Goal: Information Seeking & Learning: Find contact information

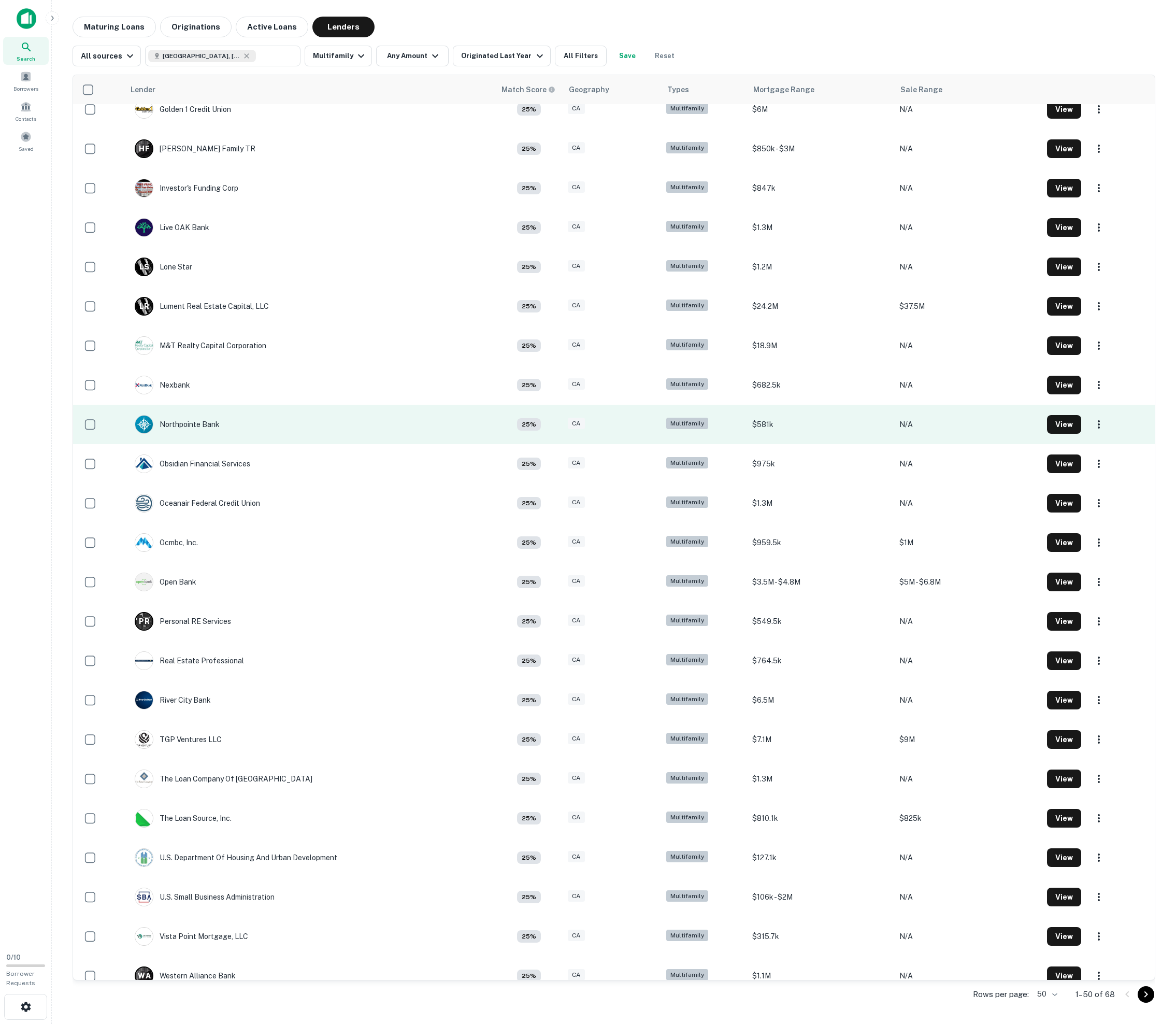
scroll to position [985, 0]
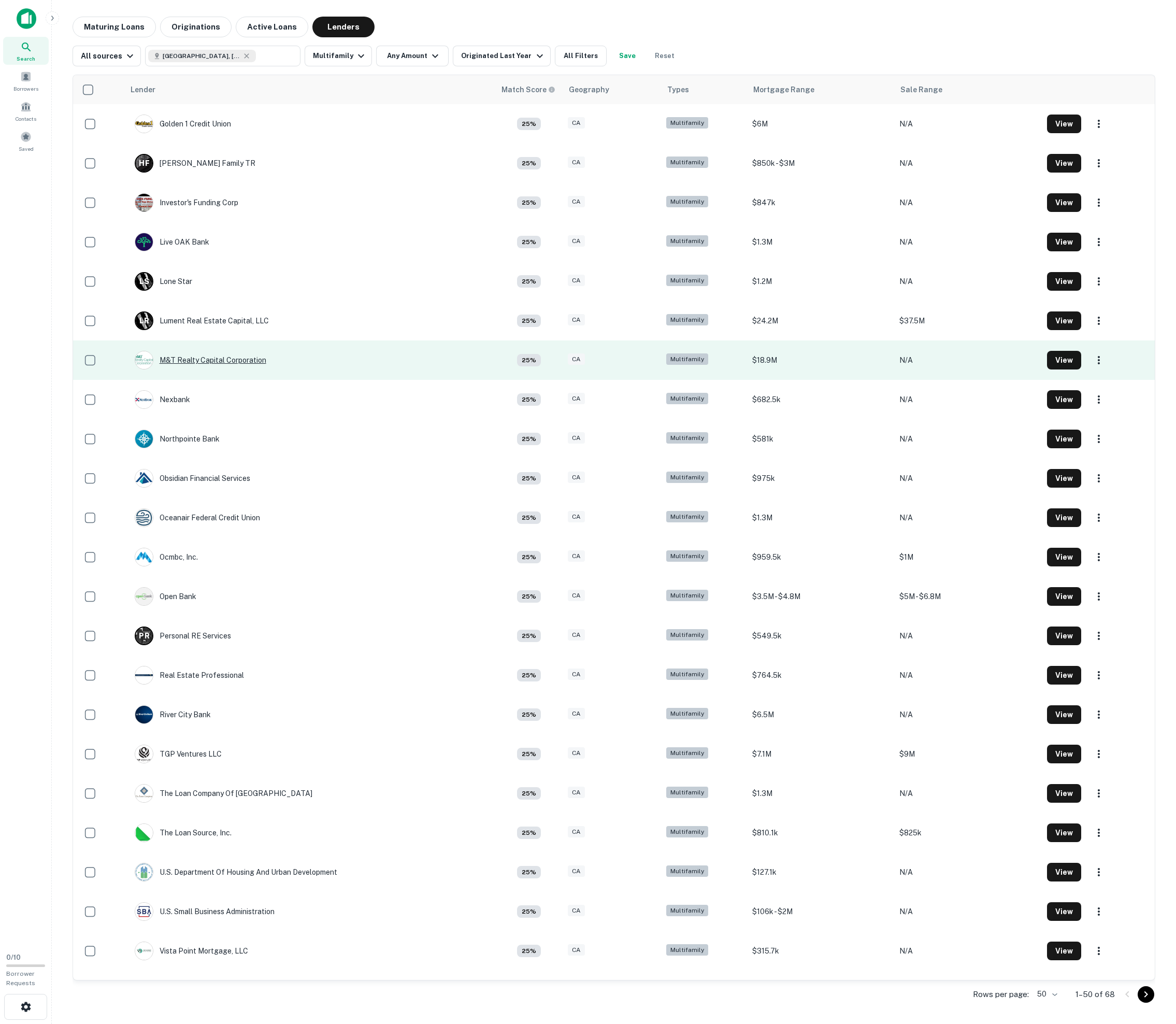
click at [217, 369] on div "M&T Realty Capital Corporation" at bounding box center [200, 360] width 131 height 19
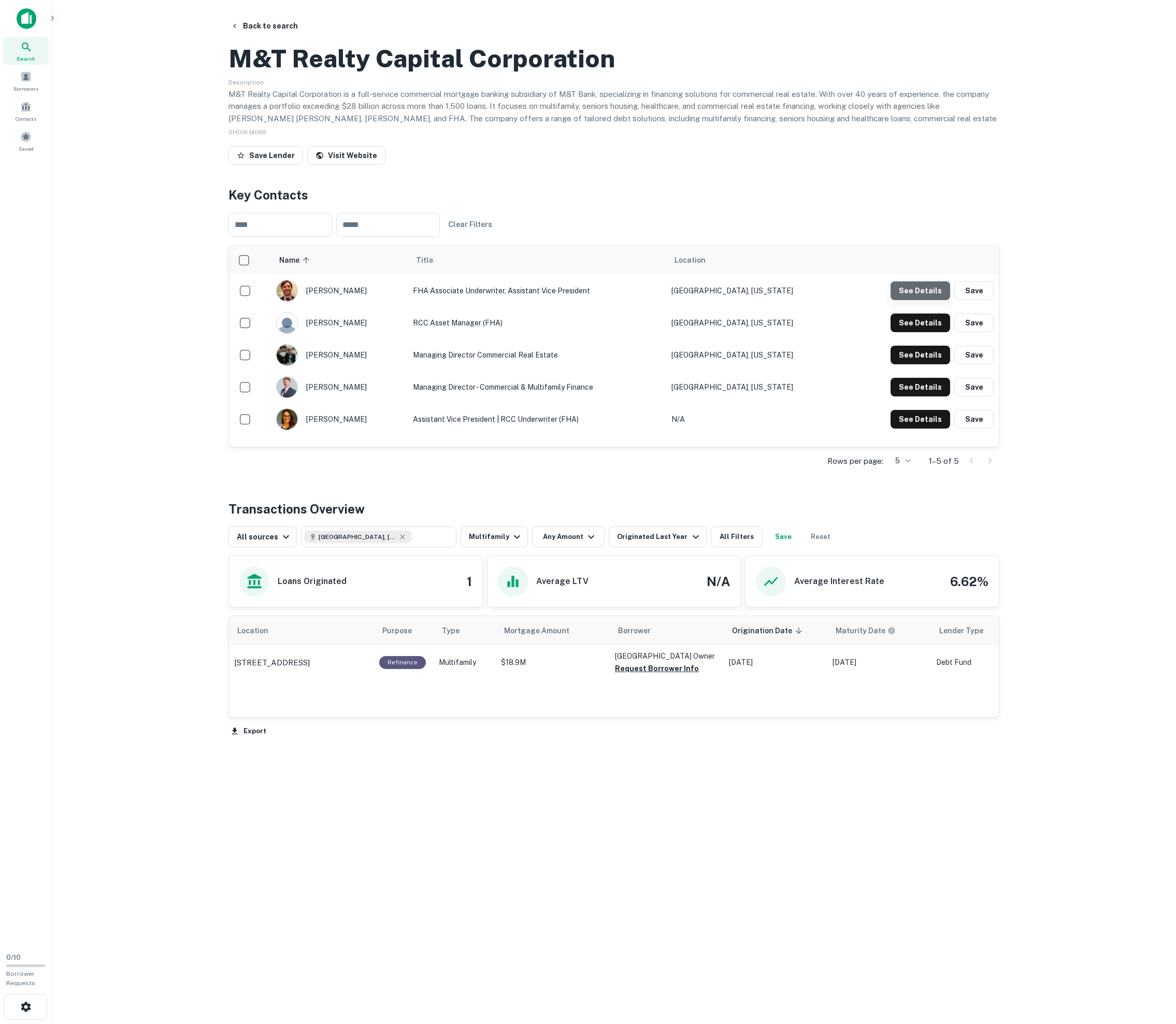
click at [594, 300] on button "See Details" at bounding box center [920, 291] width 60 height 19
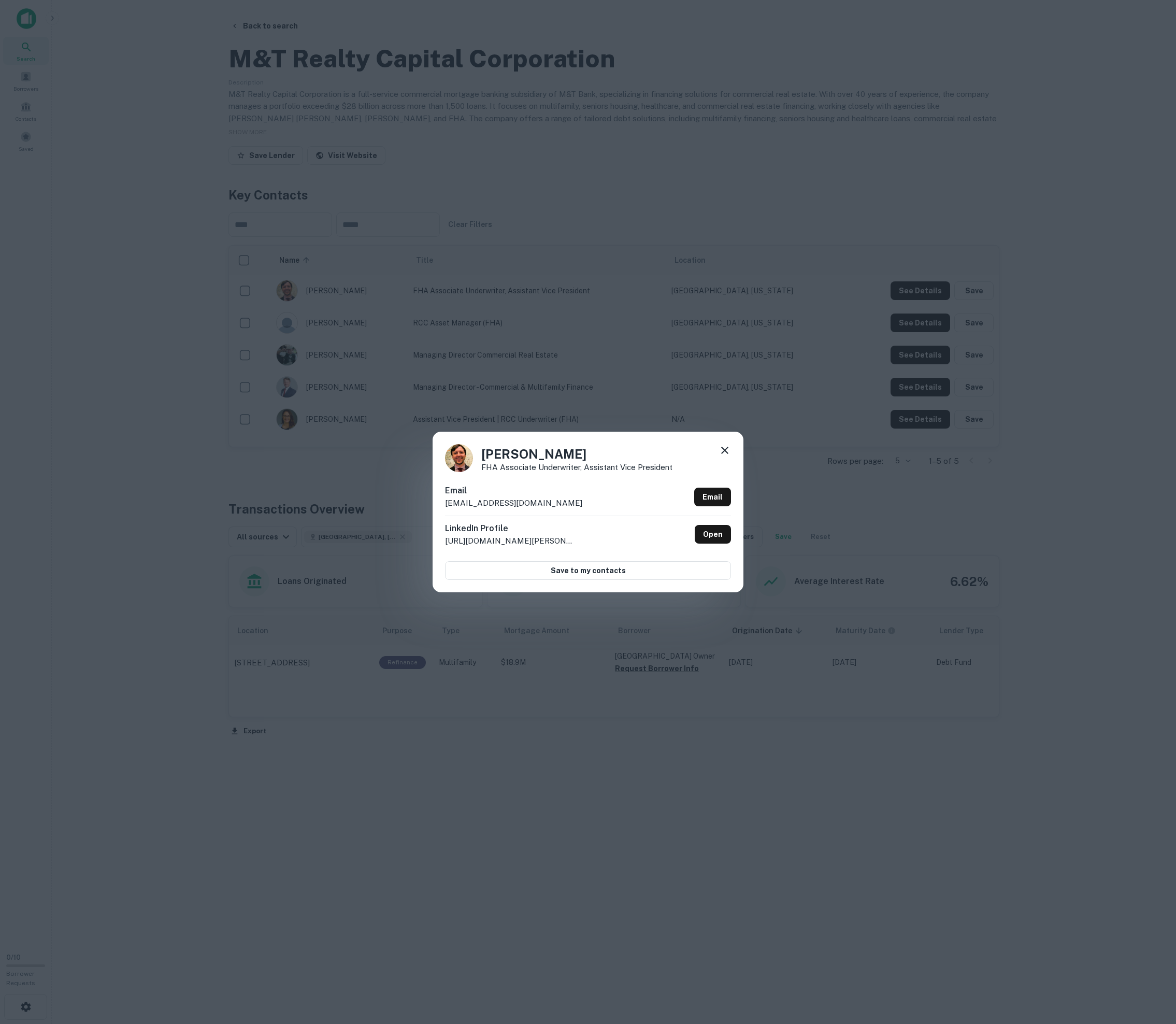
click at [594, 447] on icon at bounding box center [725, 450] width 12 height 12
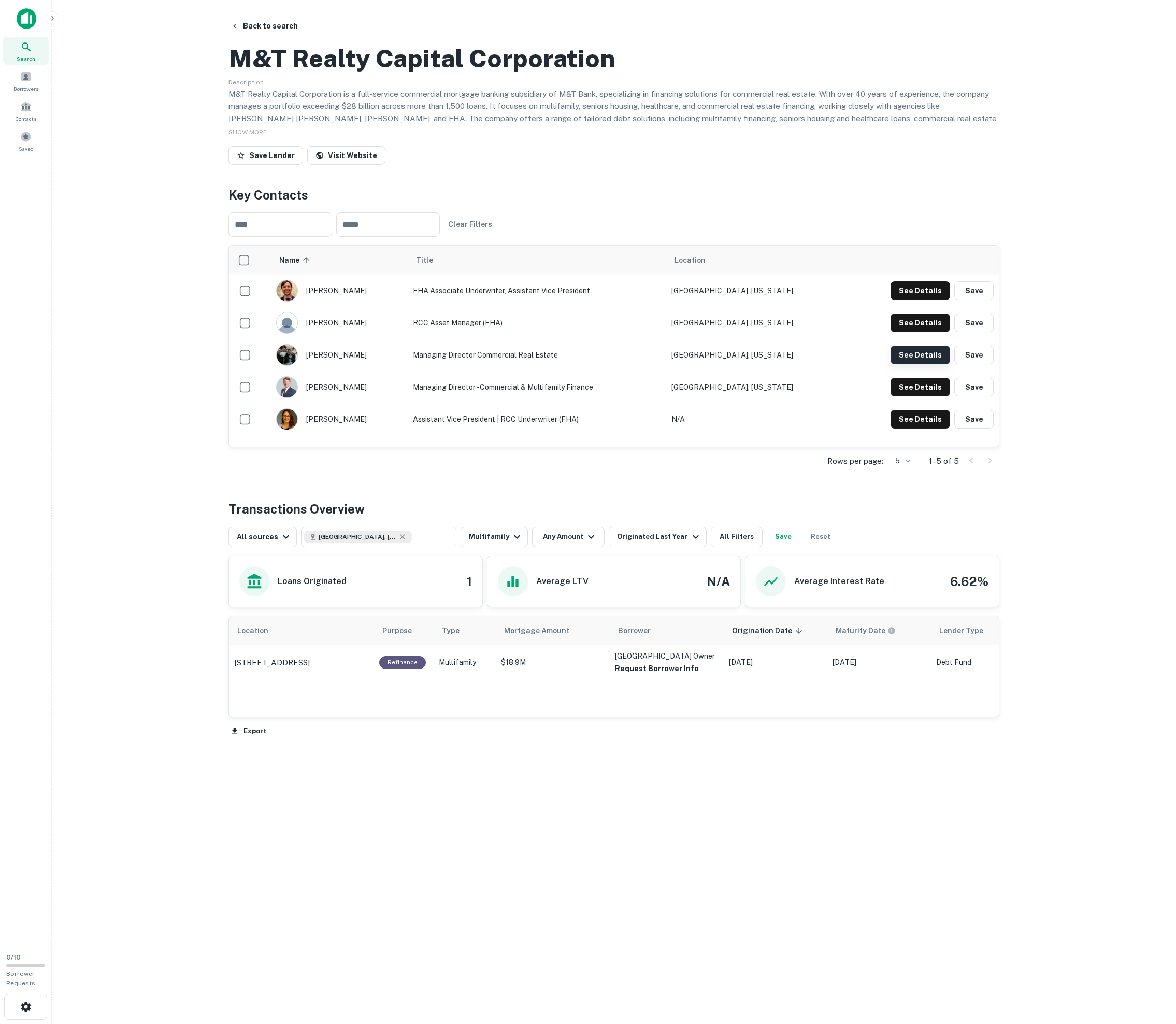
click at [594, 300] on button "See Details" at bounding box center [920, 291] width 60 height 19
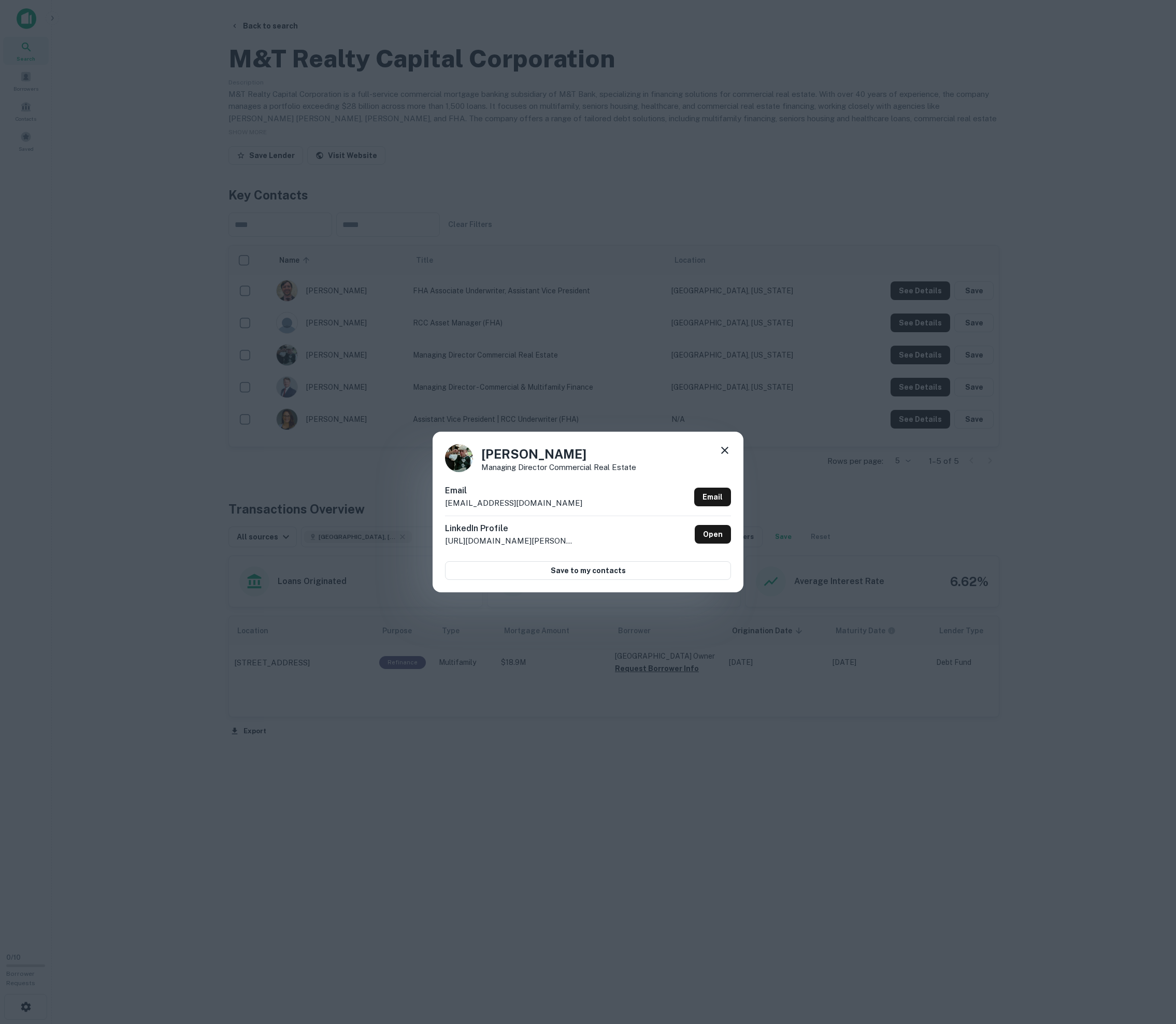
click at [594, 416] on div "[PERSON_NAME] Managing Director Commercial Real Estate Email [EMAIL_ADDRESS][DO…" at bounding box center [588, 512] width 1176 height 1024
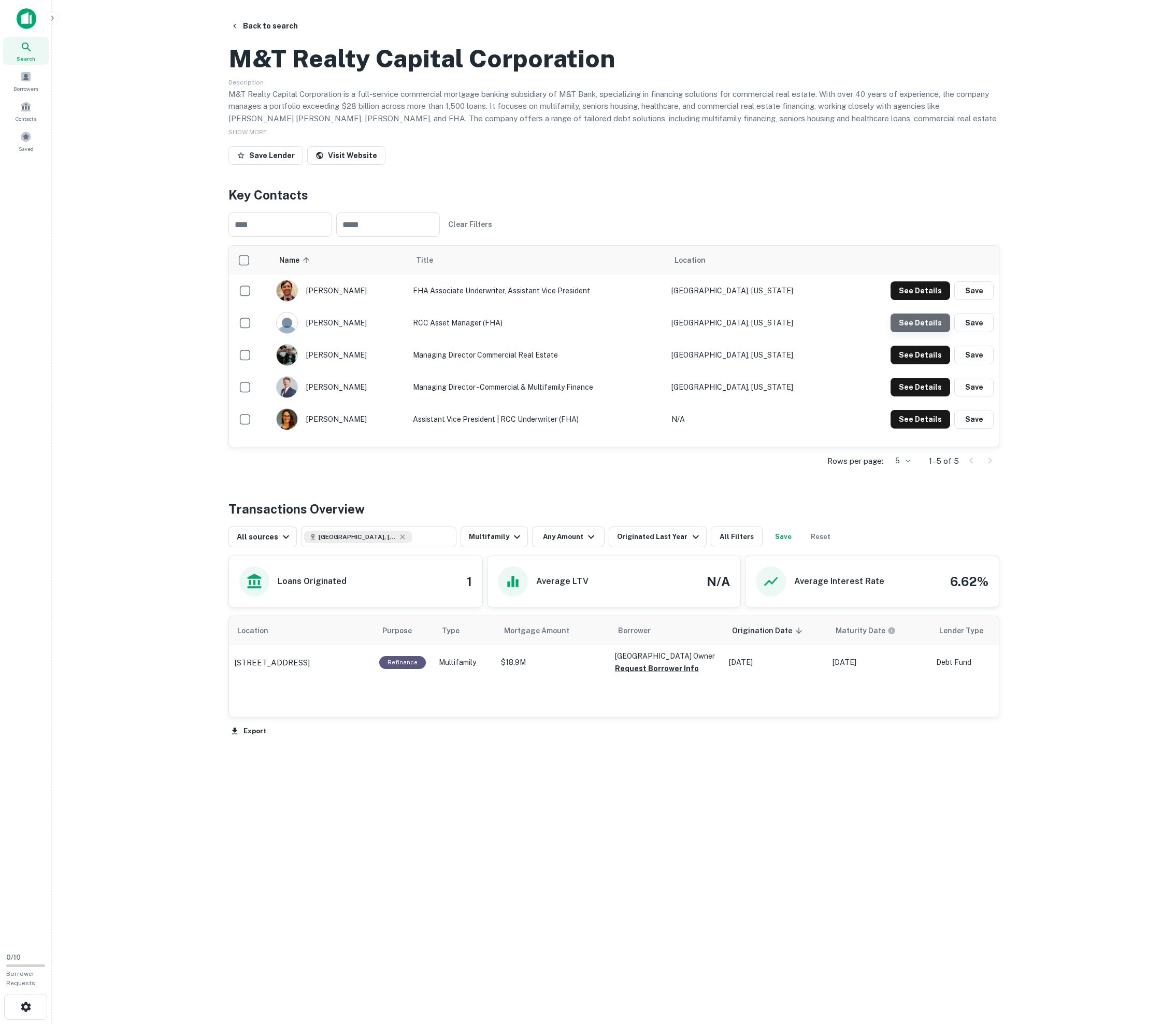
click at [594, 300] on button "See Details" at bounding box center [920, 291] width 60 height 19
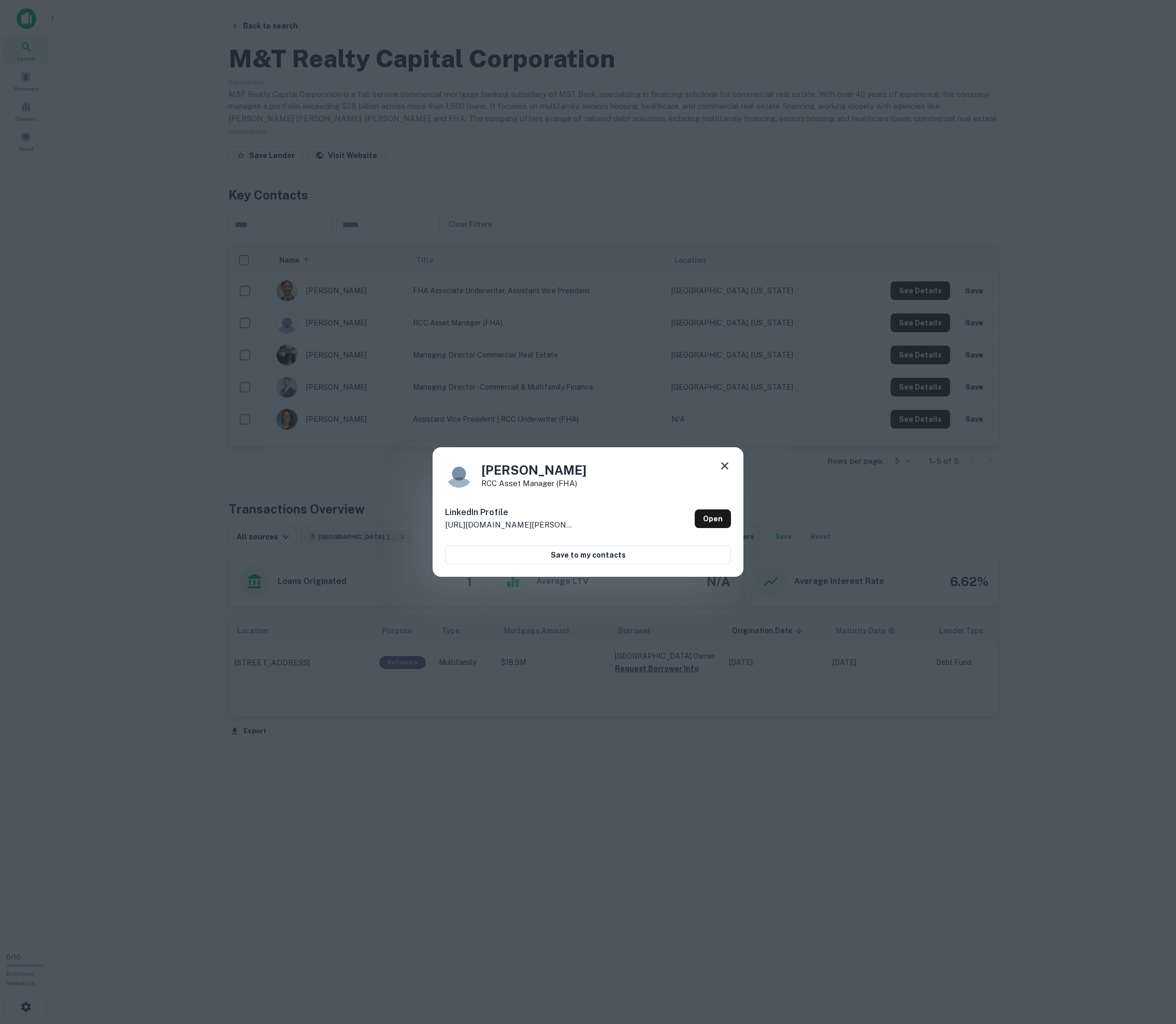
click at [594, 469] on div "[PERSON_NAME] RCC Asset Manager (FHA) LinkedIn Profile [URL][DOMAIN_NAME][PERSO…" at bounding box center [588, 512] width 1176 height 1024
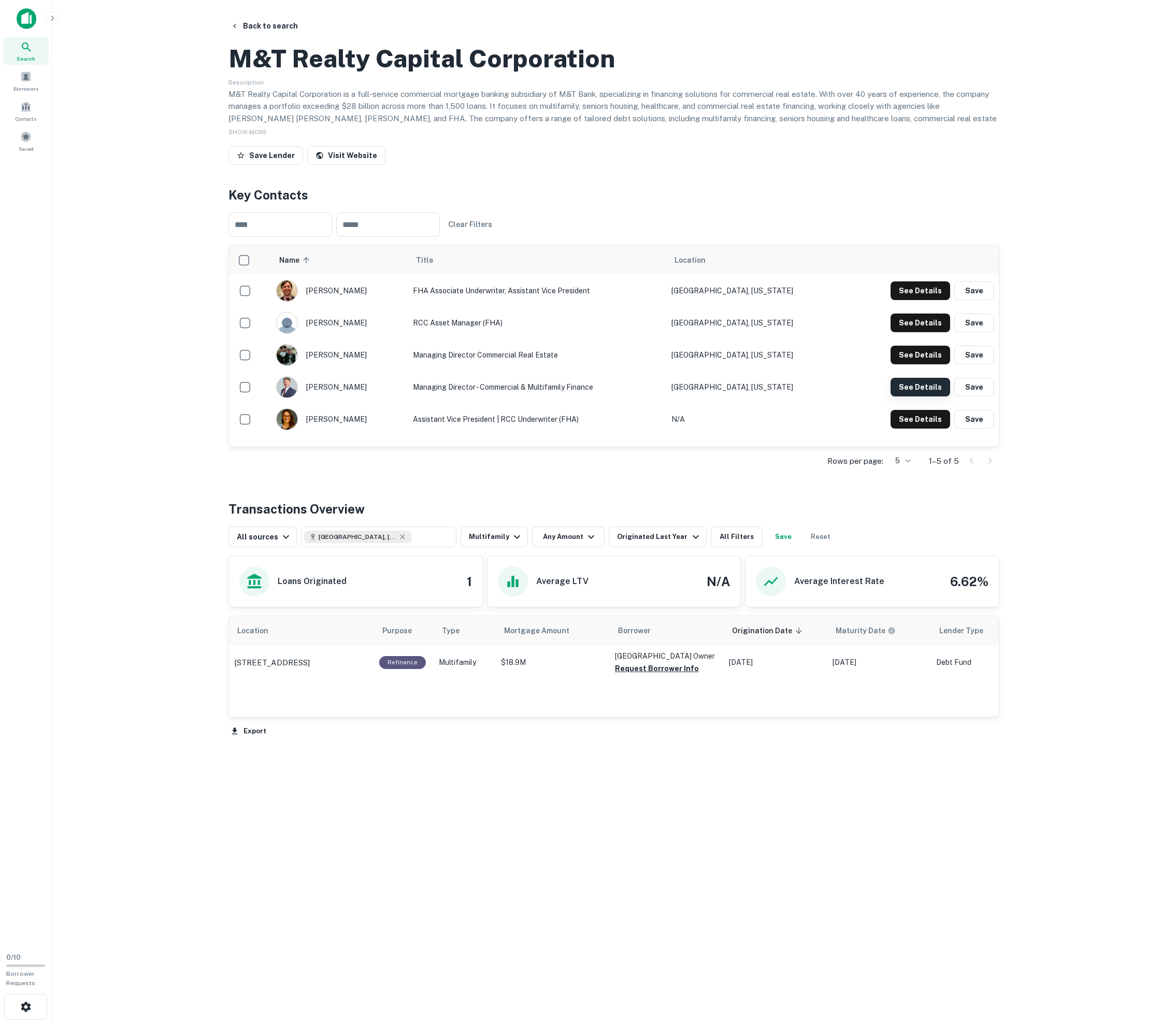
click at [594, 300] on button "See Details" at bounding box center [920, 291] width 60 height 19
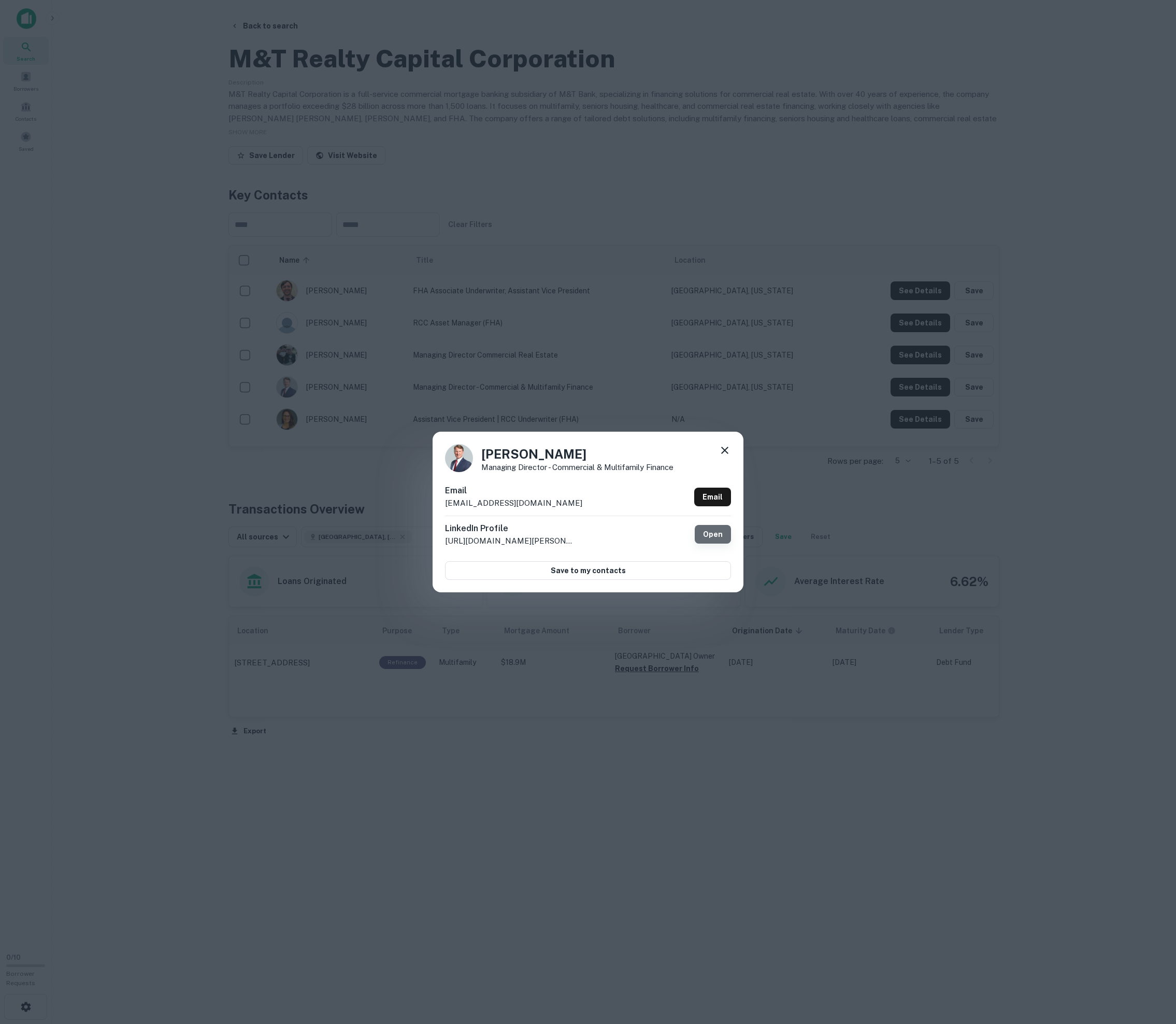
click at [594, 532] on link "Open" at bounding box center [713, 534] width 36 height 19
click at [206, 118] on div "[PERSON_NAME] Managing Director - Commercial & Multifamily Finance Email [EMAIL…" at bounding box center [588, 512] width 1176 height 1024
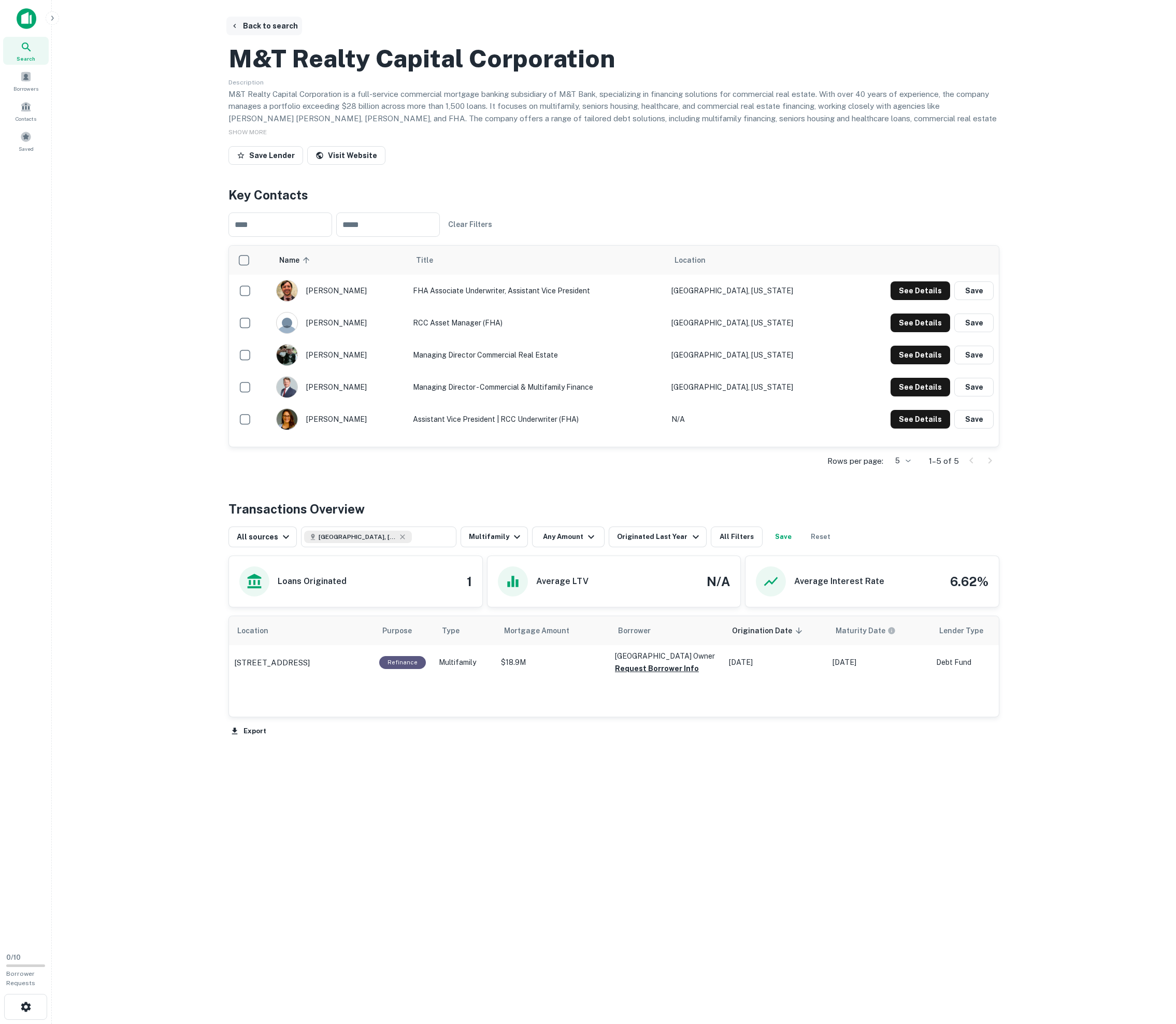
click at [251, 24] on button "Back to search" at bounding box center [264, 26] width 76 height 19
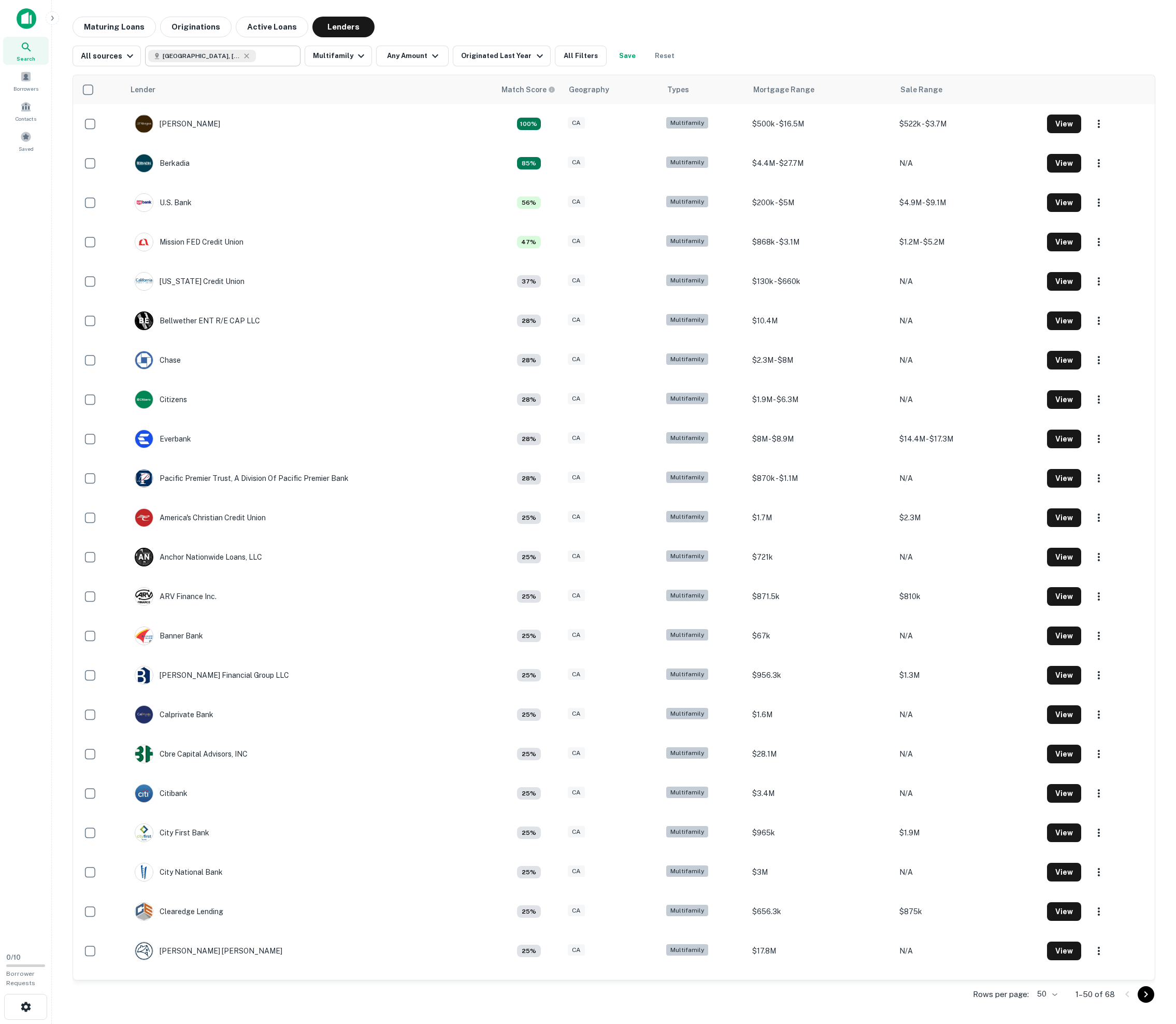
scroll to position [985, 0]
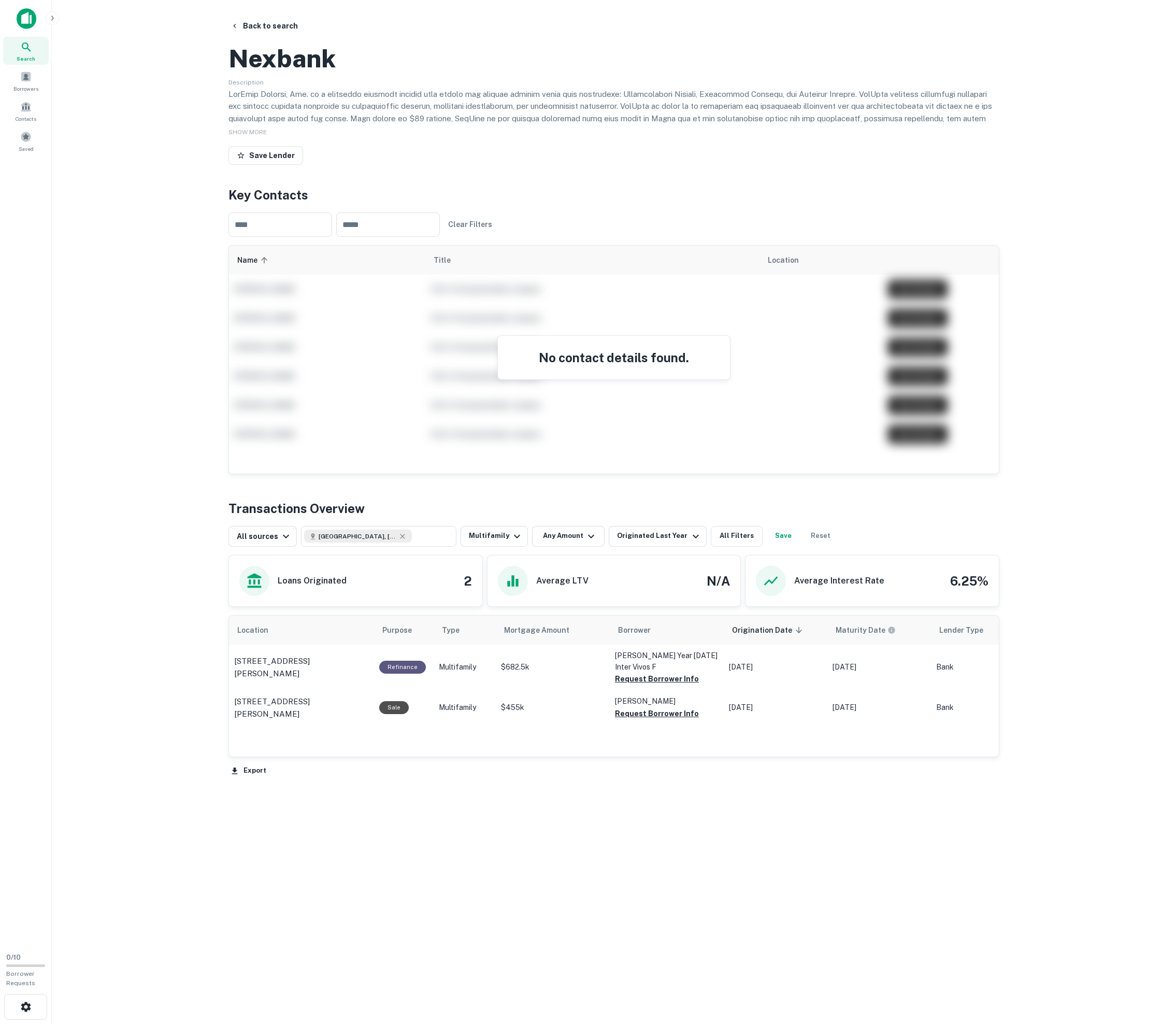
click at [278, 73] on h2 "Nexbank" at bounding box center [282, 58] width 107 height 30
copy h2 "Nexbank"
click at [274, 30] on button "Back to search" at bounding box center [264, 26] width 76 height 19
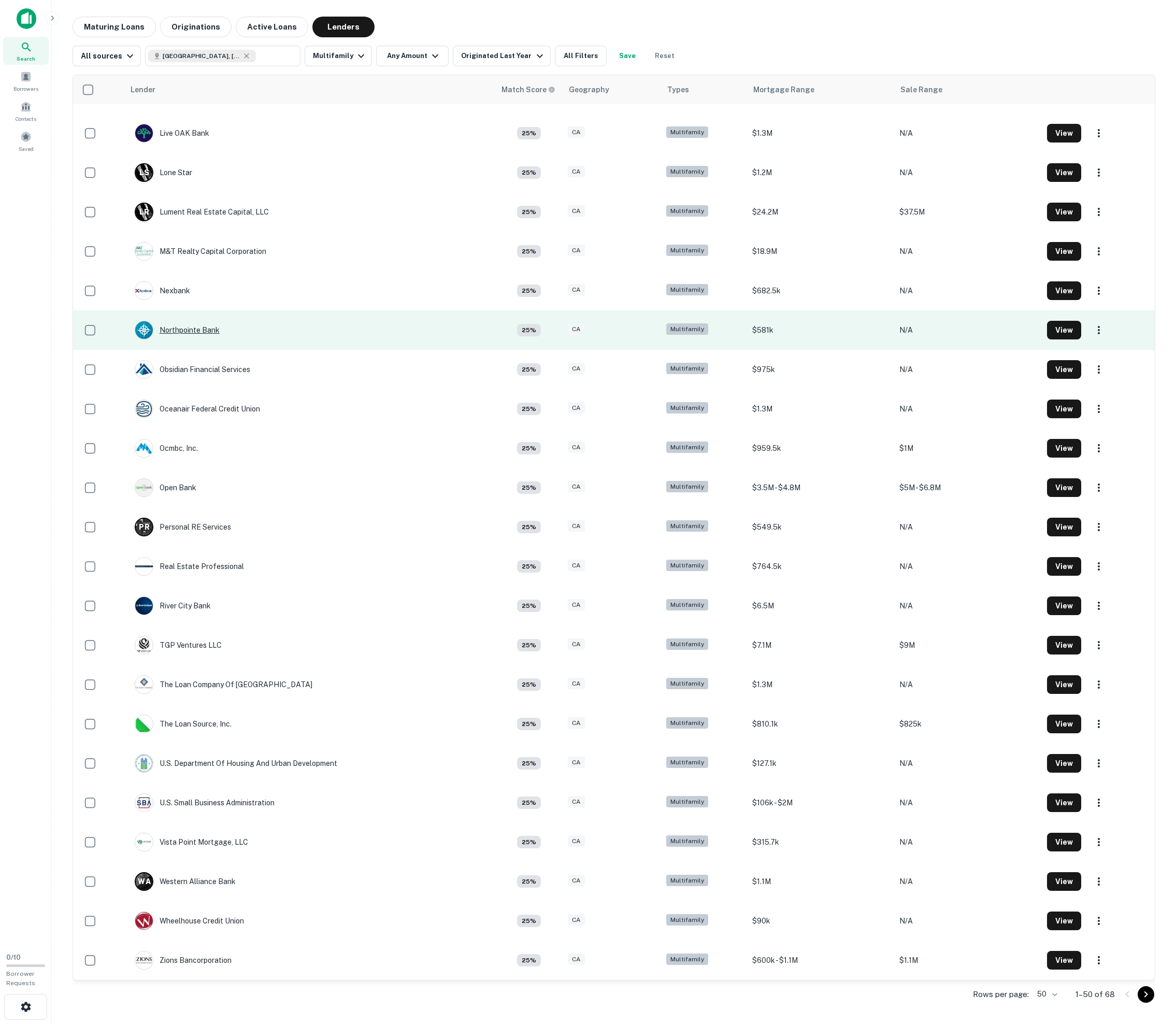
click at [172, 321] on div "Northpointe Bank" at bounding box center [177, 330] width 85 height 19
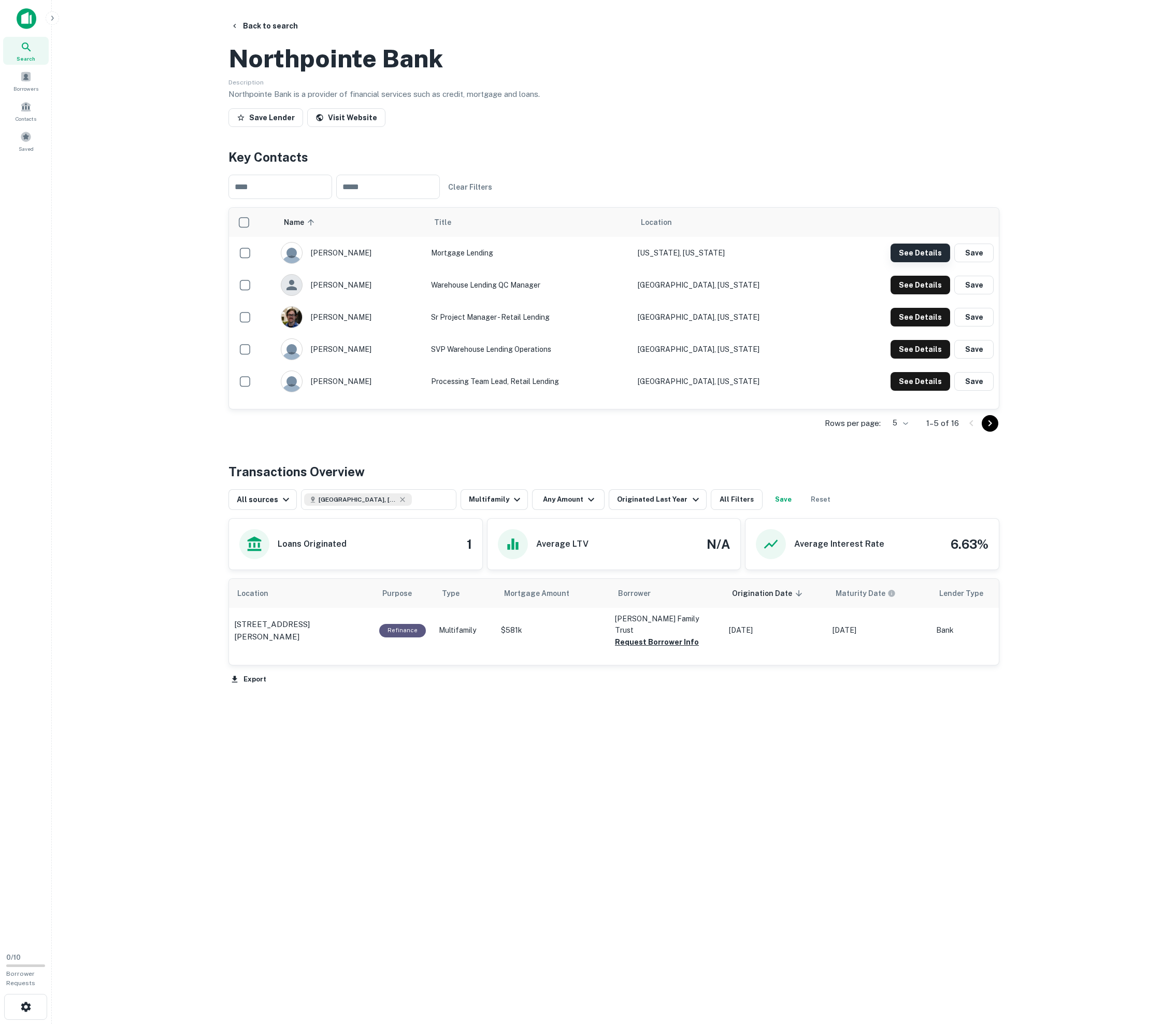
click at [594, 262] on button "See Details" at bounding box center [920, 253] width 60 height 19
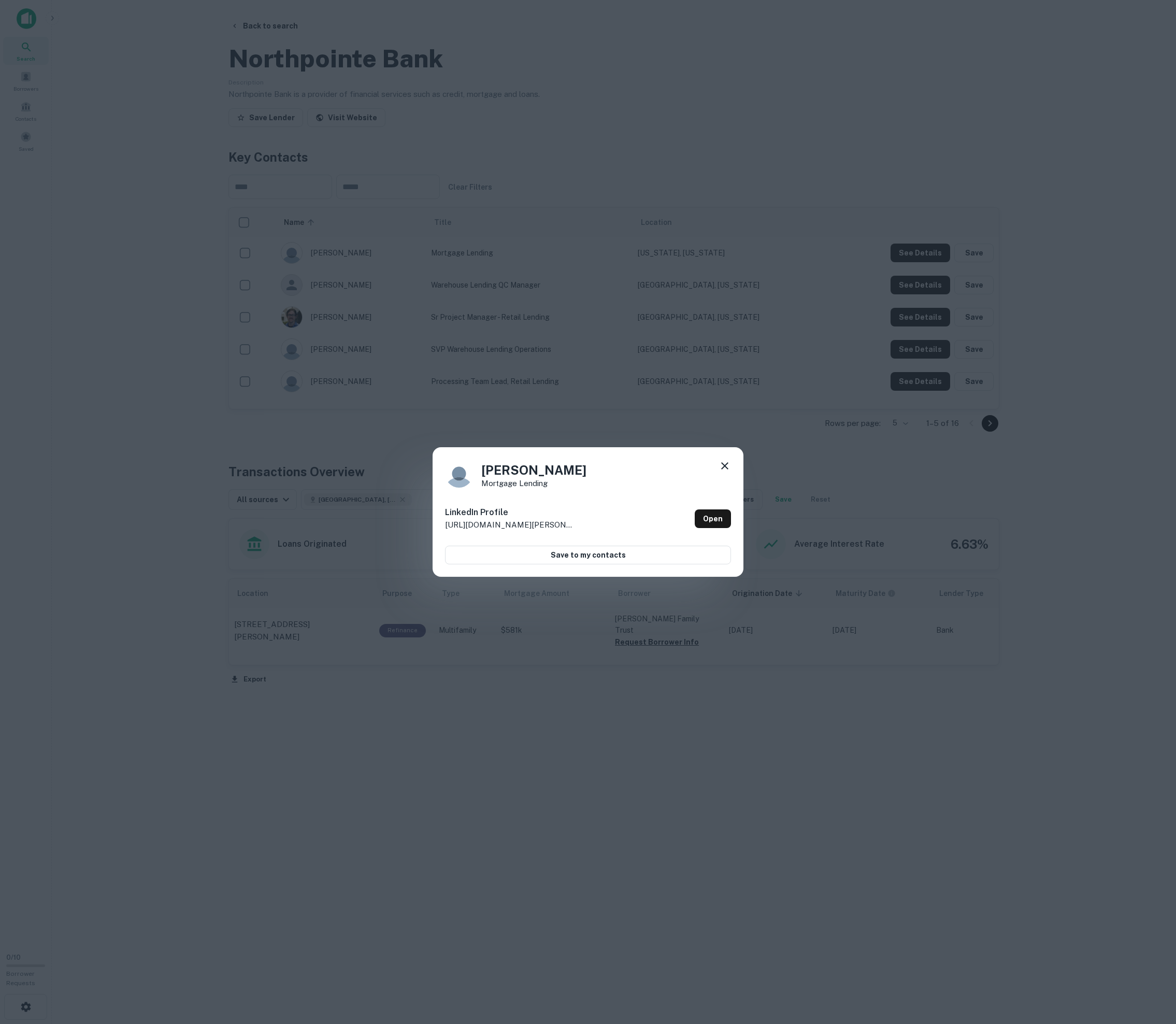
click at [594, 464] on icon at bounding box center [725, 466] width 7 height 7
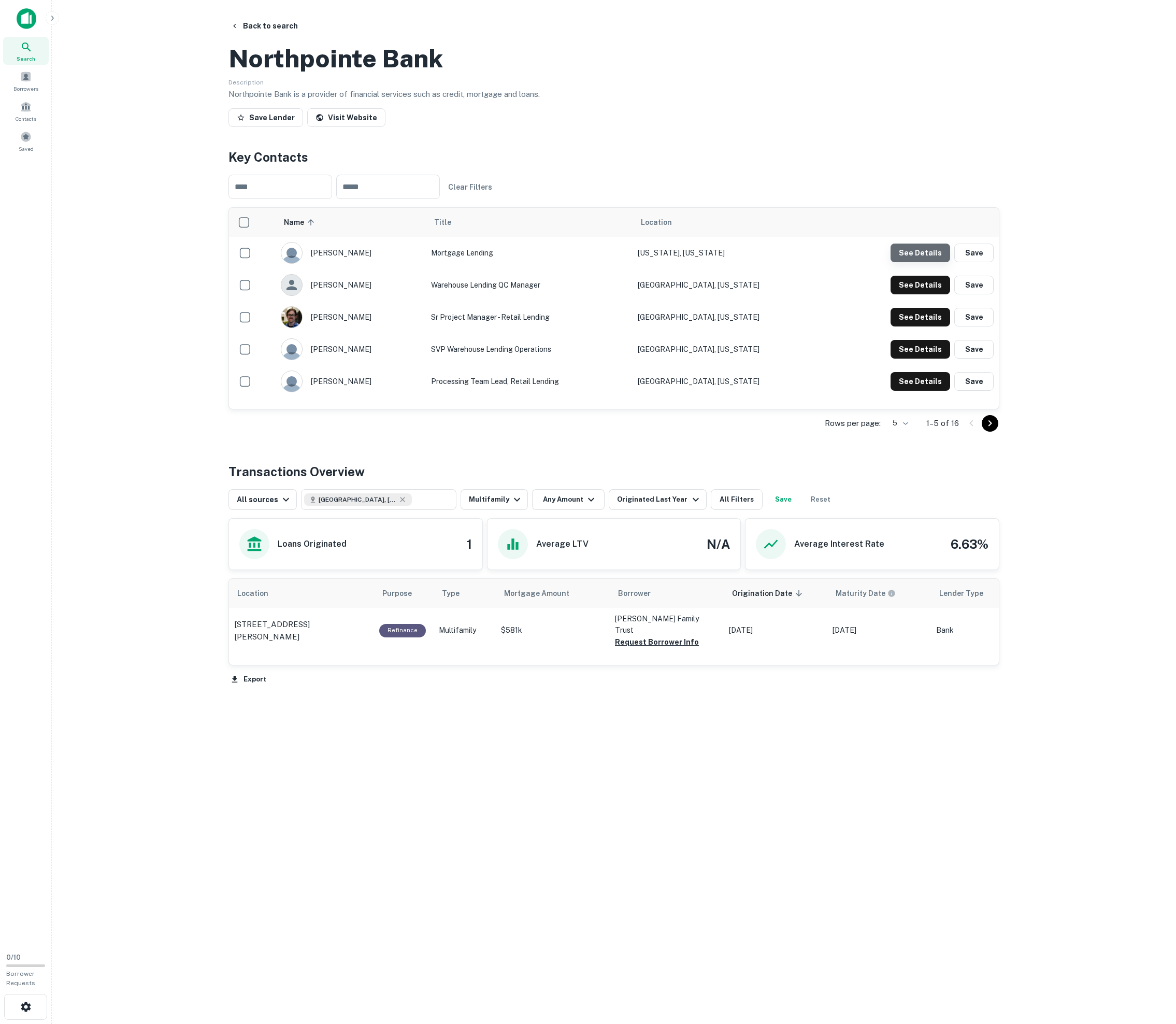
click at [594, 262] on button "See Details" at bounding box center [920, 253] width 60 height 19
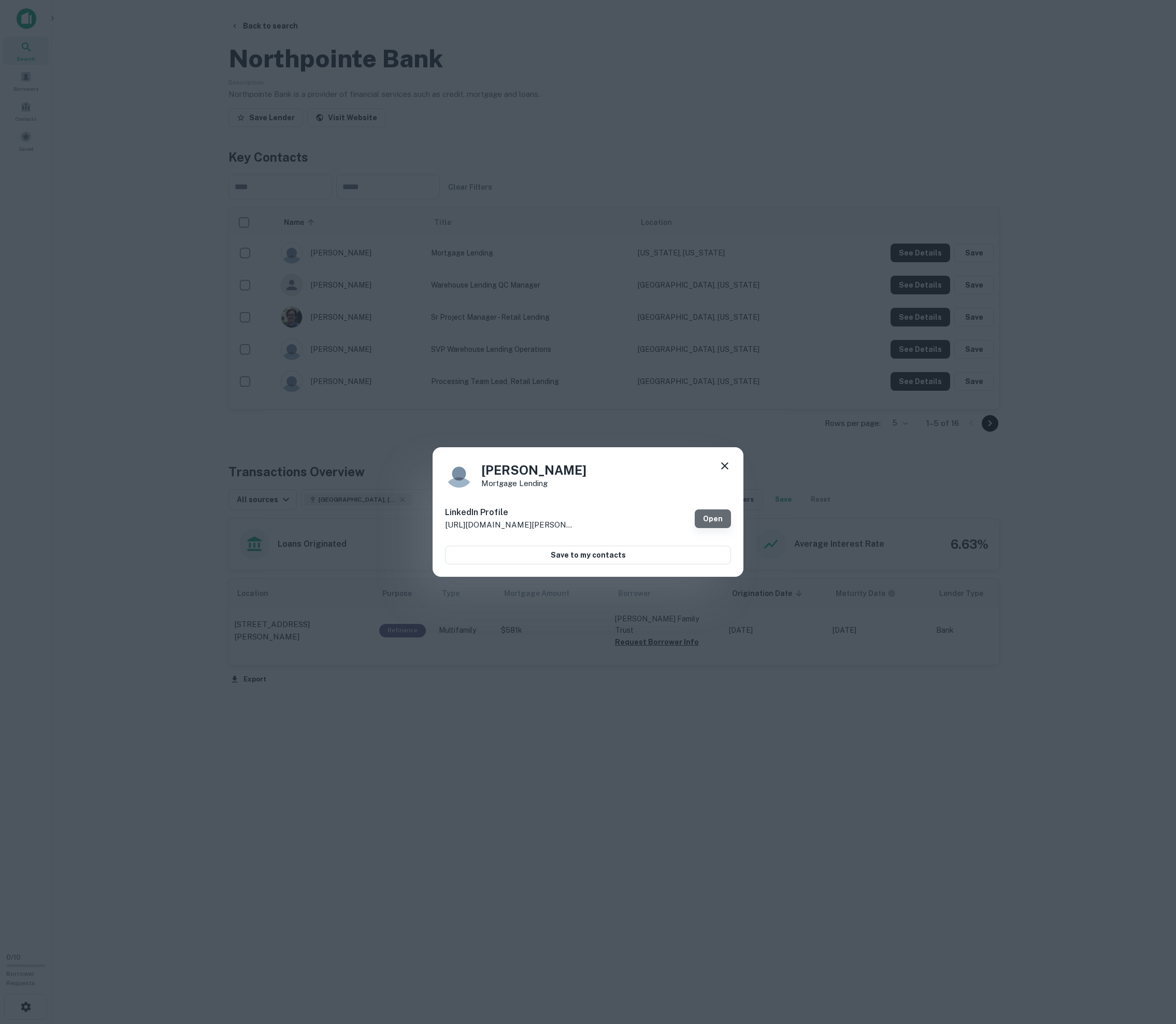
click at [594, 523] on link "Open" at bounding box center [713, 519] width 36 height 19
click at [314, 101] on div "[PERSON_NAME] Mortgage Lending LinkedIn Profile [URL][DOMAIN_NAME][PERSON_NAME]…" at bounding box center [588, 512] width 1176 height 1024
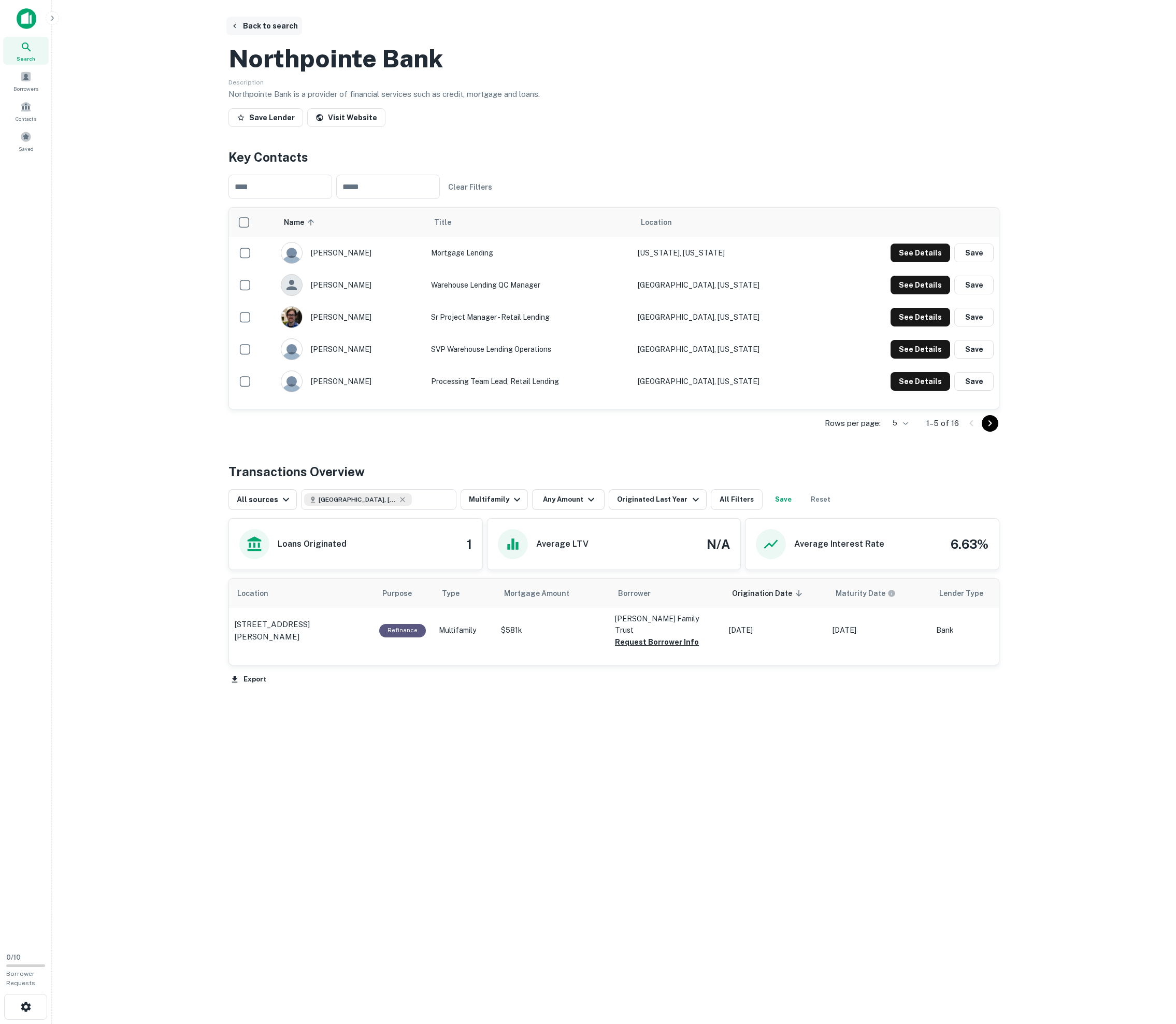
click at [302, 32] on button "Back to search" at bounding box center [264, 26] width 76 height 19
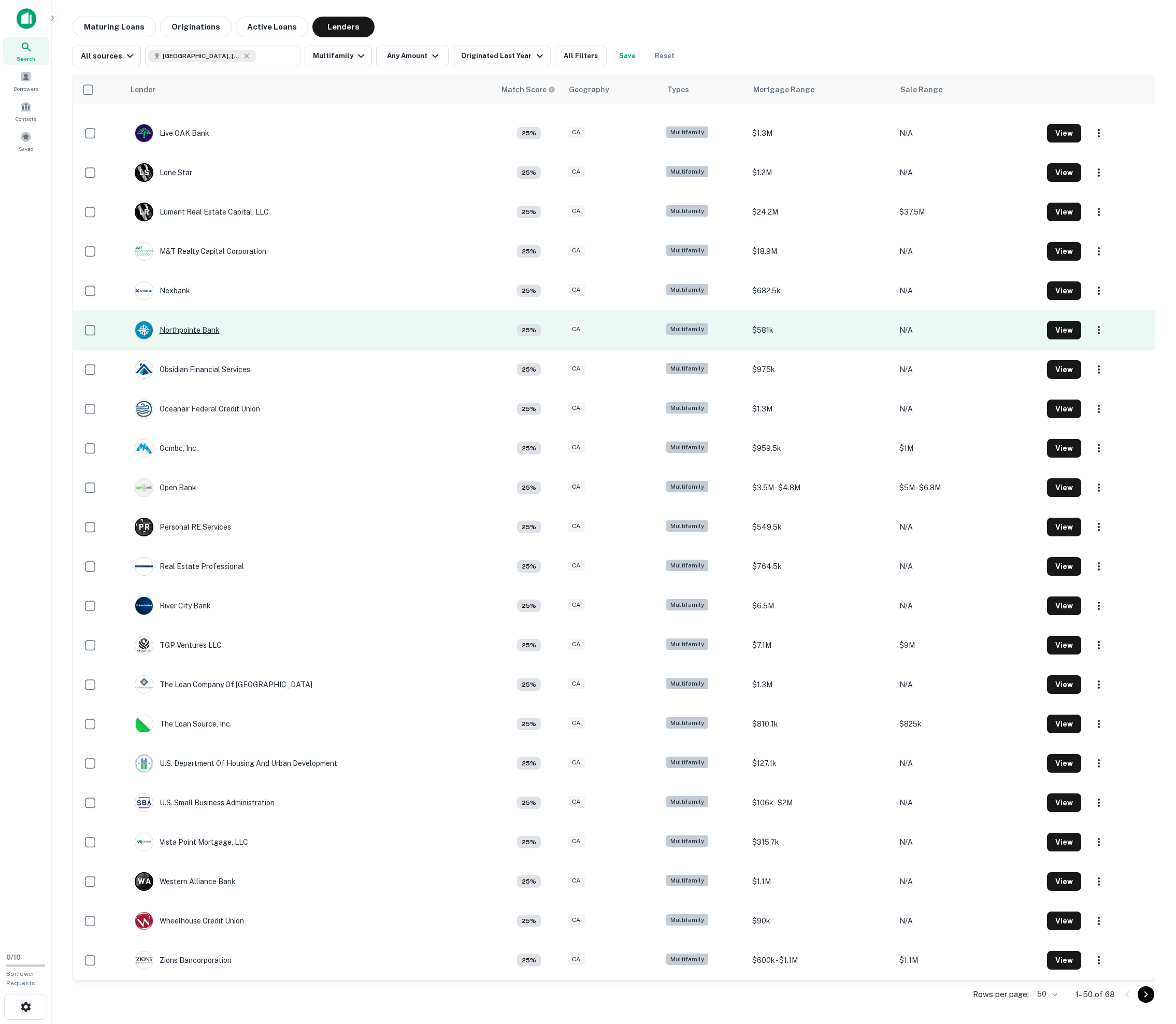
scroll to position [1211, 0]
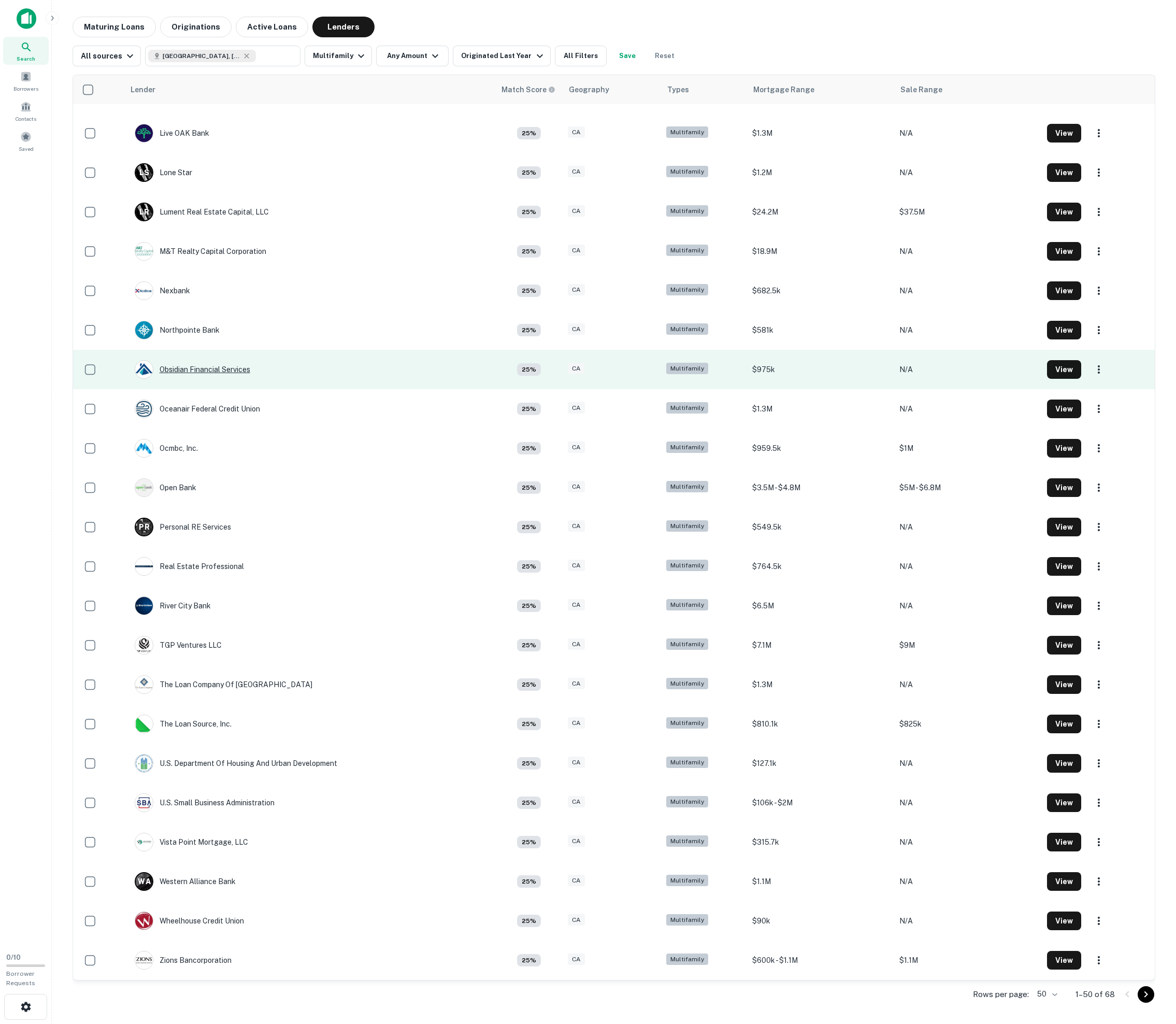
click at [192, 360] on div "Obsidian Financial Services" at bounding box center [192, 369] width 115 height 19
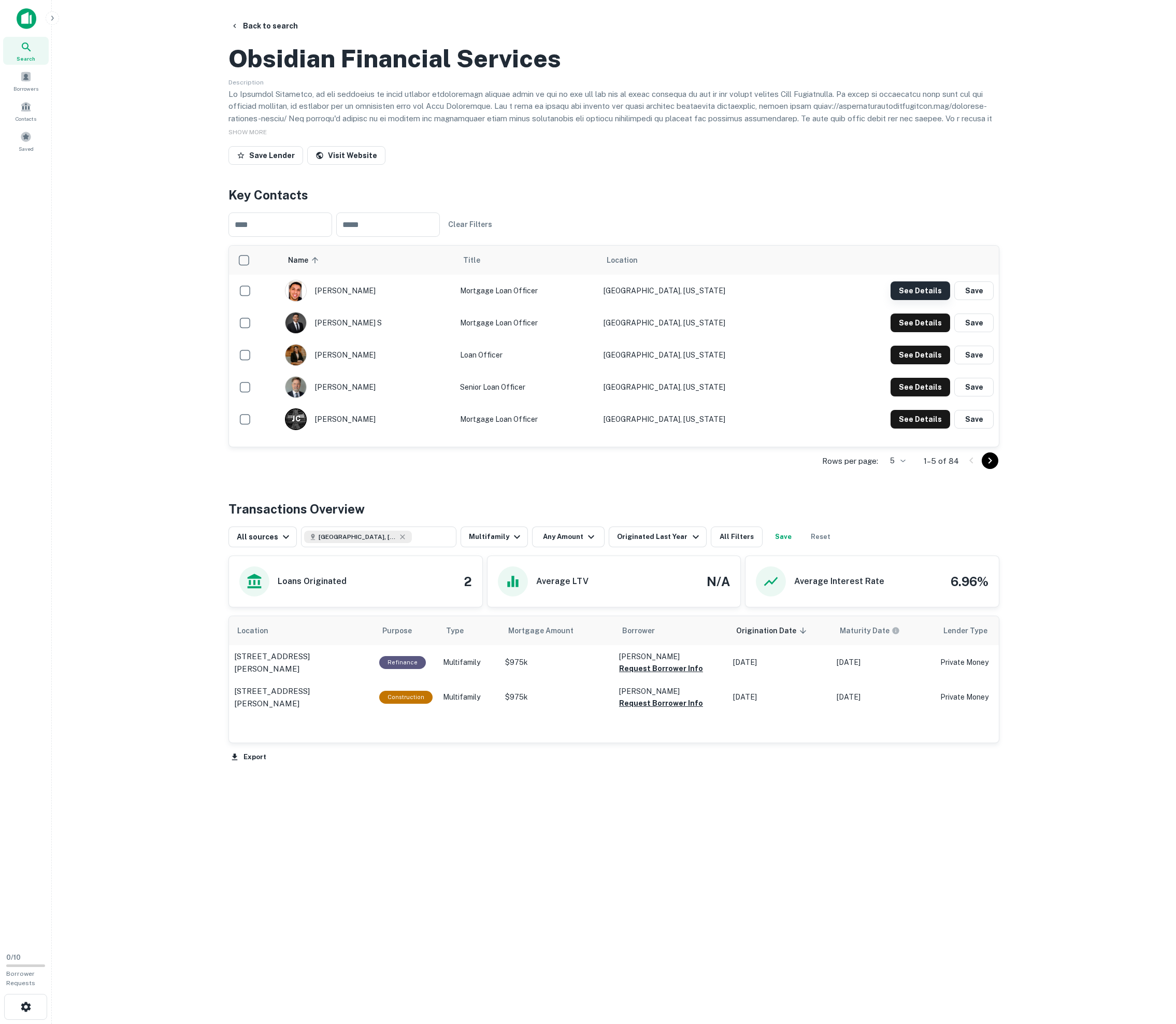
click at [594, 300] on button "See Details" at bounding box center [920, 291] width 60 height 19
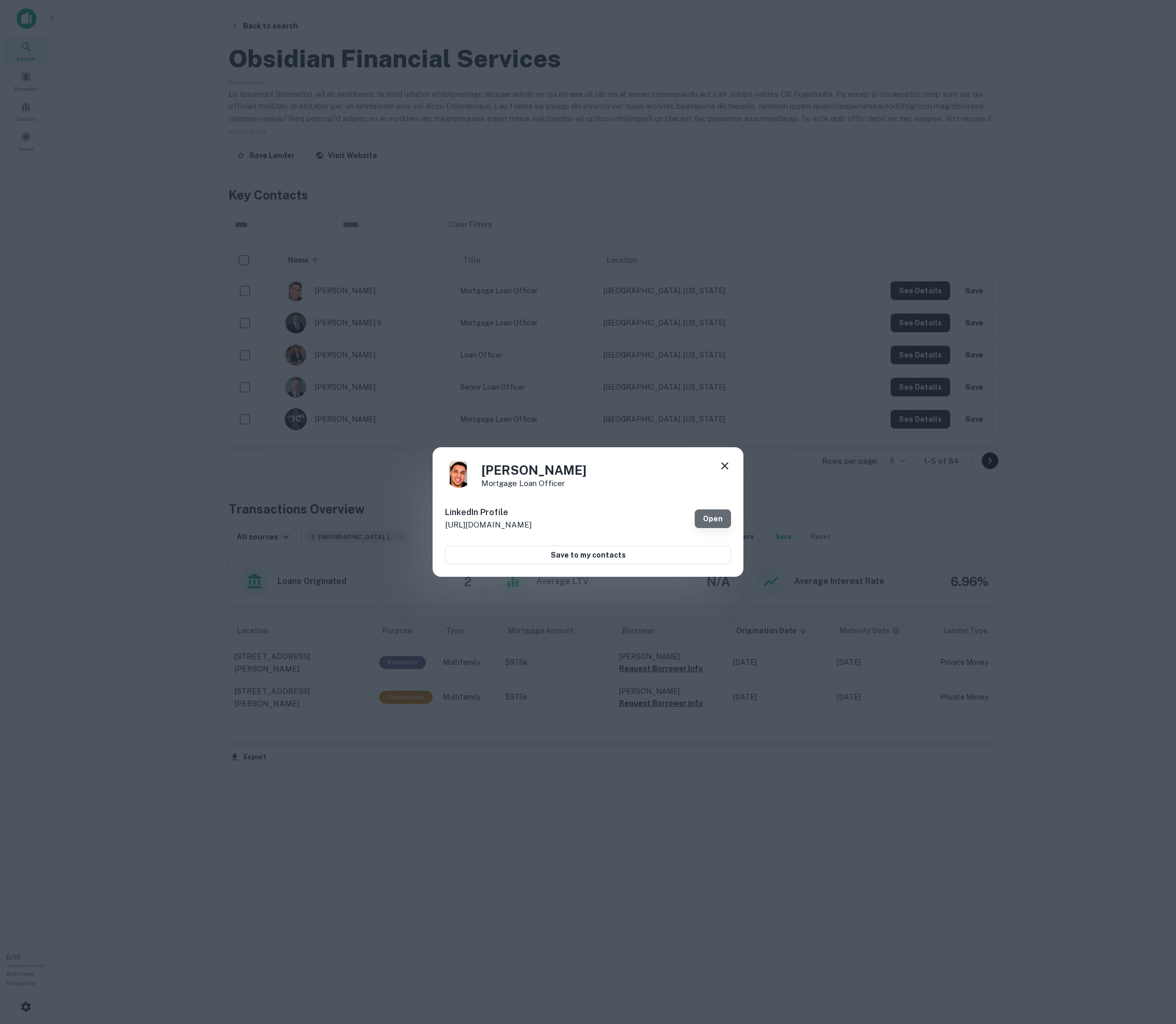
click at [594, 510] on link "Open" at bounding box center [713, 519] width 36 height 19
click at [303, 204] on div "[PERSON_NAME] Mortgage Loan Officer LinkedIn Profile [URL][DOMAIN_NAME] Open Sa…" at bounding box center [588, 512] width 1176 height 1024
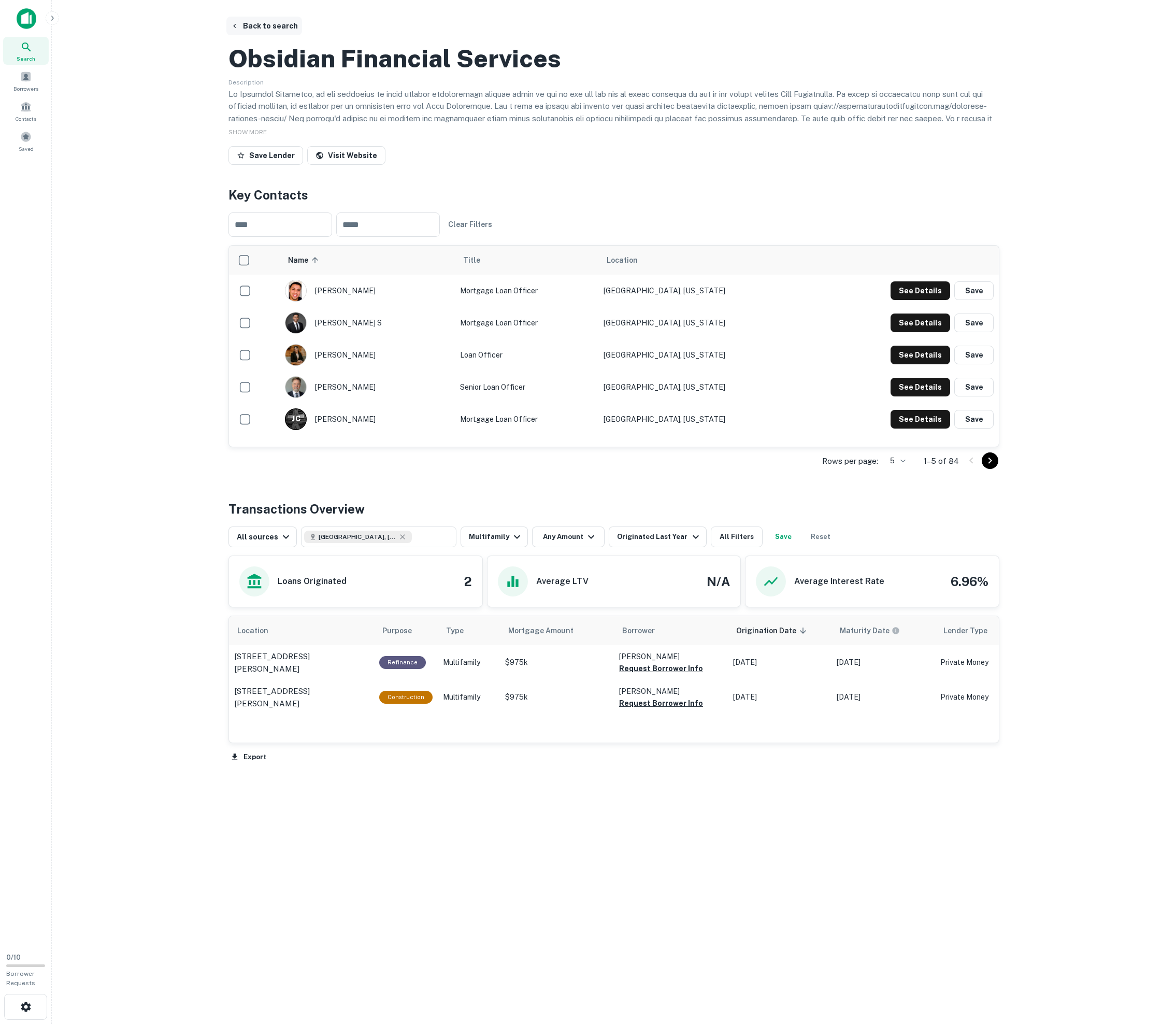
click at [267, 28] on button "Back to search" at bounding box center [264, 26] width 76 height 19
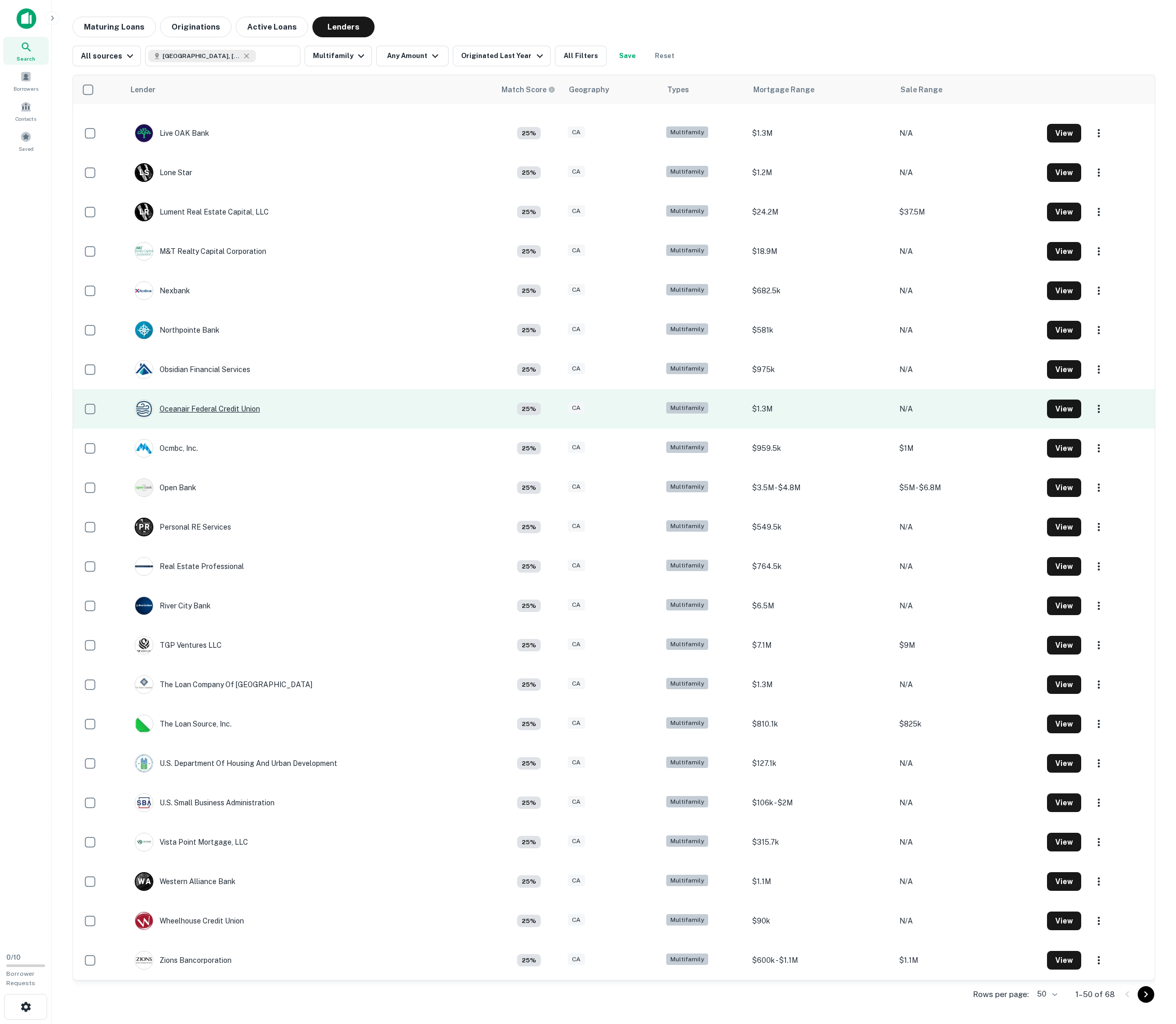
click at [199, 399] on div "Oceanair Federal Credit Union" at bounding box center [198, 409] width 125 height 19
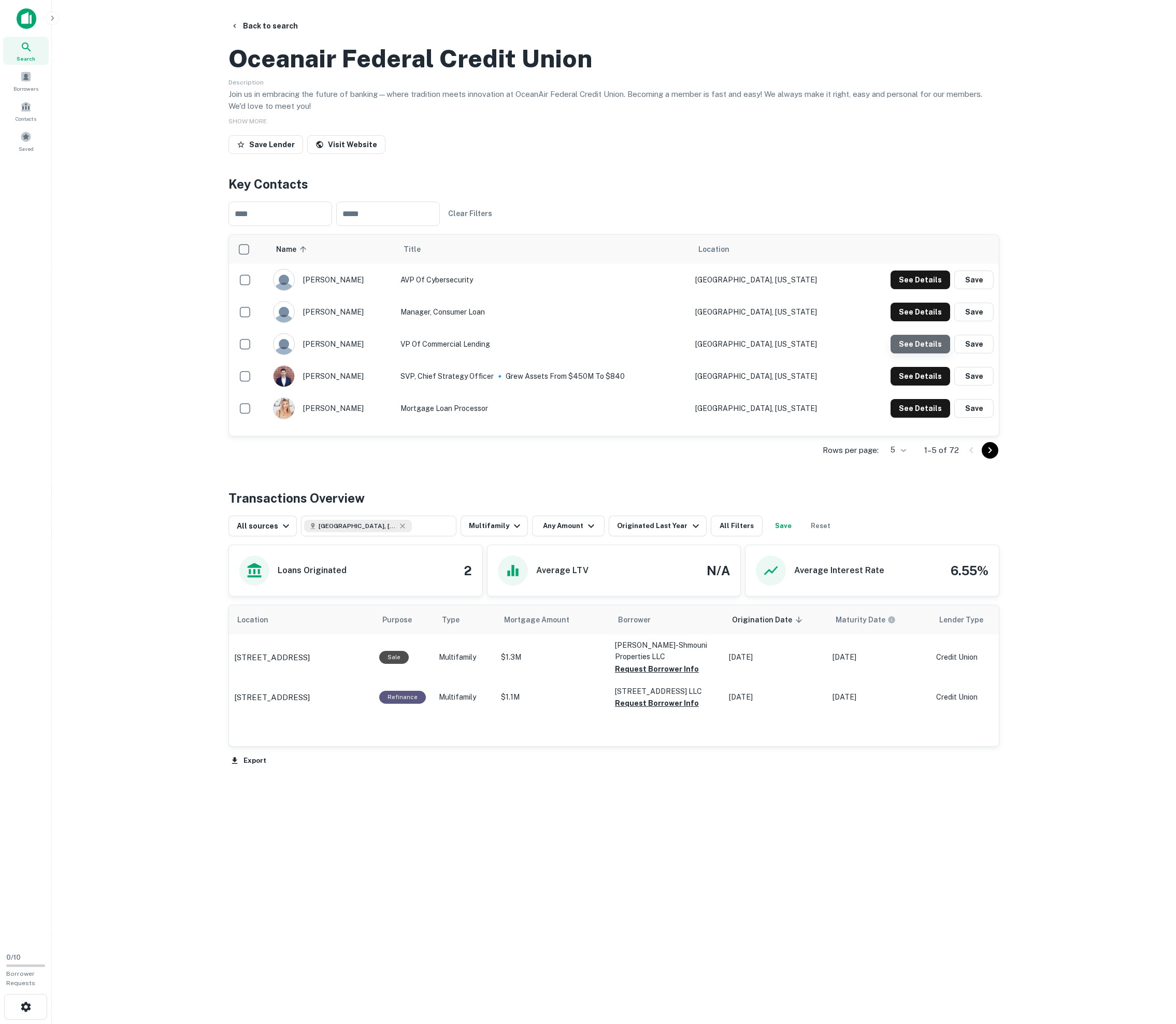
click at [594, 289] on button "See Details" at bounding box center [920, 280] width 60 height 19
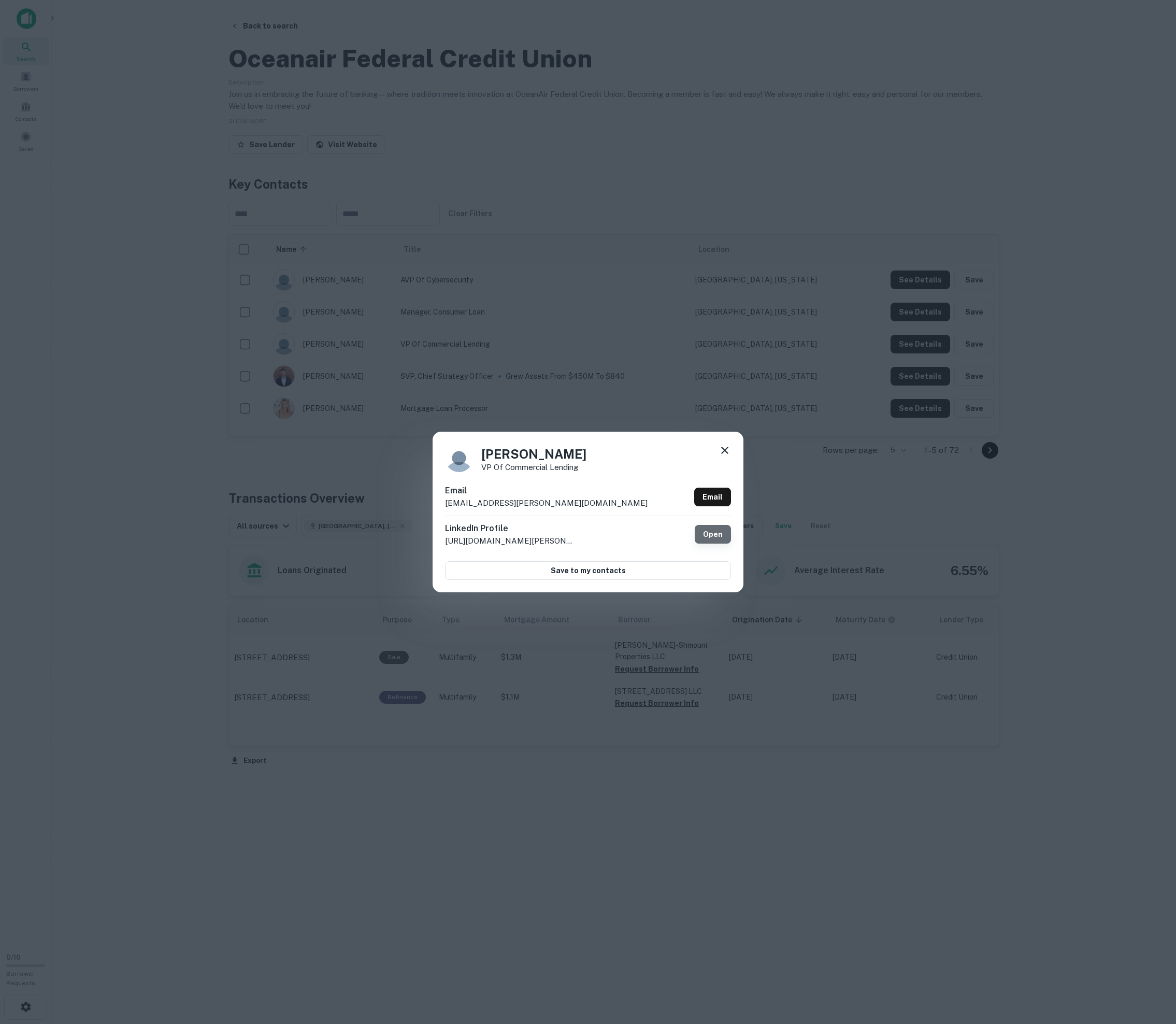
click at [594, 533] on link "Open" at bounding box center [713, 534] width 36 height 19
drag, startPoint x: 550, startPoint y: 499, endPoint x: 424, endPoint y: 500, distance: 126.0
click at [424, 500] on div "[PERSON_NAME] VP of Commercial Lending Email [EMAIL_ADDRESS][PERSON_NAME][DOMAI…" at bounding box center [588, 512] width 1176 height 1024
copy p "[EMAIL_ADDRESS][PERSON_NAME][DOMAIN_NAME]"
click at [594, 453] on icon at bounding box center [725, 450] width 12 height 12
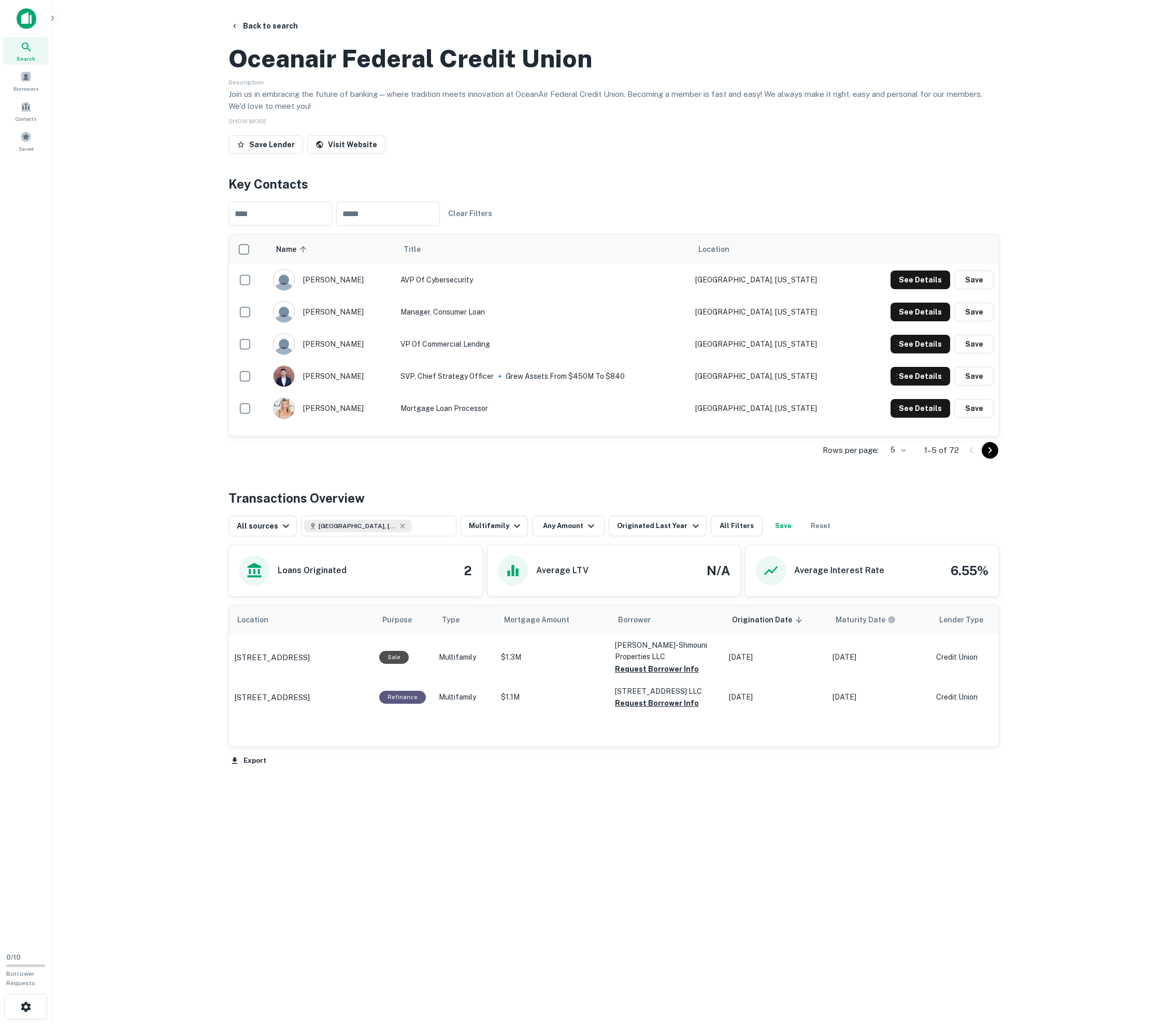
click at [276, 30] on button "Back to search" at bounding box center [264, 26] width 76 height 19
click at [285, 30] on button "Back to search" at bounding box center [264, 26] width 76 height 19
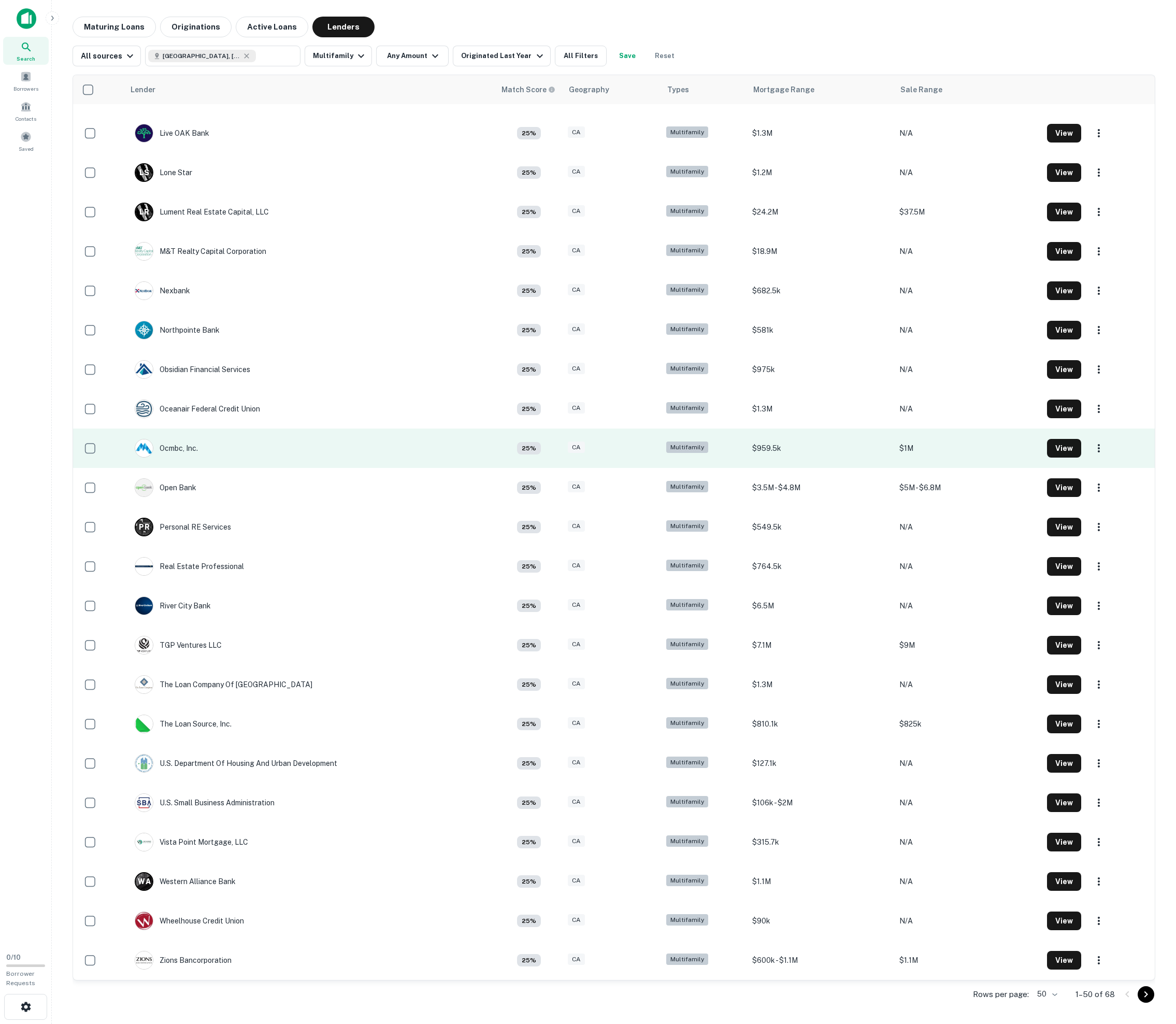
scroll to position [1211, 0]
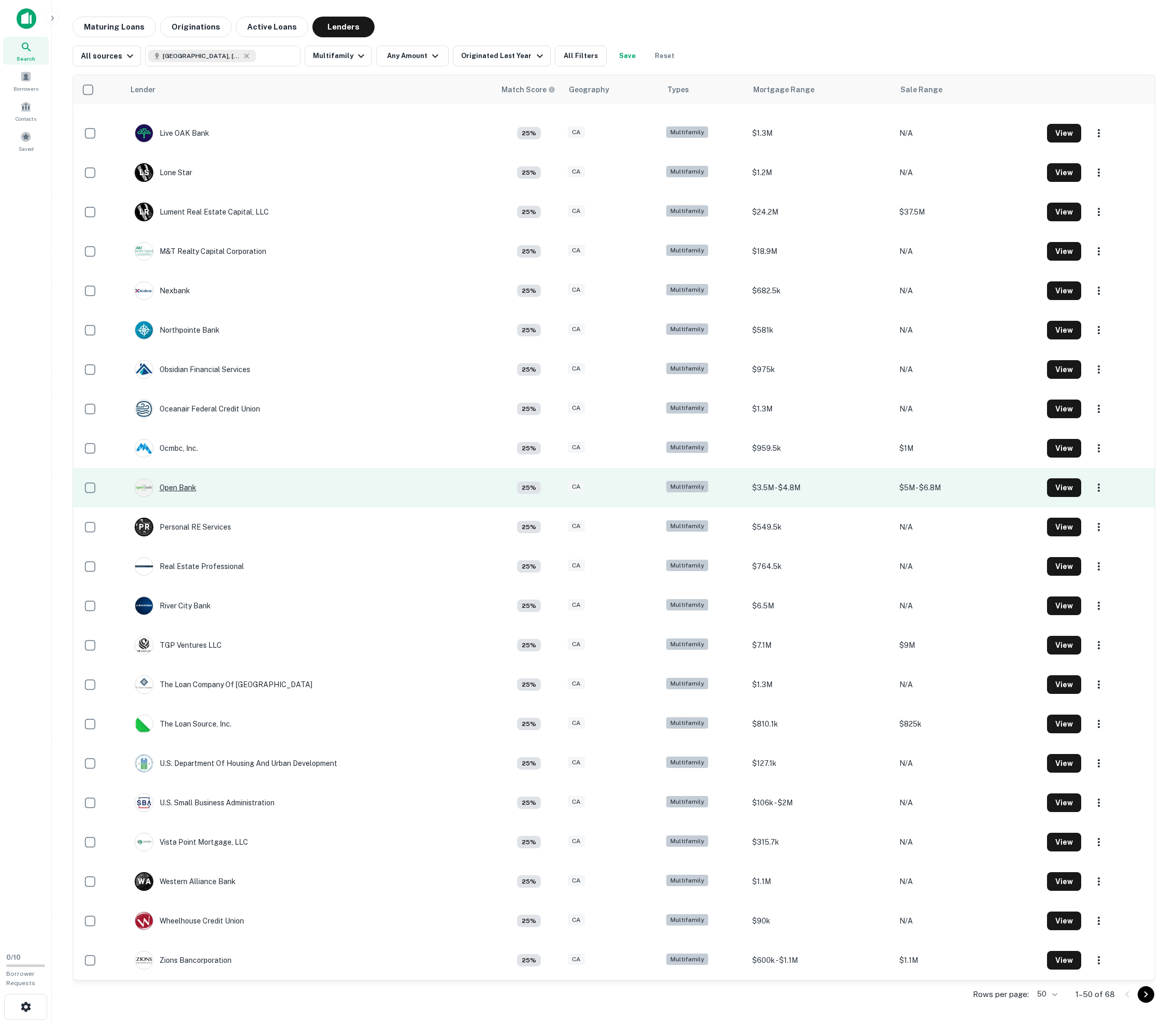
click at [178, 479] on div "Open Bank" at bounding box center [165, 488] width 62 height 19
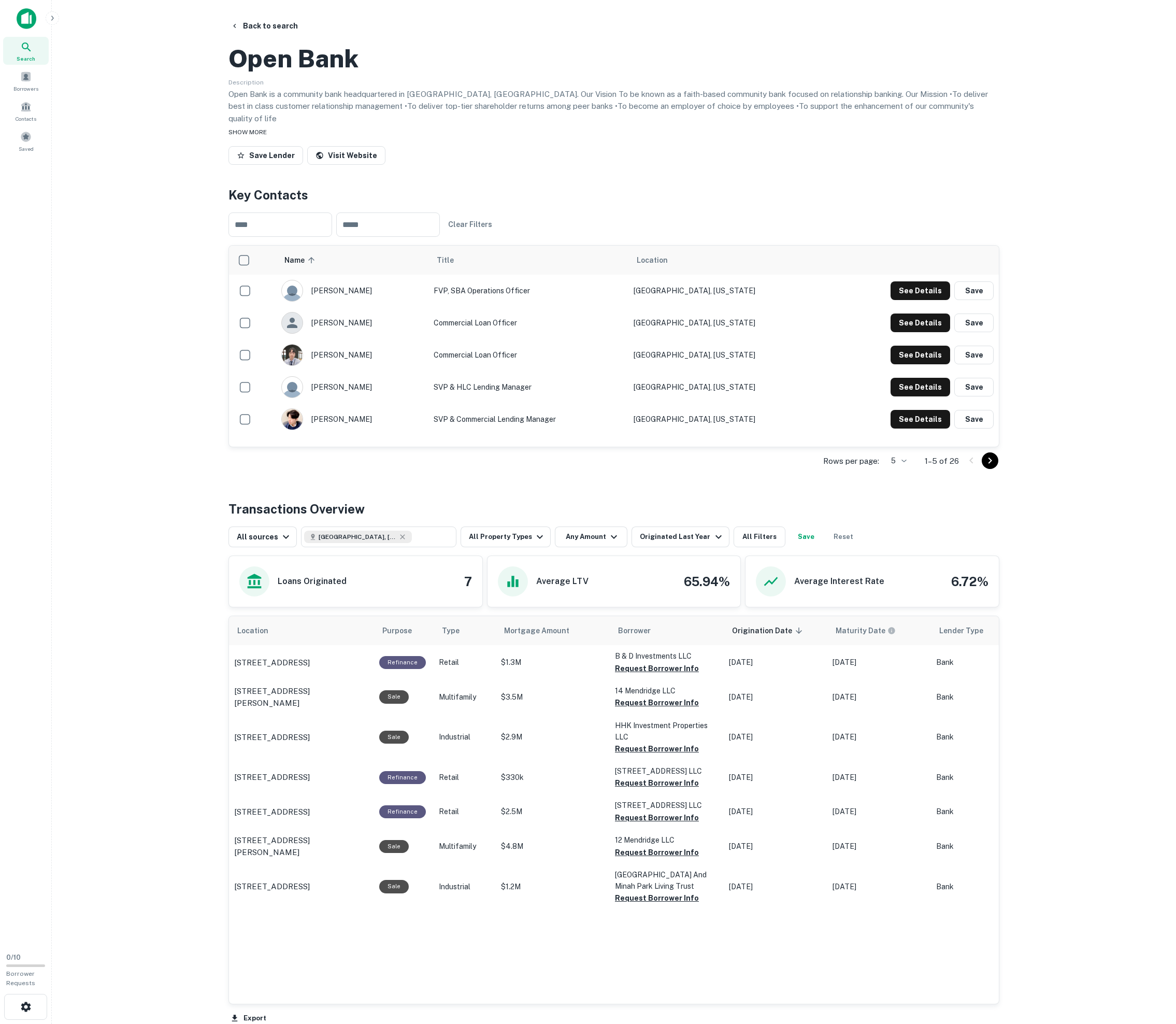
click at [267, 136] on span "SHOW MORE" at bounding box center [247, 132] width 38 height 7
click at [302, 26] on button "Back to search" at bounding box center [264, 26] width 76 height 19
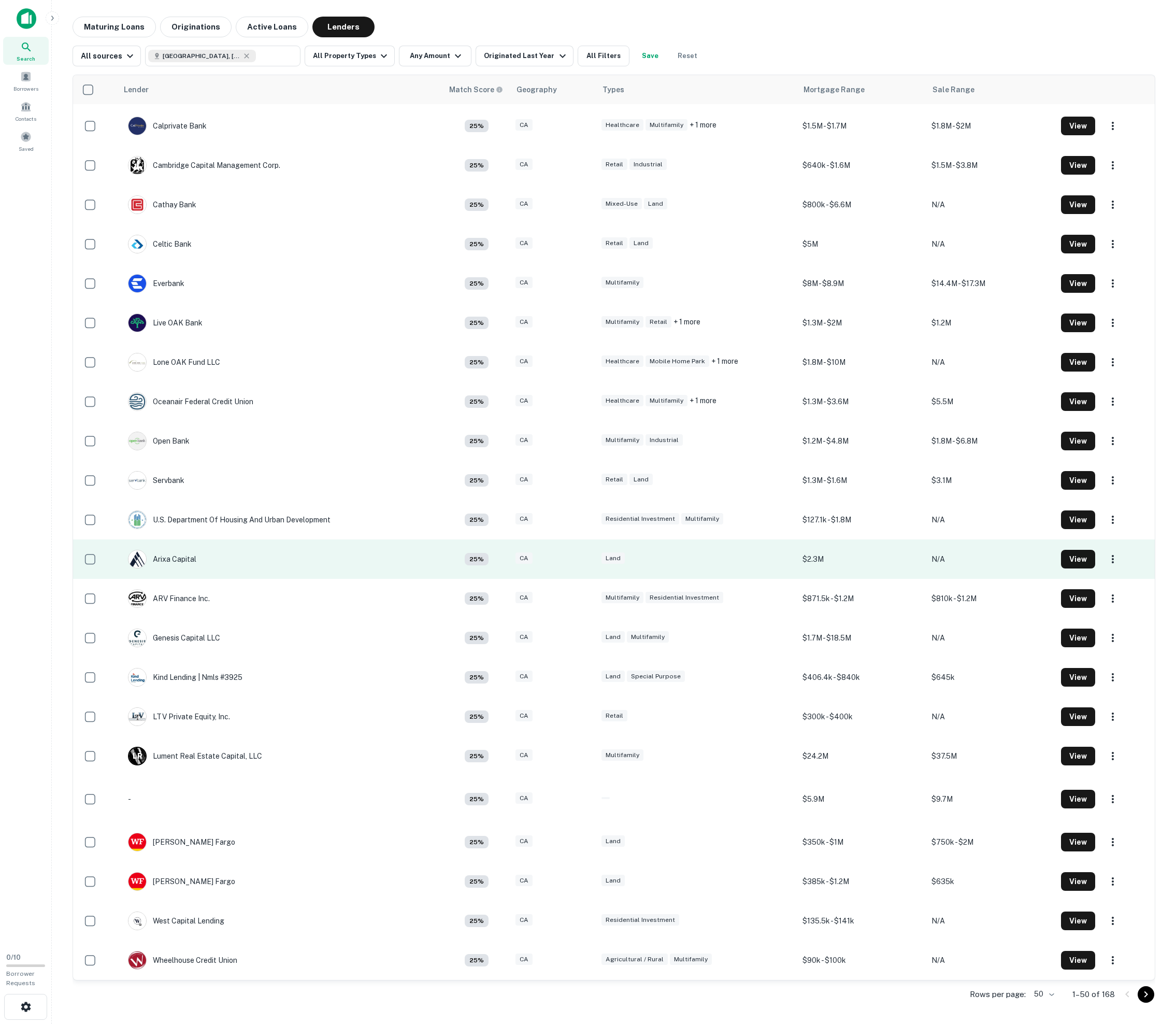
scroll to position [1219, 0]
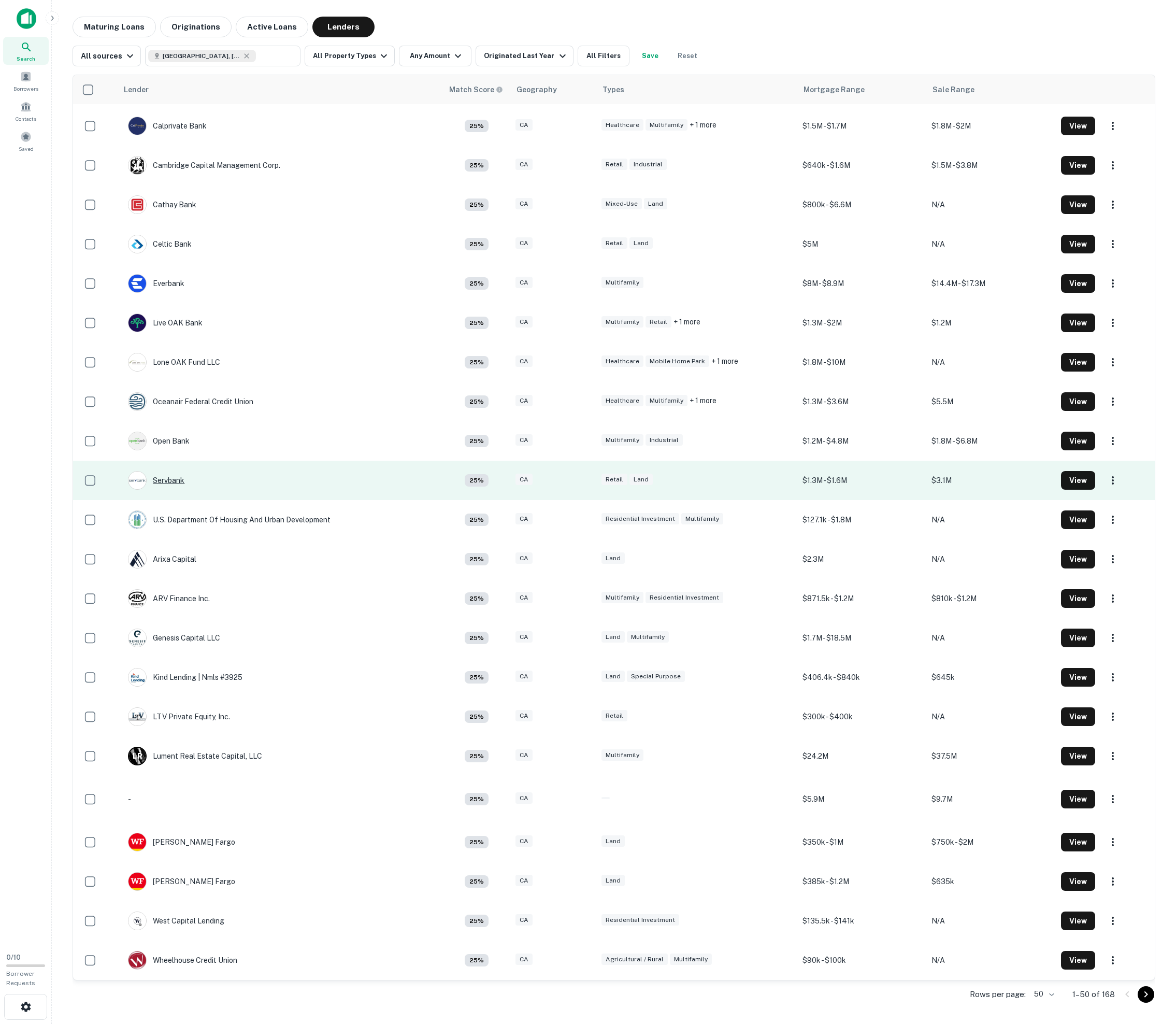
click at [162, 490] on div "Servbank" at bounding box center [156, 480] width 56 height 19
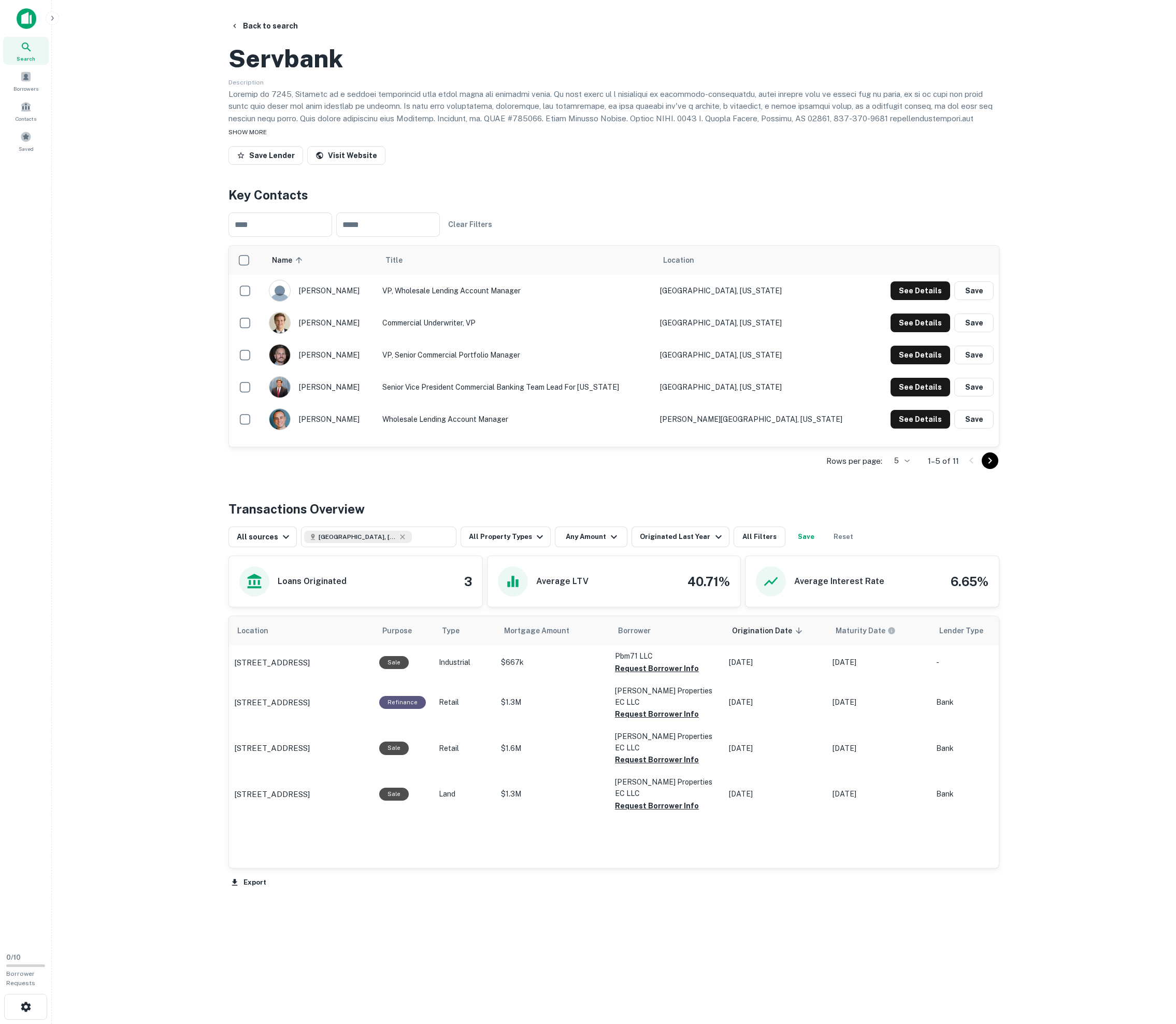
click at [267, 136] on span "SHOW MORE" at bounding box center [247, 132] width 38 height 7
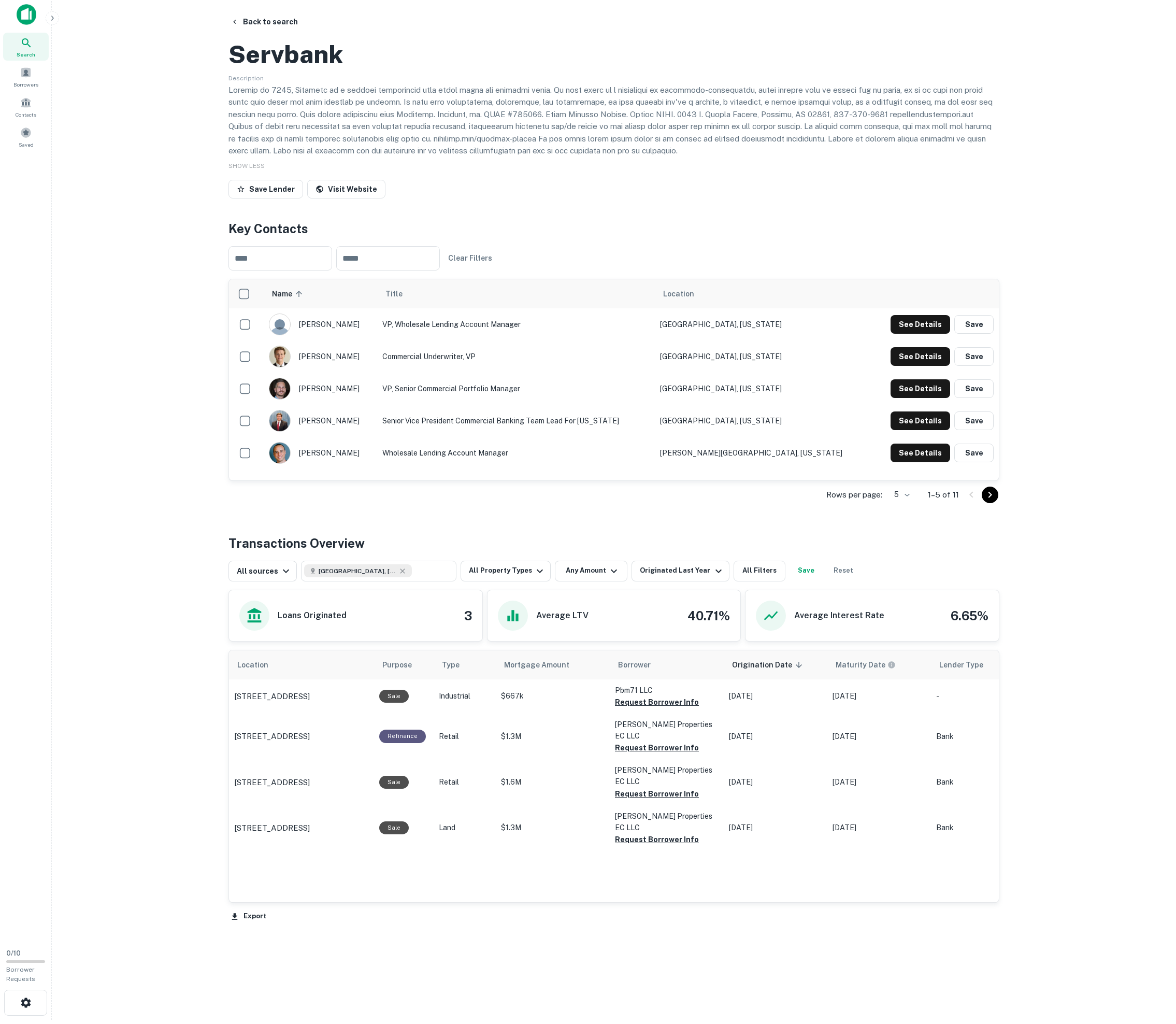
scroll to position [65, 0]
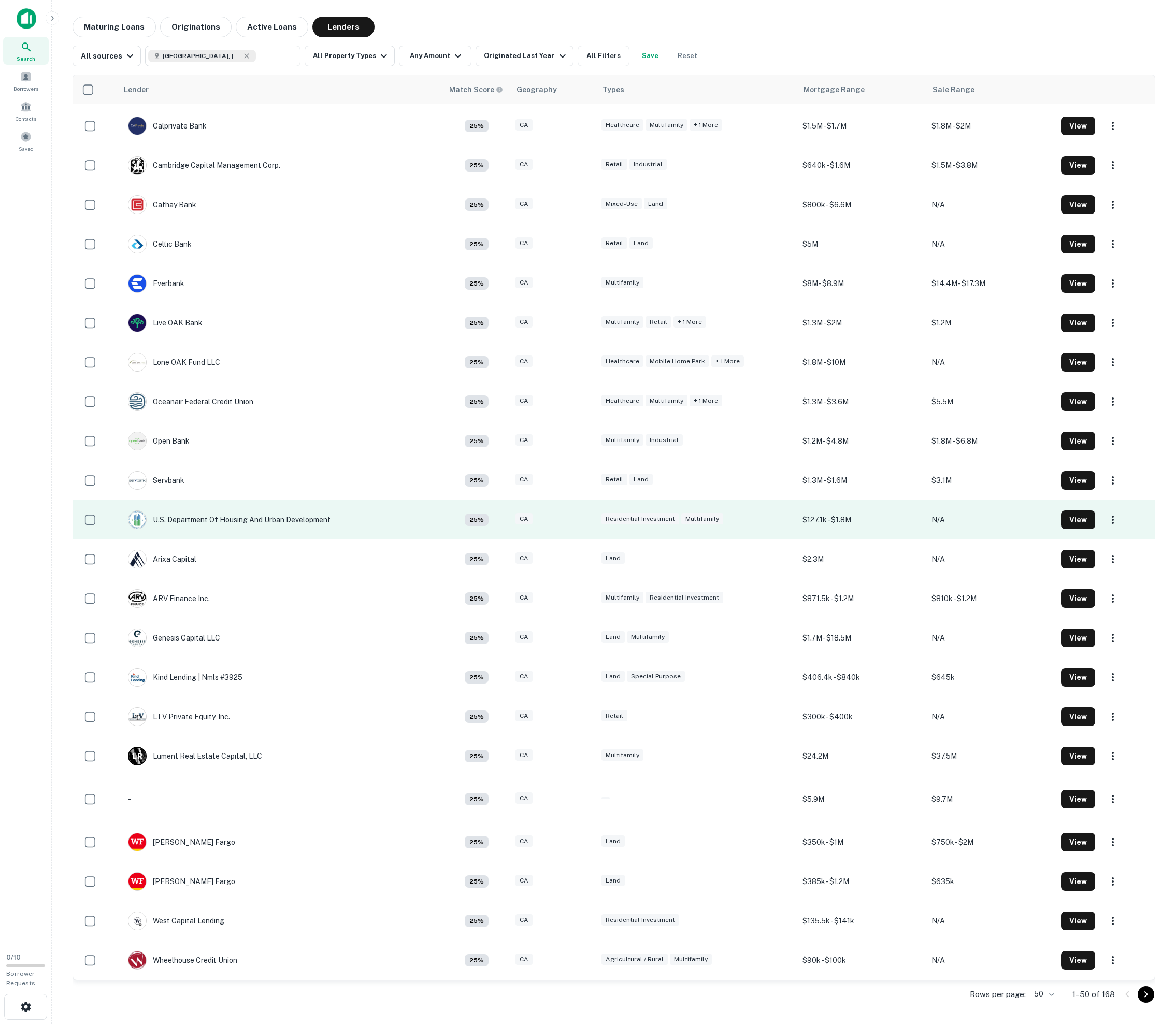
scroll to position [1260, 0]
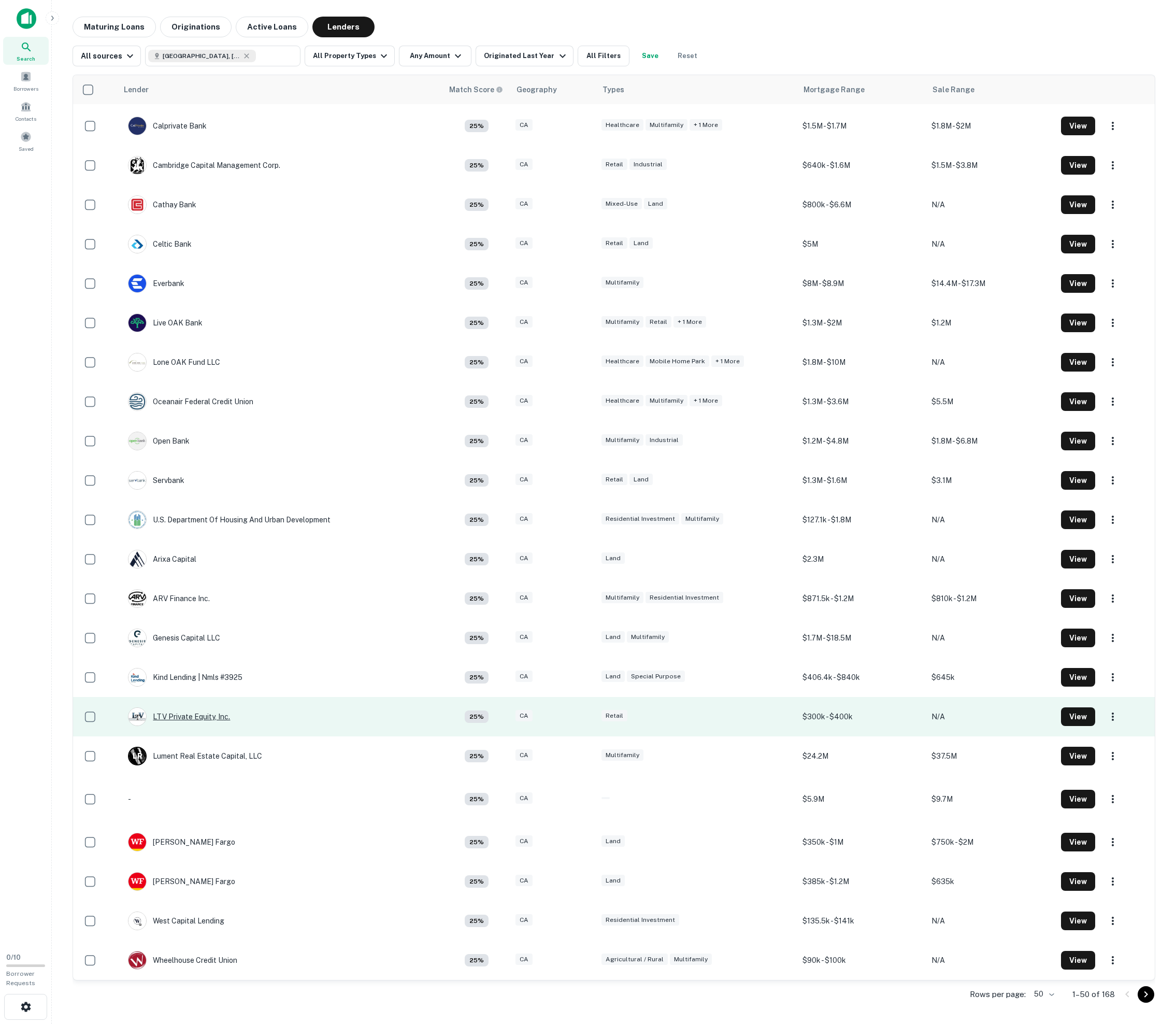
click at [183, 707] on div "LTV Private Equity, Inc." at bounding box center [179, 717] width 102 height 19
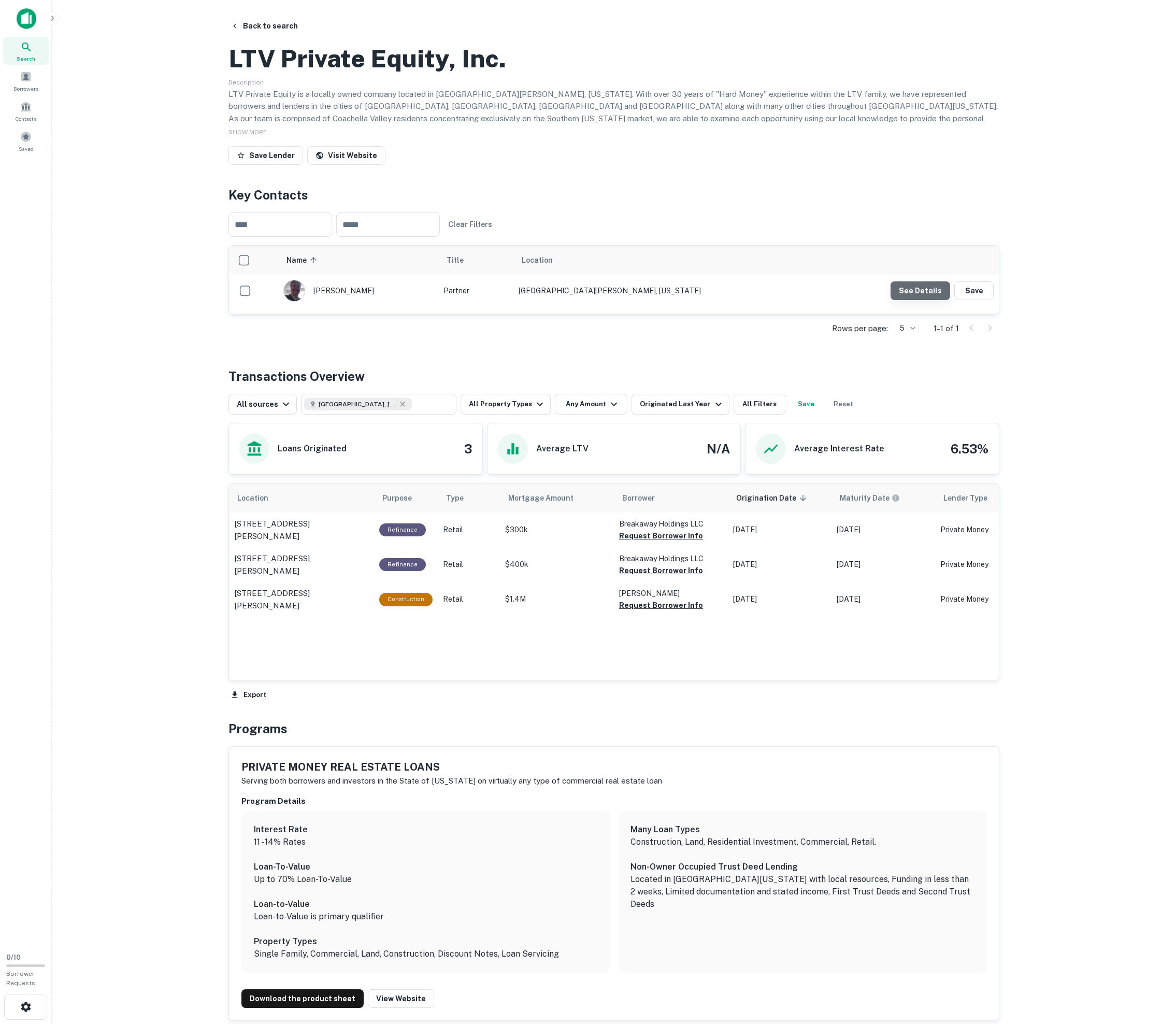
click at [594, 300] on button "See Details" at bounding box center [920, 291] width 60 height 19
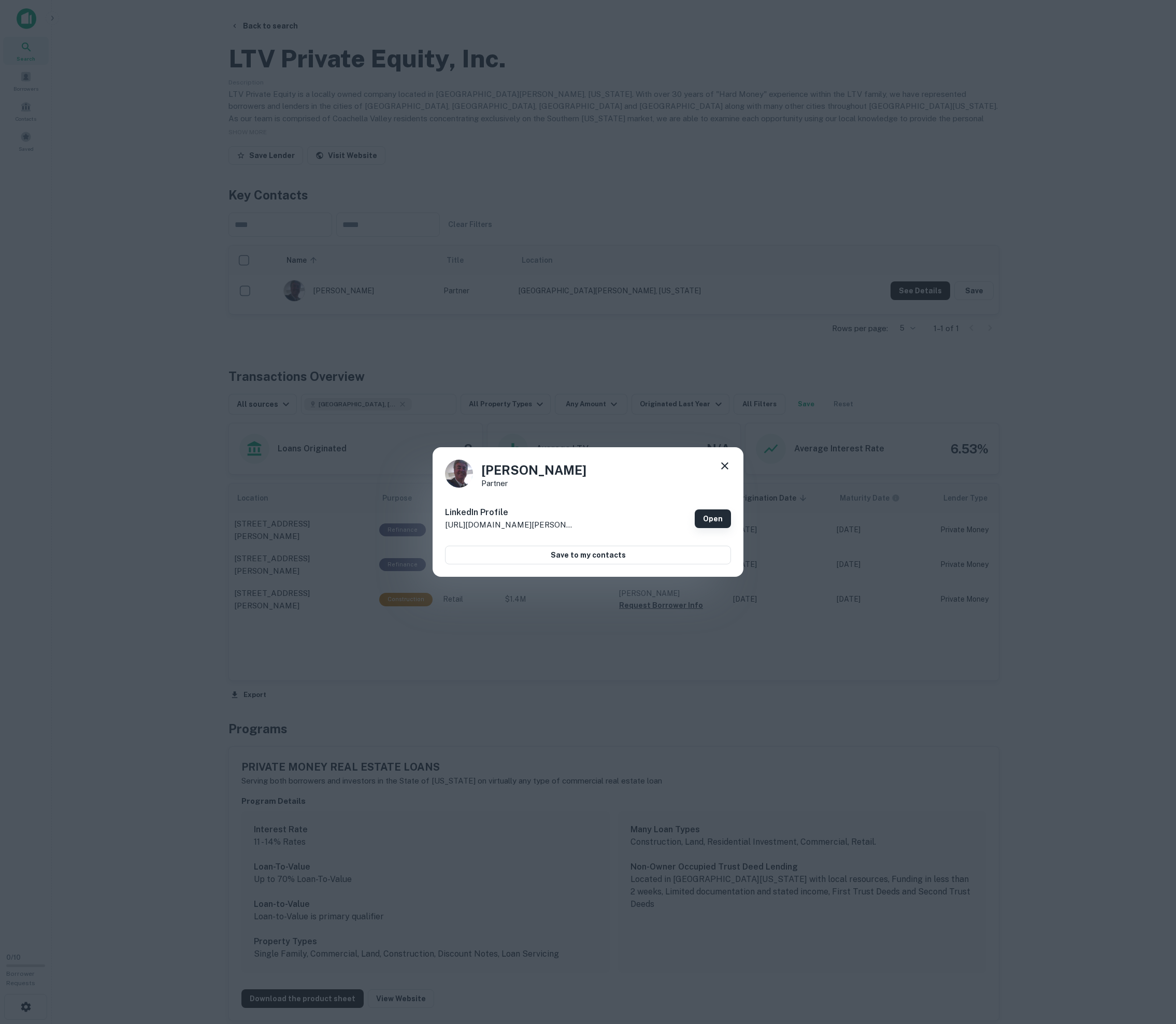
click at [594, 510] on link "Open" at bounding box center [713, 519] width 36 height 19
click at [594, 463] on icon at bounding box center [725, 466] width 12 height 12
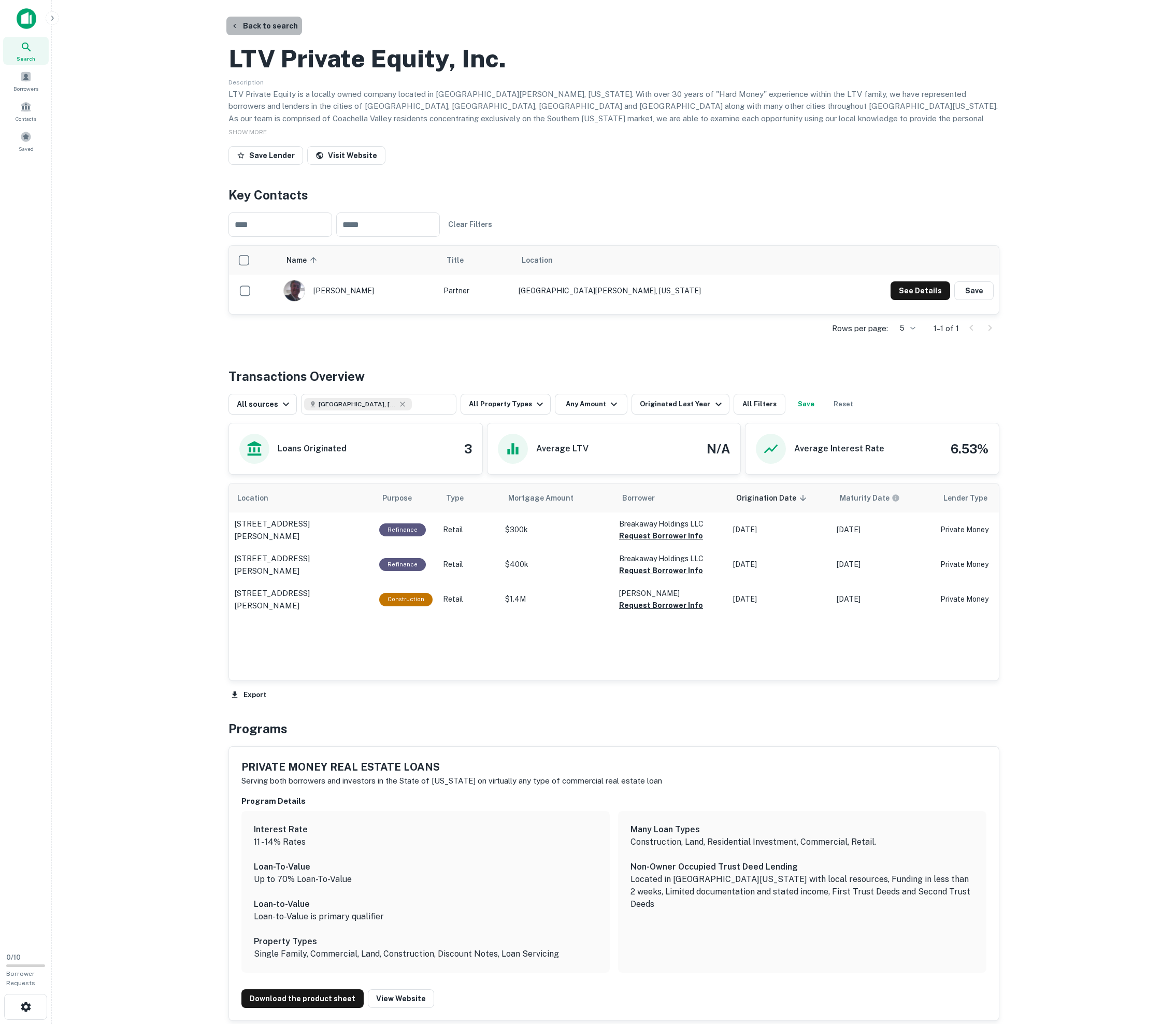
click at [288, 31] on button "Back to search" at bounding box center [264, 26] width 76 height 19
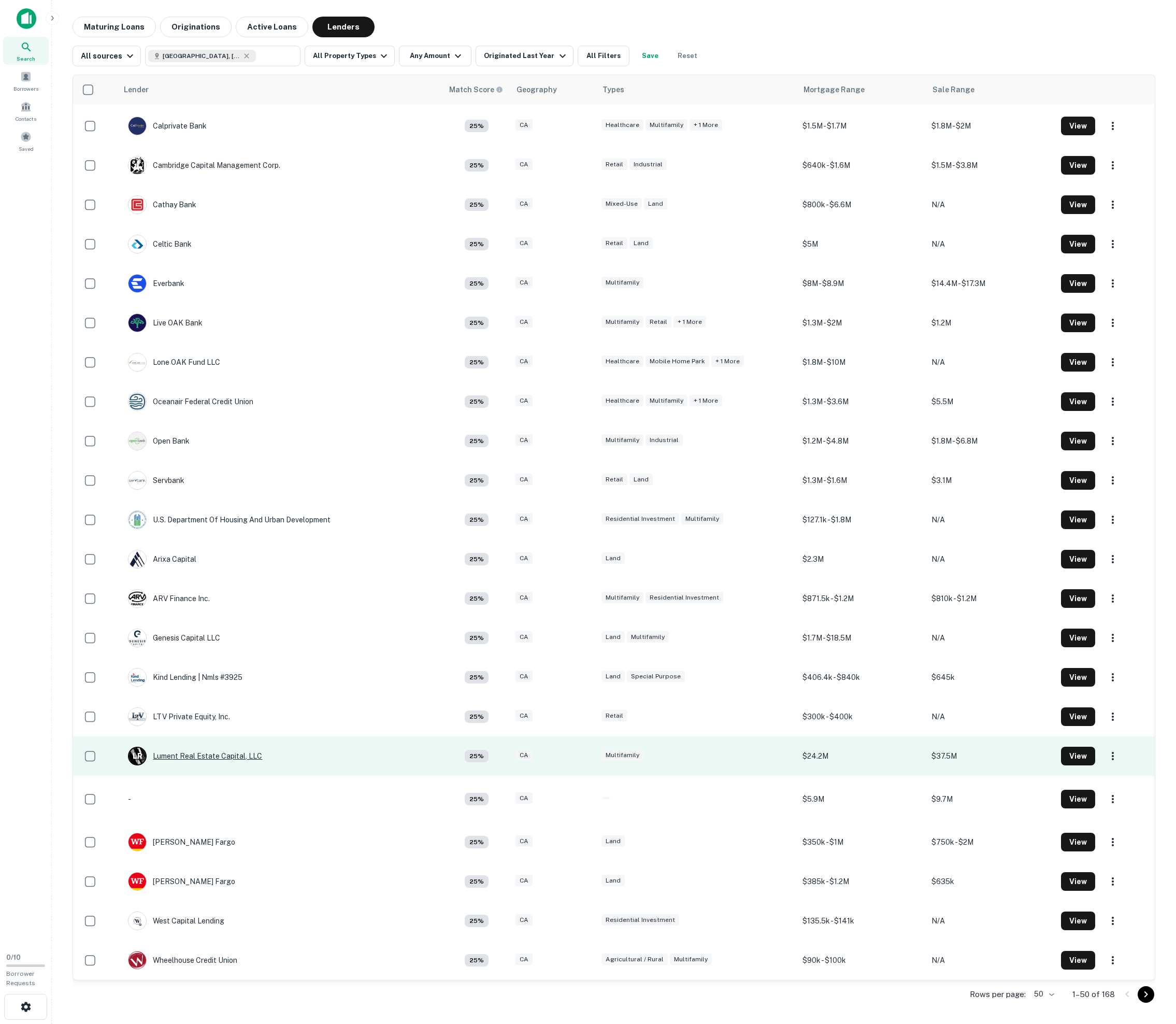
click at [182, 747] on div "L R Lument Real Estate Capital, LLC" at bounding box center [195, 756] width 134 height 19
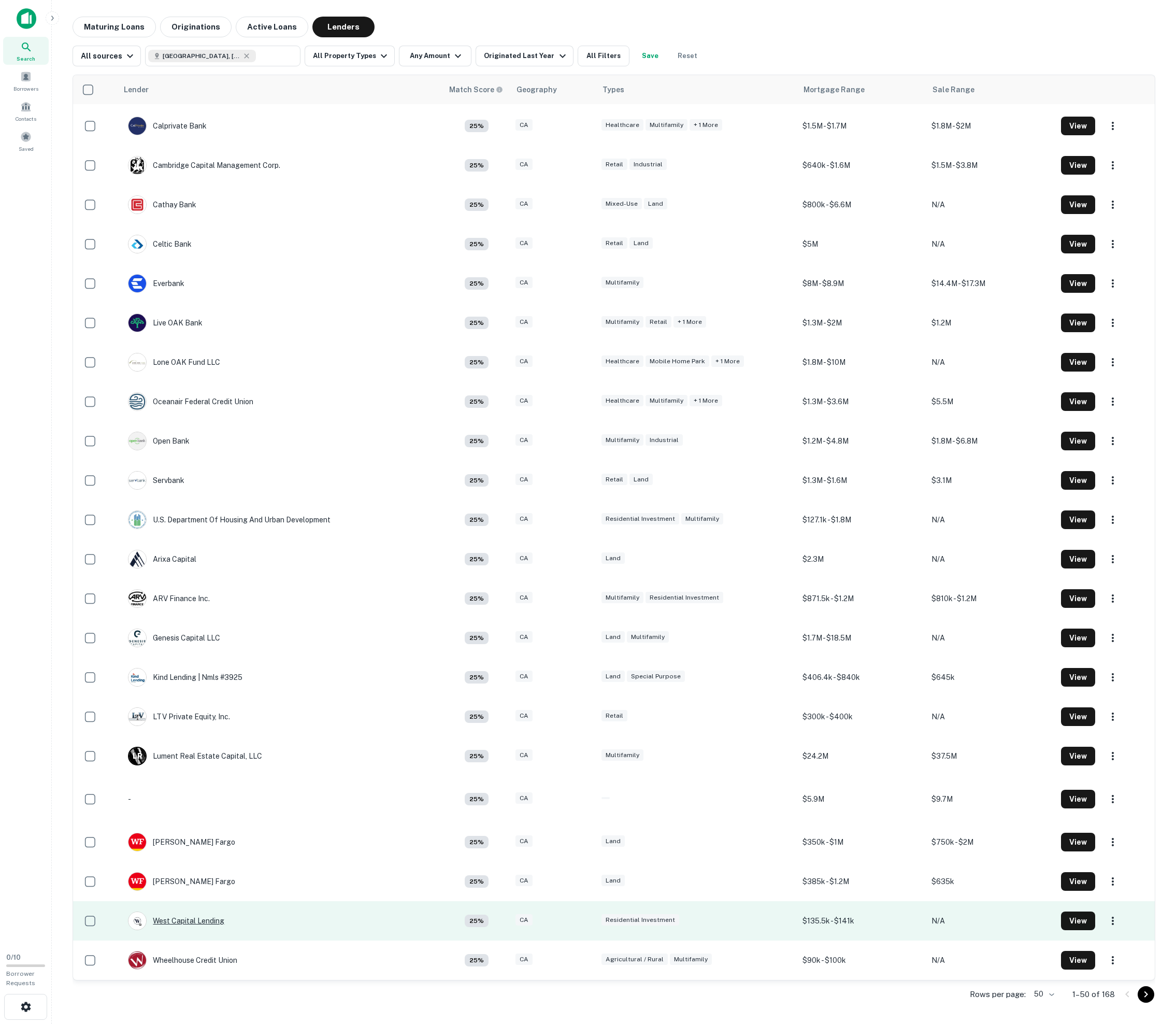
click at [193, 920] on div "West Capital Lending" at bounding box center [176, 921] width 96 height 19
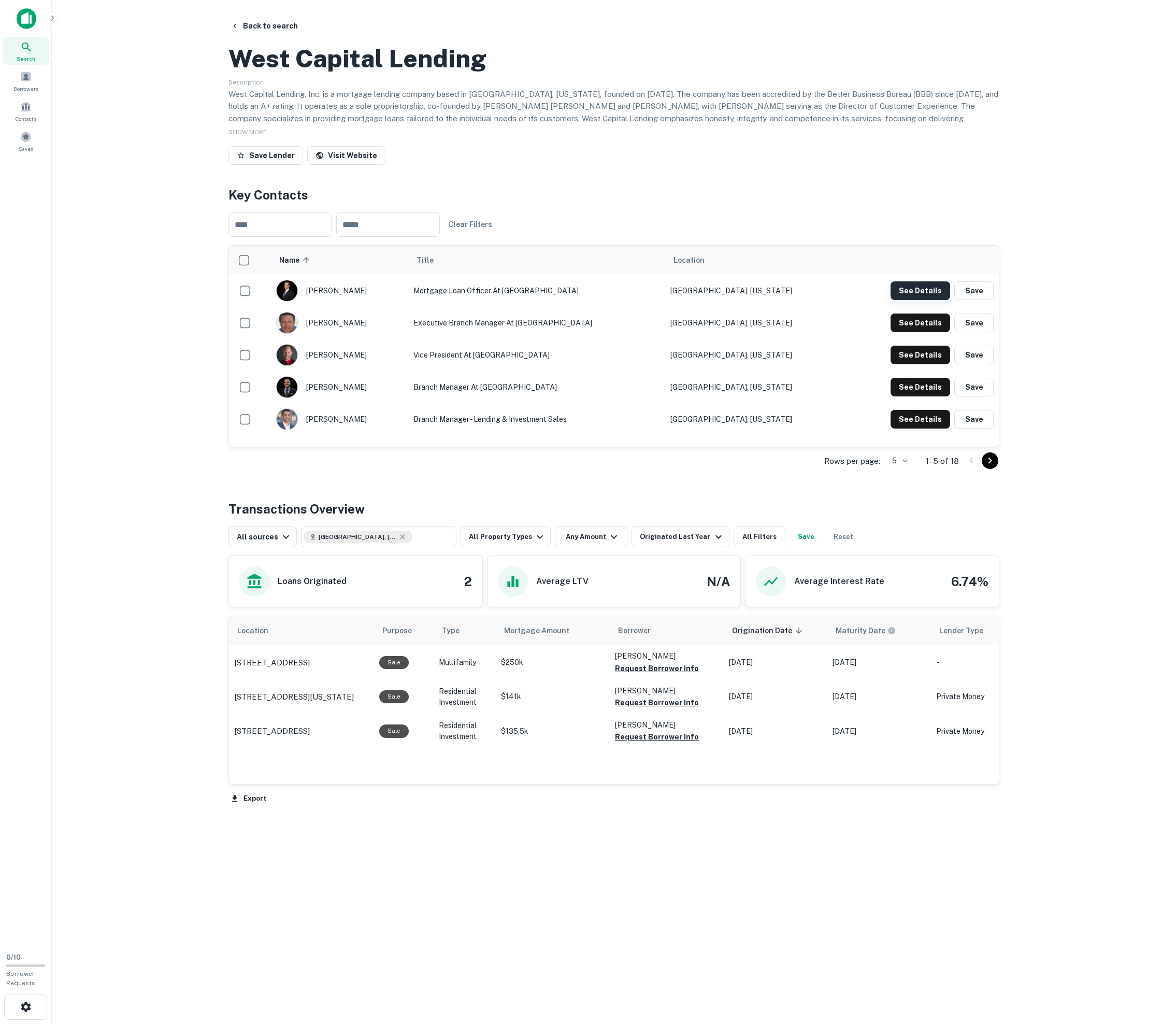
click at [594, 300] on button "See Details" at bounding box center [920, 291] width 60 height 19
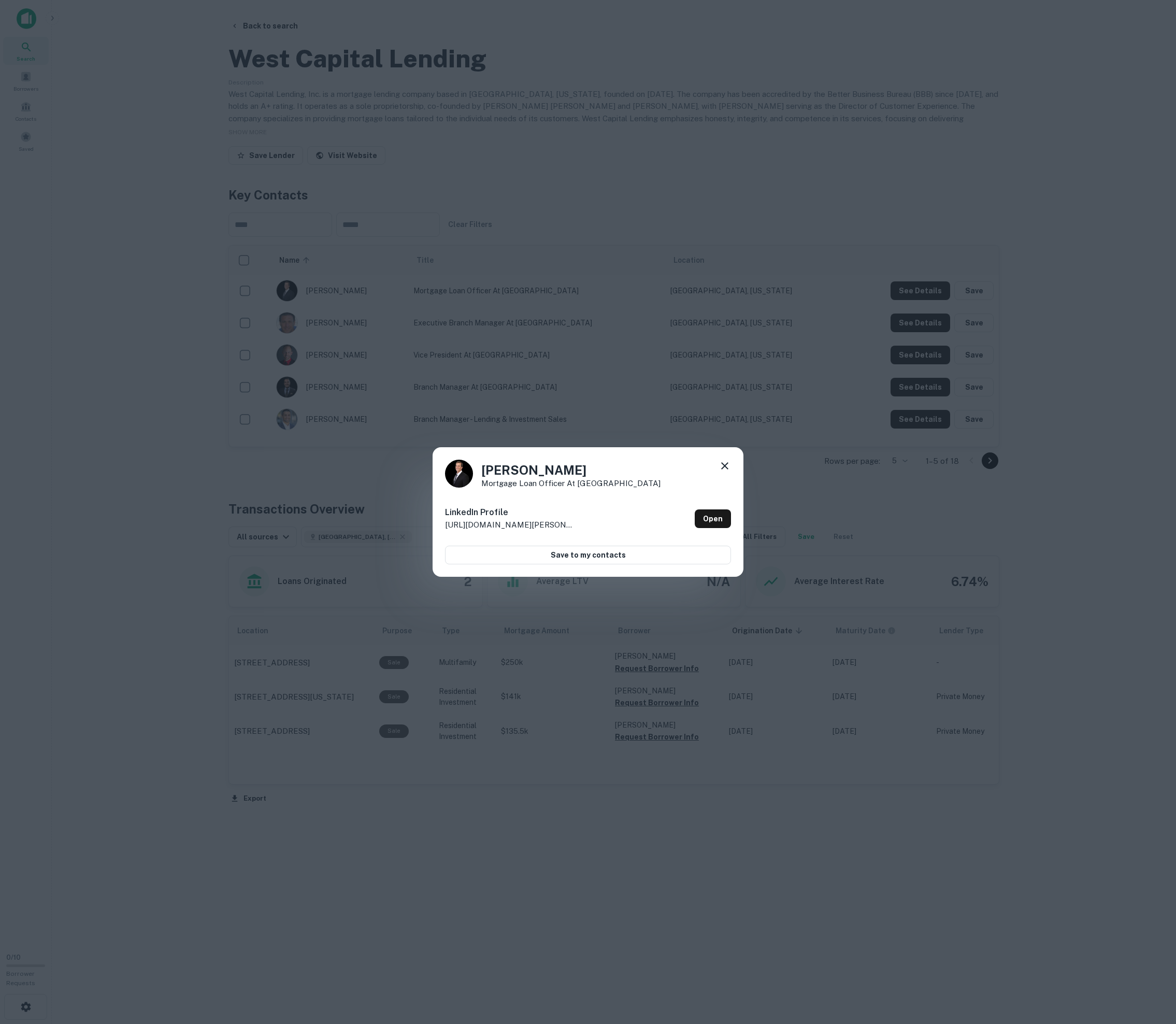
click at [594, 470] on icon at bounding box center [725, 466] width 7 height 7
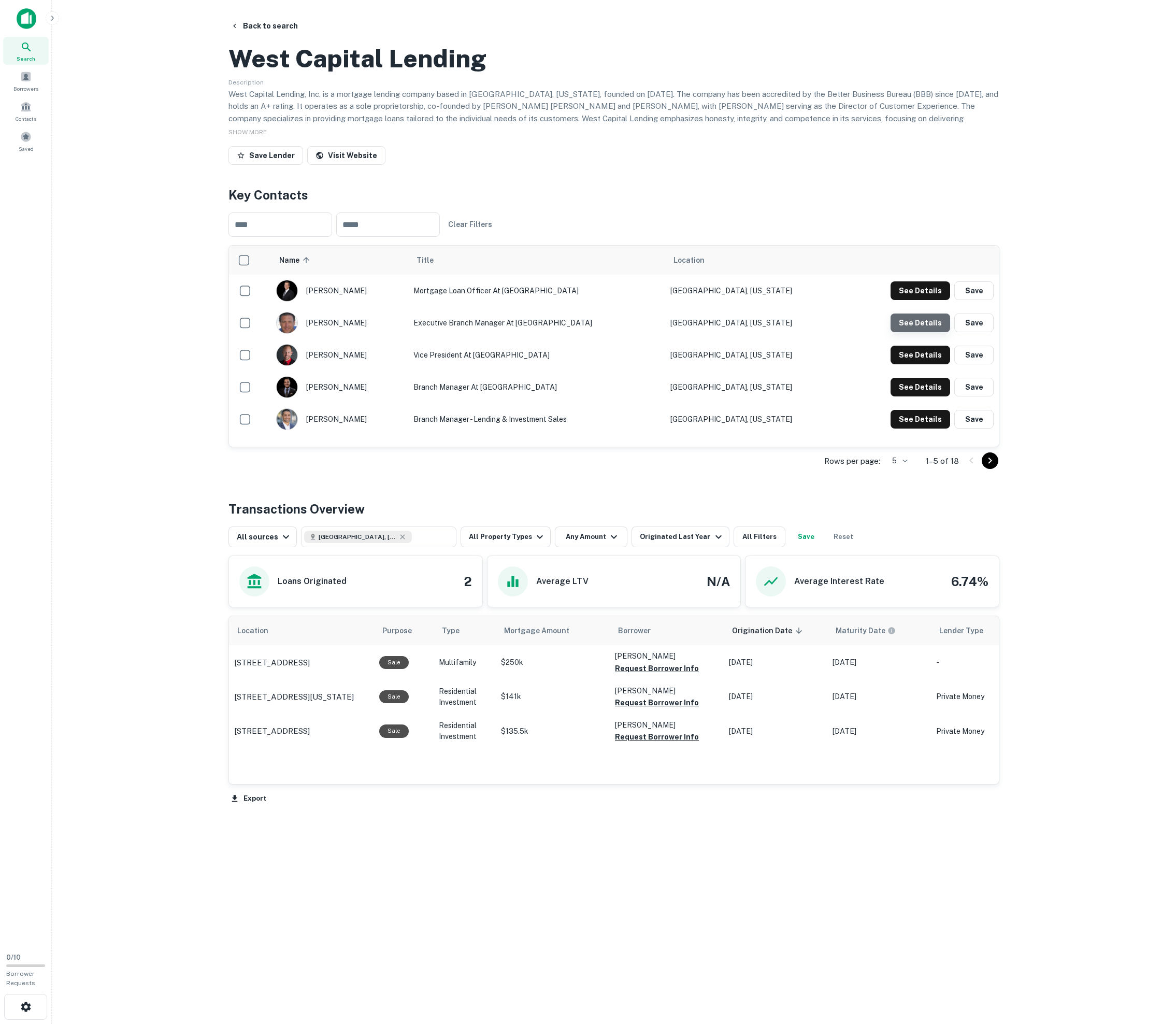
click at [594, 300] on button "See Details" at bounding box center [920, 291] width 60 height 19
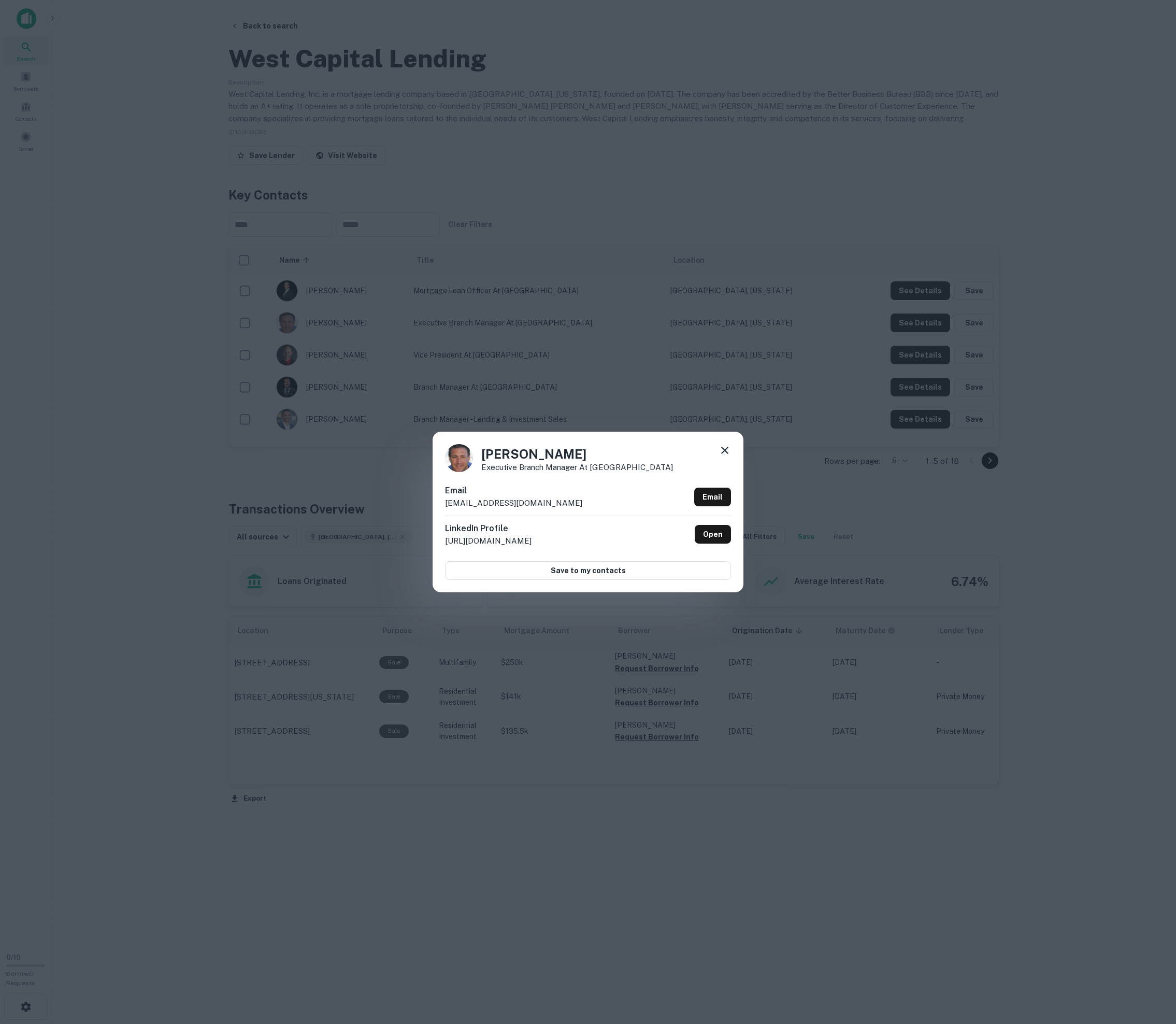
click at [212, 367] on div "[PERSON_NAME] Executive Branch Manager at [GEOGRAPHIC_DATA] Lending Email [EMAI…" at bounding box center [588, 512] width 1176 height 1024
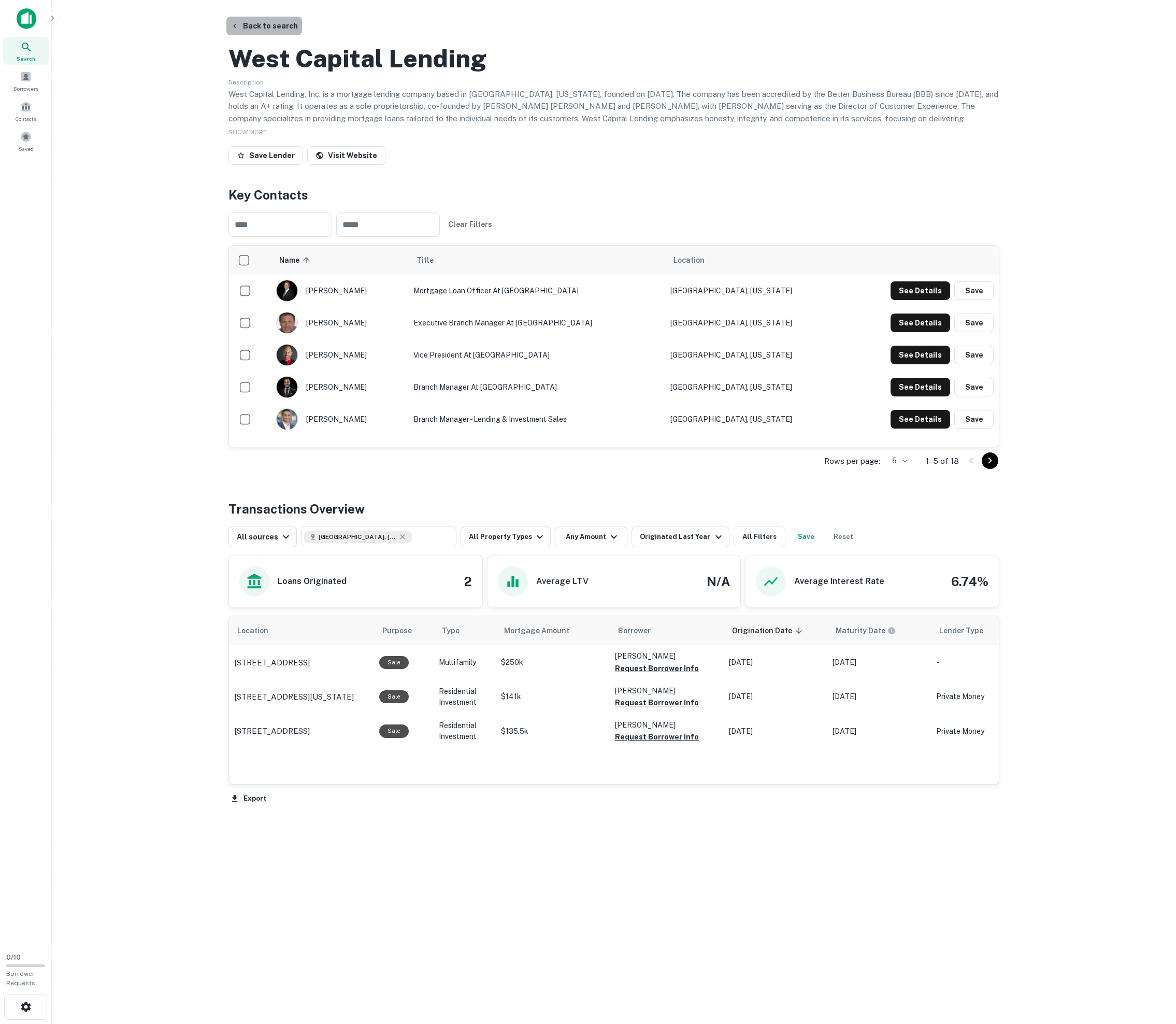
click at [282, 34] on button "Back to search" at bounding box center [264, 26] width 76 height 19
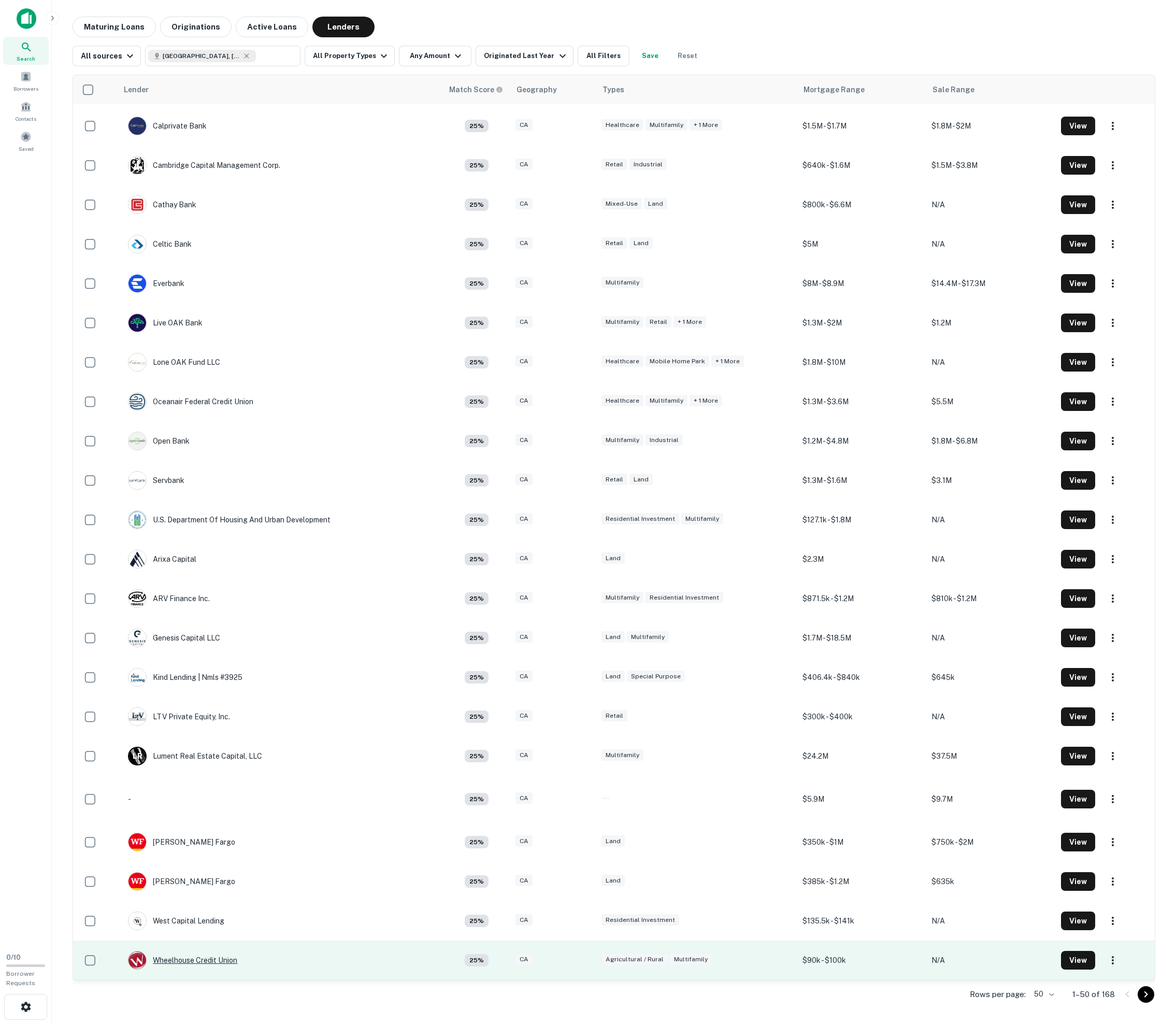
click at [217, 964] on div "Wheelhouse Credit Union" at bounding box center [182, 961] width 109 height 19
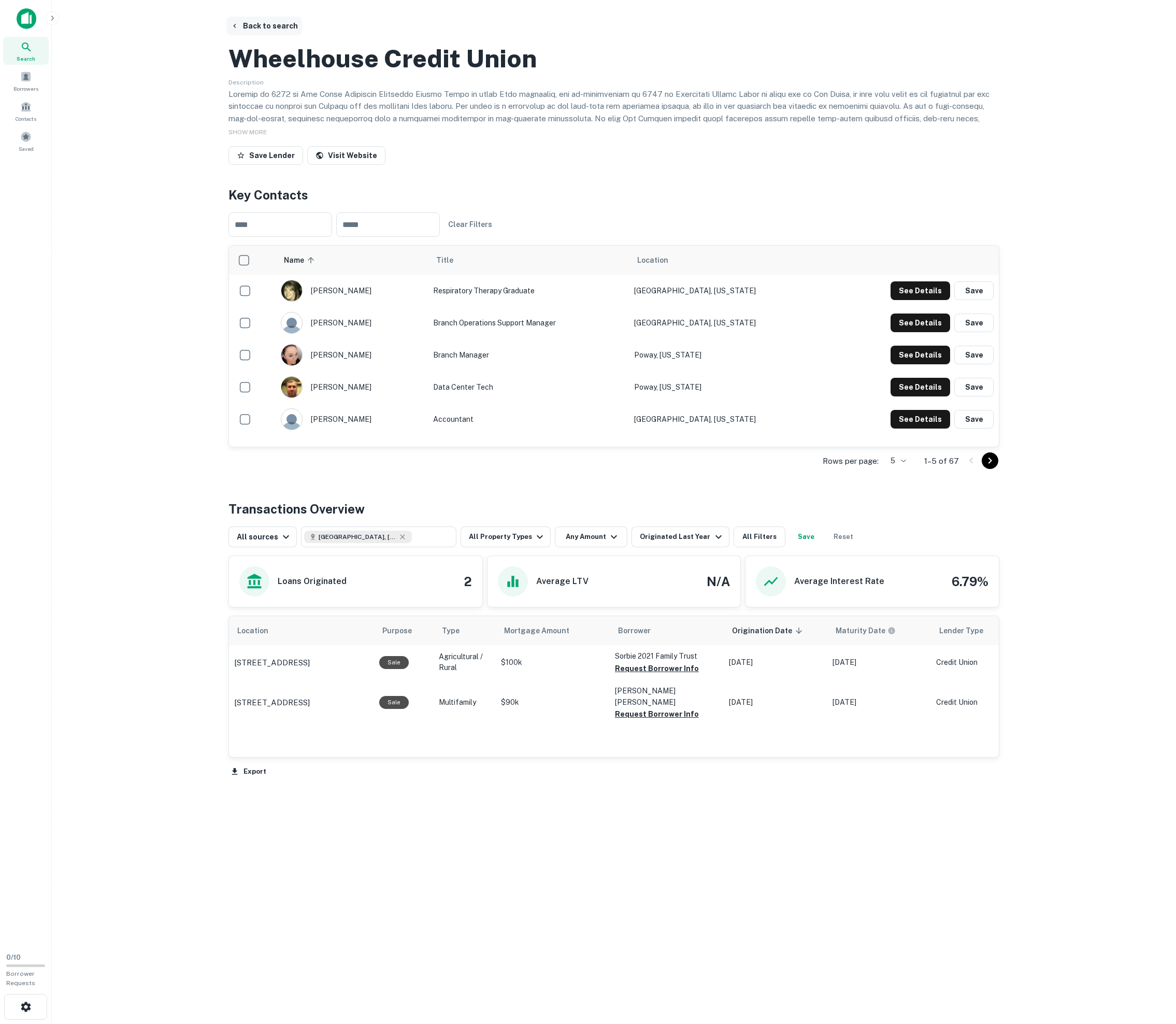
click at [286, 26] on button "Back to search" at bounding box center [264, 26] width 76 height 19
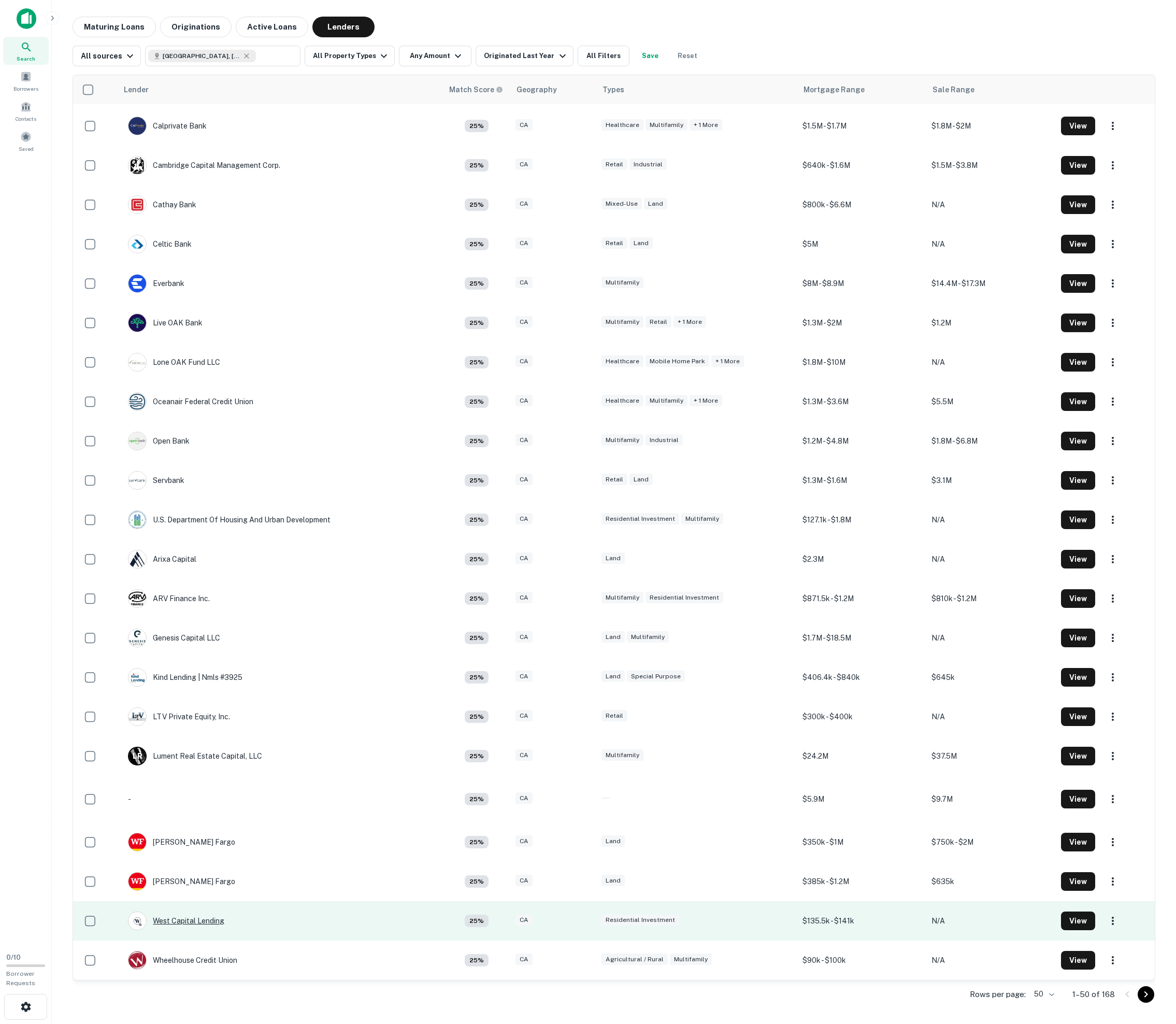
click at [212, 920] on div "West Capital Lending" at bounding box center [176, 921] width 96 height 19
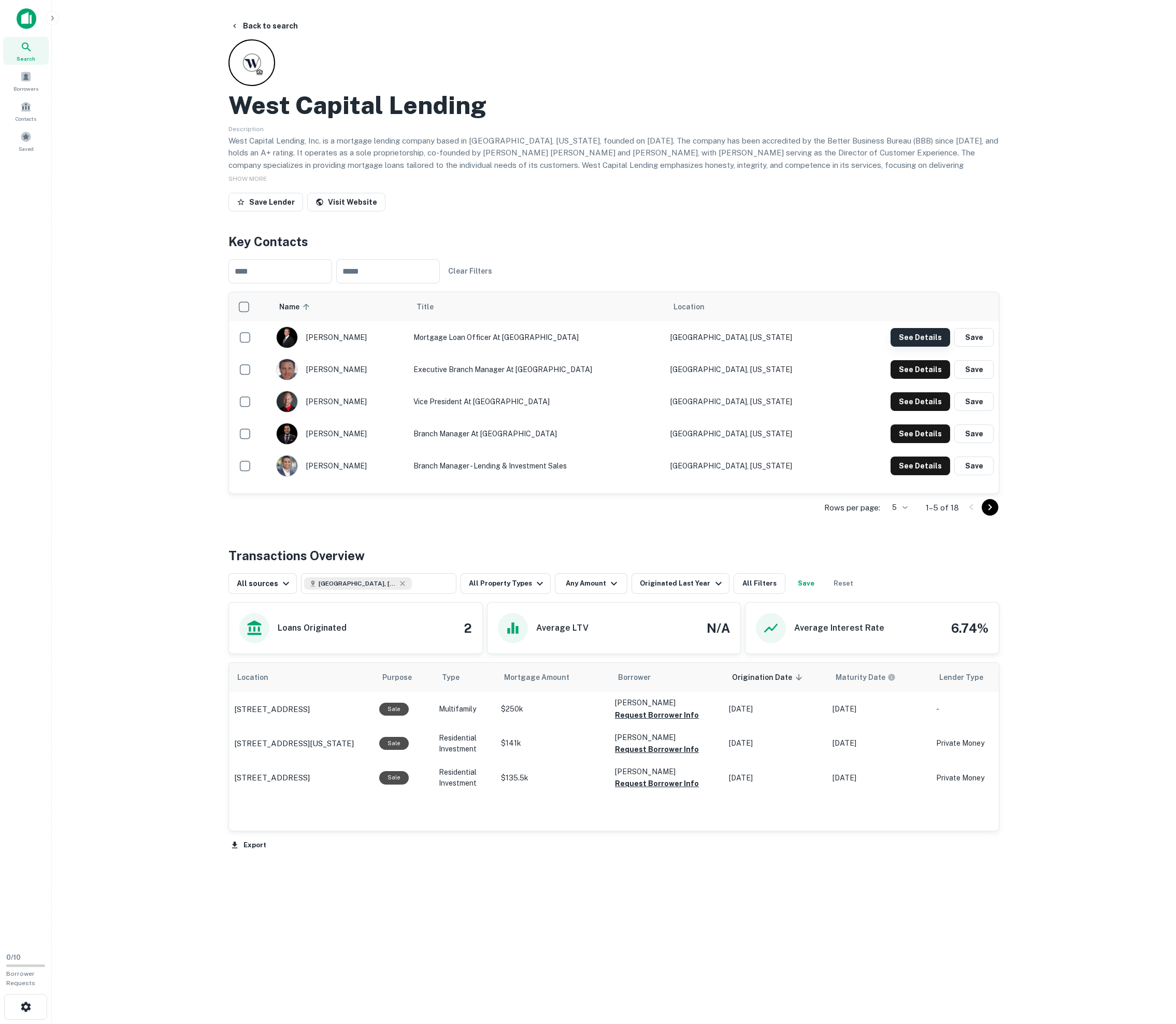
click at [594, 347] on button "See Details" at bounding box center [920, 337] width 60 height 19
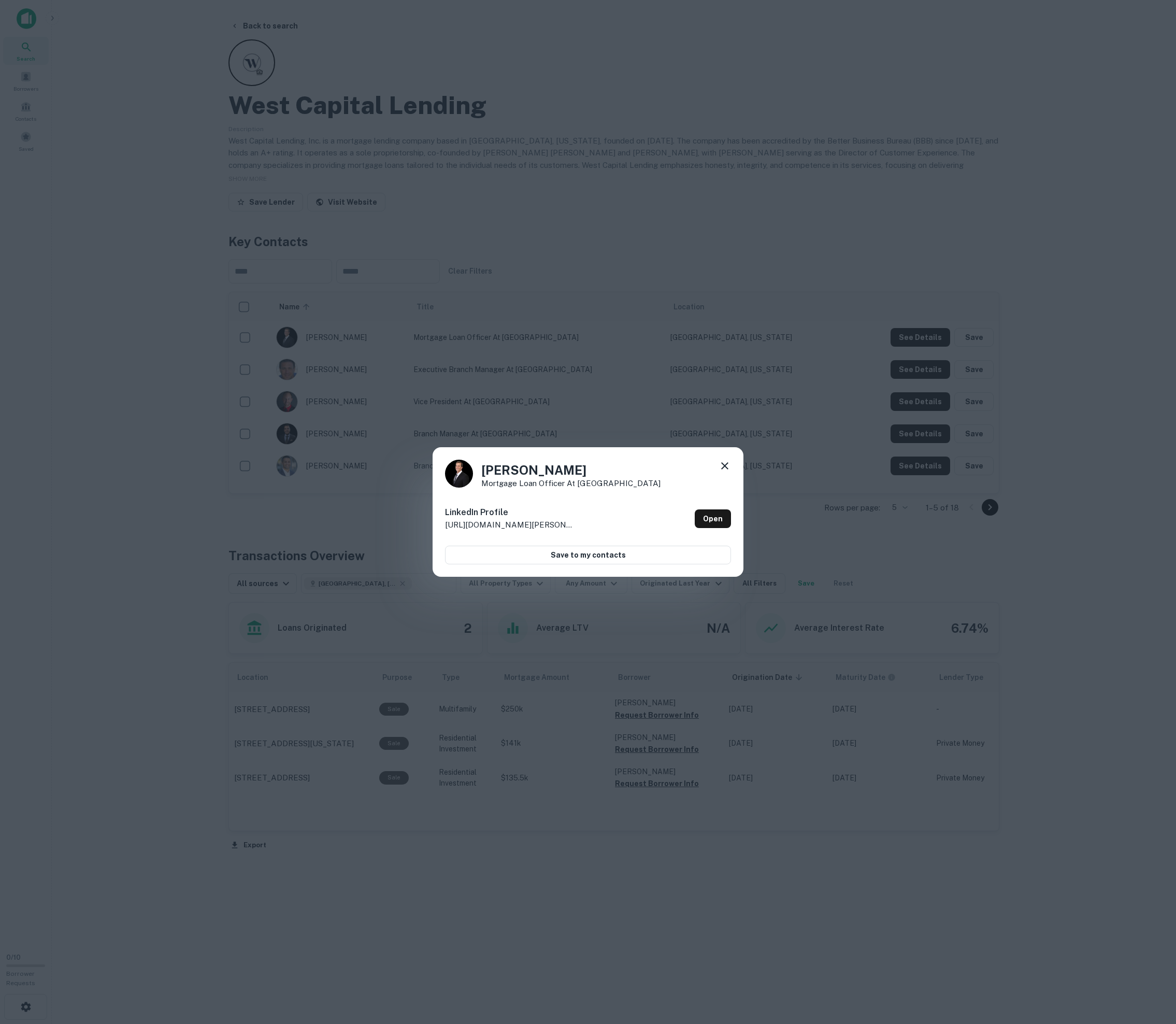
click at [594, 381] on div "[PERSON_NAME] Mortgage Loan Officer at [GEOGRAPHIC_DATA] Lending LinkedIn Profi…" at bounding box center [588, 512] width 1176 height 1024
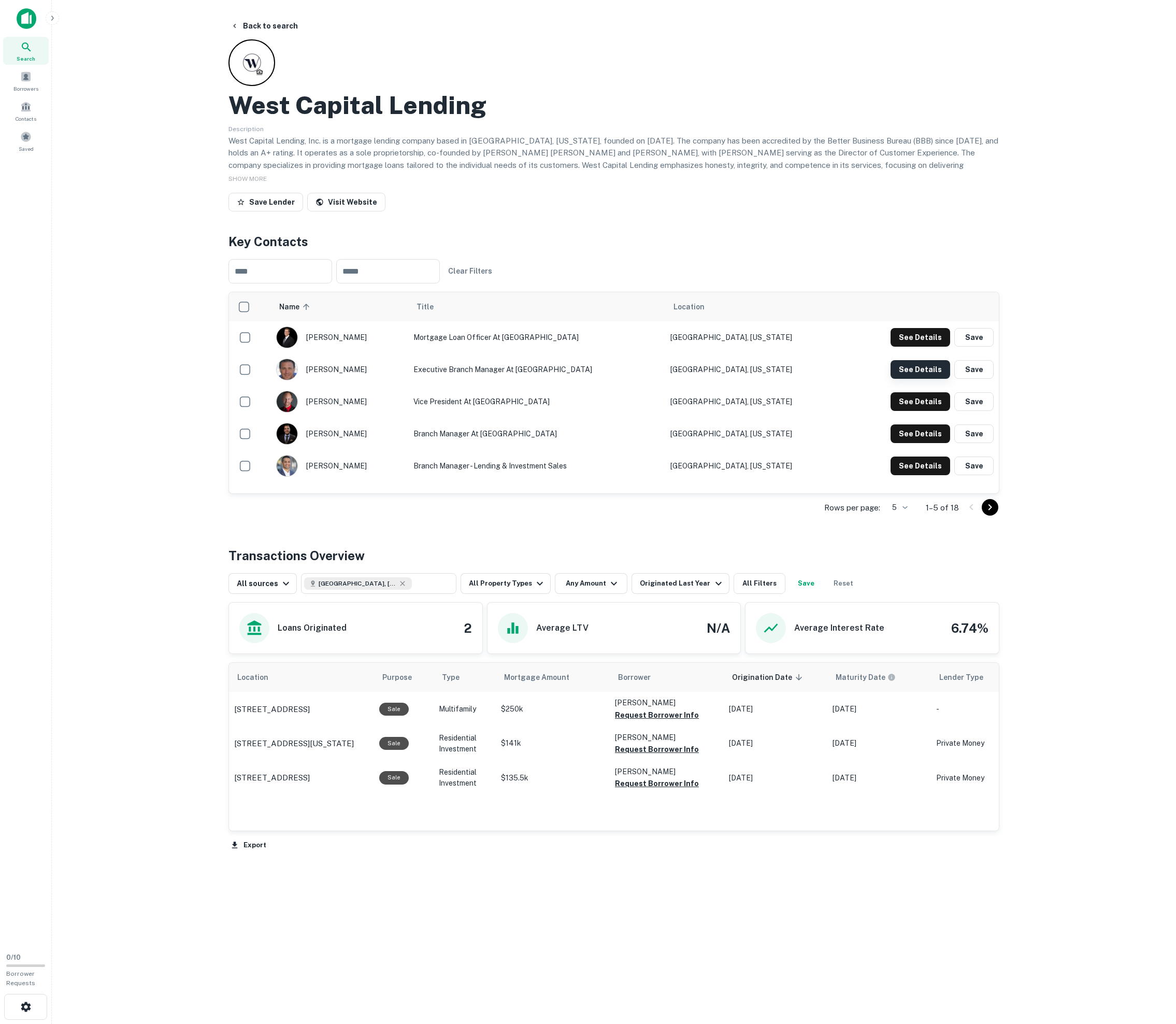
click at [594, 347] on button "See Details" at bounding box center [920, 337] width 60 height 19
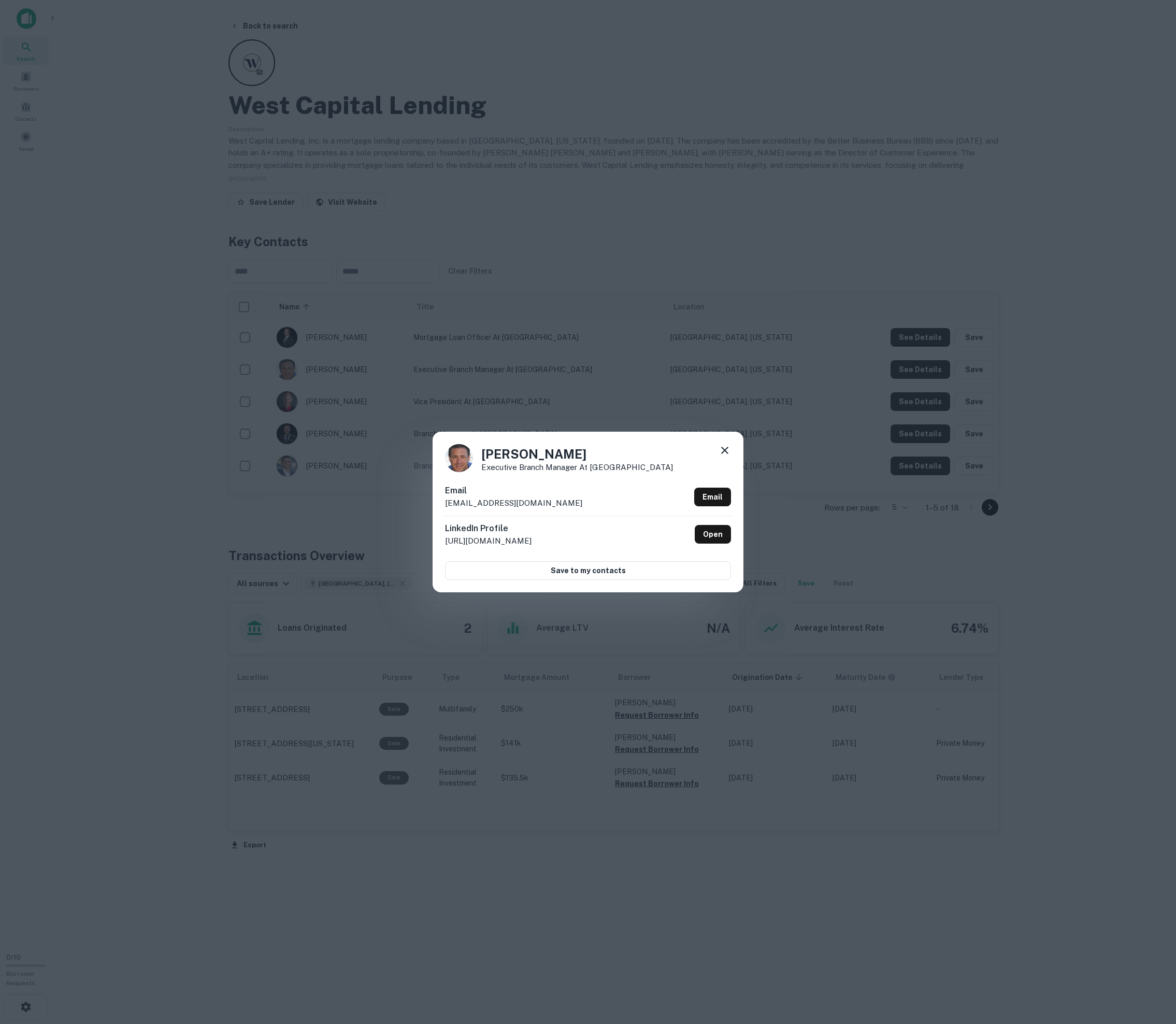
click at [594, 385] on div "[PERSON_NAME] Executive Branch Manager at [GEOGRAPHIC_DATA] Lending Email [EMAI…" at bounding box center [588, 512] width 1176 height 1024
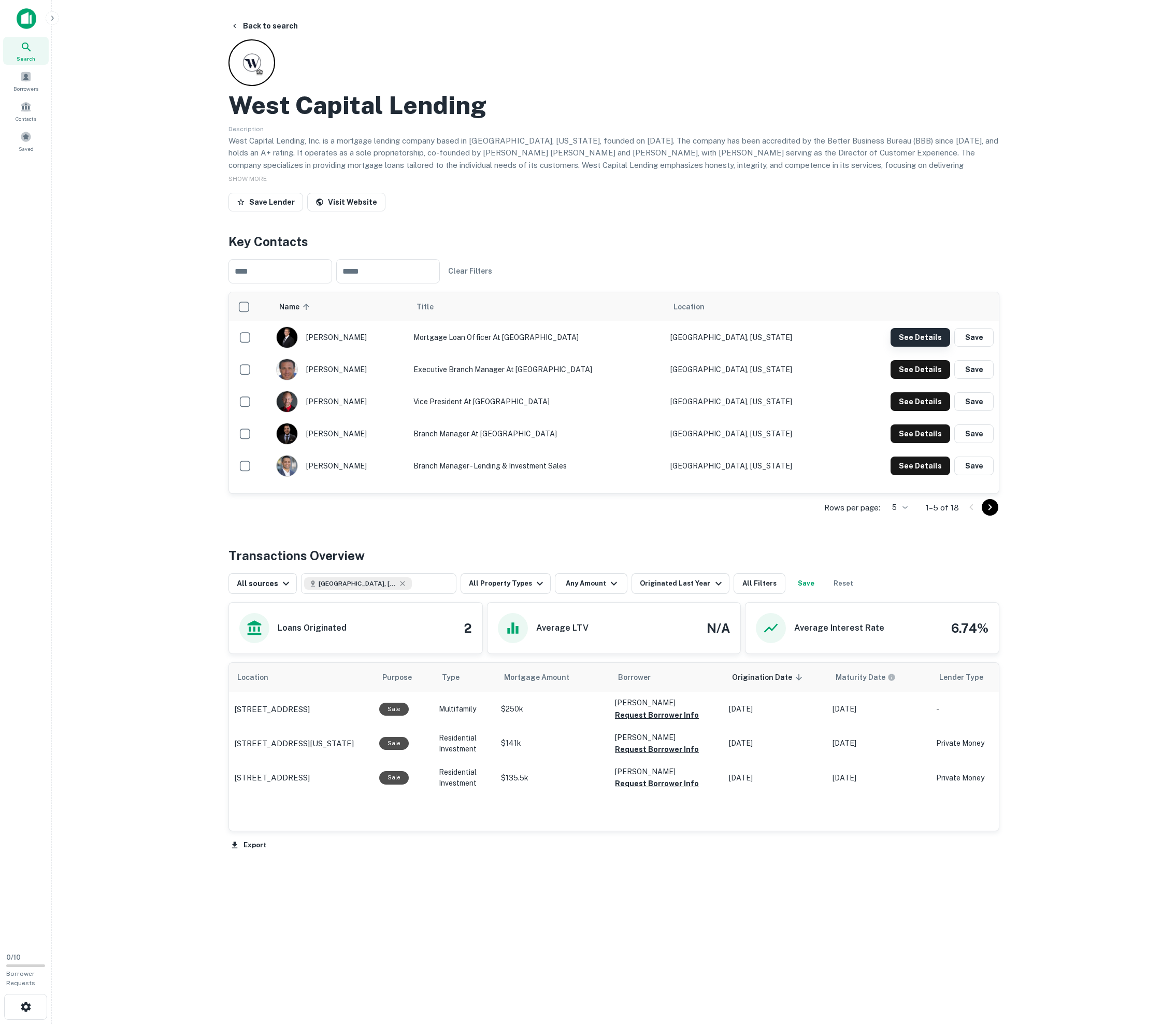
click at [594, 347] on button "See Details" at bounding box center [920, 337] width 60 height 19
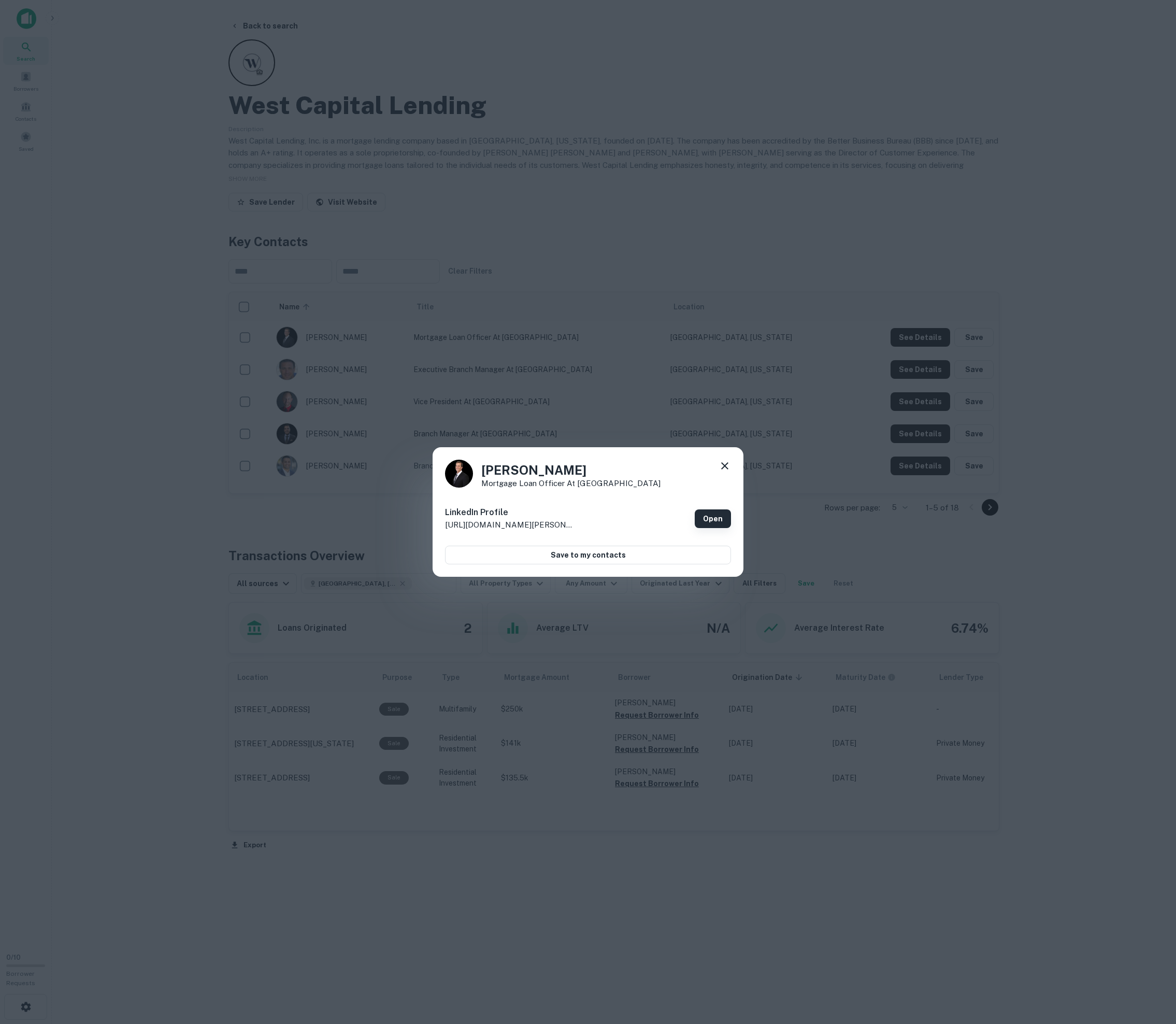
click at [594, 518] on link "Open" at bounding box center [713, 519] width 36 height 19
click at [223, 139] on div "[PERSON_NAME] Mortgage Loan Officer at [GEOGRAPHIC_DATA] Lending LinkedIn Profi…" at bounding box center [588, 512] width 1176 height 1024
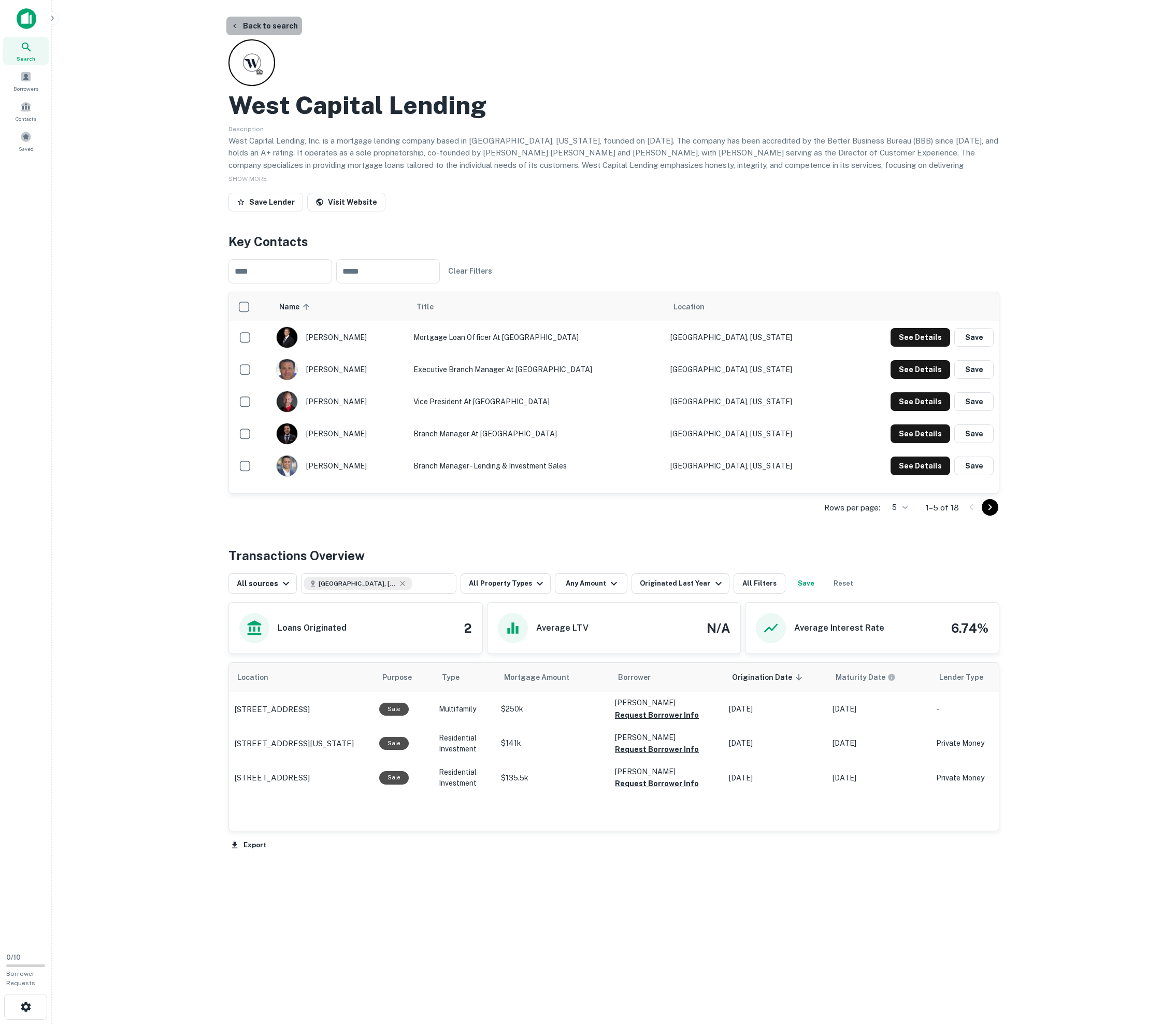
click at [288, 30] on button "Back to search" at bounding box center [264, 26] width 76 height 19
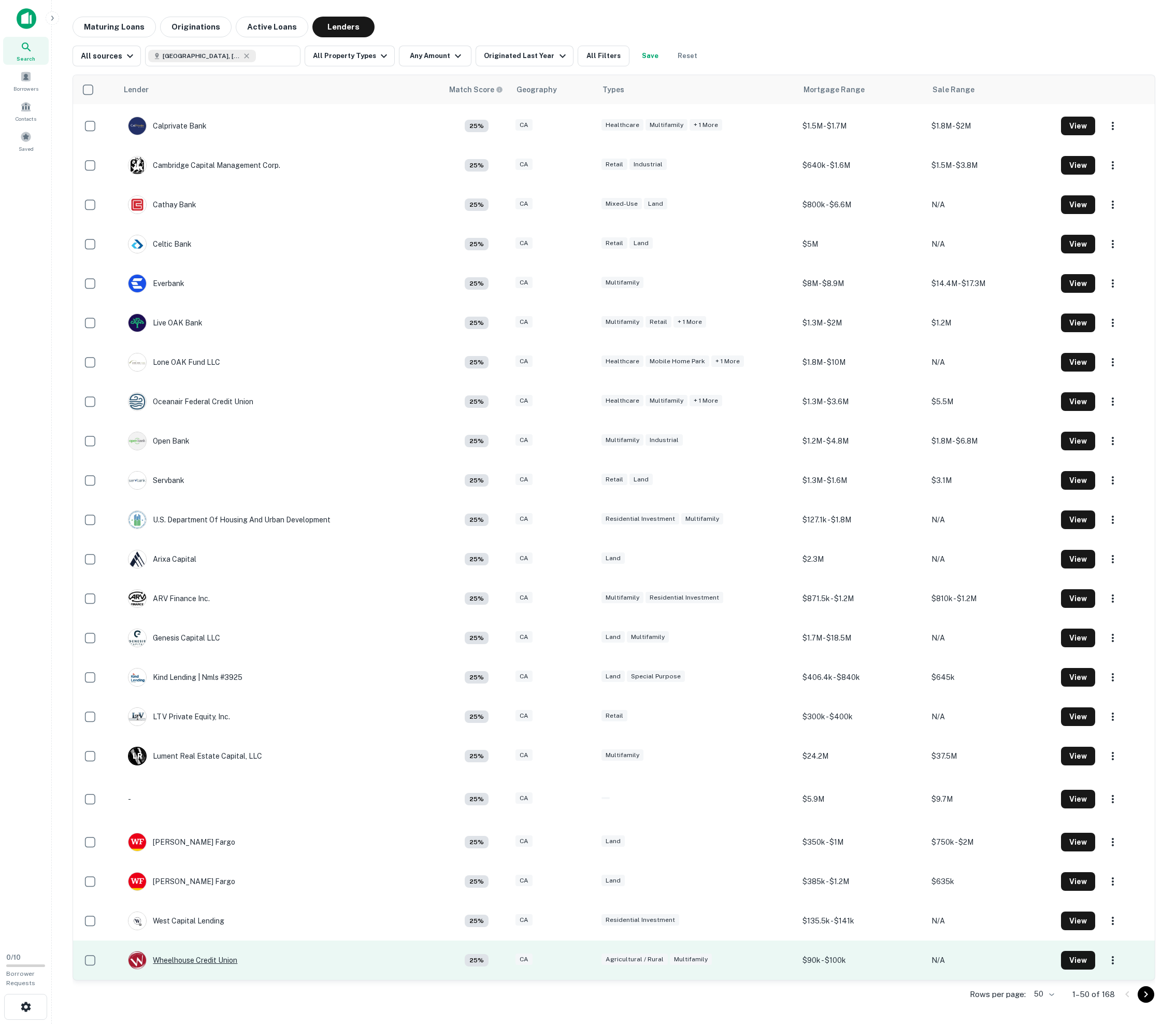
click at [181, 965] on div "Wheelhouse Credit Union" at bounding box center [182, 961] width 109 height 19
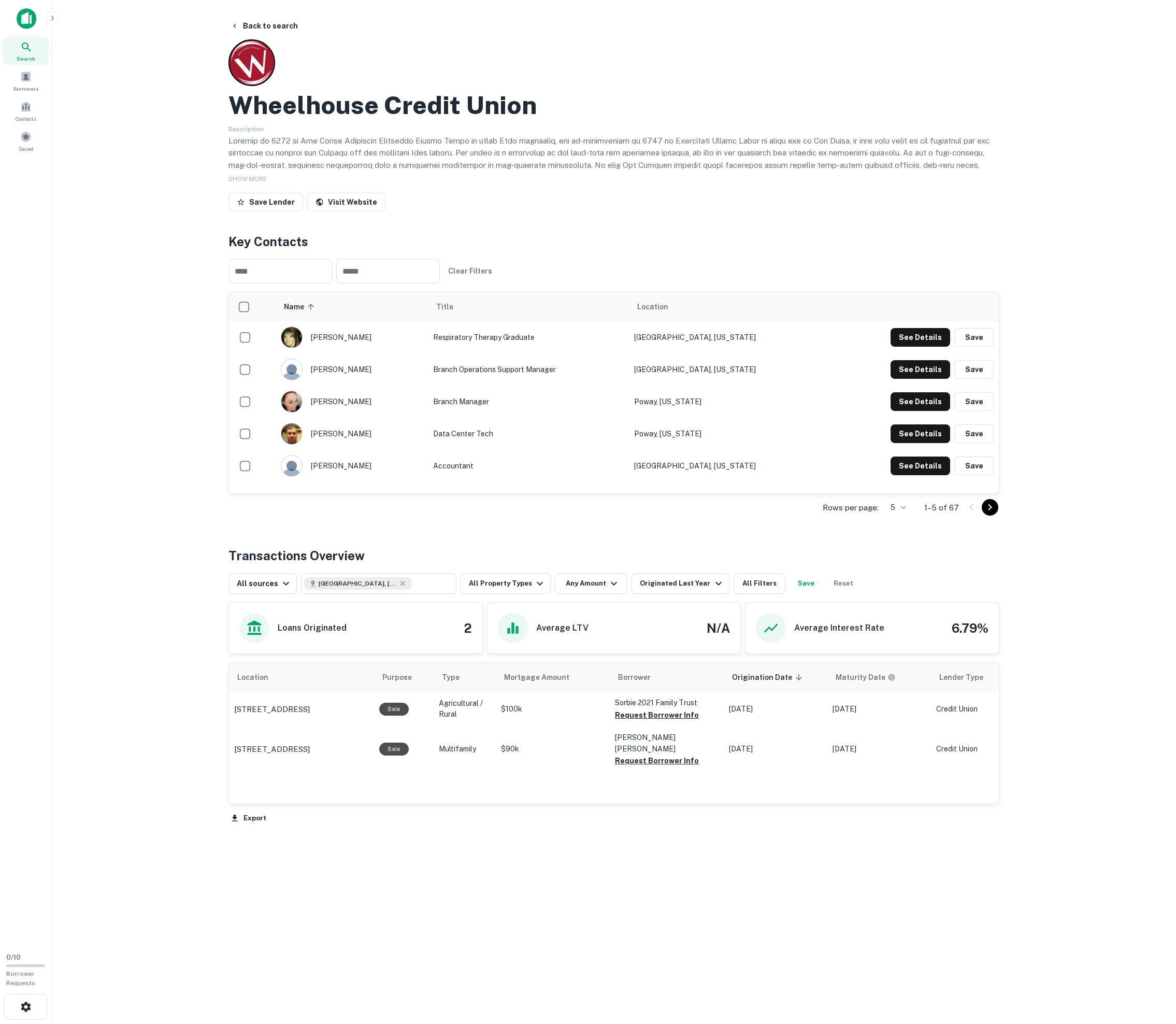
click at [594, 520] on body "Search Borrowers Contacts Saved 0 / 10 Borrower Requests Back to search Wheelho…" at bounding box center [588, 512] width 1176 height 1024
click at [594, 606] on li "50" at bounding box center [865, 601] width 27 height 19
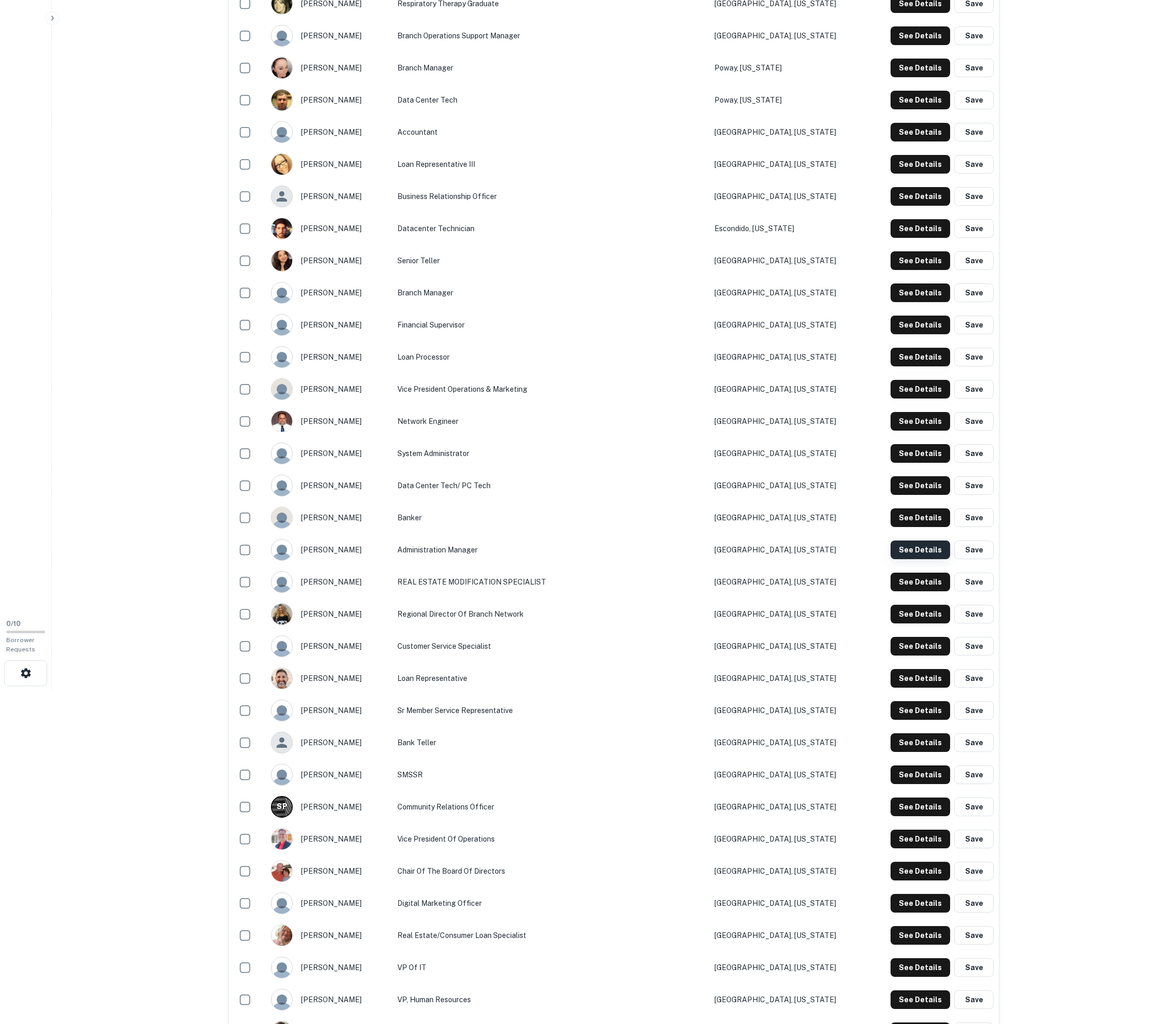
scroll to position [344, 0]
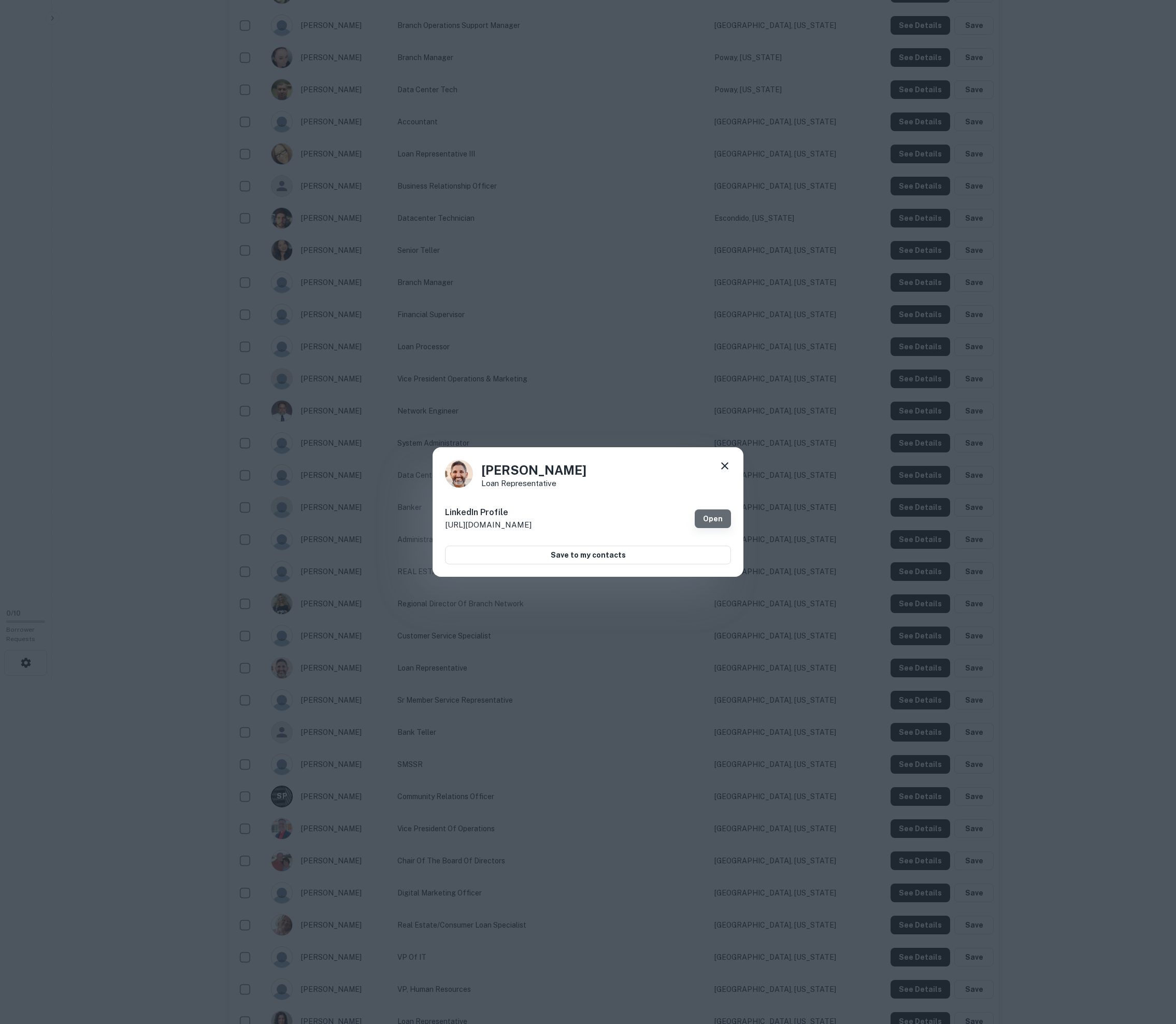
click at [594, 520] on link "Open" at bounding box center [713, 519] width 36 height 19
click at [124, 305] on div "[PERSON_NAME] Loan Representative LinkedIn Profile [URL][DOMAIN_NAME] Open Save…" at bounding box center [588, 512] width 1176 height 1024
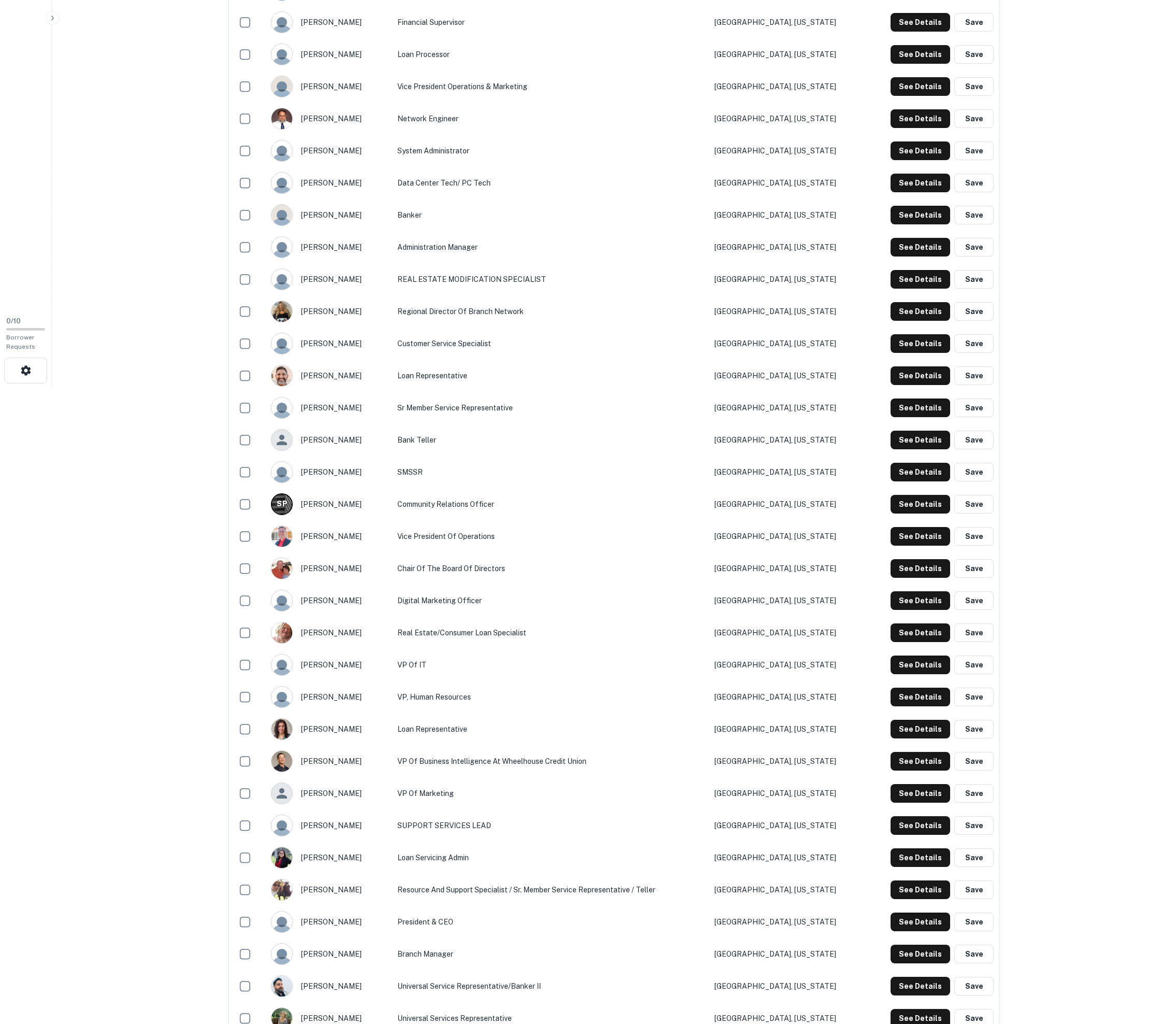
scroll to position [674, 0]
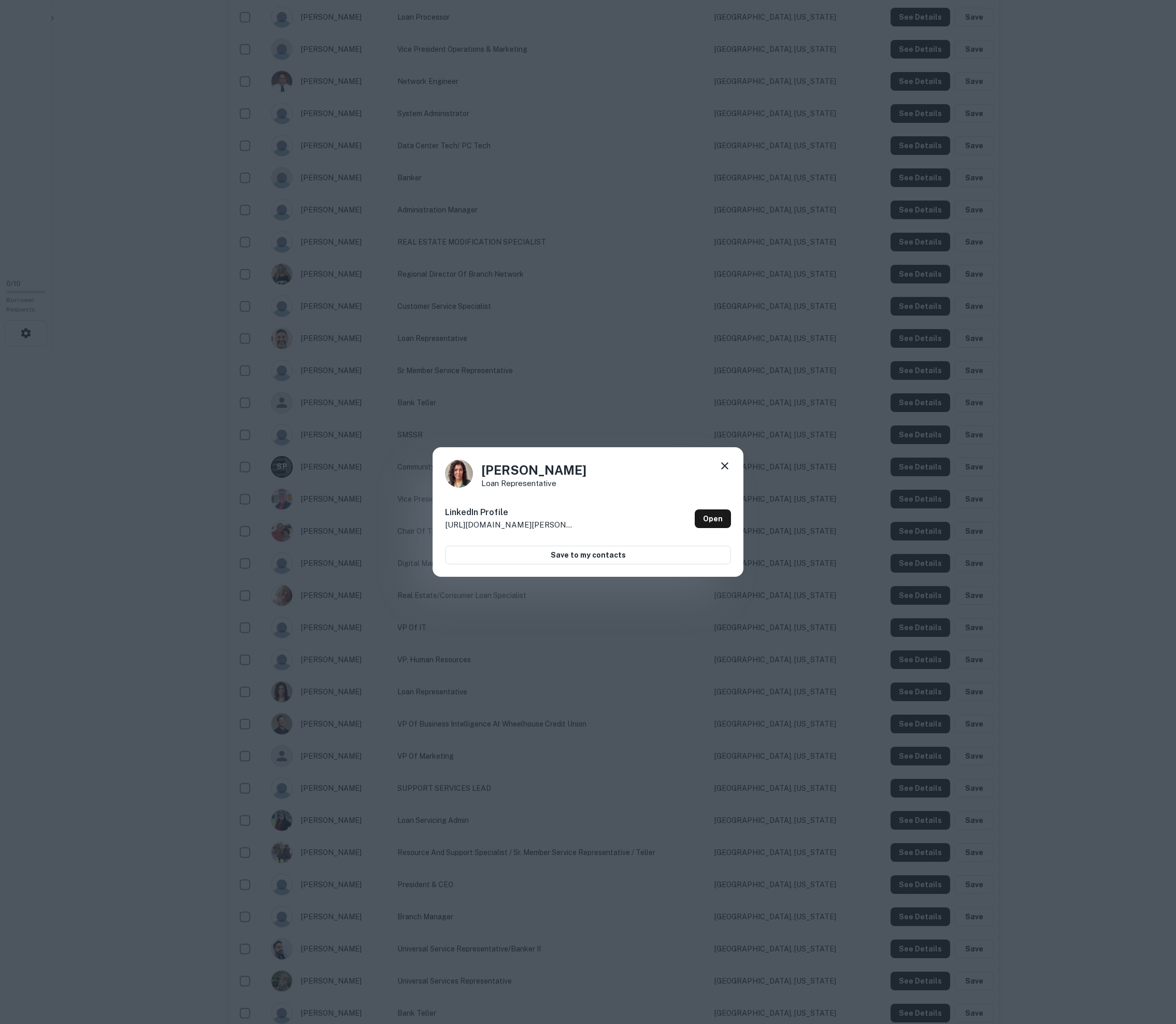
click at [594, 524] on div "[PERSON_NAME] Loan Representative LinkedIn Profile [URL][DOMAIN_NAME][PERSON_NA…" at bounding box center [588, 512] width 311 height 130
click at [594, 523] on link "Open" at bounding box center [713, 519] width 36 height 19
click at [131, 497] on div "[PERSON_NAME] Loan Representative LinkedIn Profile [URL][DOMAIN_NAME][PERSON_NA…" at bounding box center [588, 512] width 1176 height 1024
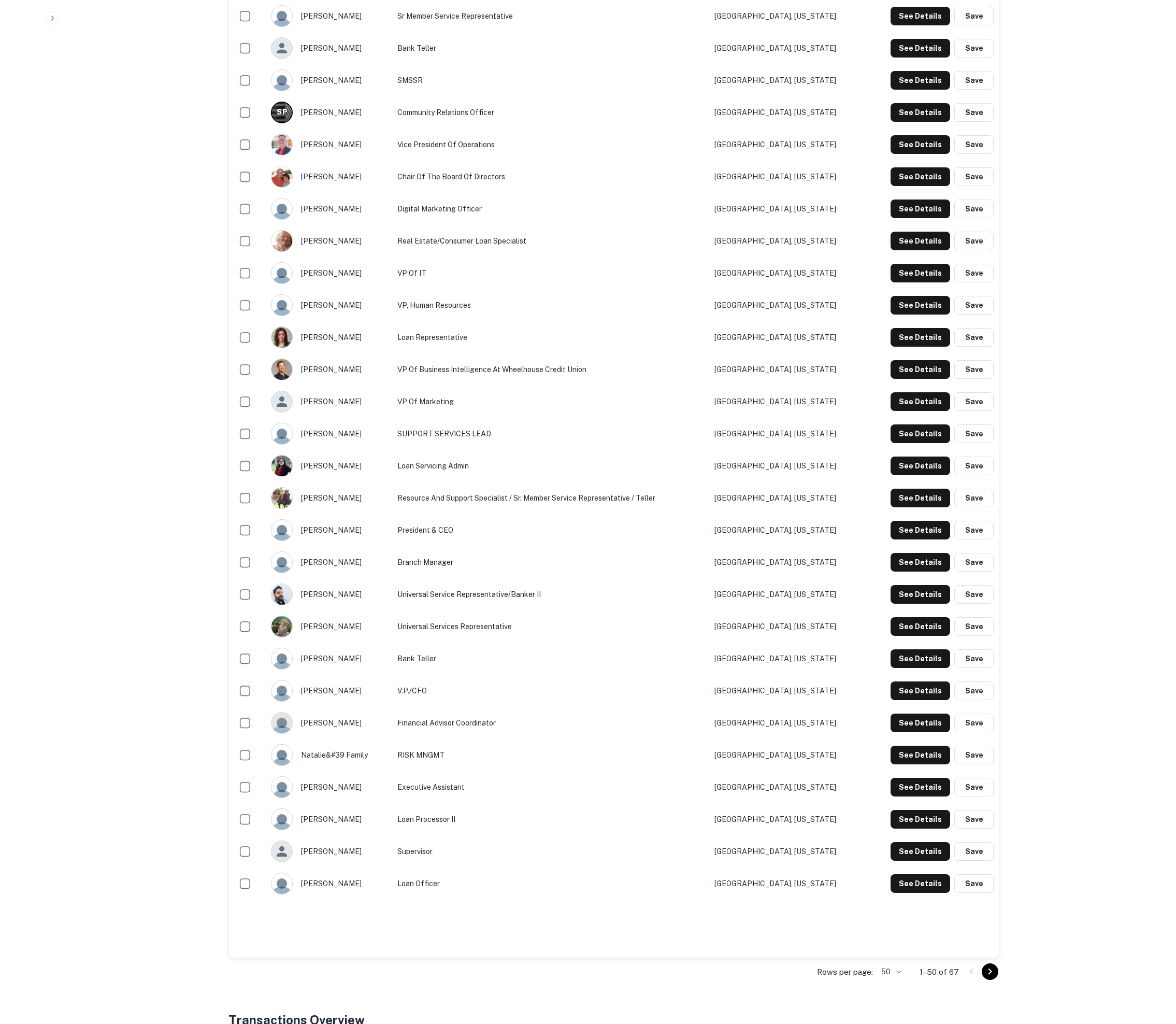
scroll to position [1036, 0]
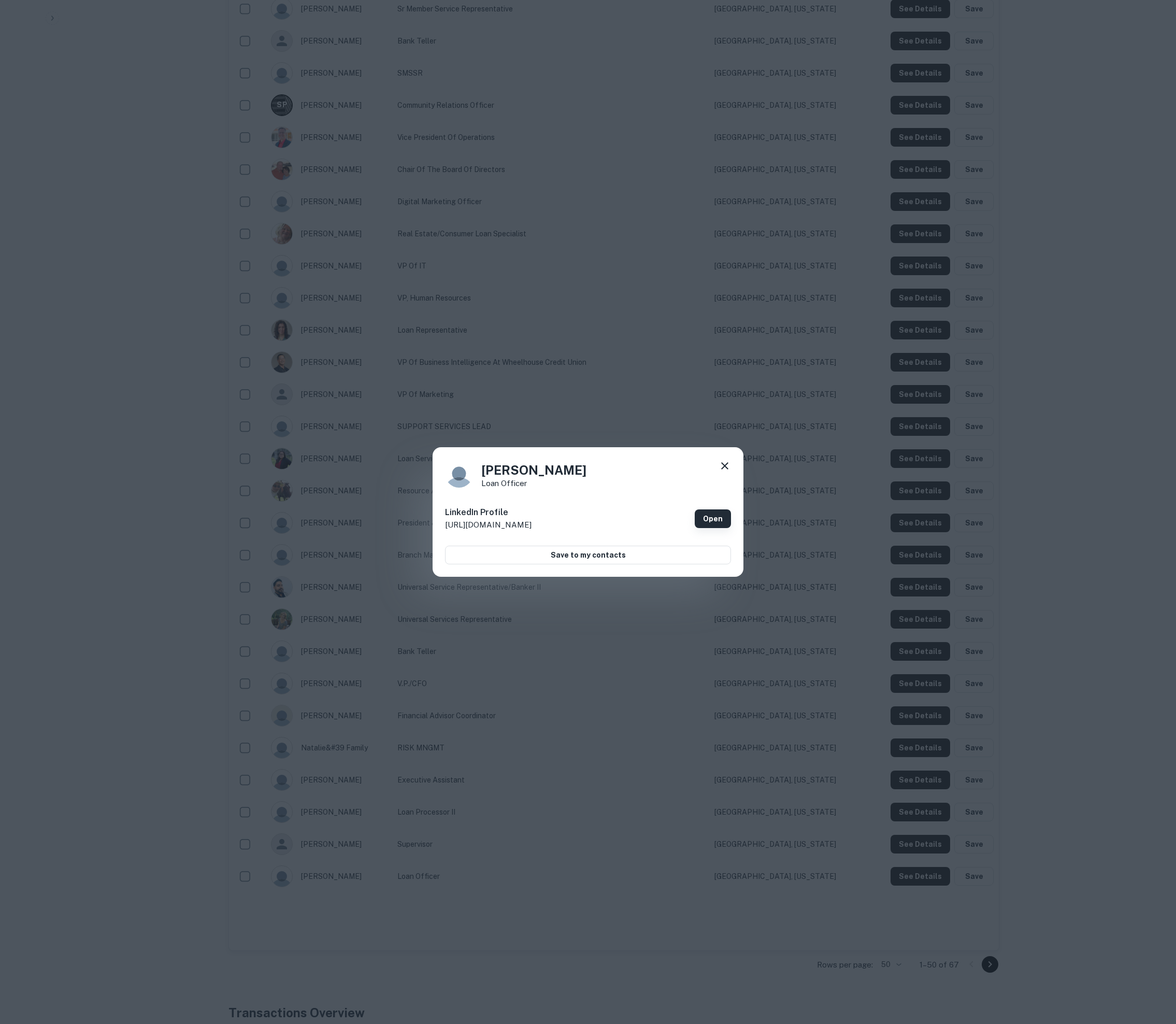
click at [594, 518] on link "Open" at bounding box center [713, 519] width 36 height 19
click at [594, 472] on icon at bounding box center [725, 466] width 12 height 12
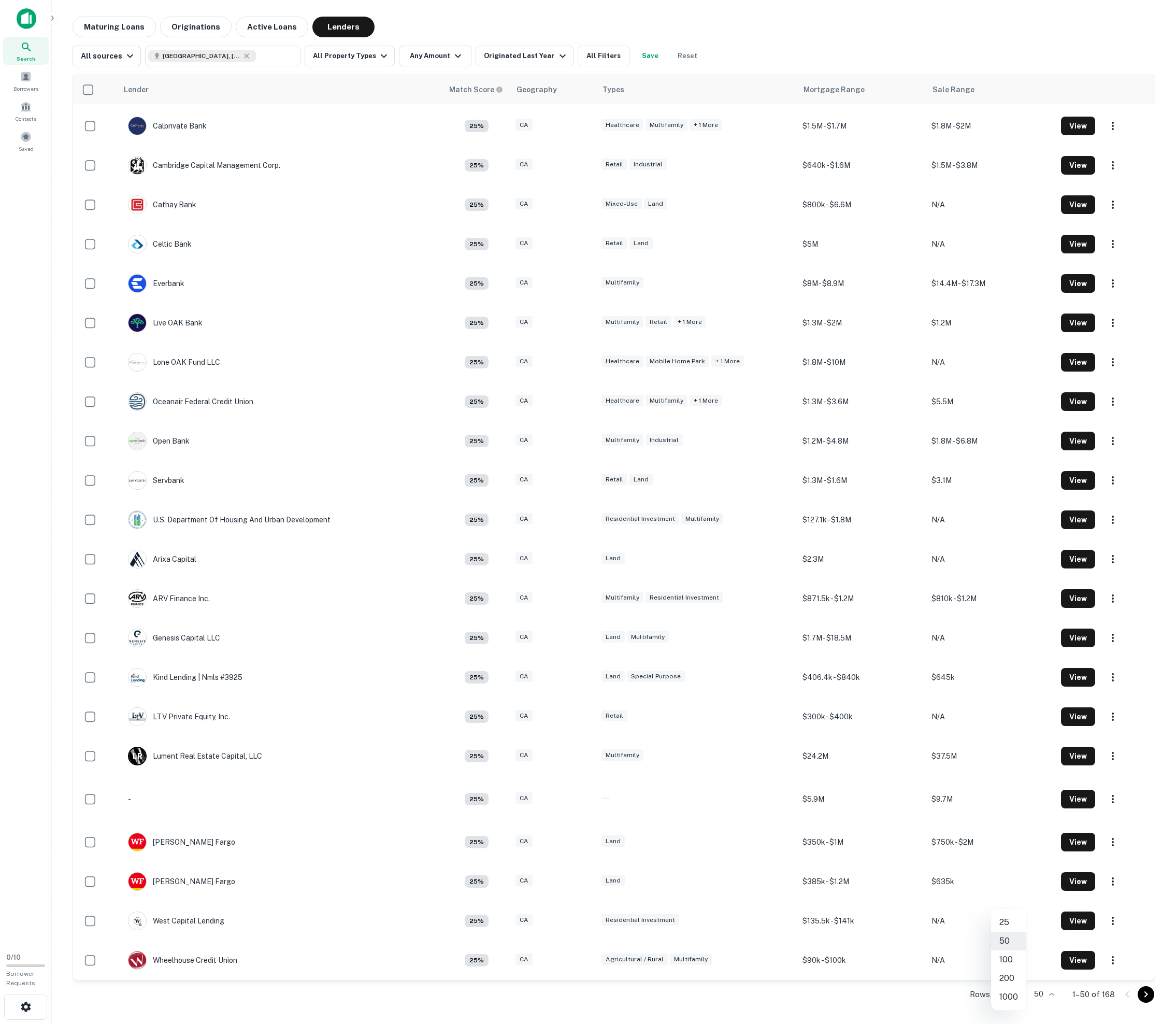
click at [594, 997] on body "Search Borrowers Contacts Saved 0 / 10 Borrower Requests Maturing Loans Origina…" at bounding box center [588, 512] width 1176 height 1024
click at [594, 965] on li "100" at bounding box center [1008, 960] width 35 height 19
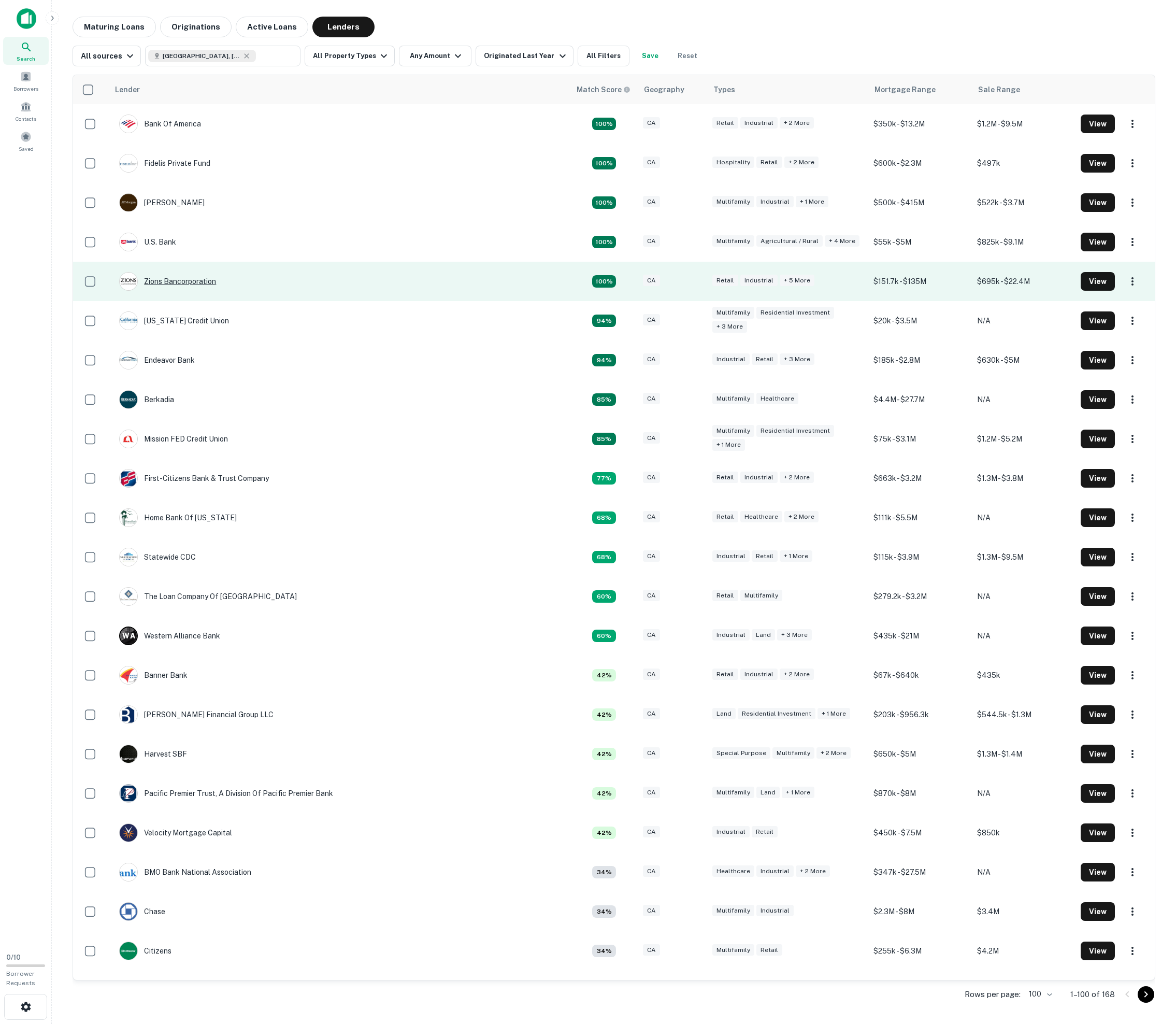
click at [216, 291] on div "Zions Bancorporation" at bounding box center [167, 282] width 97 height 19
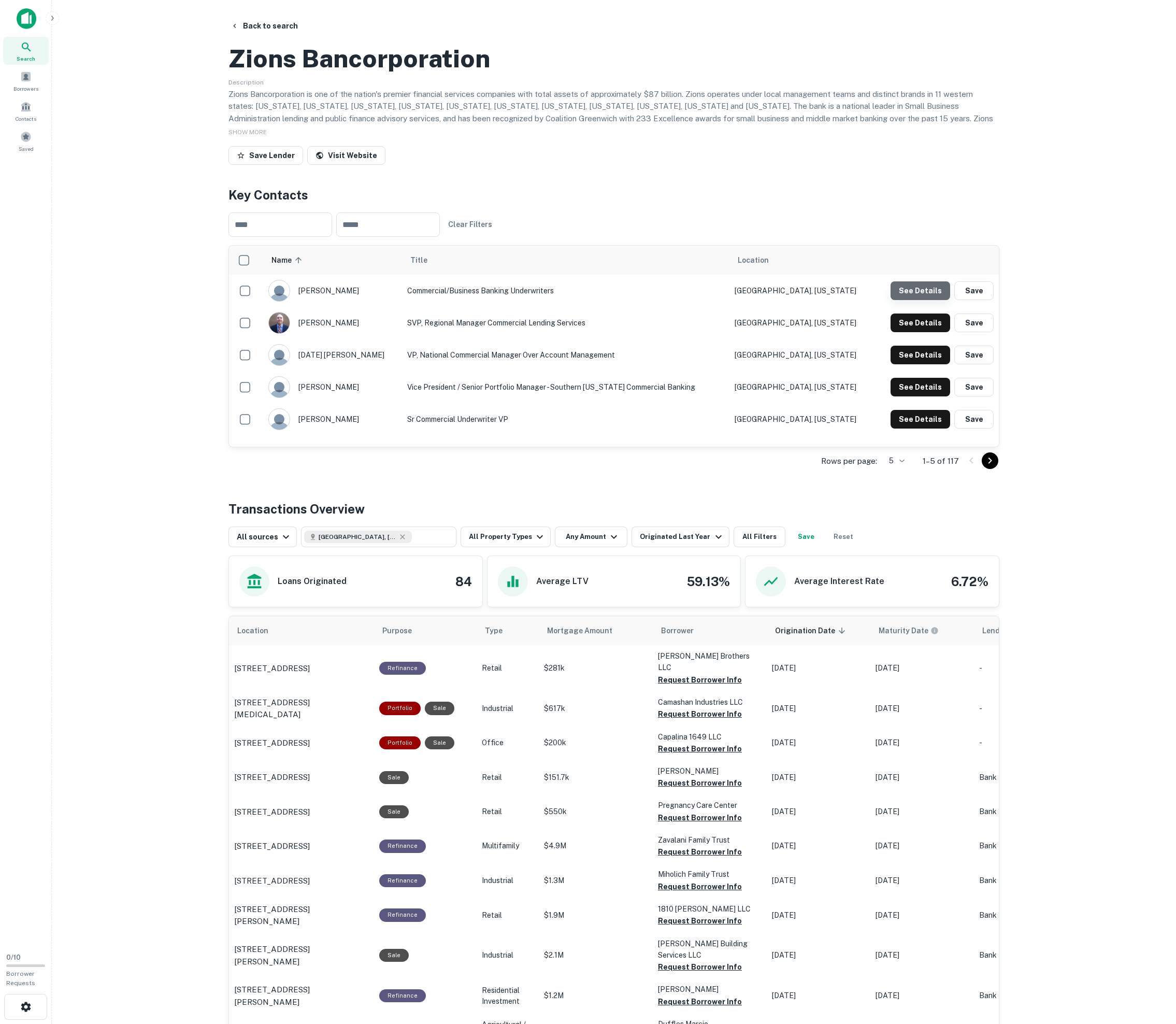
click at [594, 300] on button "See Details" at bounding box center [920, 291] width 60 height 19
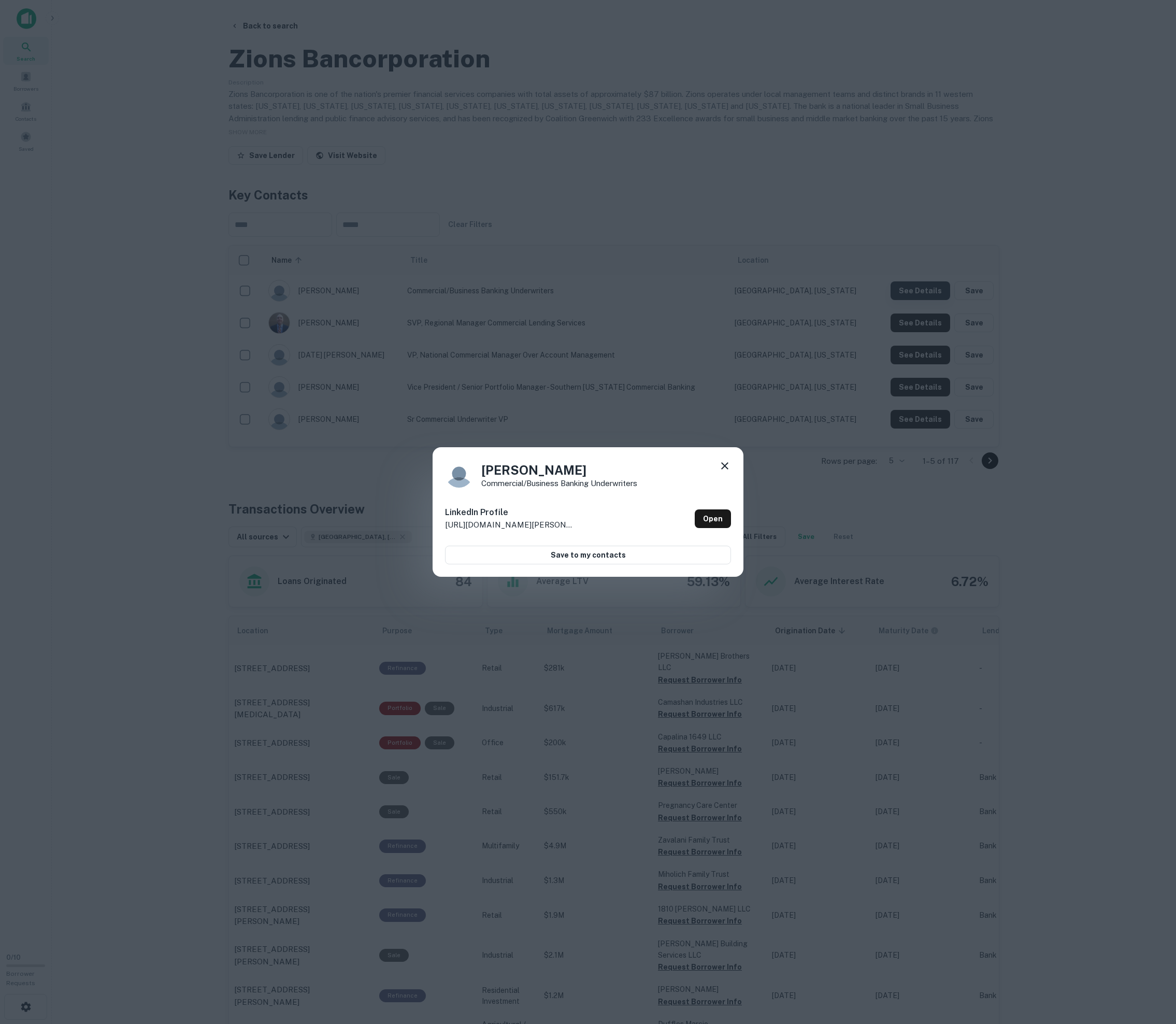
click at [594, 357] on div "[PERSON_NAME] Commercial/Business Banking Underwriters LinkedIn Profile [URL][D…" at bounding box center [588, 512] width 1176 height 1024
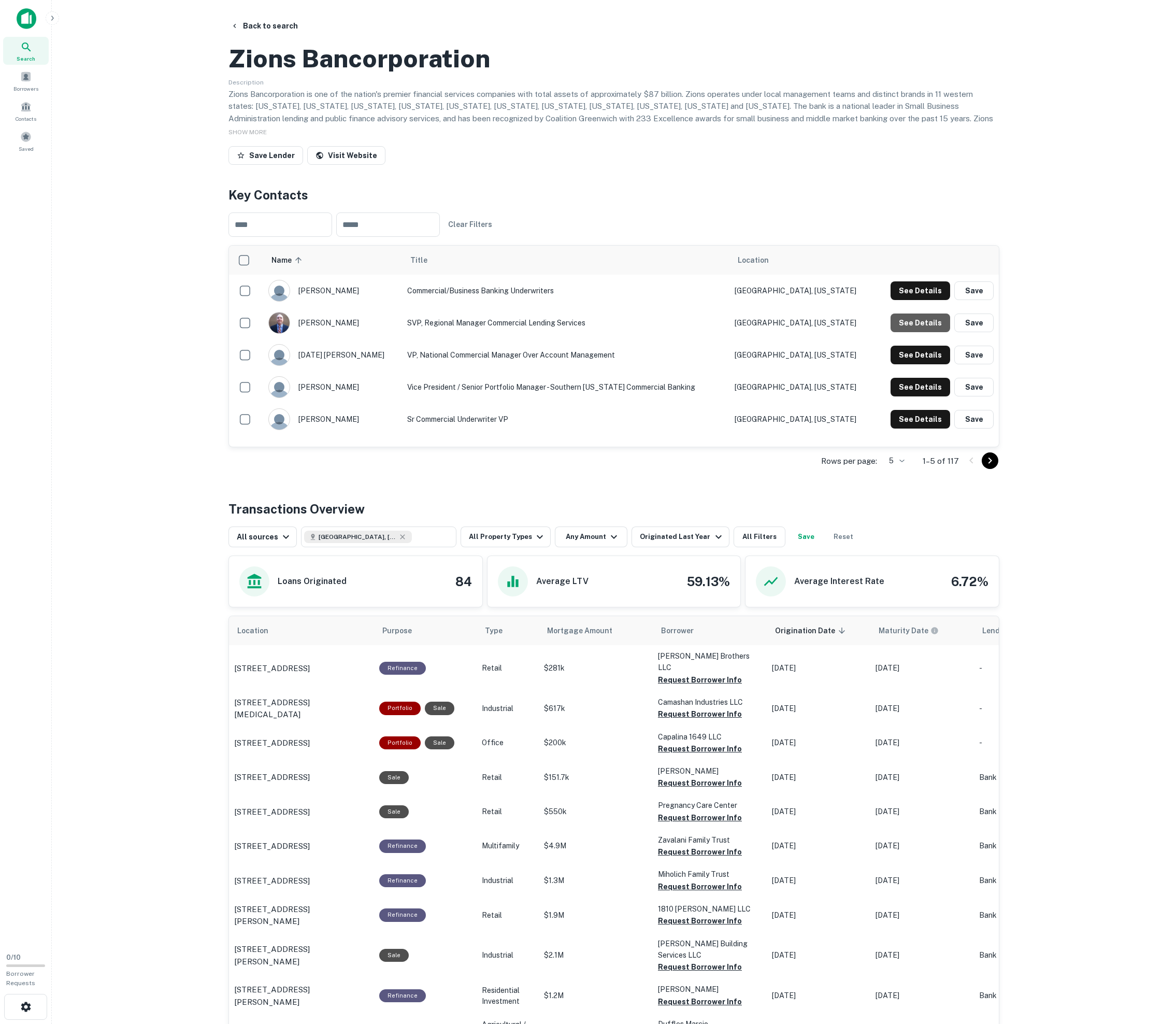
click at [594, 300] on button "See Details" at bounding box center [920, 291] width 60 height 19
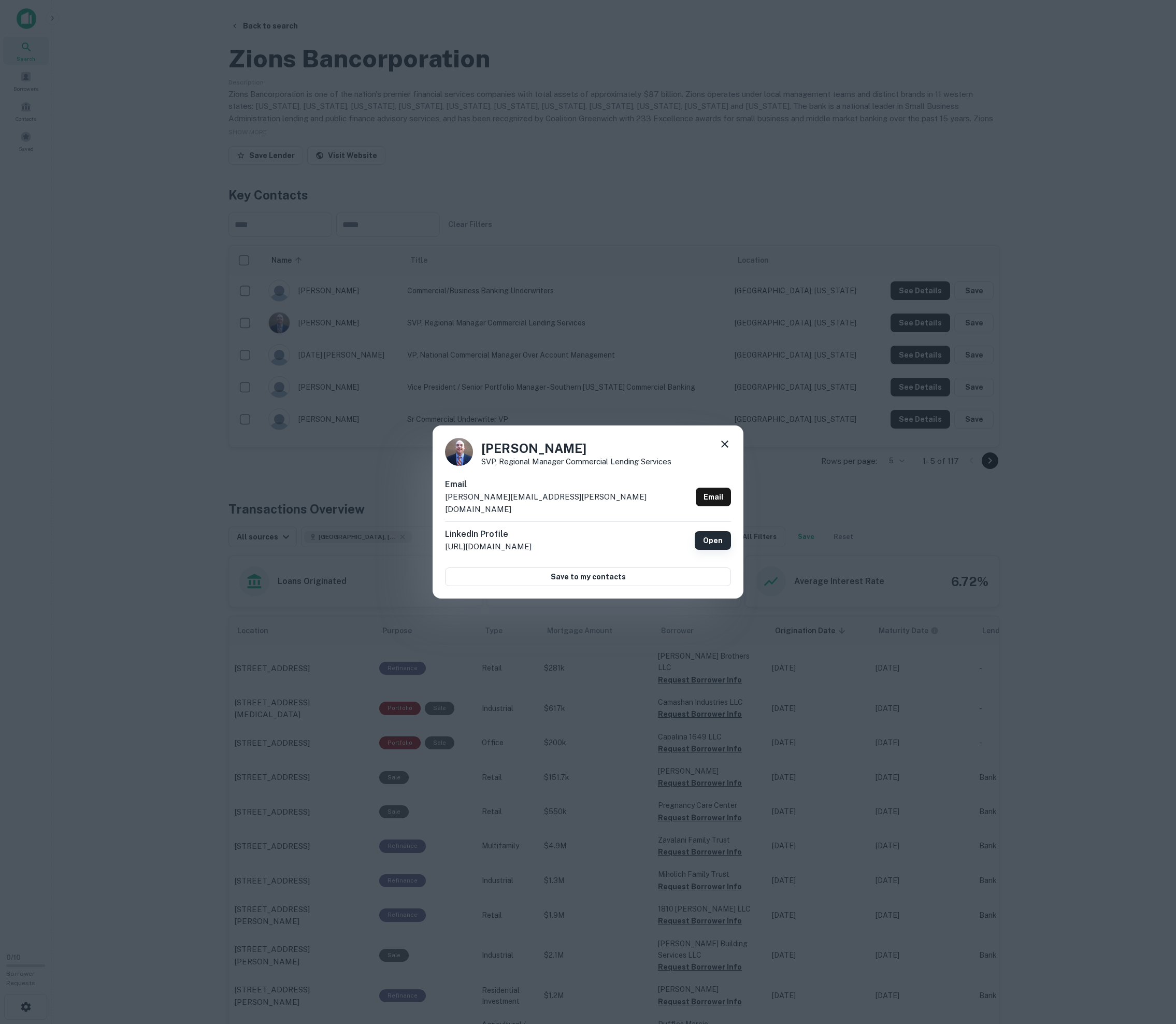
click at [594, 531] on link "Open" at bounding box center [713, 541] width 36 height 19
click at [594, 447] on icon at bounding box center [725, 444] width 7 height 7
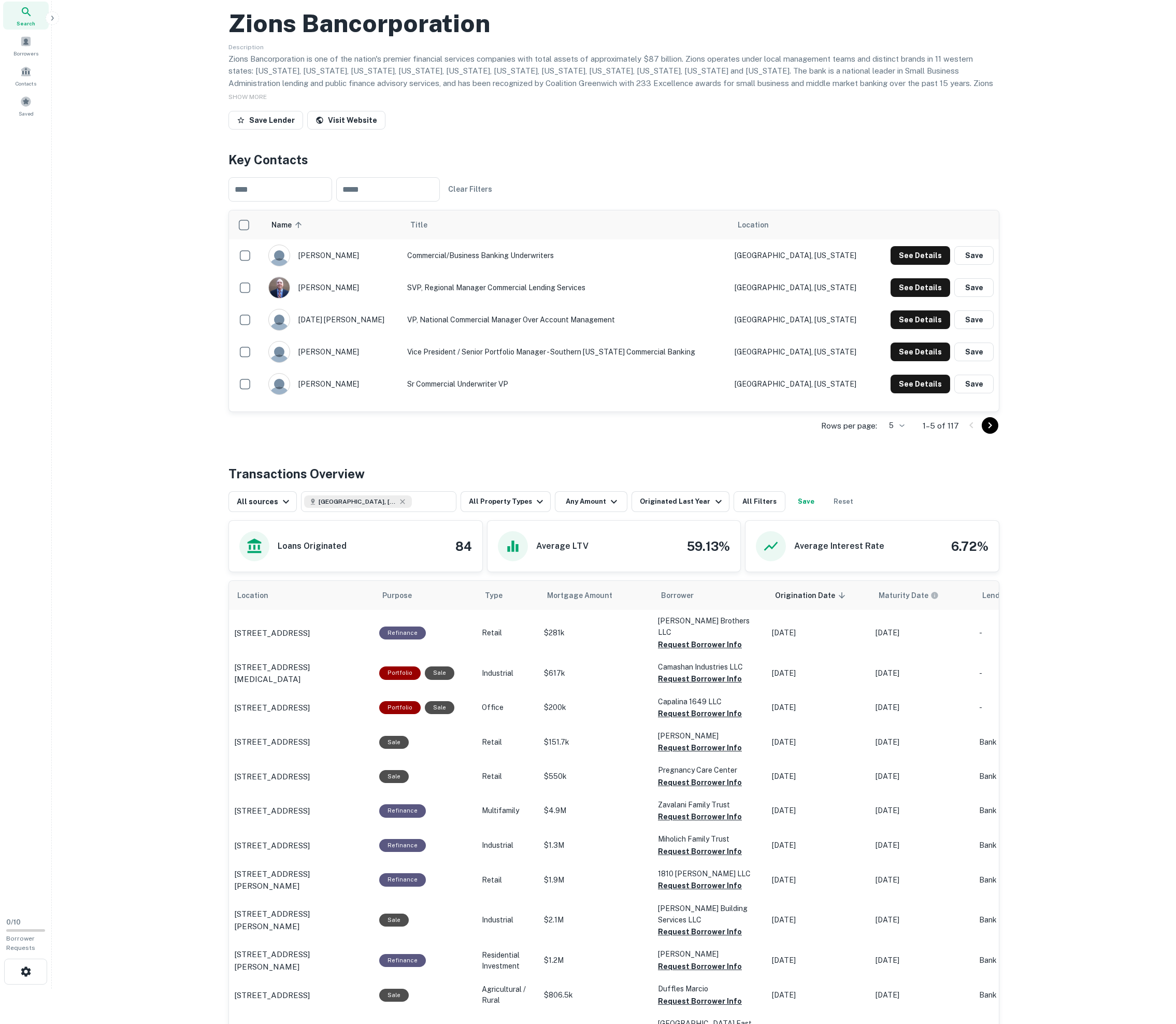
scroll to position [40, 0]
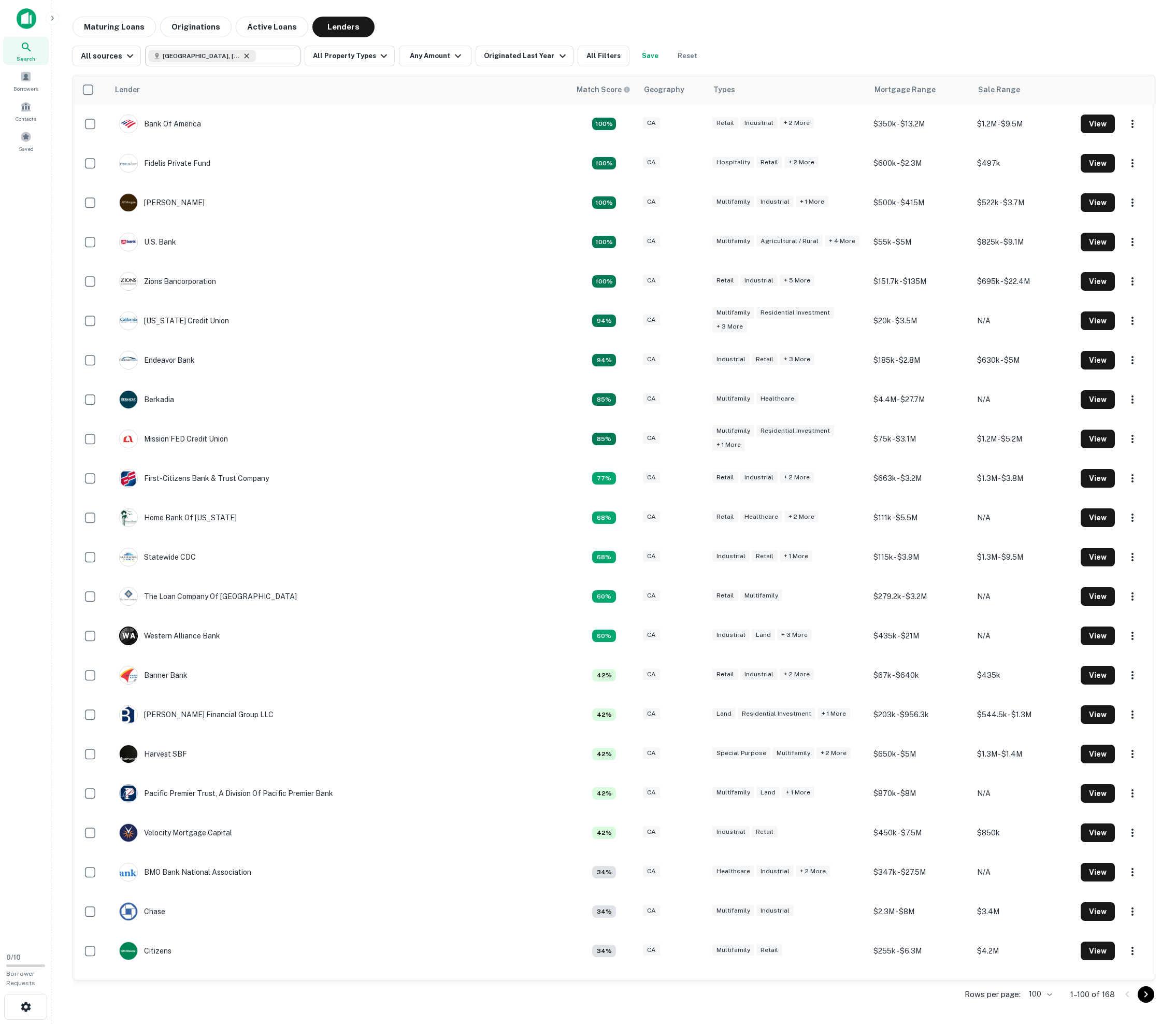
click at [251, 60] on icon at bounding box center [247, 56] width 8 height 8
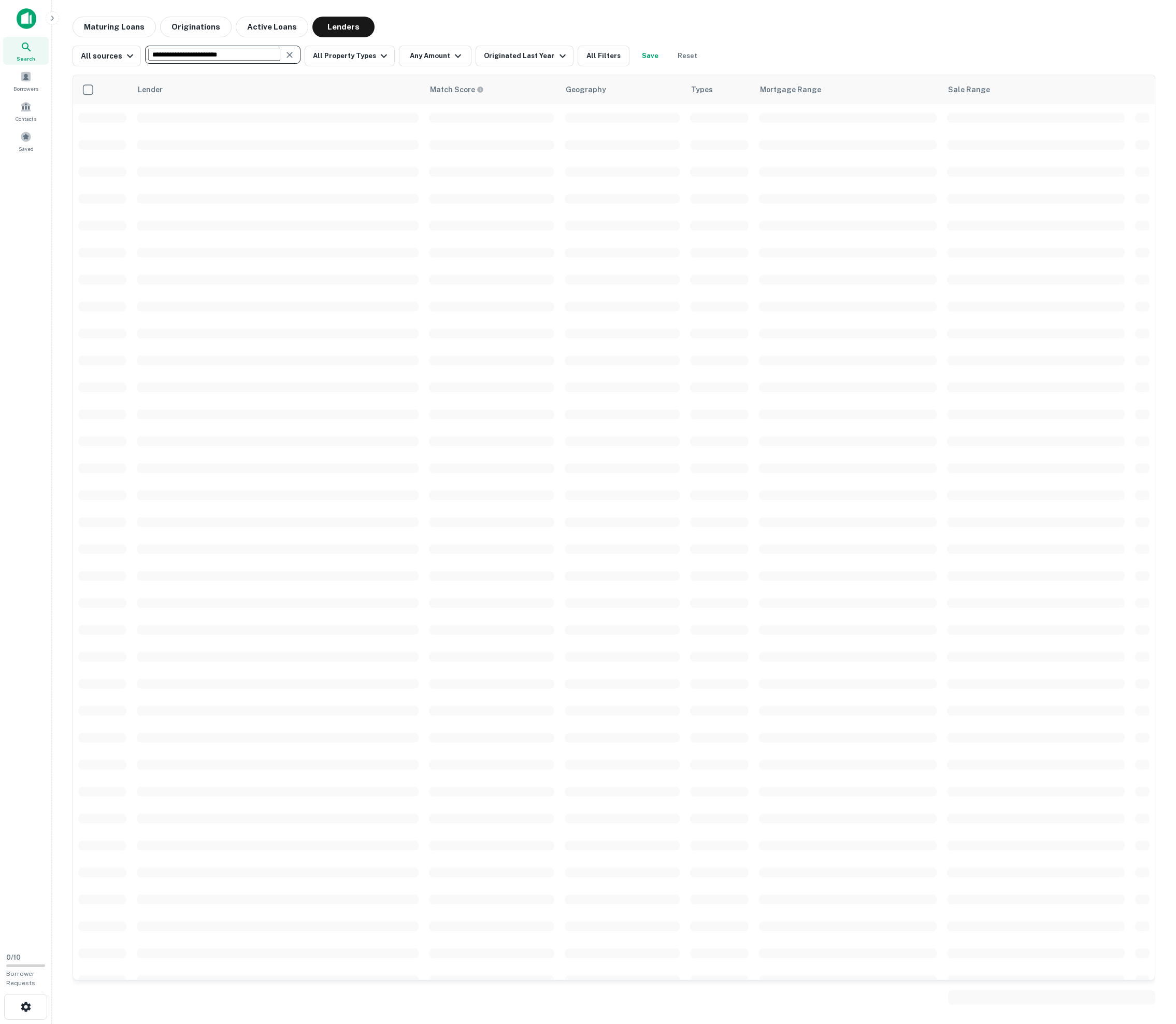
type input "**********"
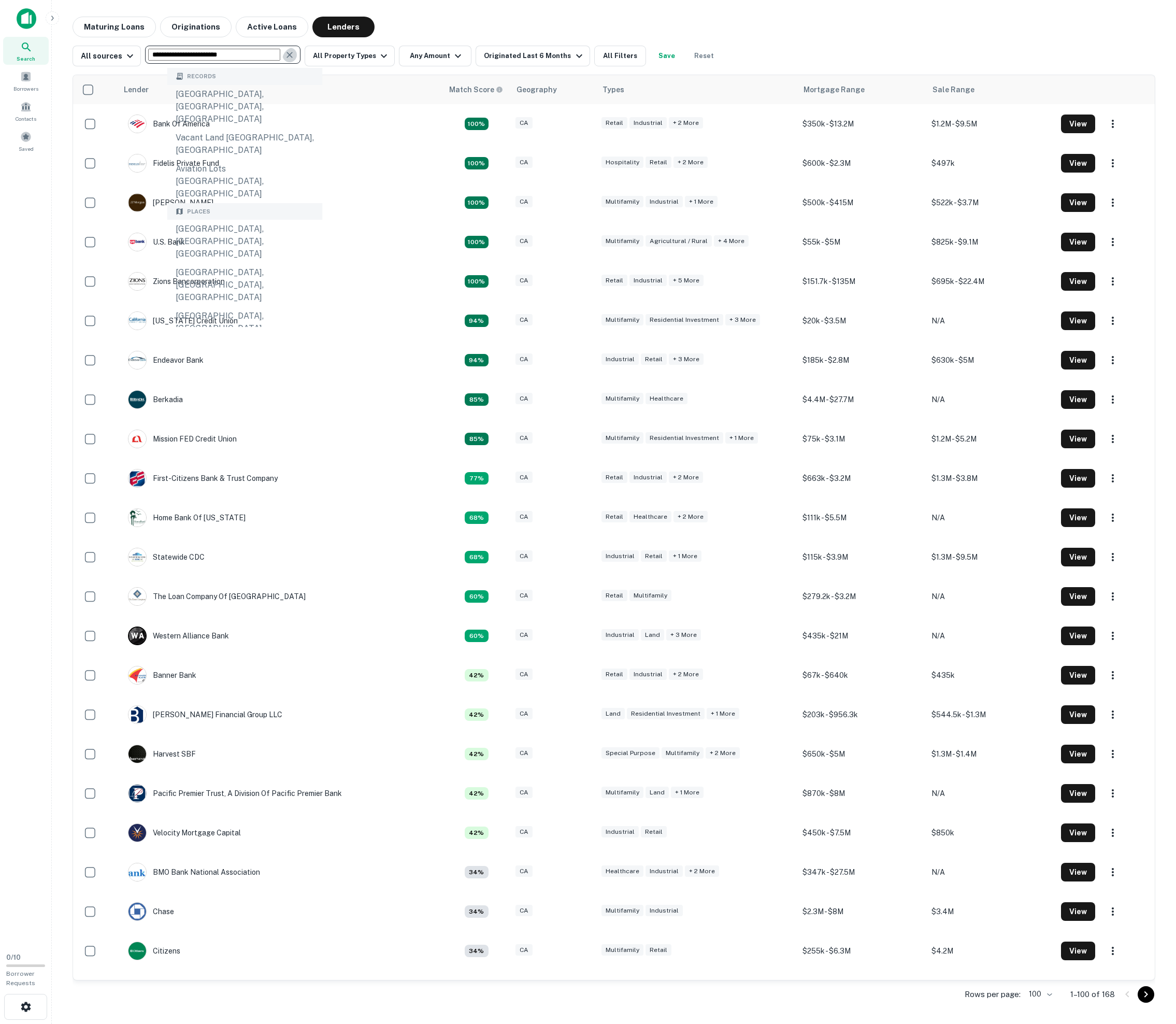
click at [295, 58] on icon "Clear" at bounding box center [290, 55] width 11 height 11
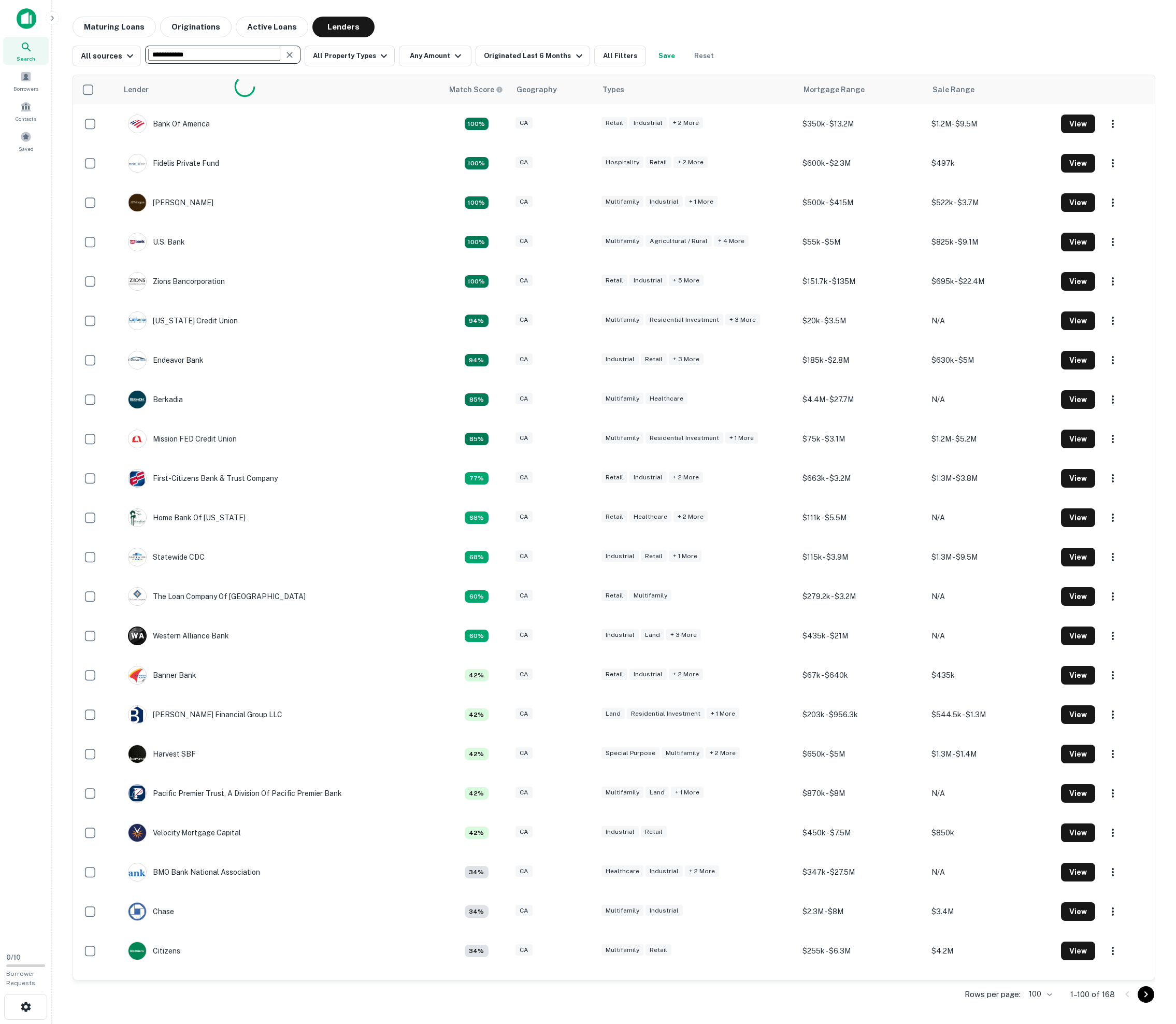
type input "**********"
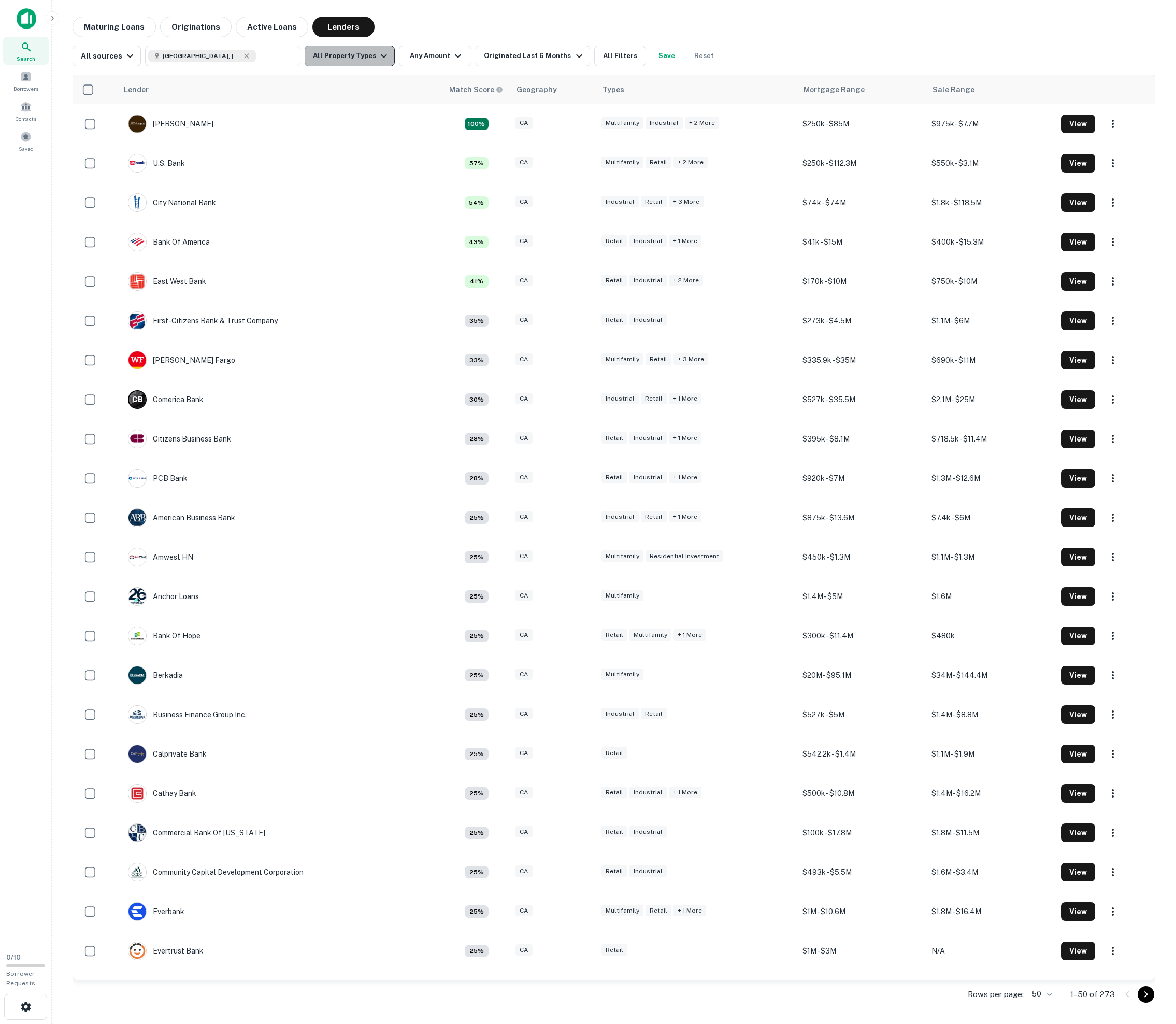
click at [395, 54] on button "All Property Types" at bounding box center [350, 56] width 90 height 21
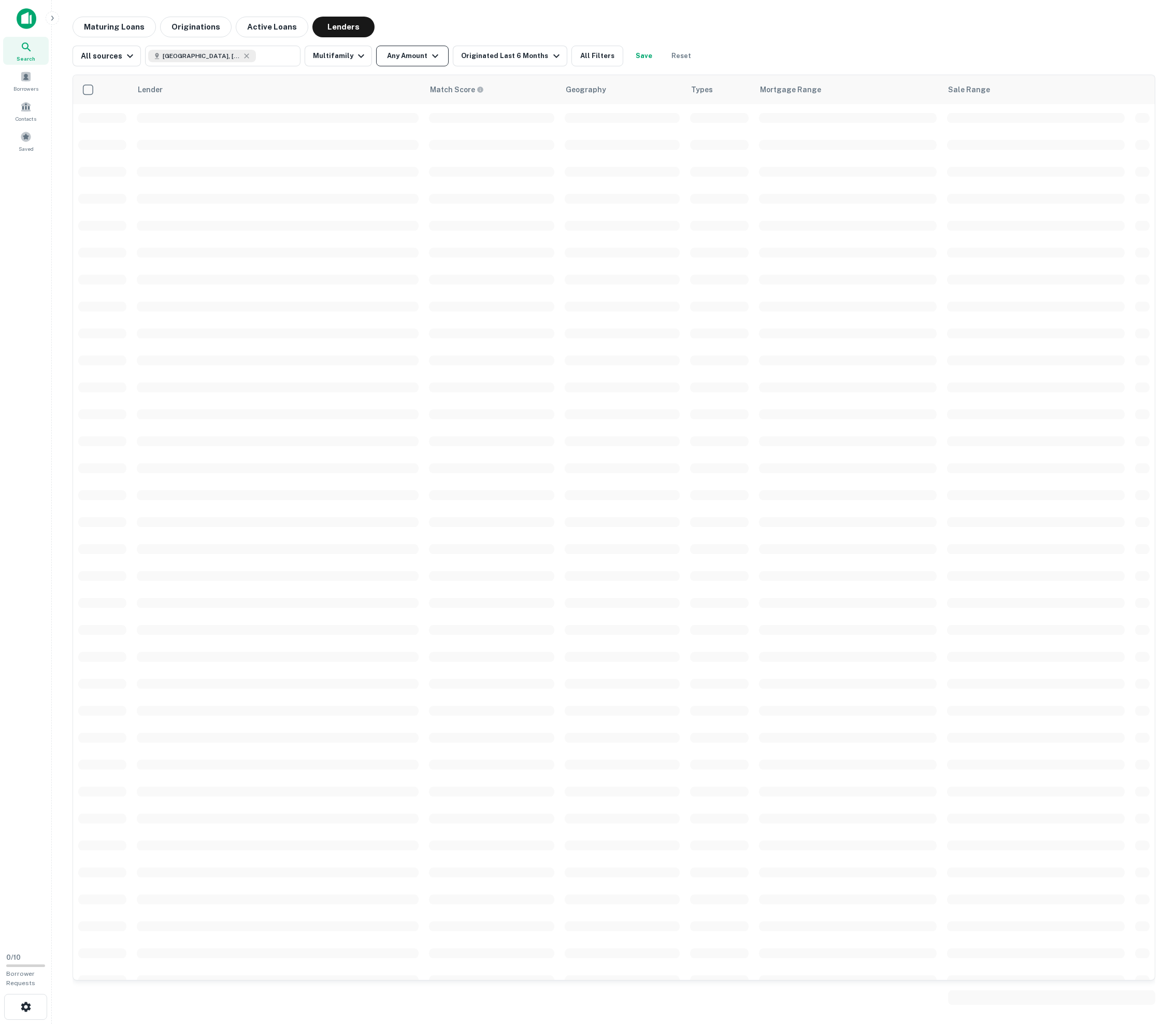
click at [448, 57] on button "Any Amount" at bounding box center [413, 56] width 73 height 21
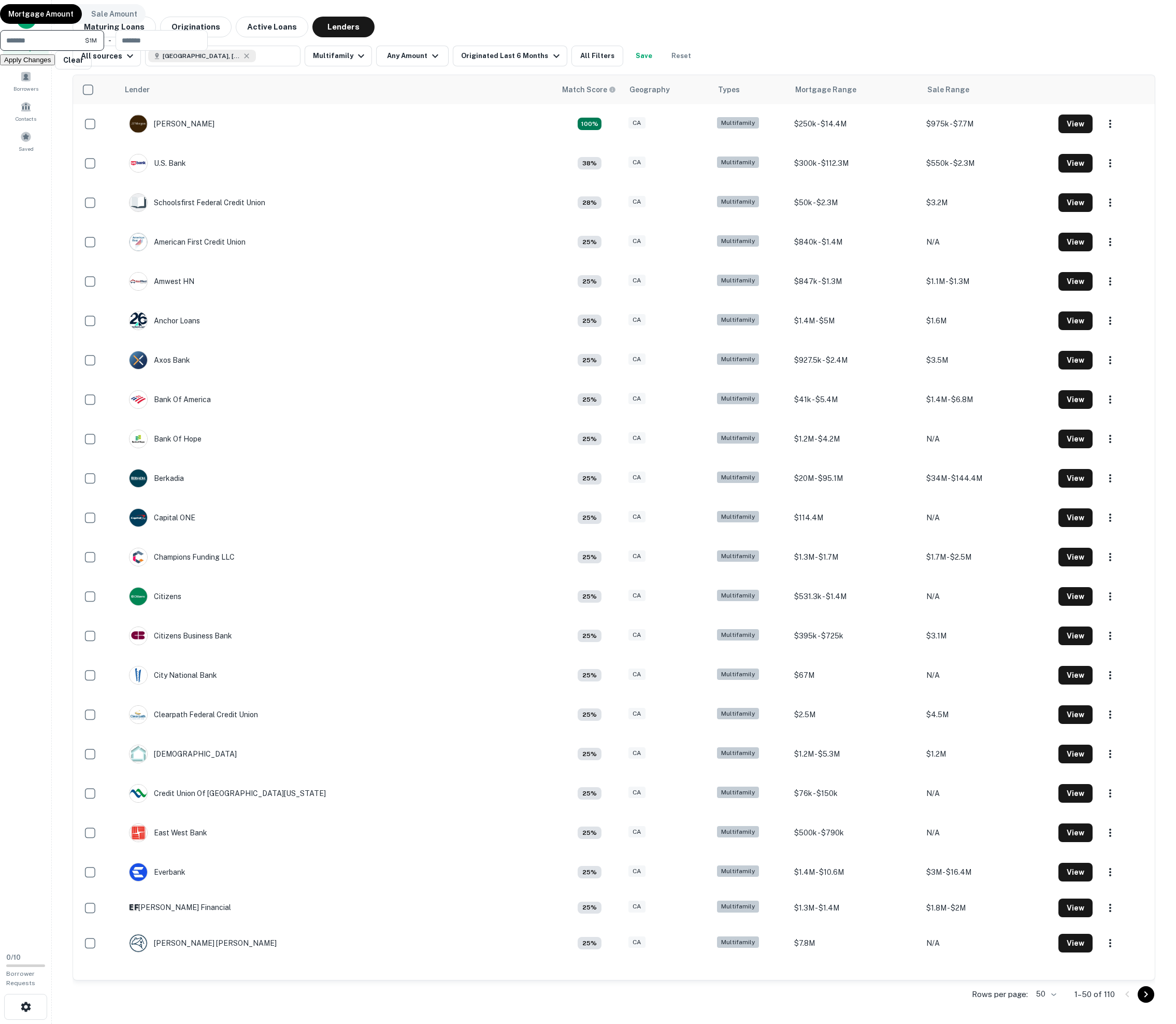
type input "*******"
click at [55, 65] on button "Apply Changes" at bounding box center [28, 60] width 55 height 11
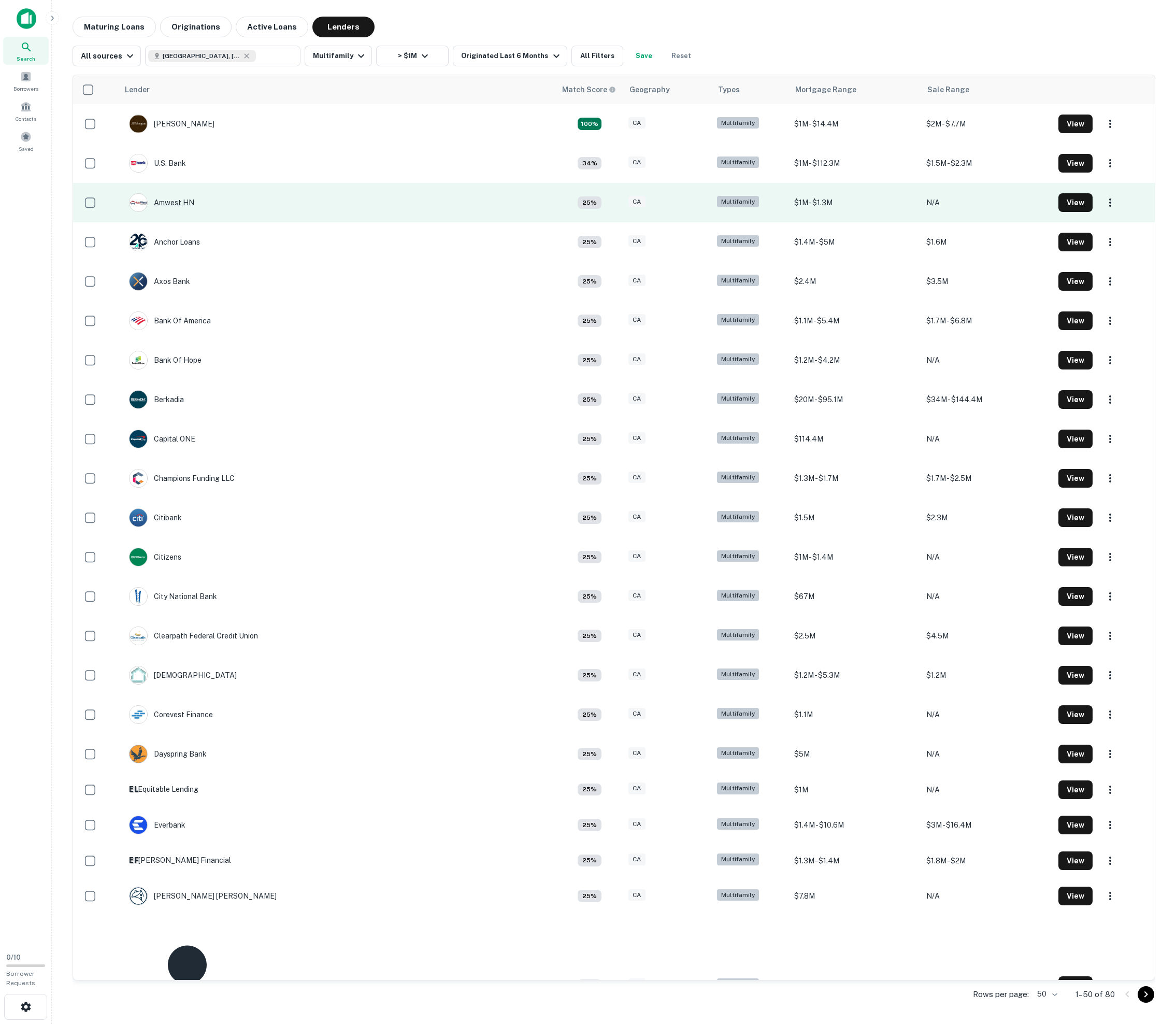
click at [179, 212] on div "Amwest HN" at bounding box center [161, 203] width 65 height 19
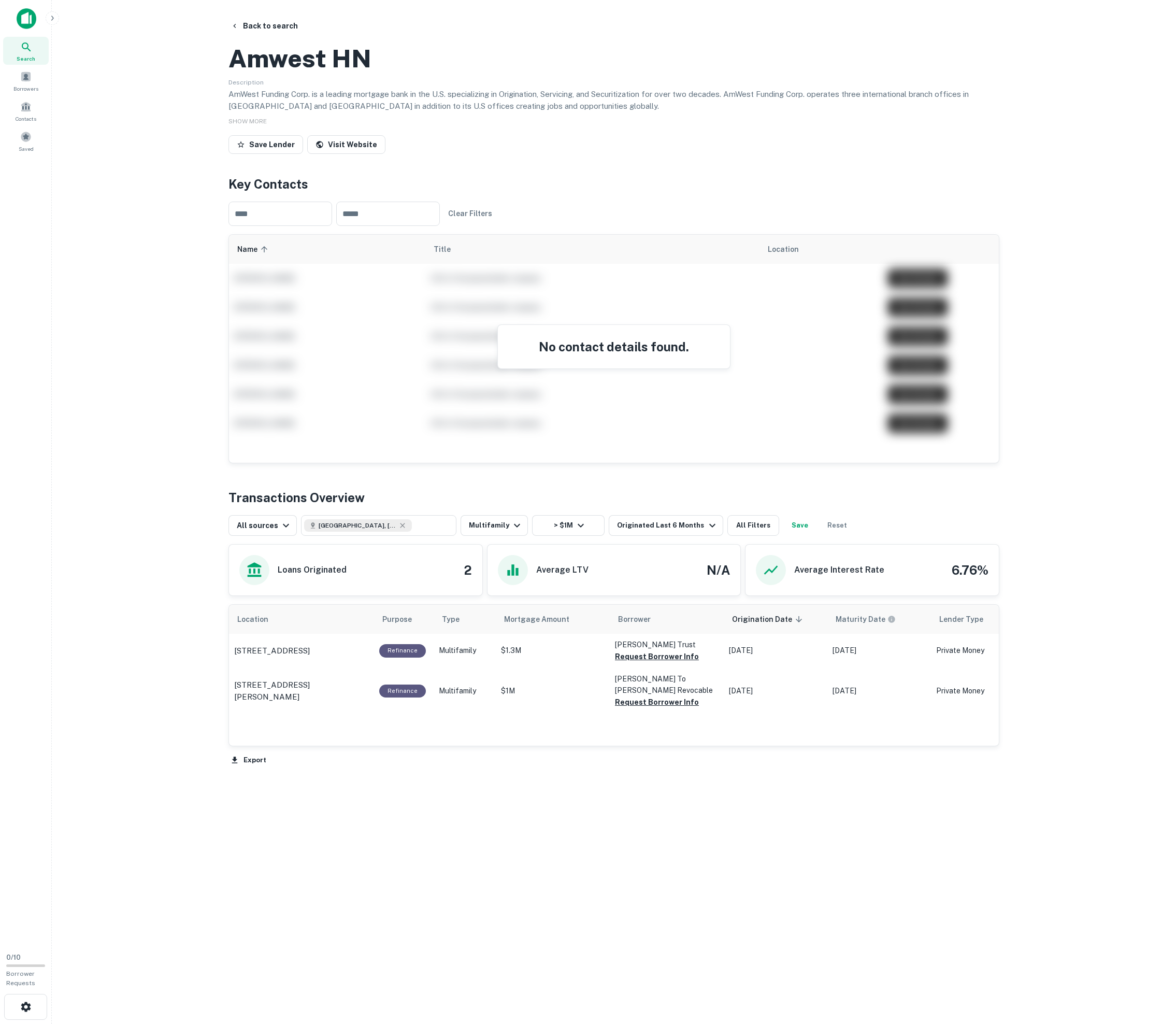
click at [290, 73] on h2 "Amwest HN" at bounding box center [300, 58] width 143 height 30
drag, startPoint x: 290, startPoint y: 103, endPoint x: 325, endPoint y: 104, distance: 35.0
click at [325, 73] on h2 "Amwest HN" at bounding box center [300, 58] width 143 height 30
drag, startPoint x: 373, startPoint y: 109, endPoint x: 220, endPoint y: 112, distance: 153.0
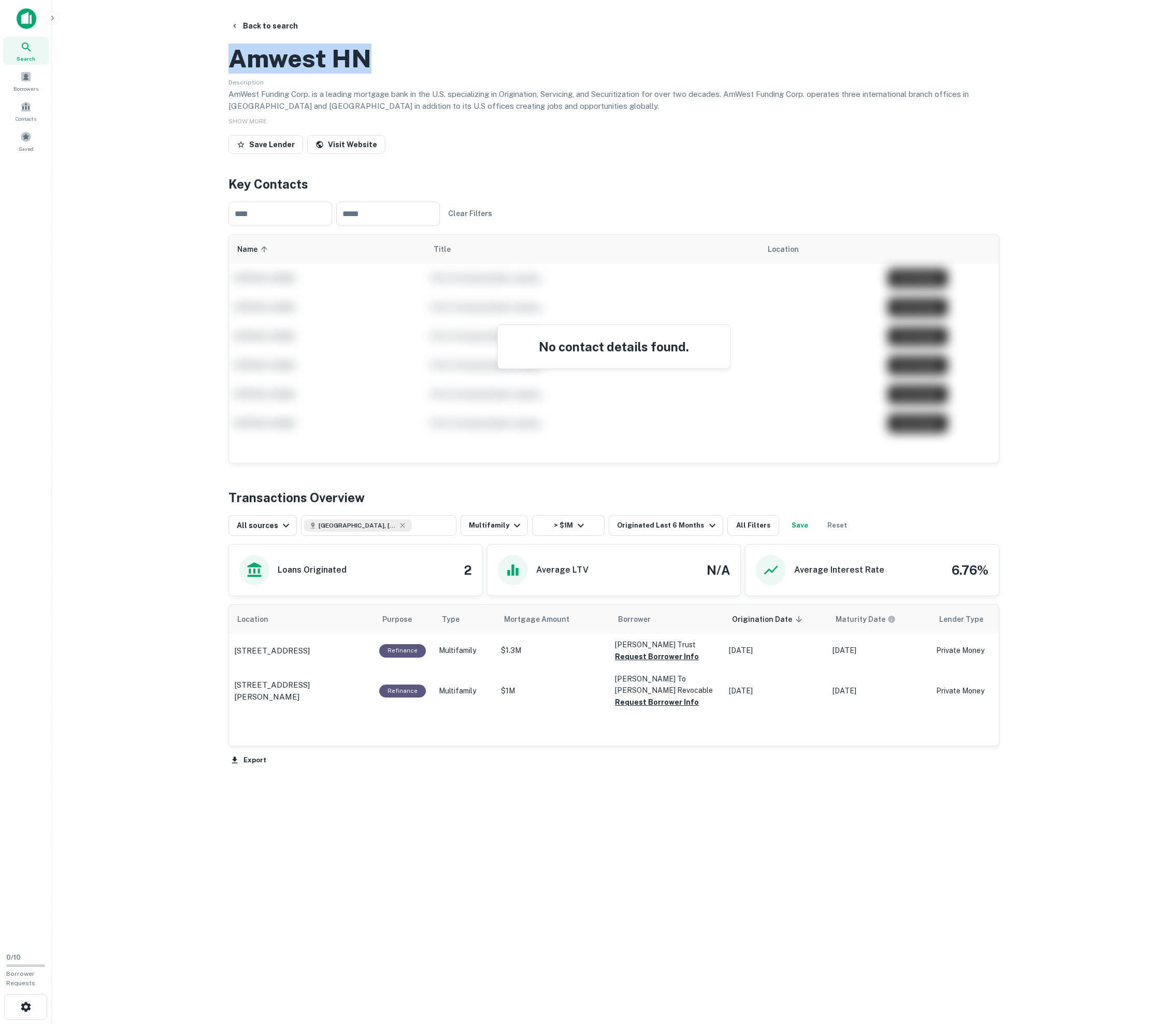
click at [220, 112] on div "Back to search Amwest HN Description AmWest Funding Corp. is a leading mortgage…" at bounding box center [613, 442] width 796 height 851
copy h2 "Amwest HN"
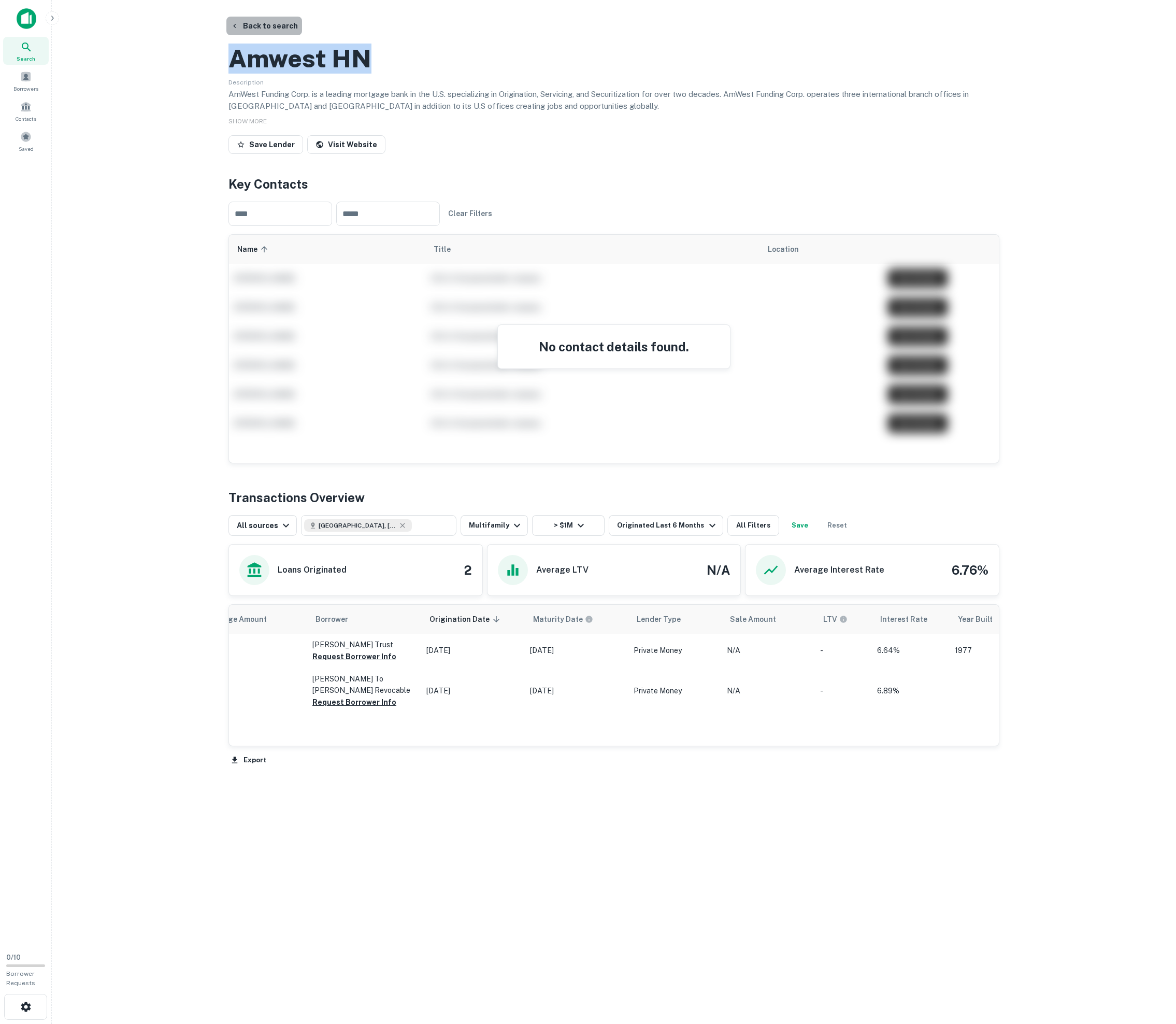
click at [278, 25] on button "Back to search" at bounding box center [264, 26] width 76 height 19
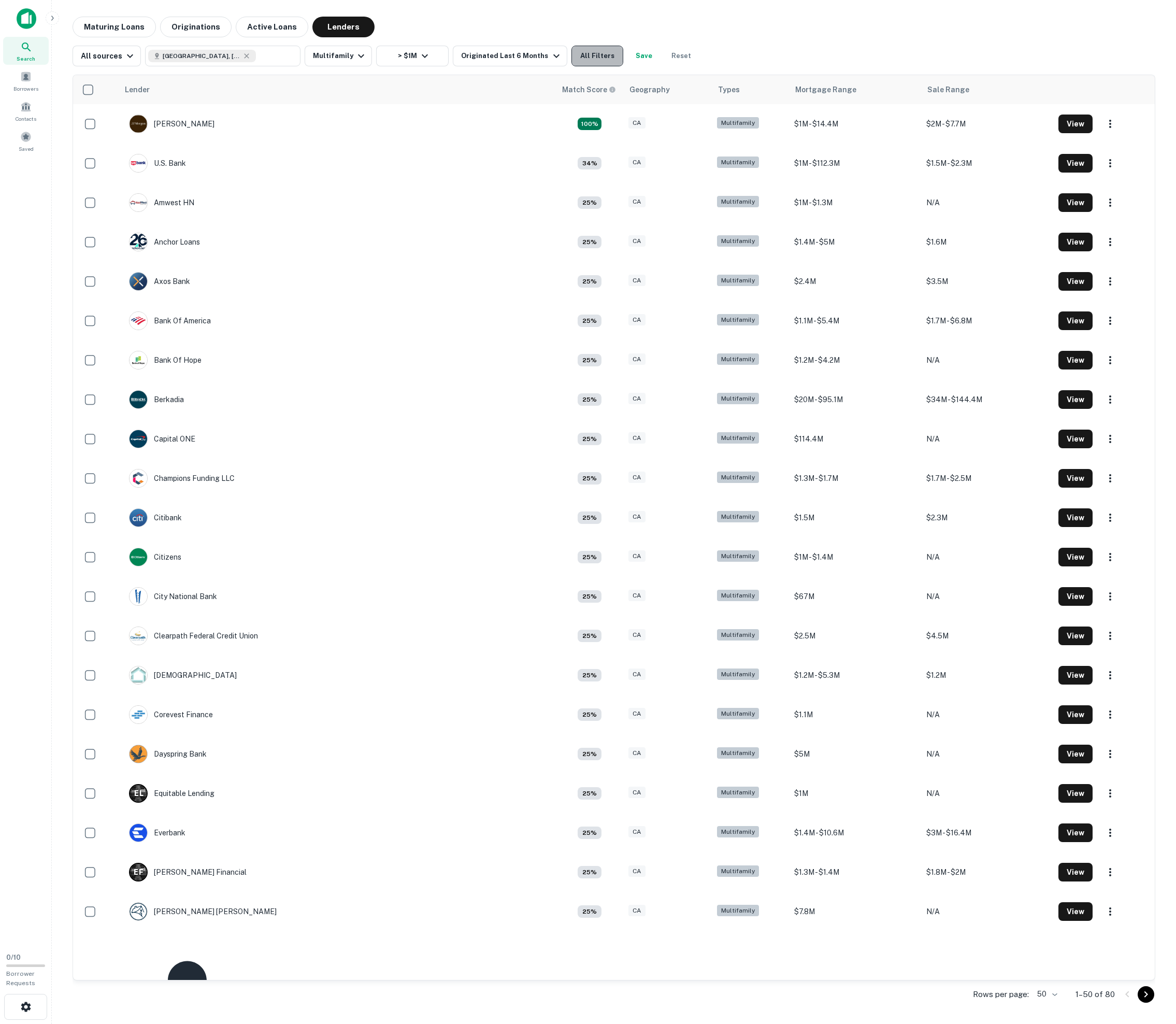
click at [594, 65] on button "All Filters" at bounding box center [597, 56] width 52 height 21
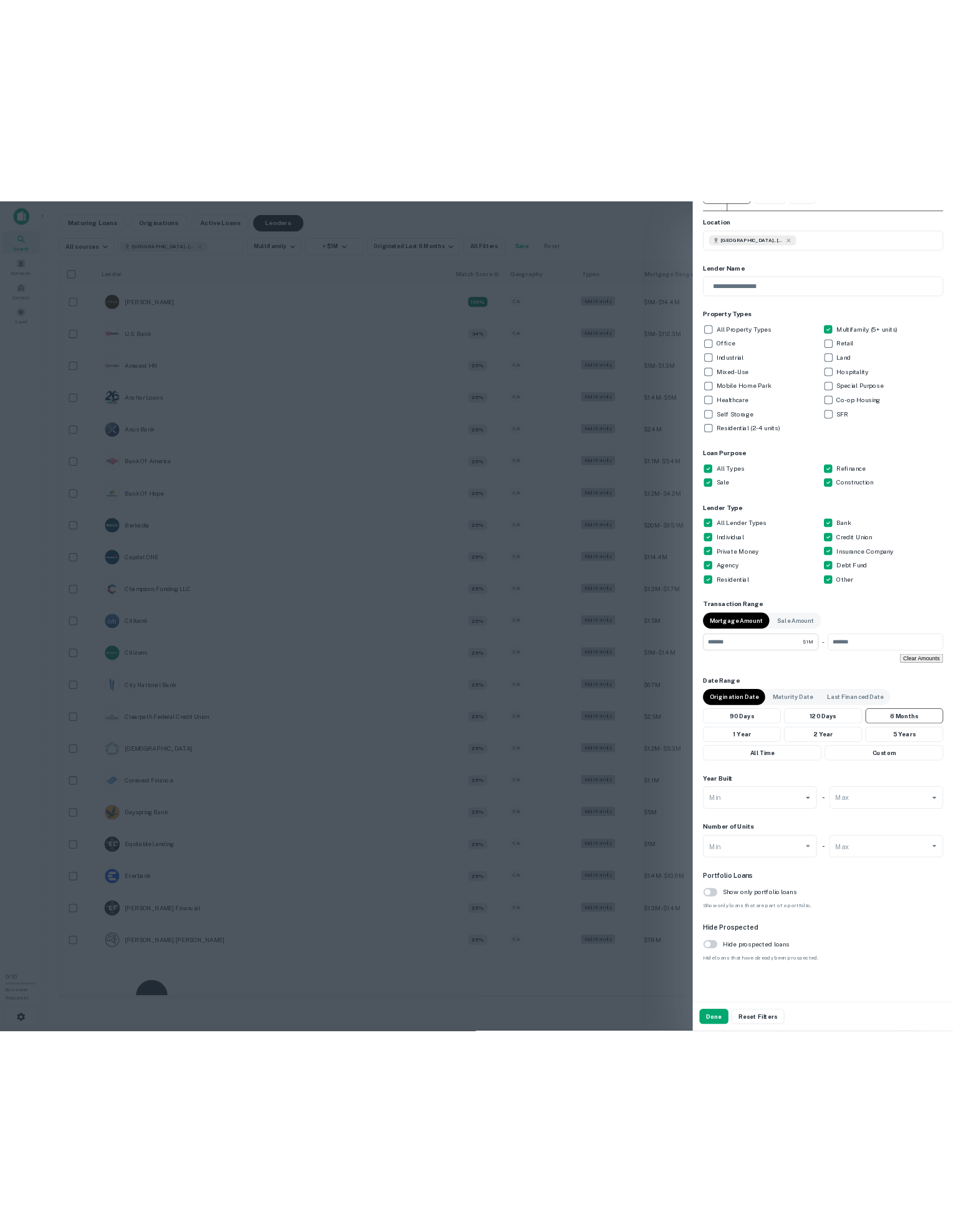
scroll to position [161, 0]
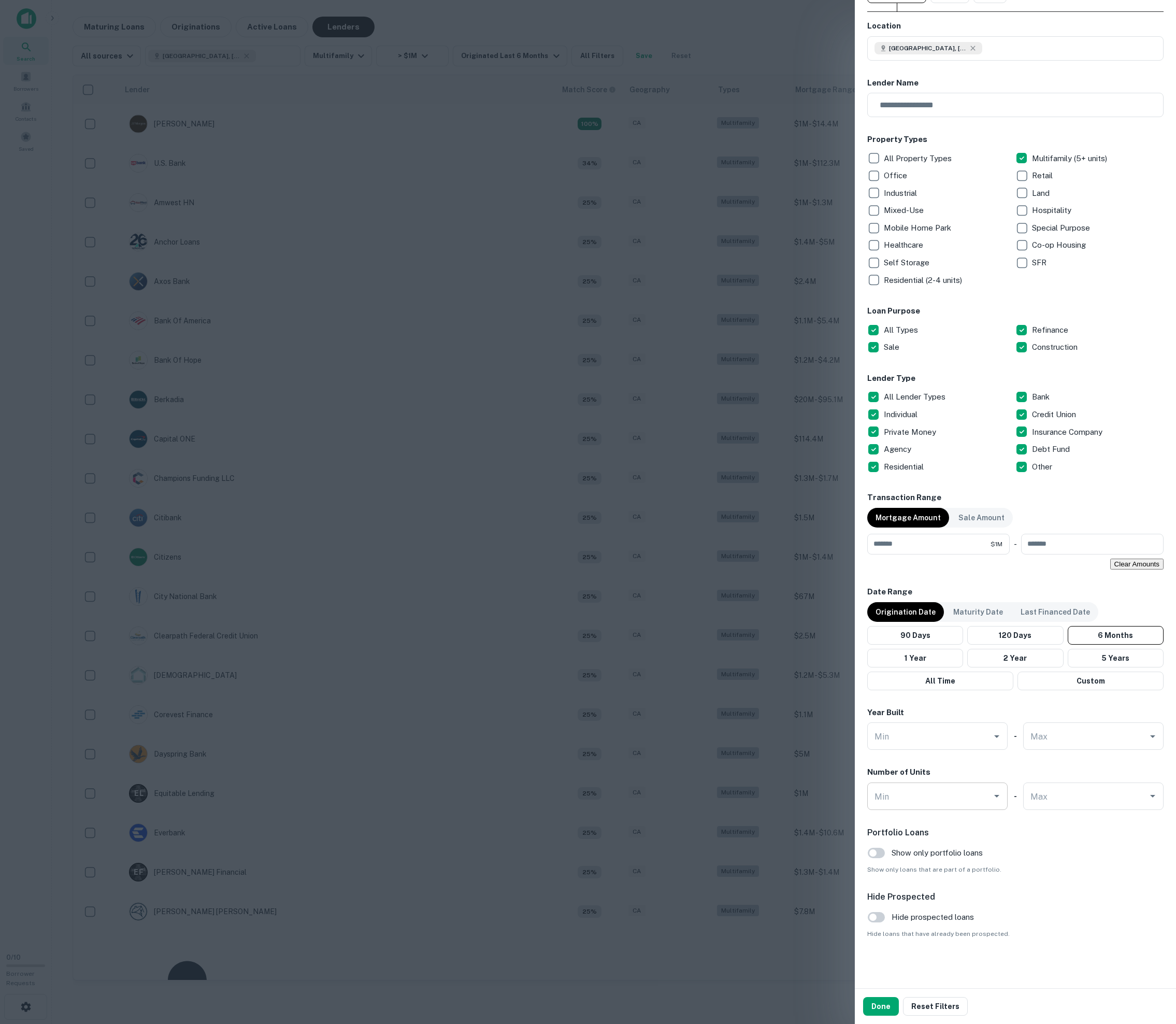
click at [594, 782] on div "Min" at bounding box center [937, 796] width 140 height 28
type input "*"
click at [594, 1005] on button "Done" at bounding box center [881, 1006] width 36 height 19
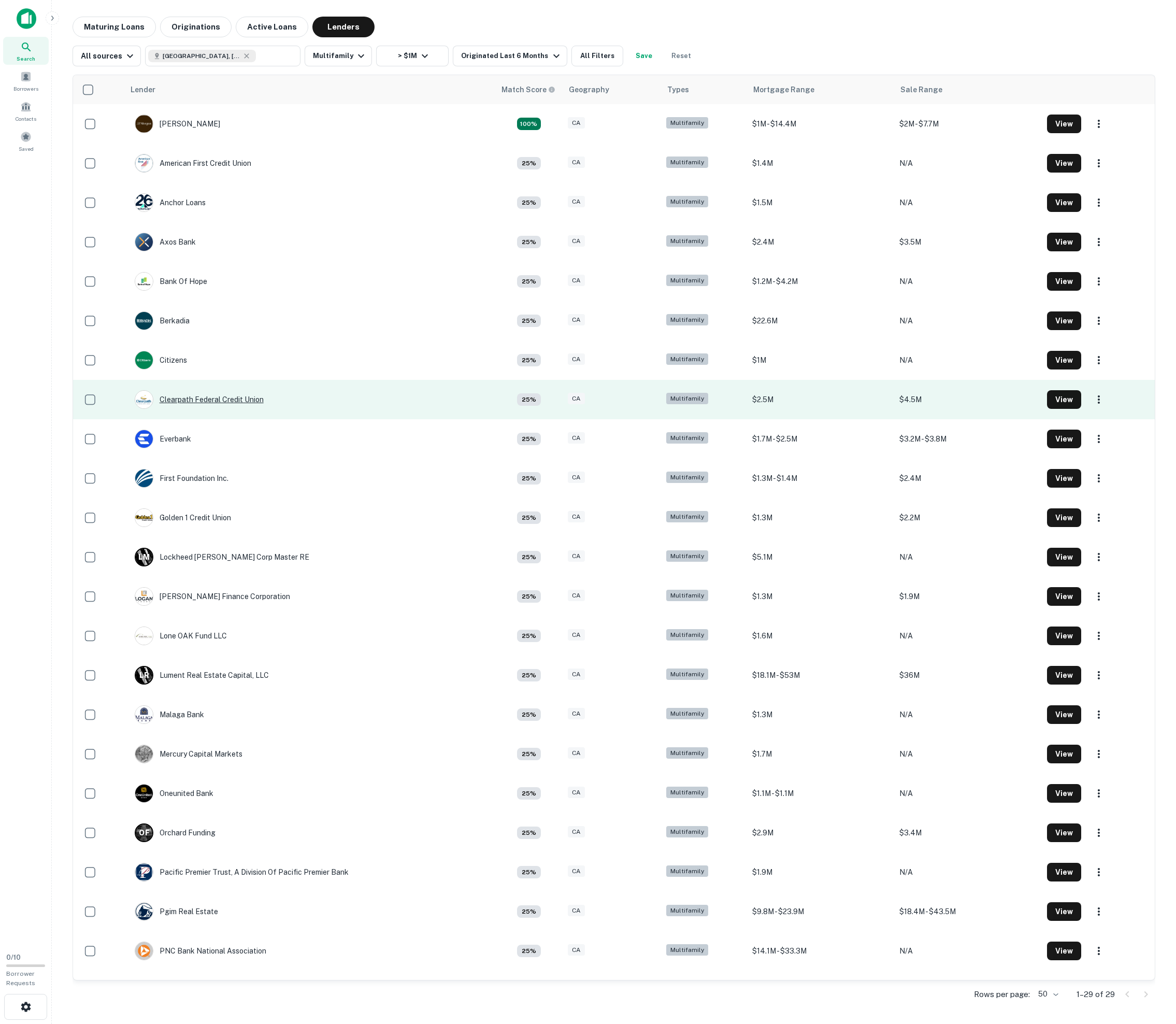
click at [168, 409] on div "Clearpath Federal Credit Union" at bounding box center [199, 399] width 129 height 19
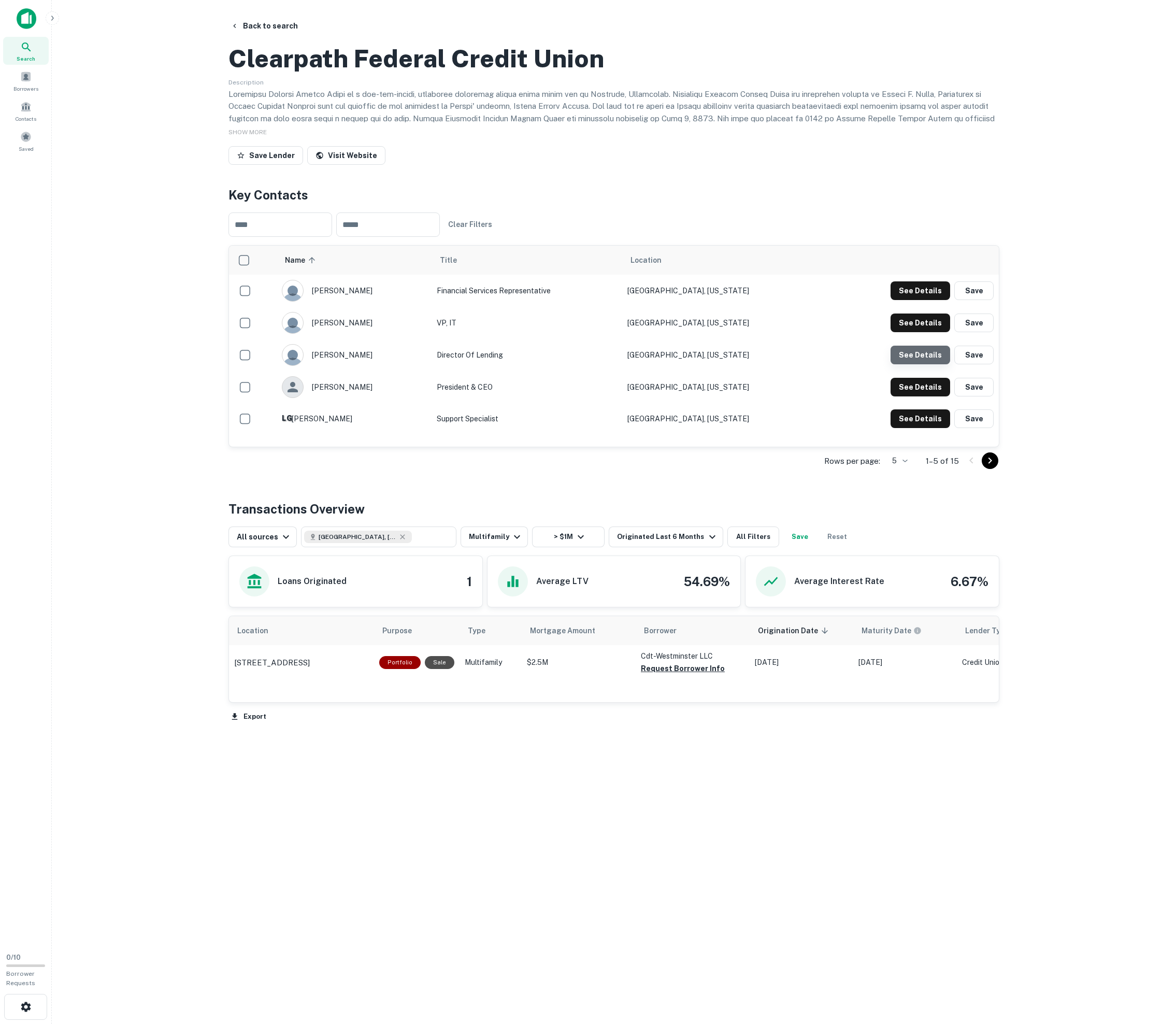
click at [594, 300] on button "See Details" at bounding box center [920, 291] width 60 height 19
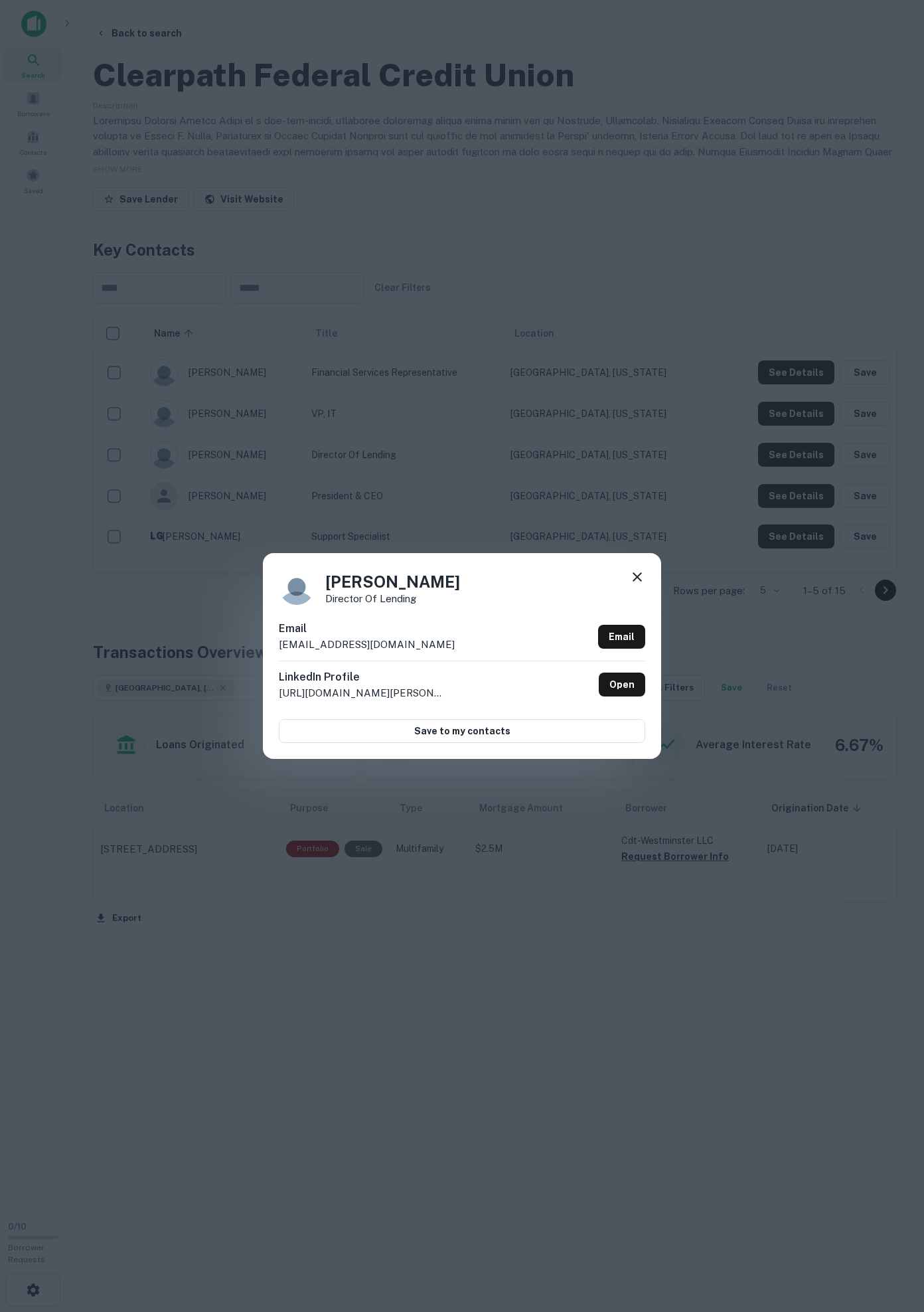
click at [5, 1066] on div "[PERSON_NAME] Director of Lending Email [EMAIL_ADDRESS][DOMAIN_NAME] Email Link…" at bounding box center [462, 656] width 924 height 1312
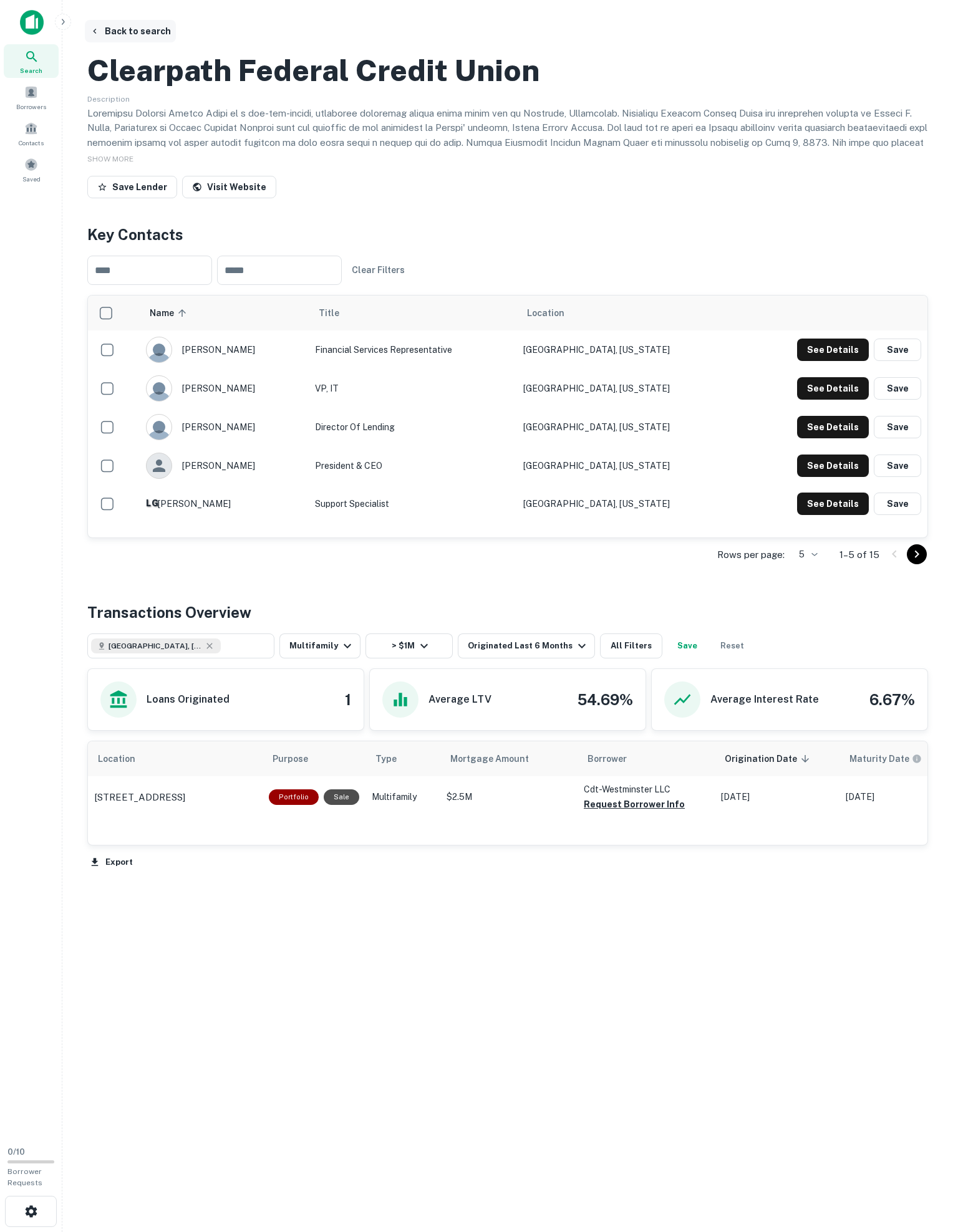
click at [140, 28] on button "Back to search" at bounding box center [130, 31] width 91 height 23
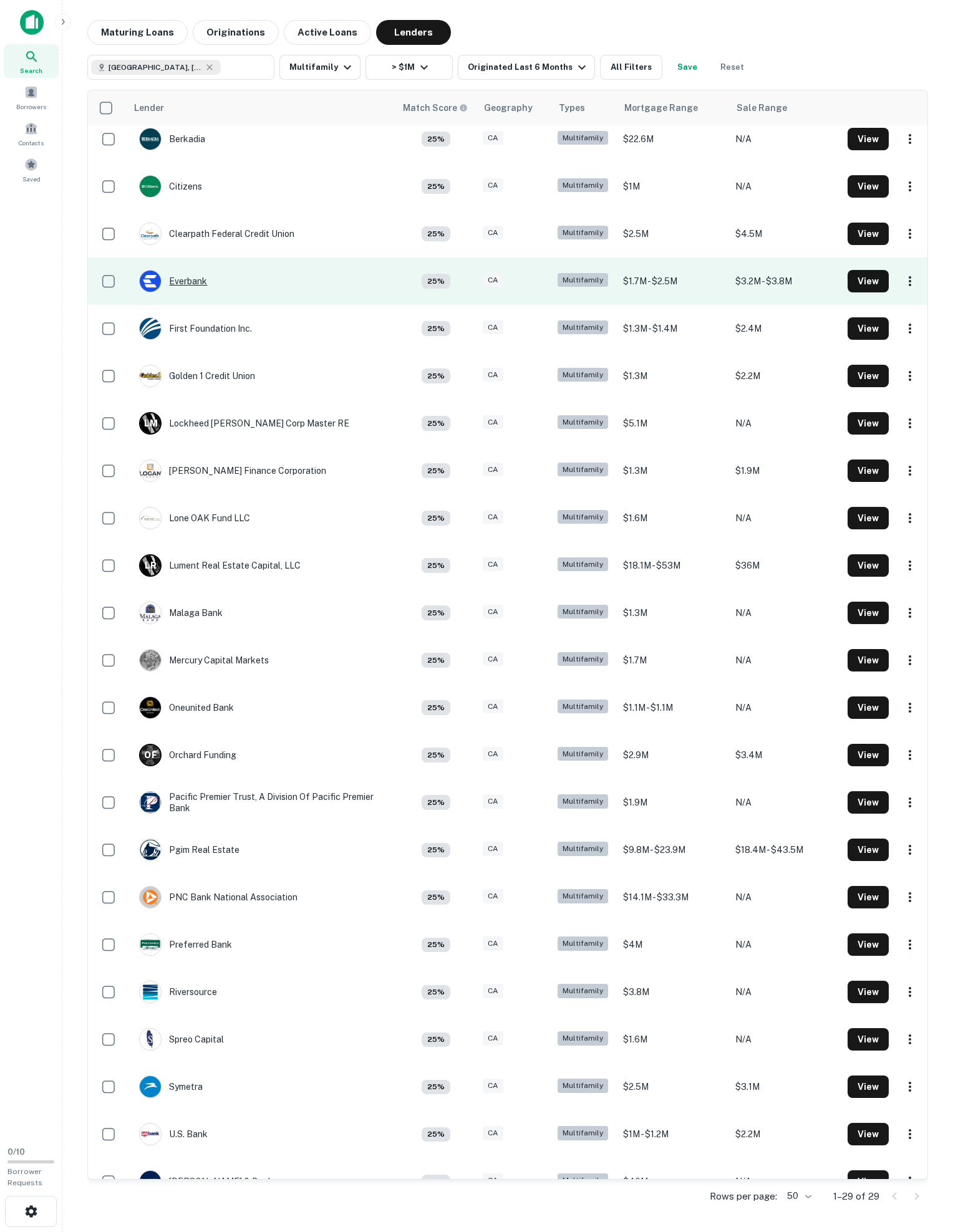
scroll to position [250, 0]
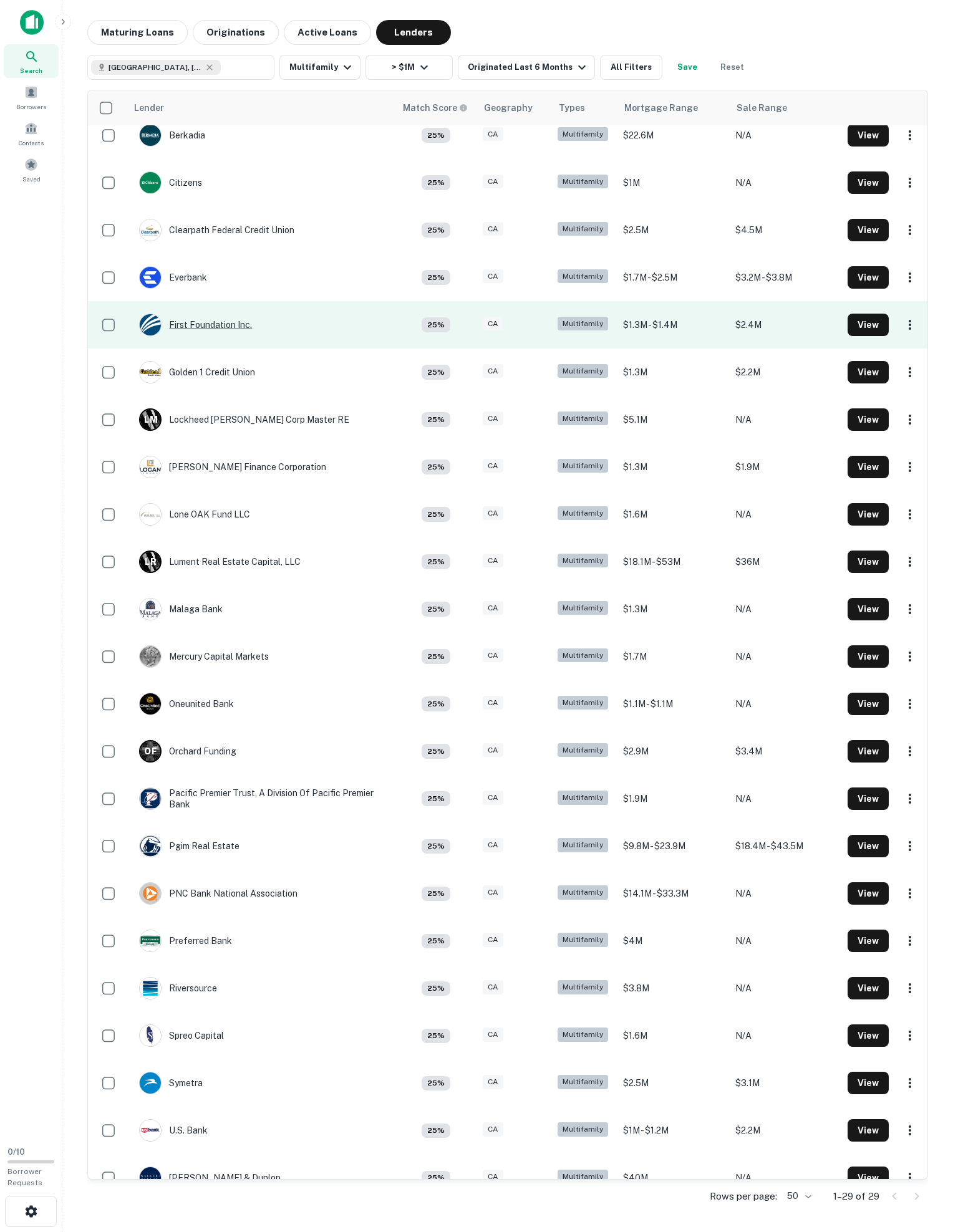
click at [191, 336] on div "First Foundation Inc." at bounding box center [196, 325] width 113 height 23
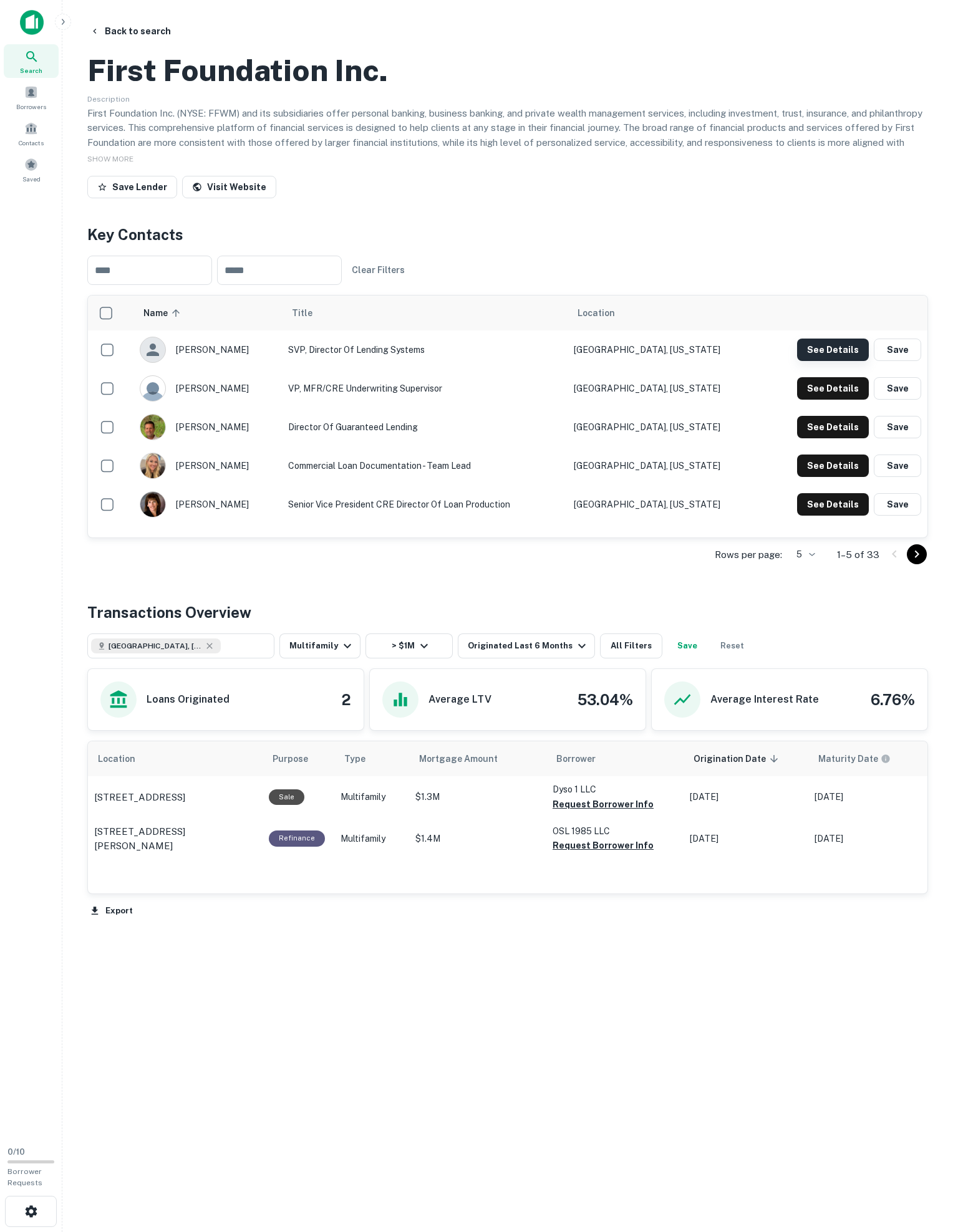
click at [716, 361] on button "See Details" at bounding box center [833, 350] width 72 height 23
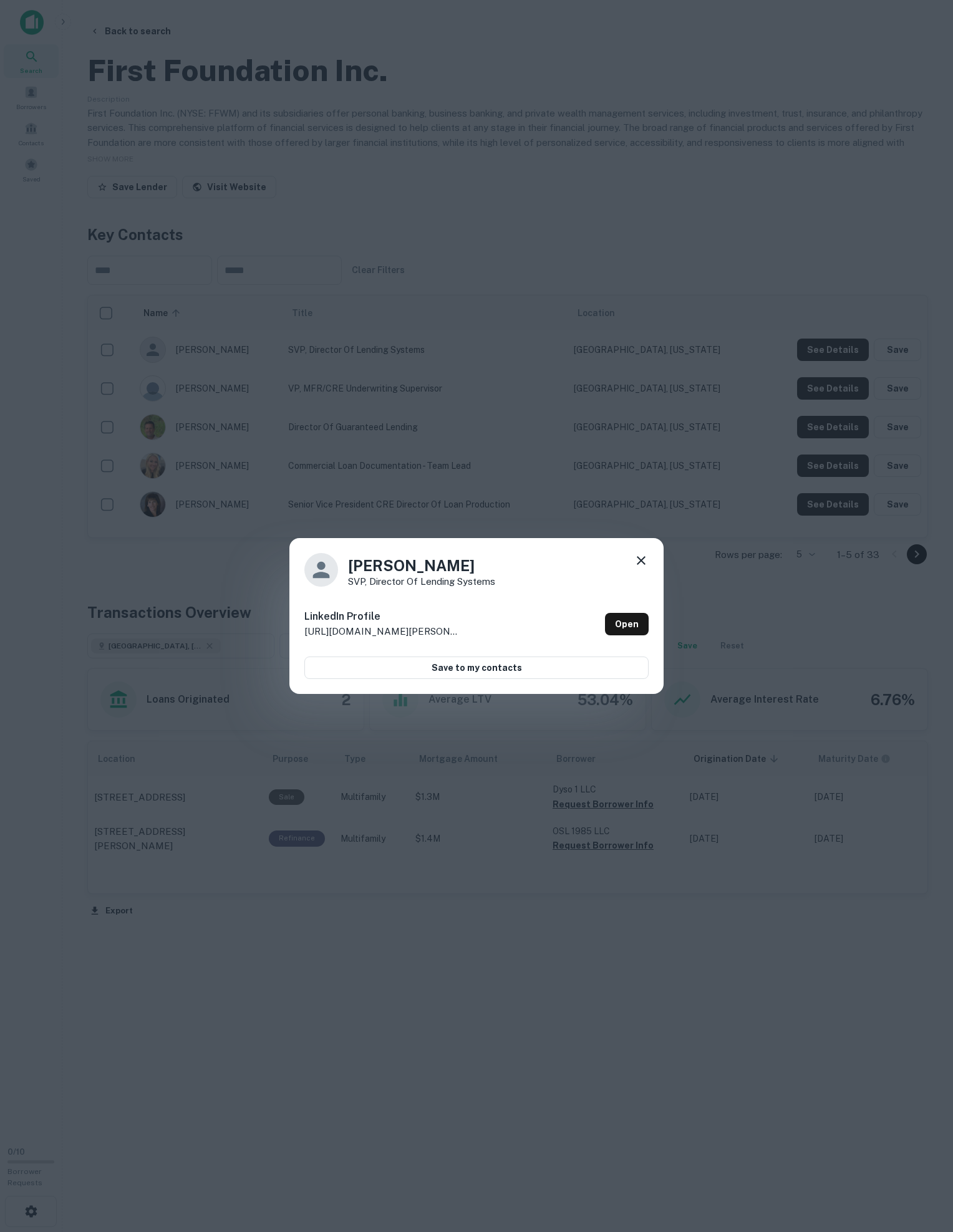
click at [716, 463] on div "[PERSON_NAME] SVP, Director of Lending Systems LinkedIn Profile [URL][DOMAIN_NA…" at bounding box center [476, 616] width 953 height 1232
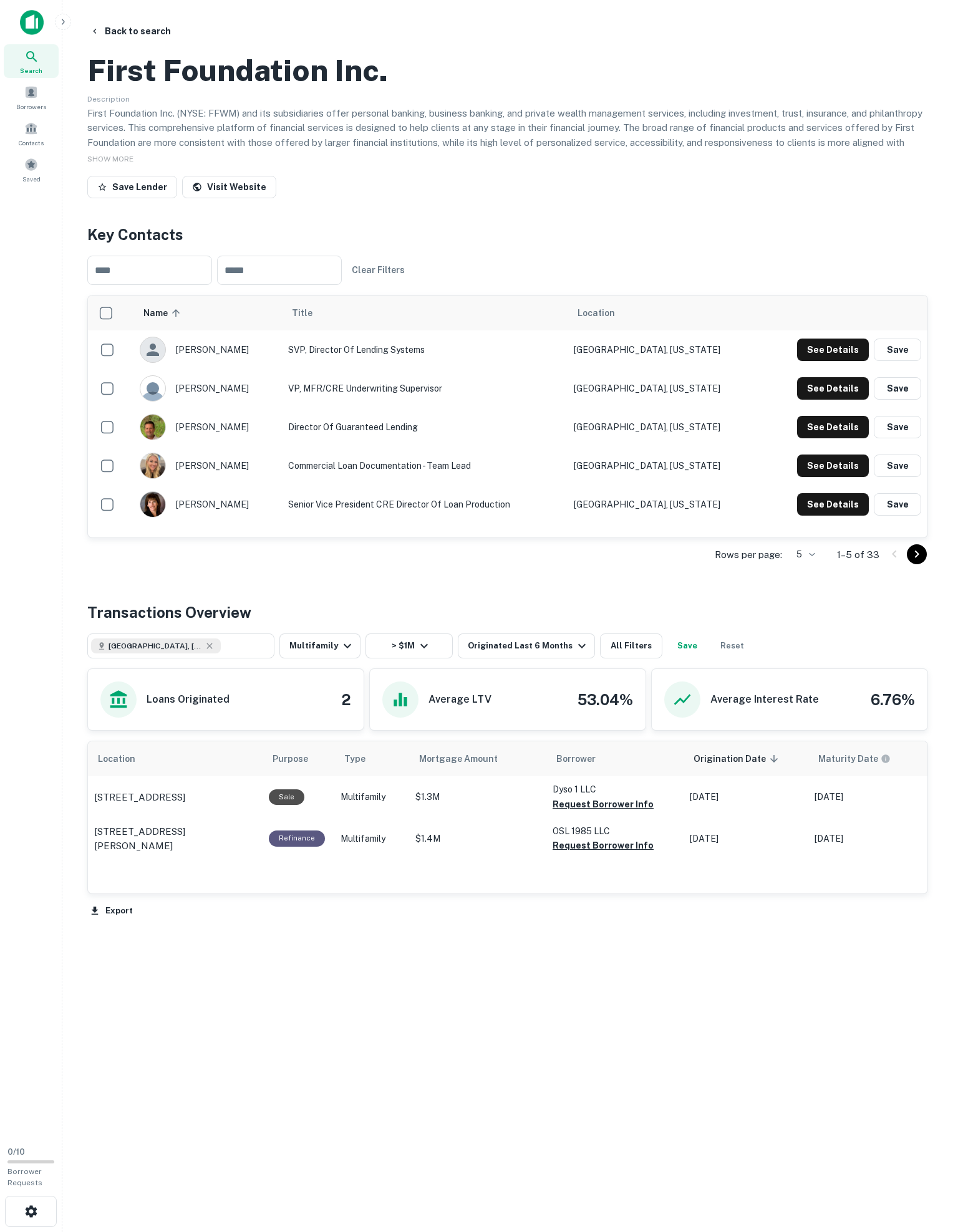
click at [716, 463] on div "[PERSON_NAME] SVP, Director of Lending Systems LinkedIn Profile [URL][DOMAIN_NA…" at bounding box center [476, 616] width 953 height 1232
click at [716, 361] on button "See Details" at bounding box center [833, 350] width 72 height 23
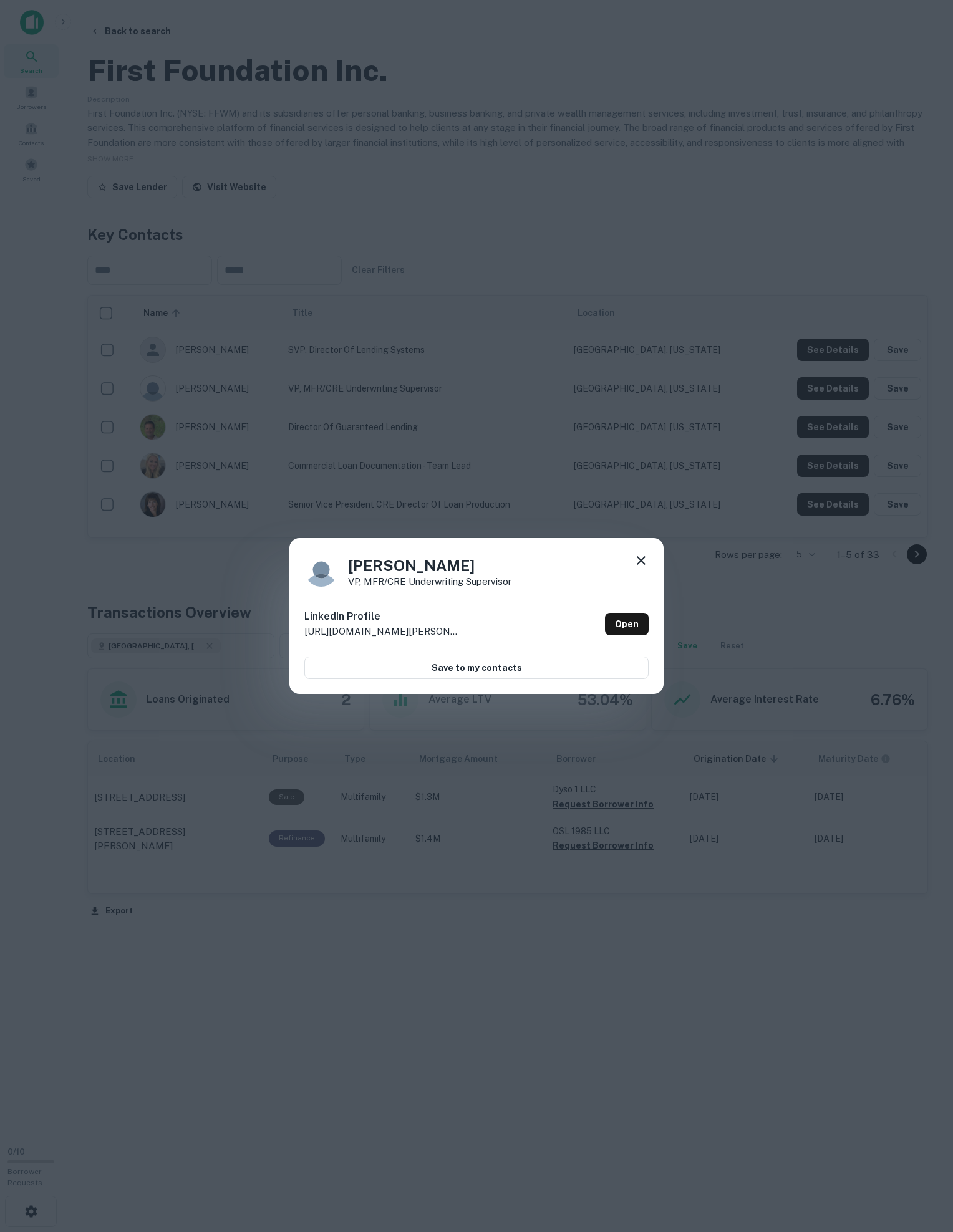
click at [716, 514] on div "[PERSON_NAME] VP, MFR/CRE Underwriting Supervisor LinkedIn Profile [URL][DOMAIN…" at bounding box center [476, 616] width 953 height 1232
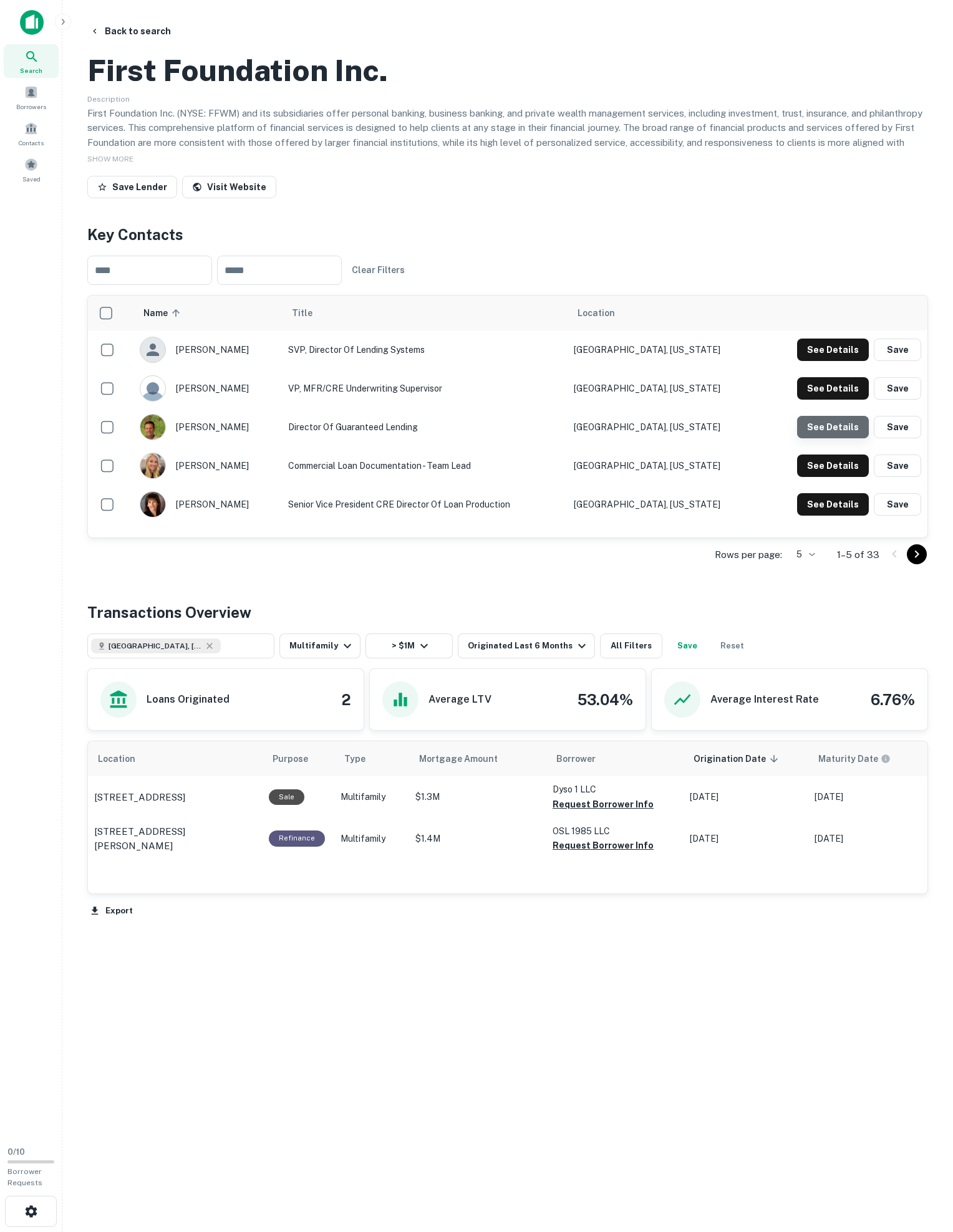
click at [716, 361] on button "See Details" at bounding box center [833, 350] width 72 height 23
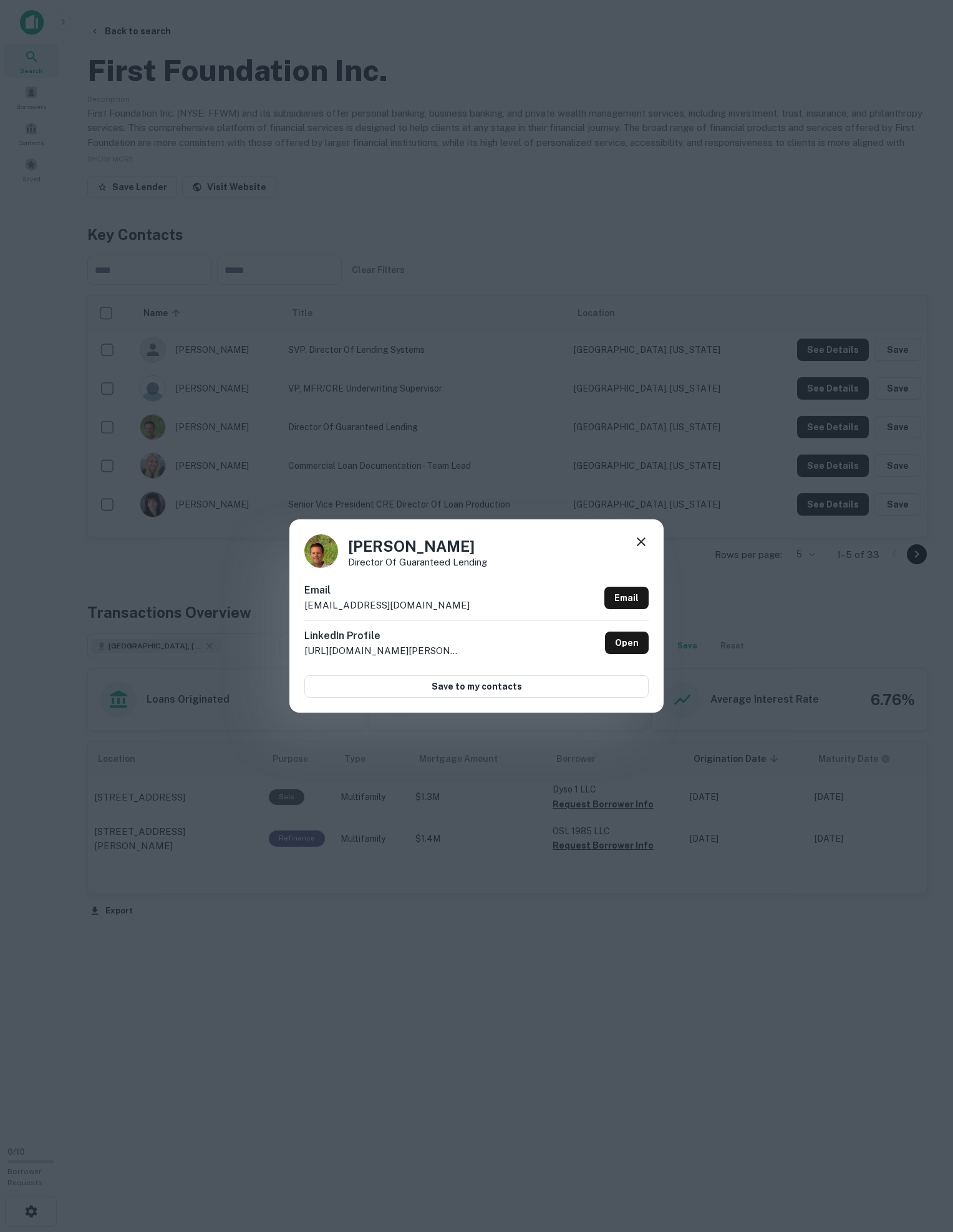
click at [635, 538] on icon at bounding box center [641, 541] width 15 height 15
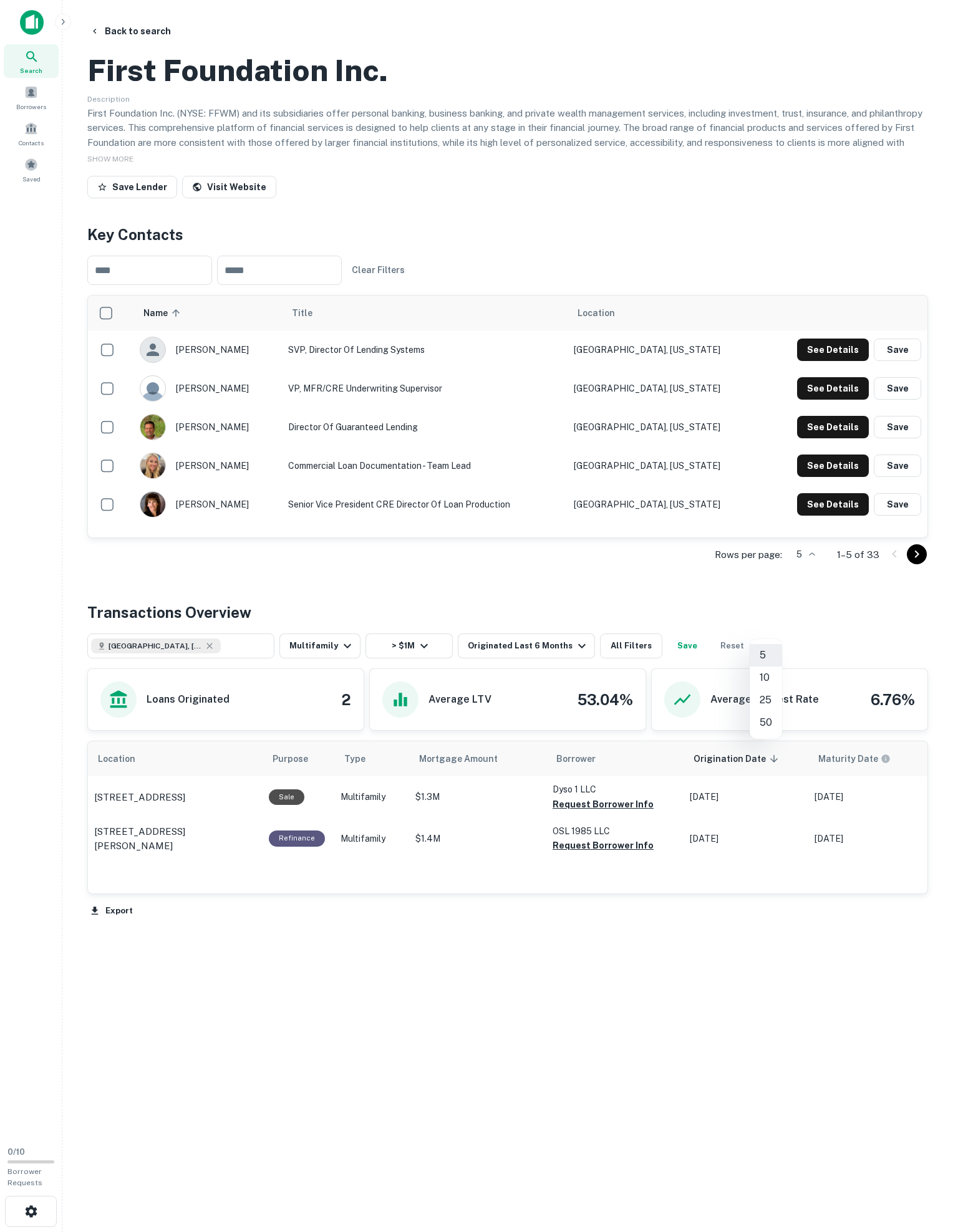
click at [716, 632] on body "Search Borrowers Contacts Saved 0 / 10 Borrower Requests Back to search First F…" at bounding box center [476, 616] width 953 height 1232
click at [716, 689] on li "10" at bounding box center [766, 678] width 32 height 23
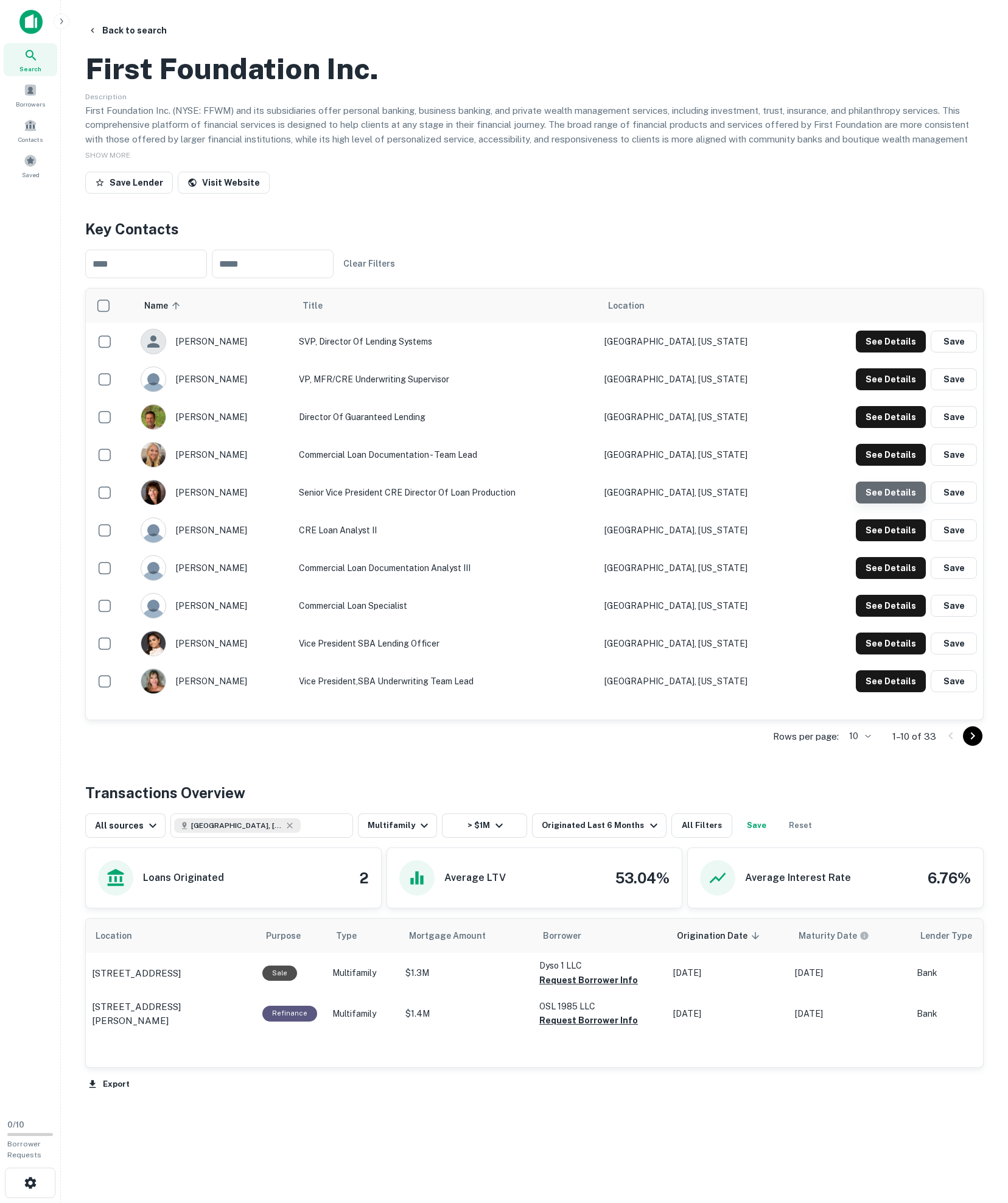
click at [699, 353] on button "See Details" at bounding box center [891, 342] width 70 height 22
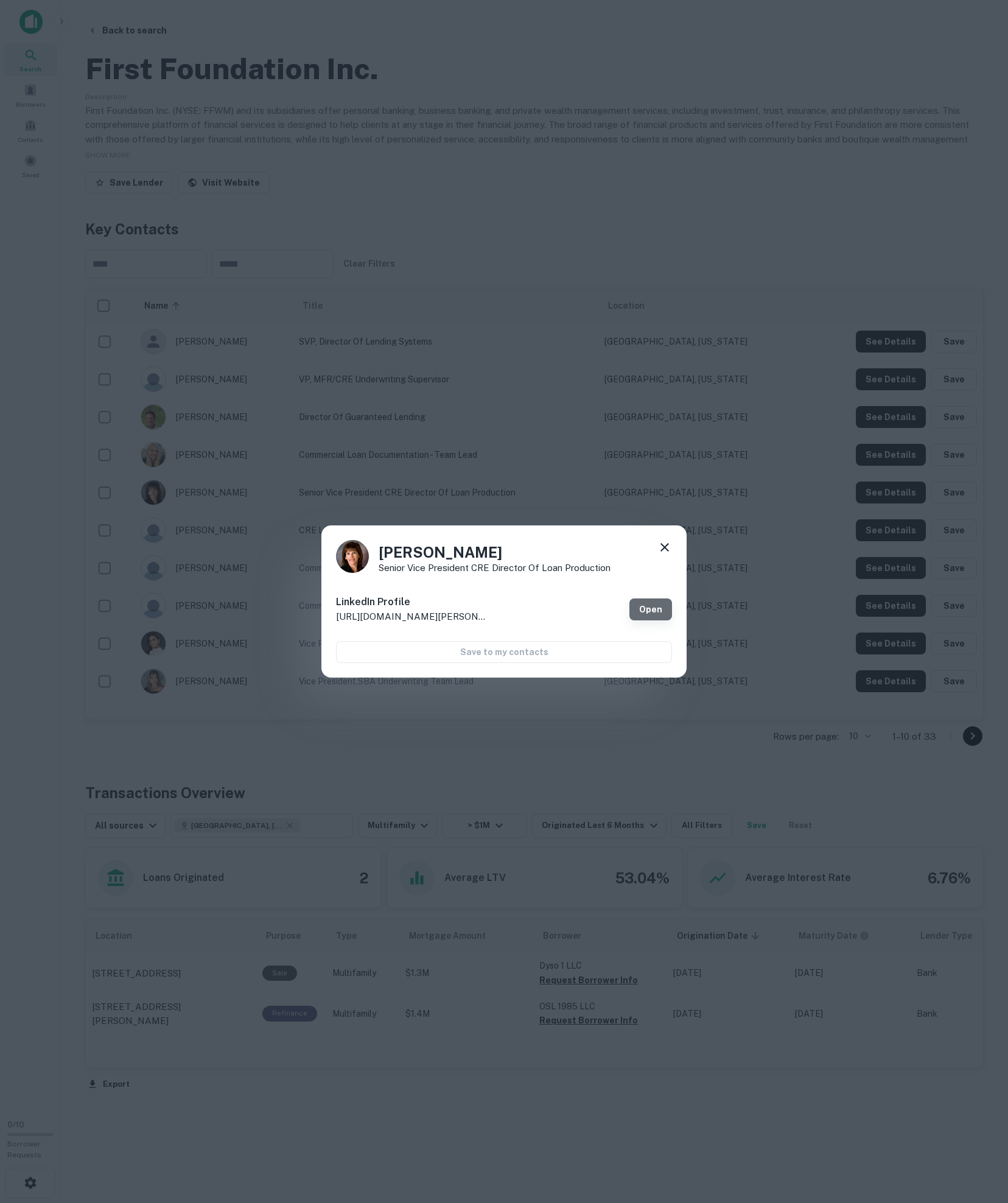
click at [654, 602] on link "Open" at bounding box center [651, 610] width 43 height 22
click at [581, 440] on div "[PERSON_NAME] Senior Vice President CRE Director of Loan Production LinkedIn Pr…" at bounding box center [504, 602] width 1008 height 1203
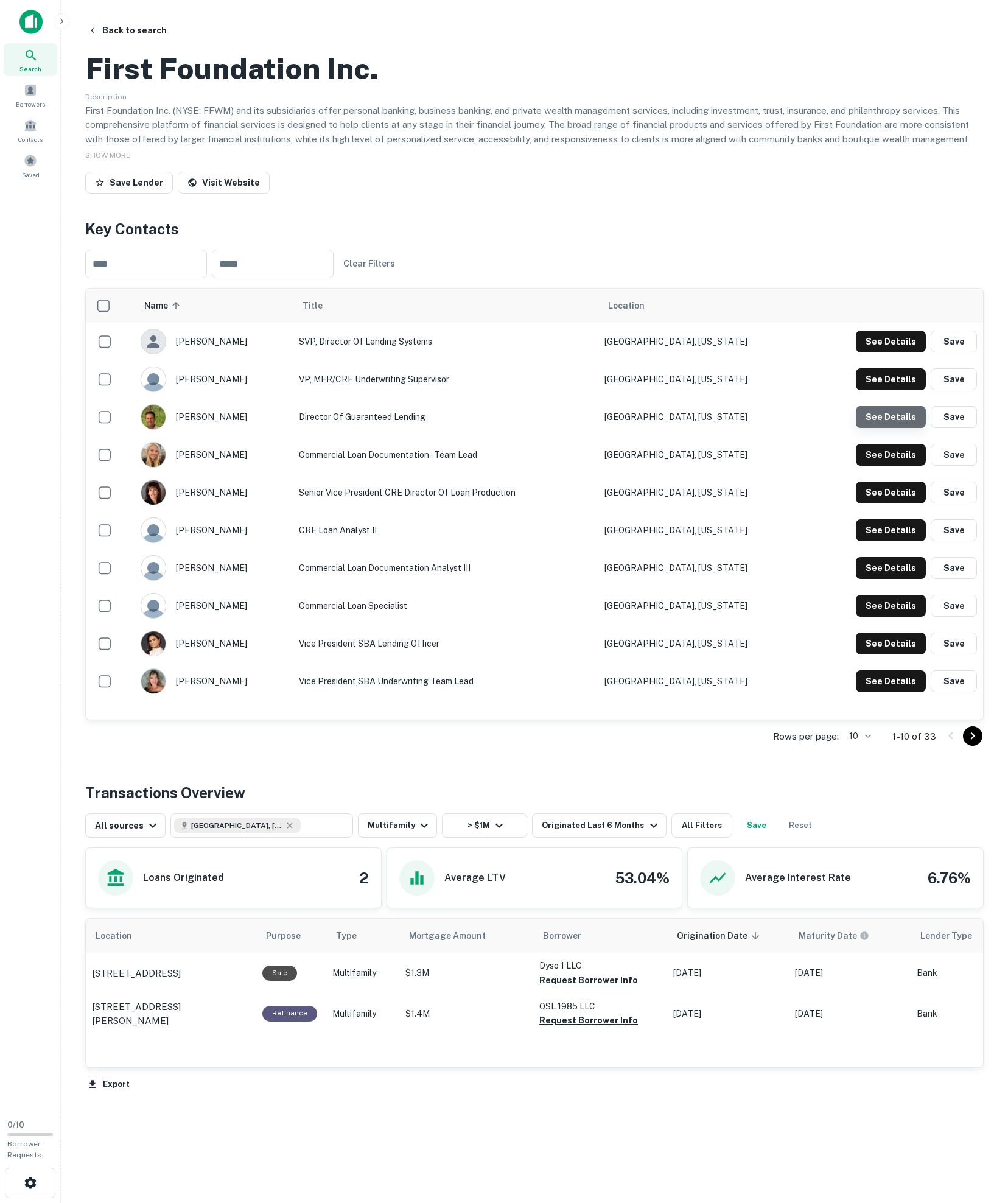
click at [699, 353] on button "See Details" at bounding box center [891, 342] width 70 height 22
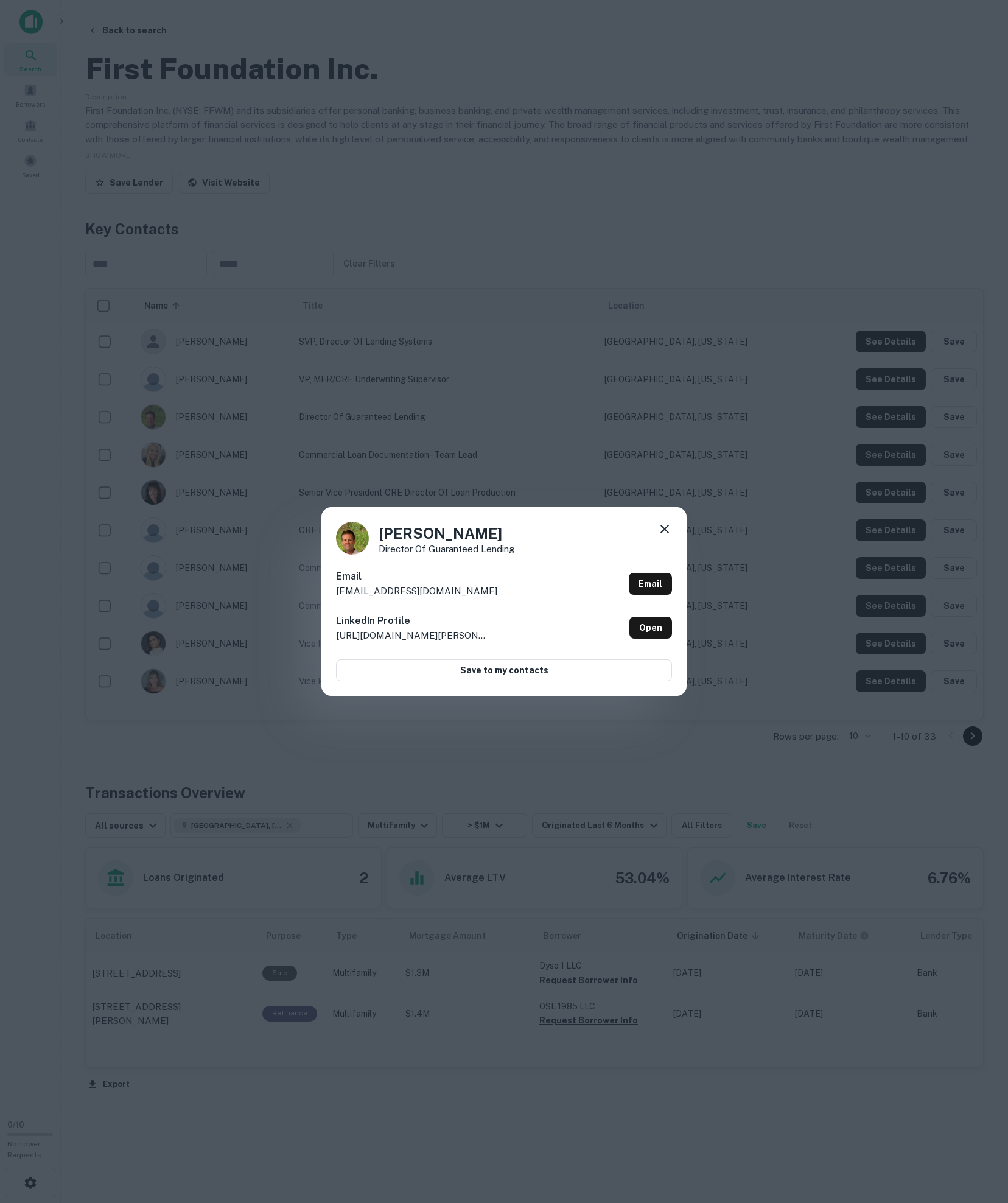
click at [375, 198] on div "[PERSON_NAME] Director of Guaranteed Lending Email [EMAIL_ADDRESS][DOMAIN_NAME]…" at bounding box center [504, 602] width 1008 height 1203
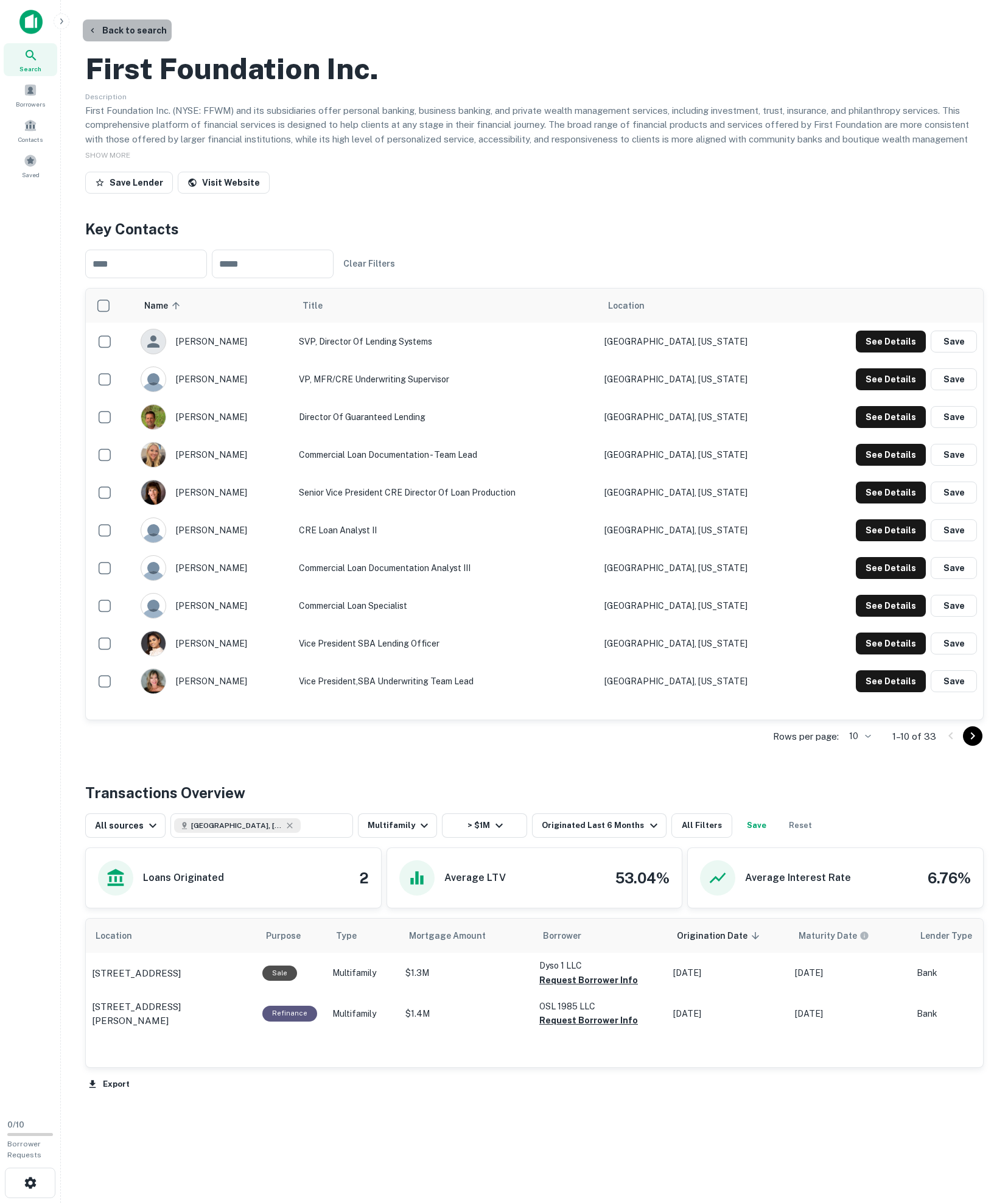
click at [152, 33] on button "Back to search" at bounding box center [127, 30] width 89 height 22
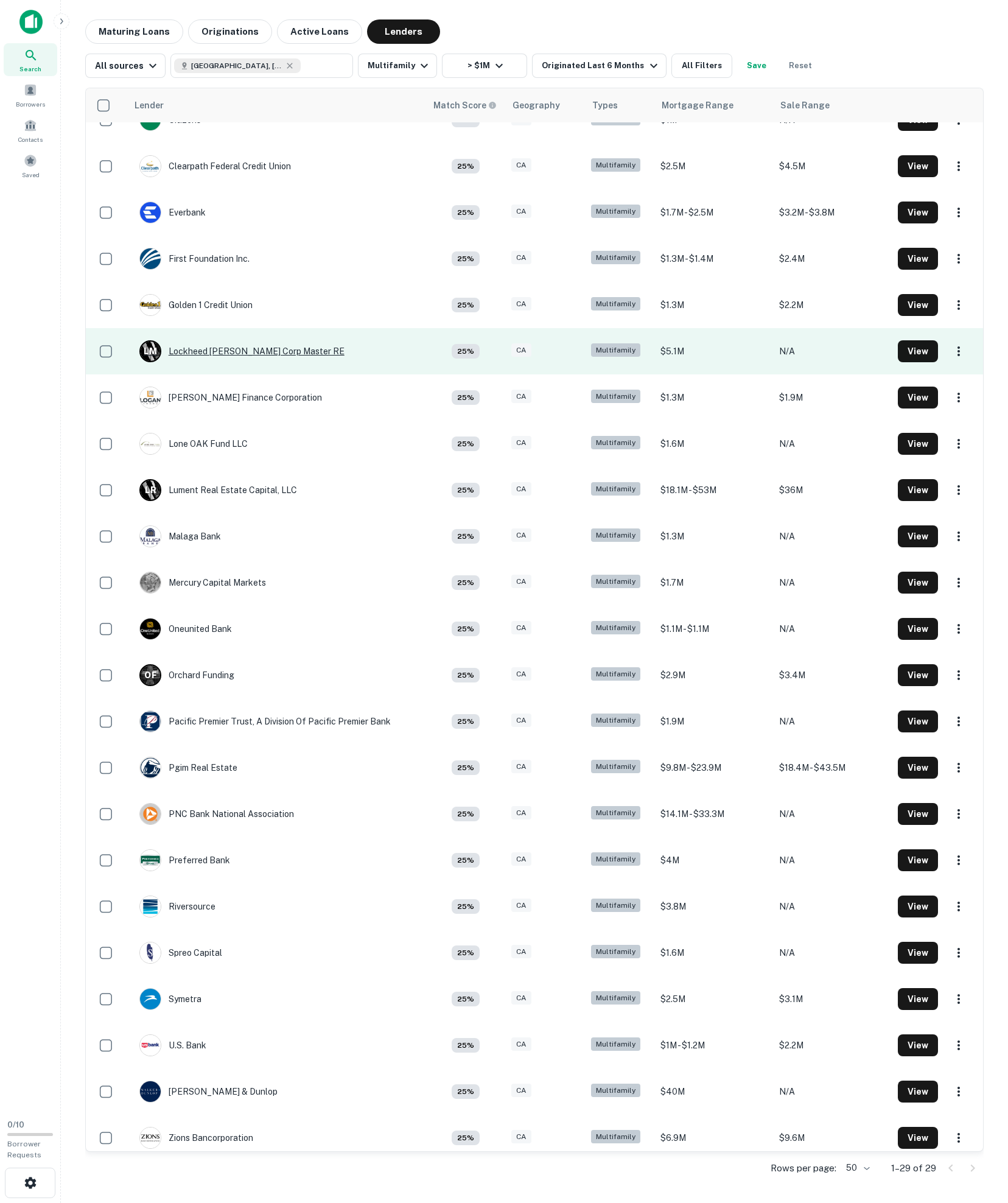
scroll to position [306, 0]
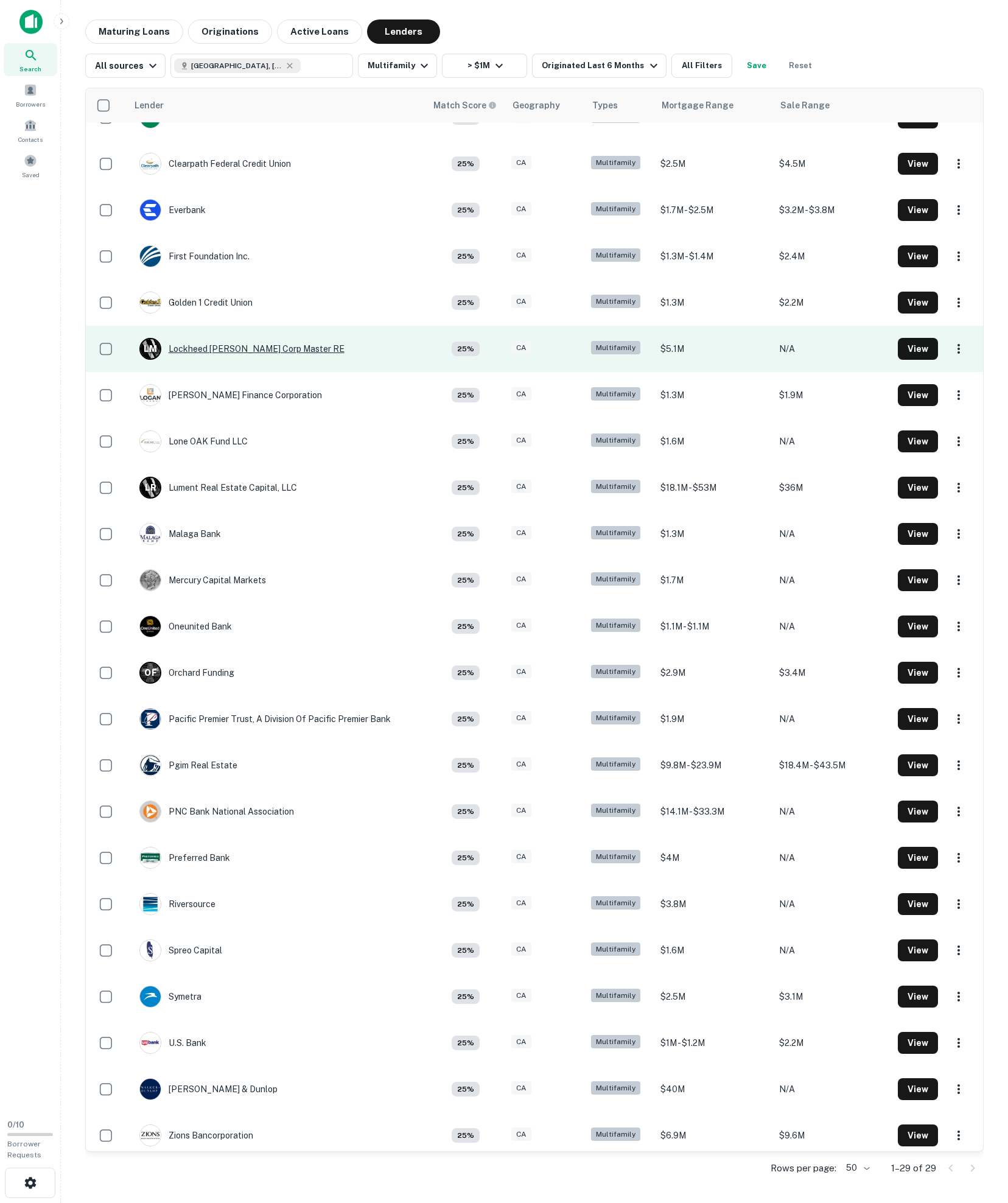
click at [216, 360] on div "[PERSON_NAME] Lockheed [PERSON_NAME] Corp Master RE" at bounding box center [242, 349] width 205 height 22
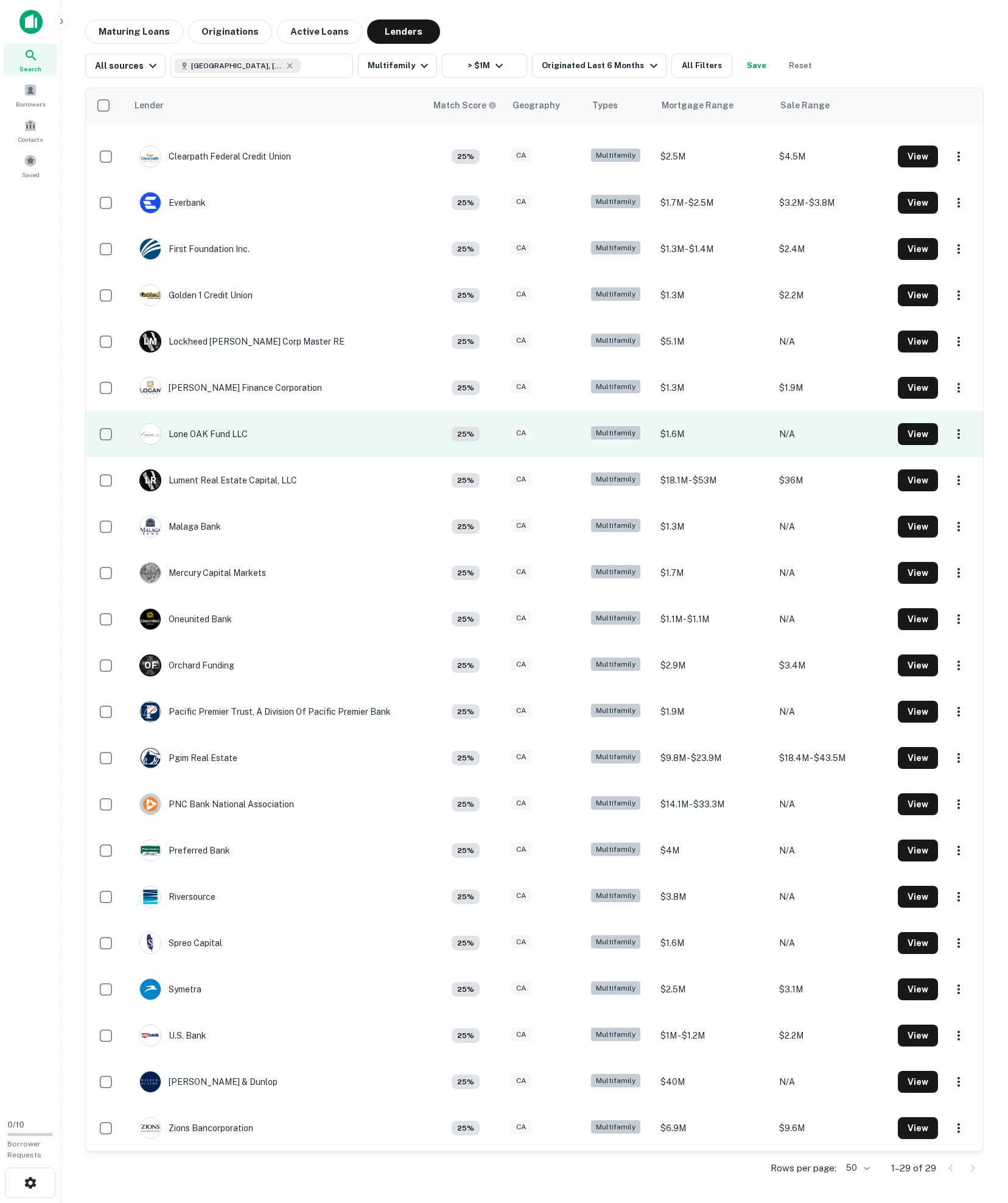
scroll to position [324, 0]
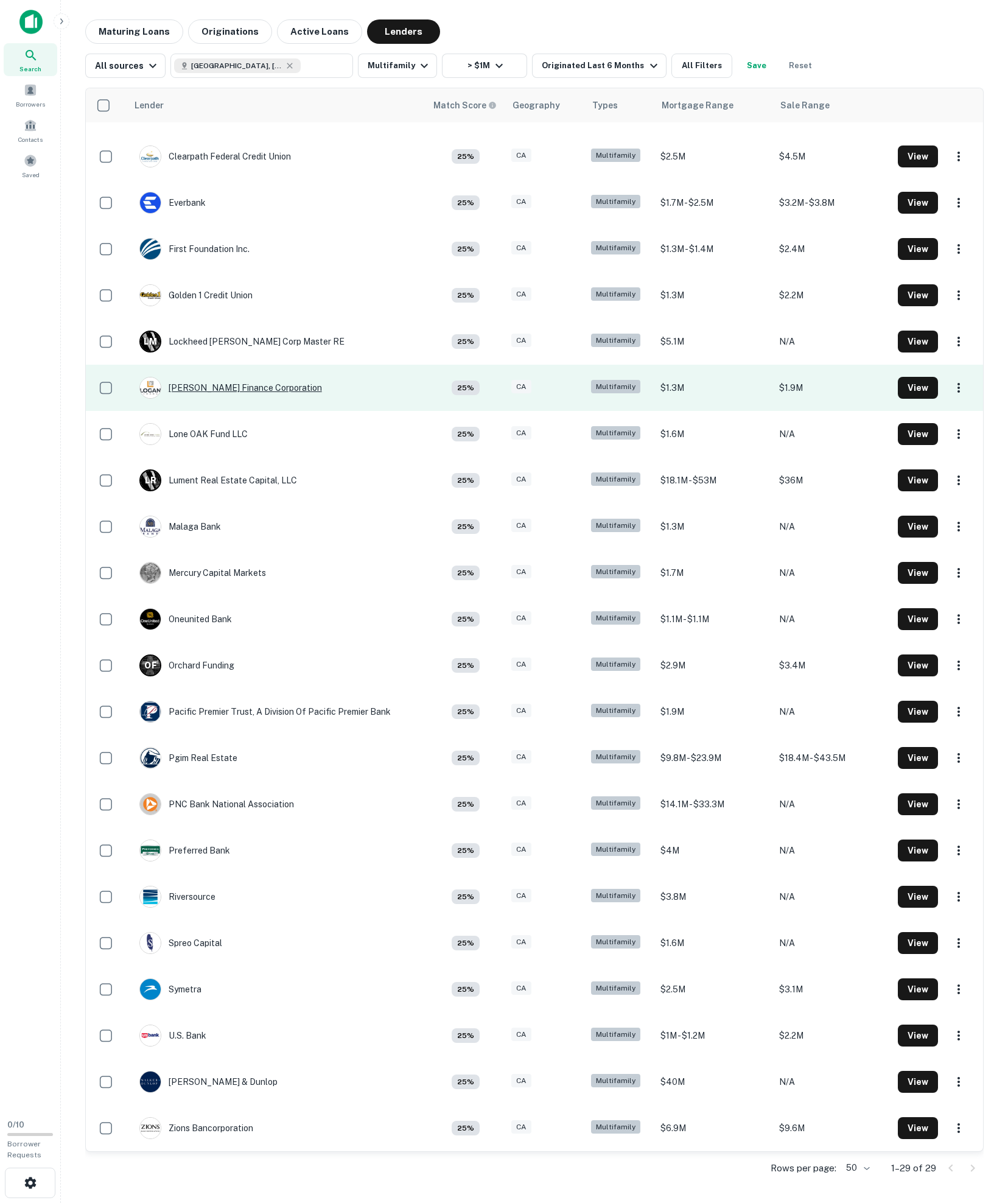
click at [240, 399] on div "[PERSON_NAME] Finance Corporation" at bounding box center [230, 388] width 183 height 22
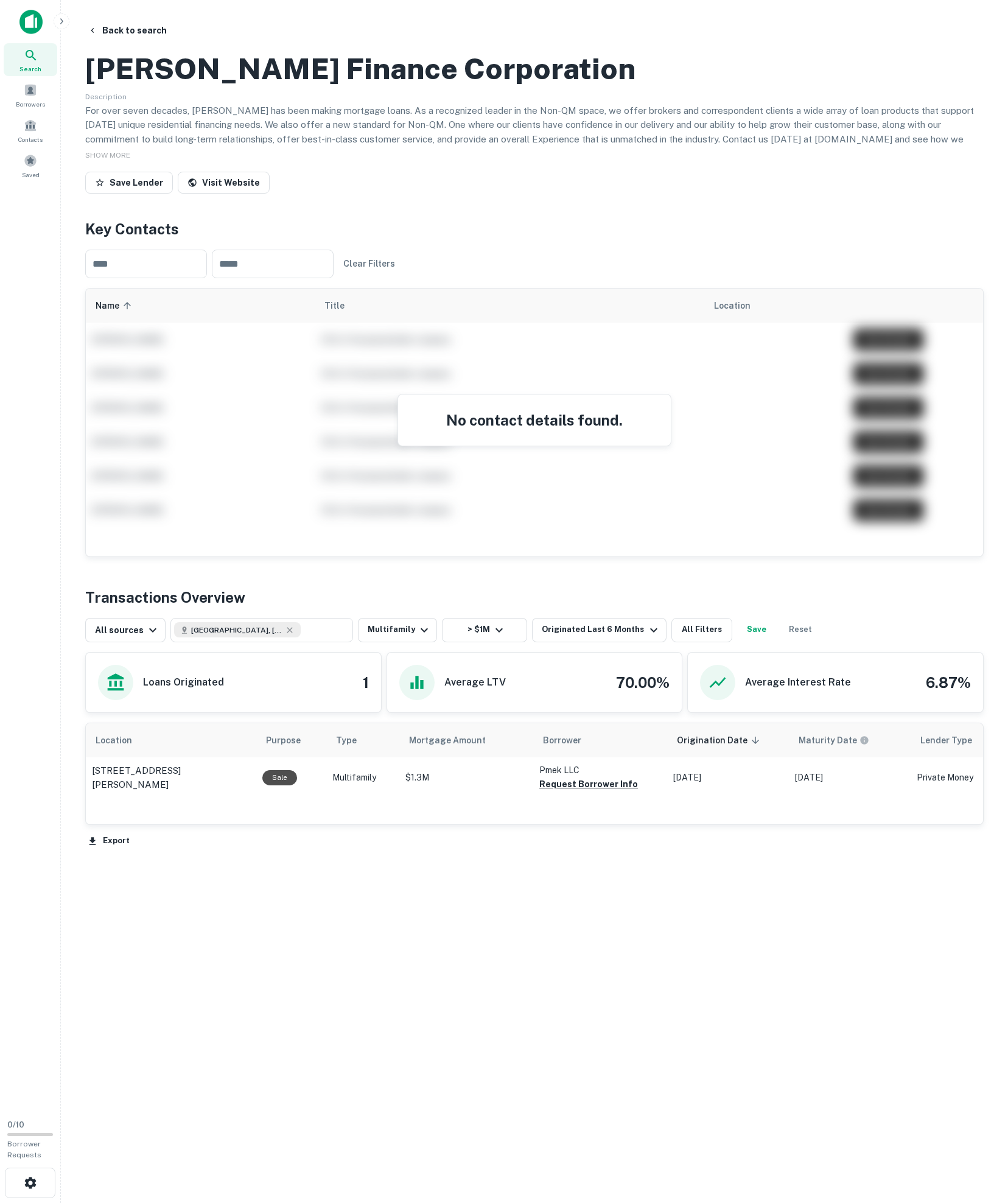
click at [113, 198] on div "[PERSON_NAME] Finance Corporation Description For over seven decades, [PERSON_N…" at bounding box center [535, 122] width 898 height 152
click at [113, 160] on span "SHOW MORE" at bounding box center [107, 155] width 45 height 8
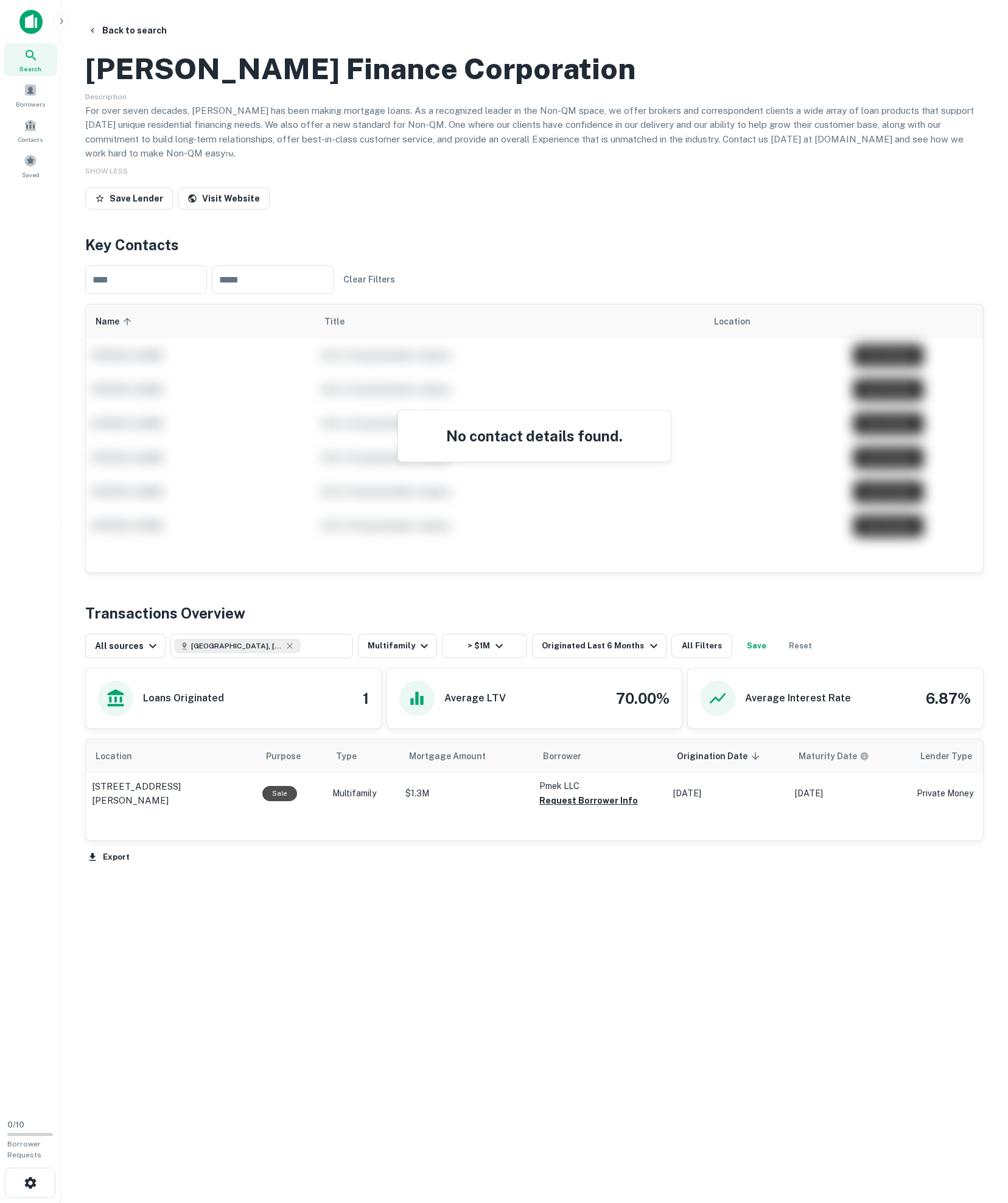
click at [136, 86] on h2 "[PERSON_NAME] Finance Corporation" at bounding box center [360, 68] width 551 height 35
drag, startPoint x: 136, startPoint y: 133, endPoint x: 387, endPoint y: 133, distance: 251.0
click at [387, 86] on h2 "[PERSON_NAME] Finance Corporation" at bounding box center [360, 68] width 551 height 35
copy h2 "[PERSON_NAME] Finance Corporation"
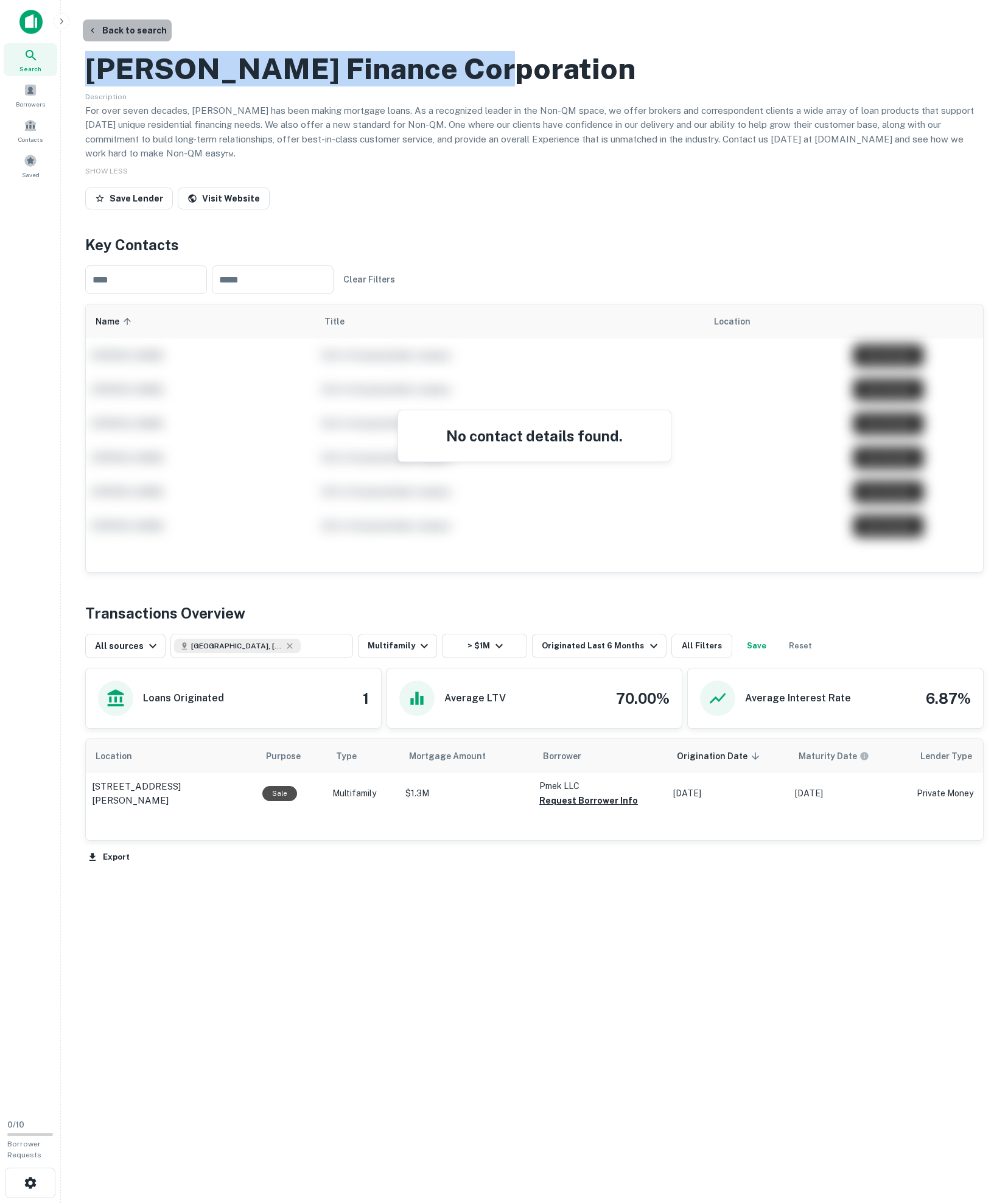
click at [149, 30] on button "Back to search" at bounding box center [127, 30] width 89 height 22
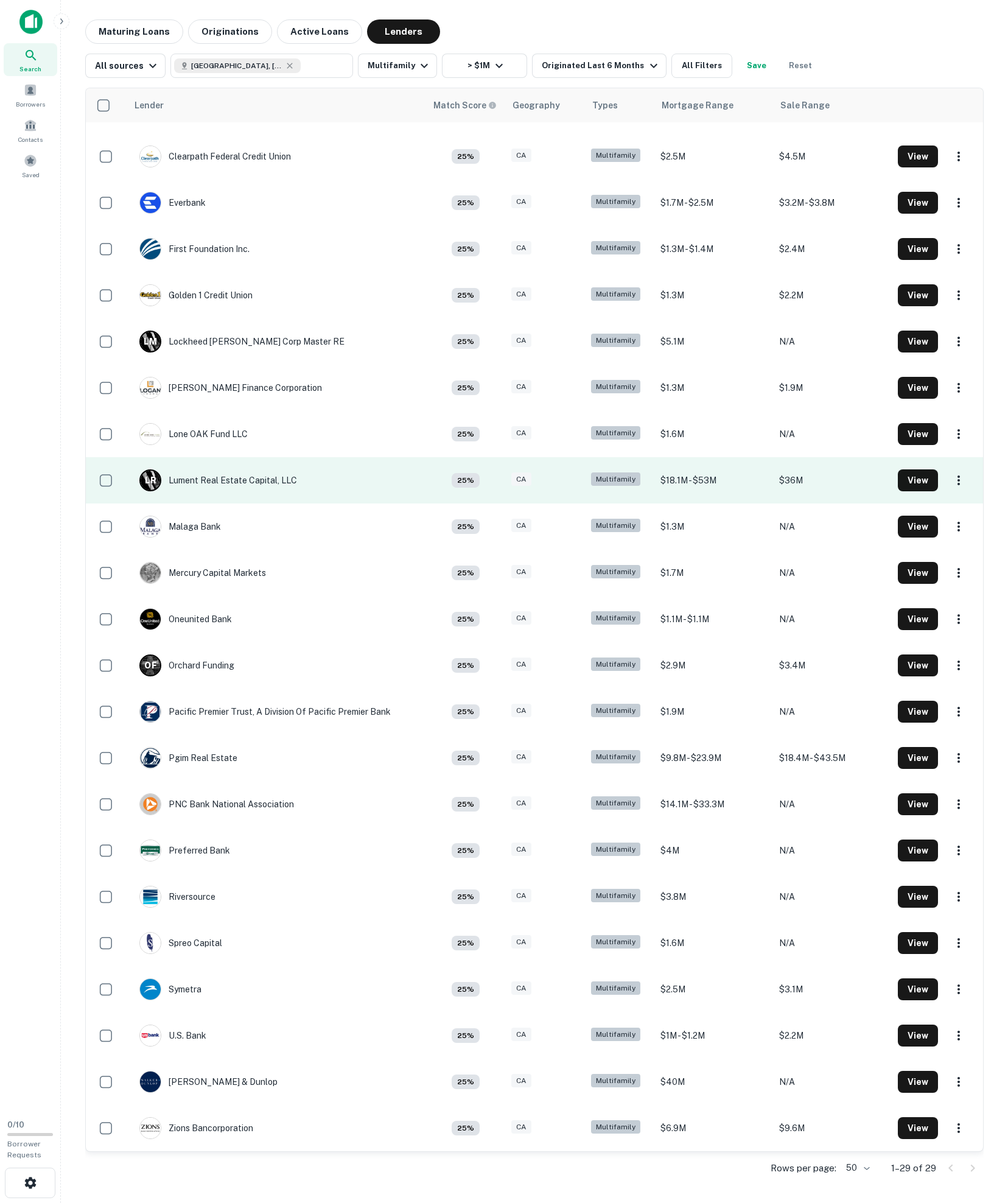
scroll to position [402, 0]
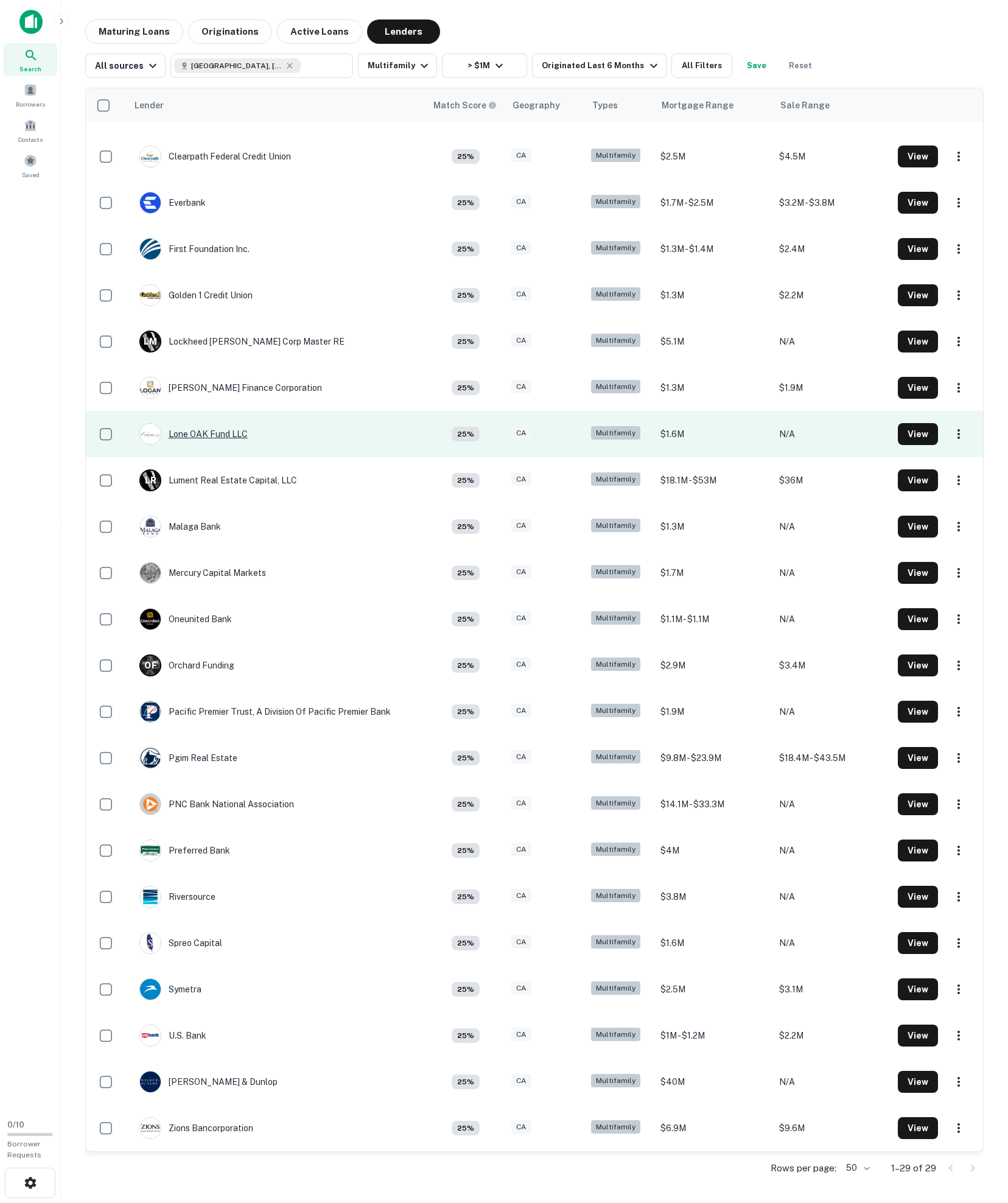
click at [195, 423] on div "Lone OAK Fund LLC" at bounding box center [193, 434] width 108 height 22
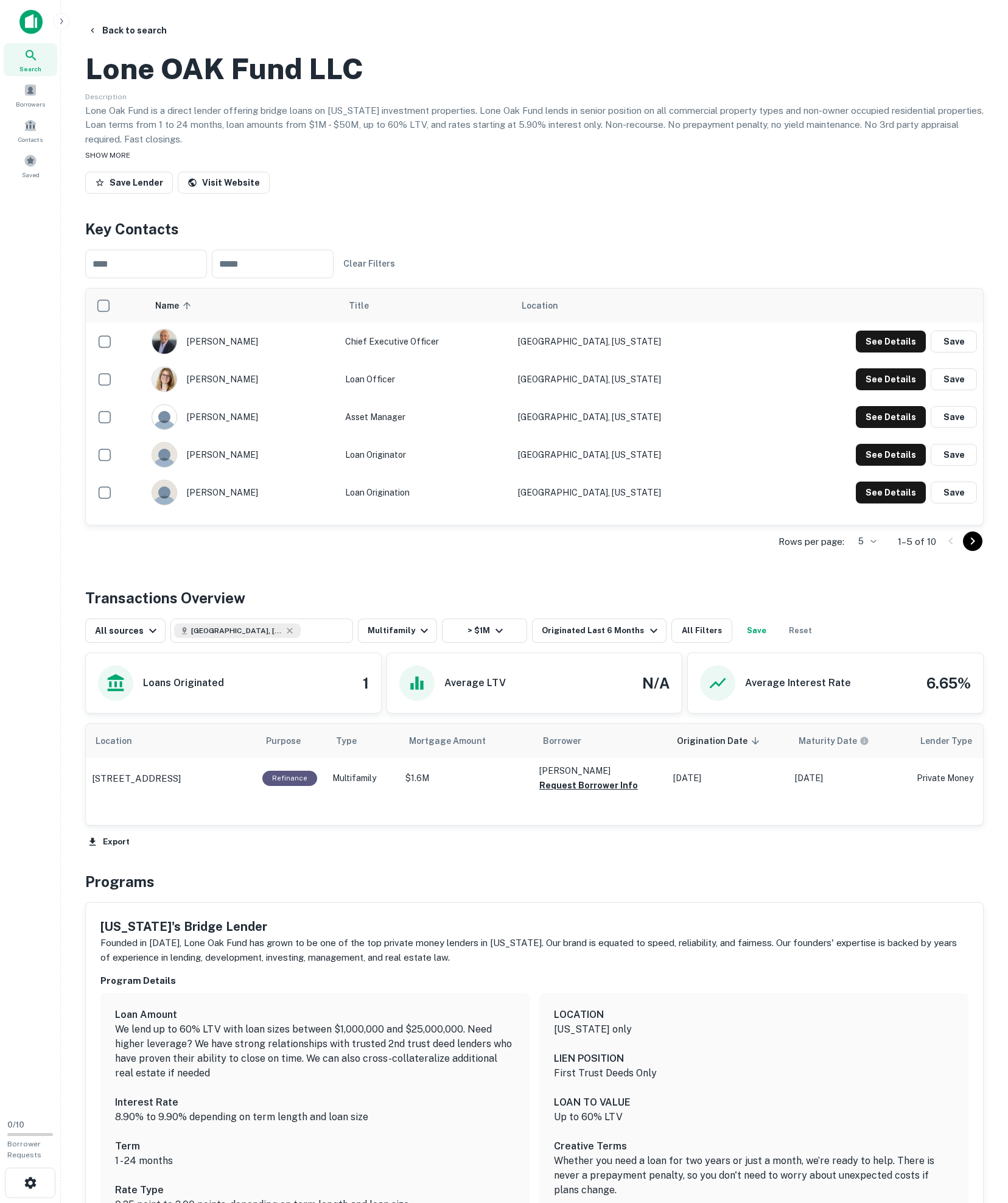
click at [130, 160] on span "SHOW MORE" at bounding box center [107, 155] width 45 height 8
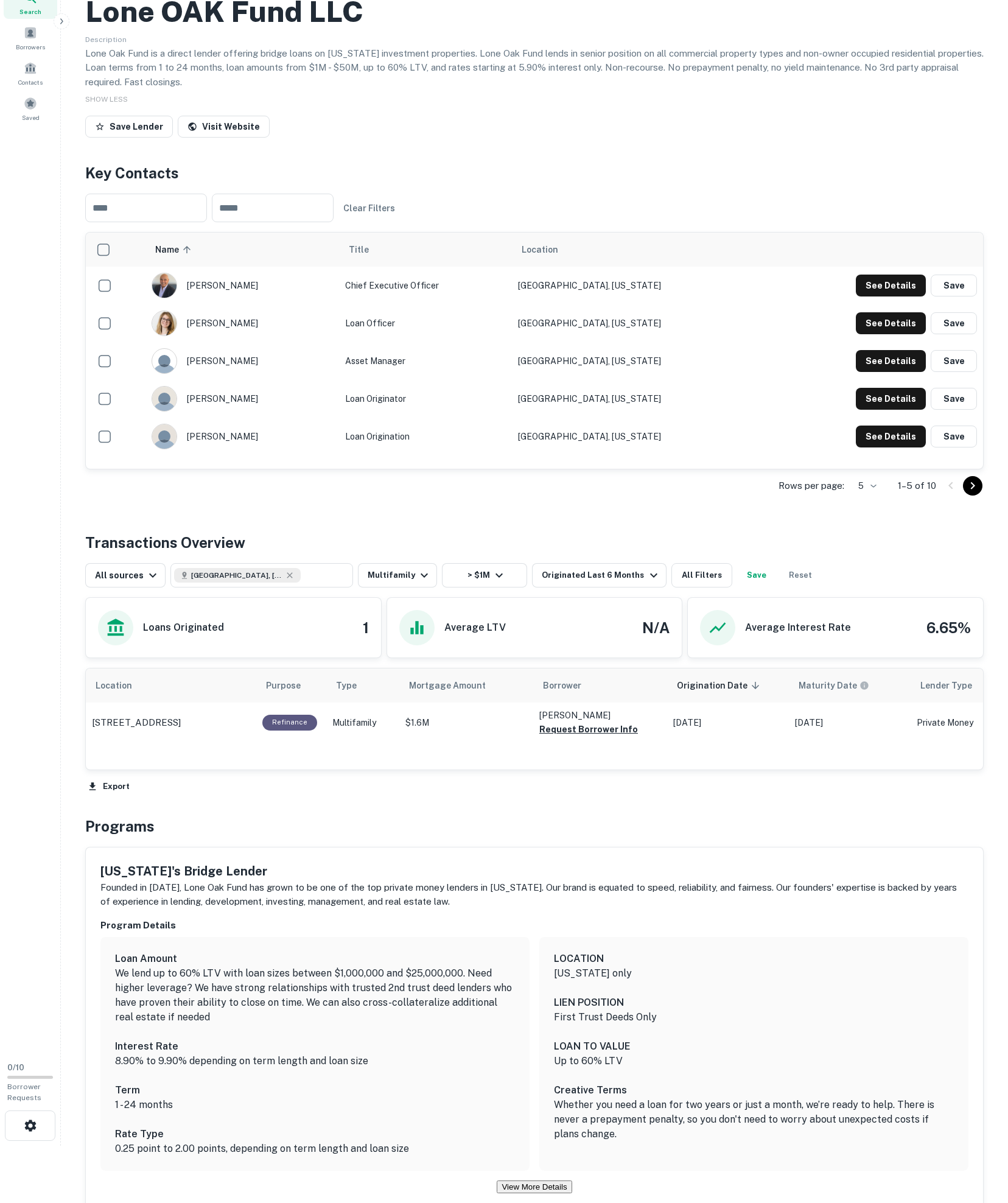
scroll to position [59, 0]
click at [699, 296] on button "See Details" at bounding box center [891, 285] width 70 height 22
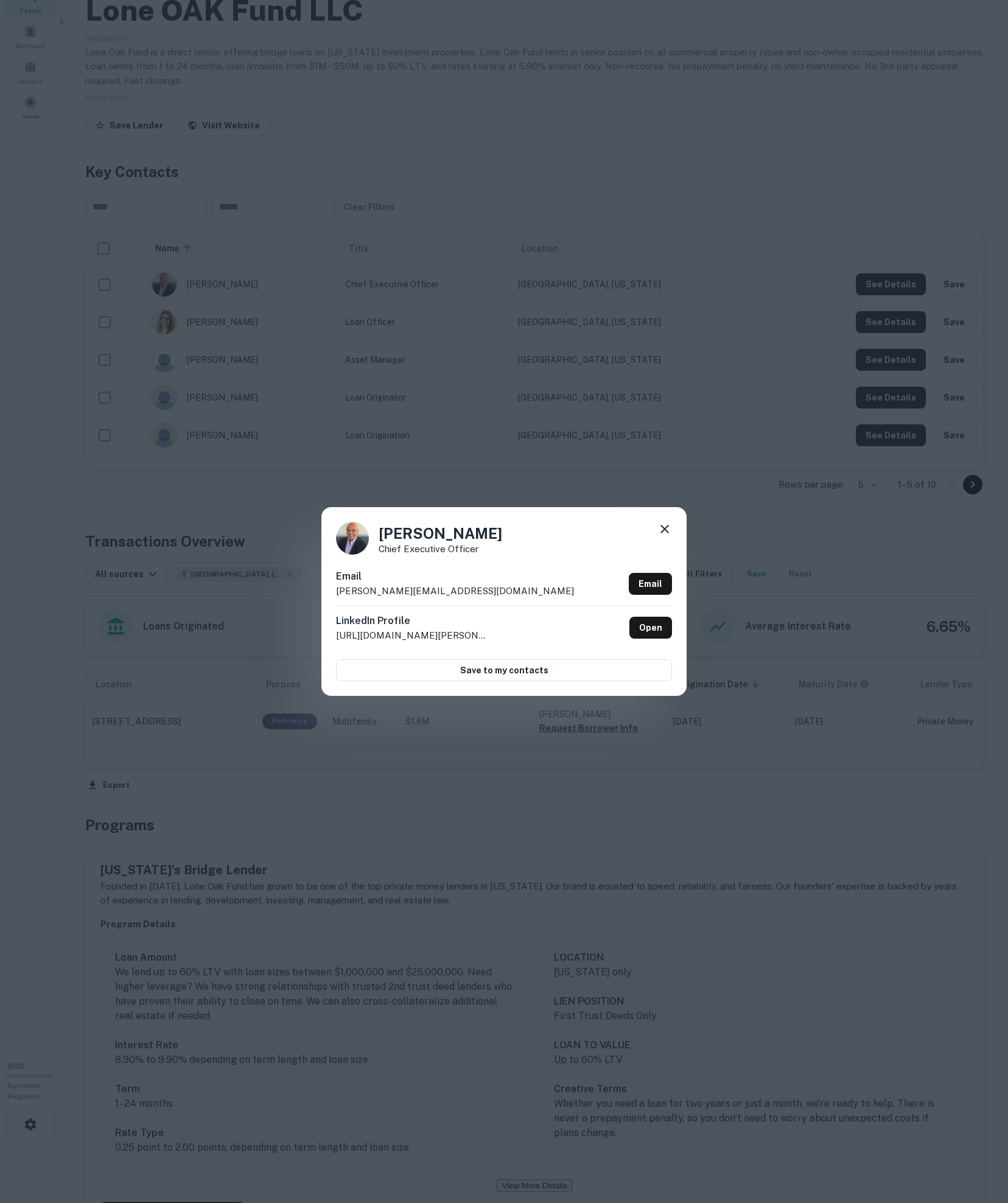
click at [657, 524] on icon at bounding box center [664, 528] width 14 height 14
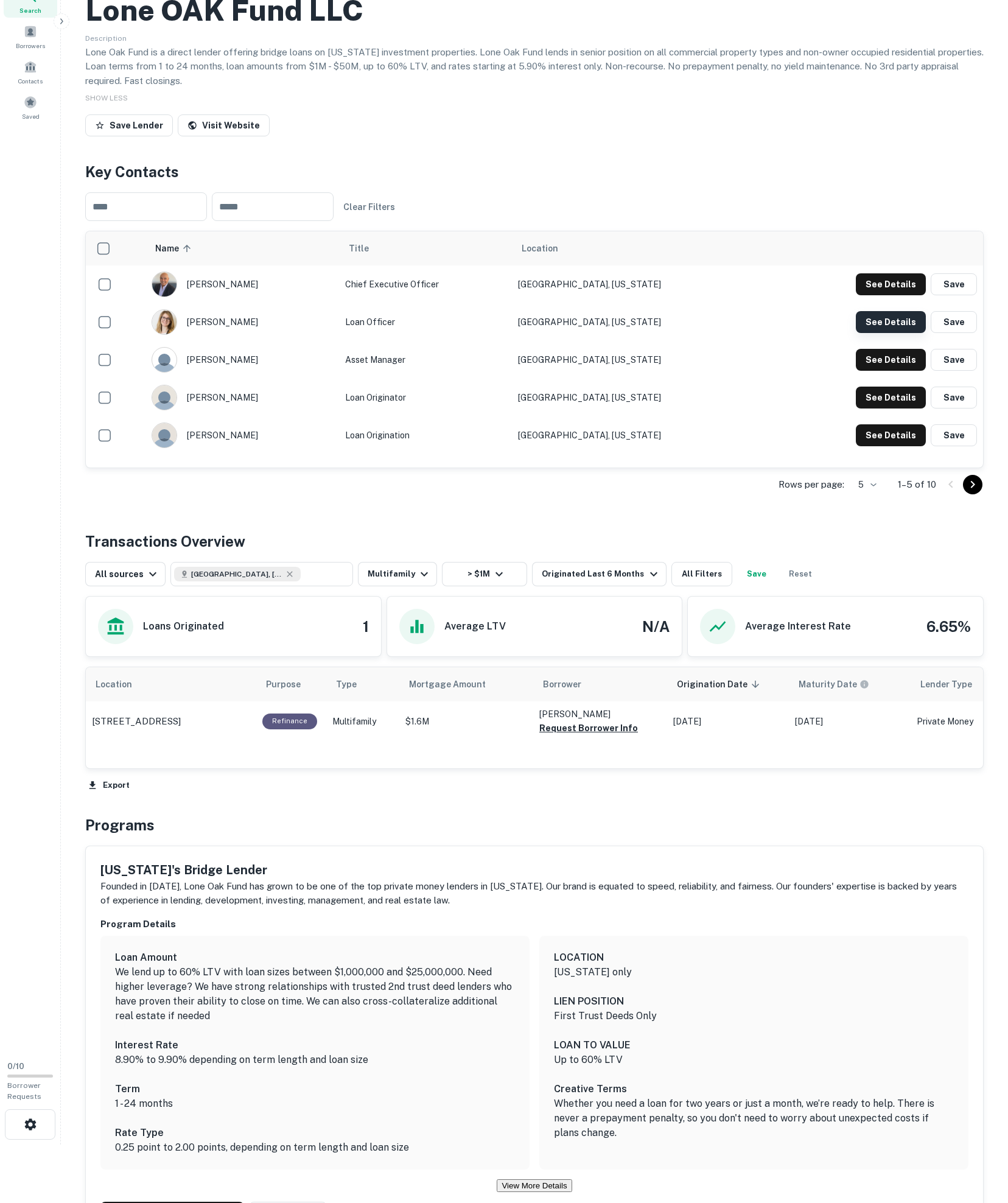
click at [699, 296] on button "See Details" at bounding box center [891, 285] width 70 height 22
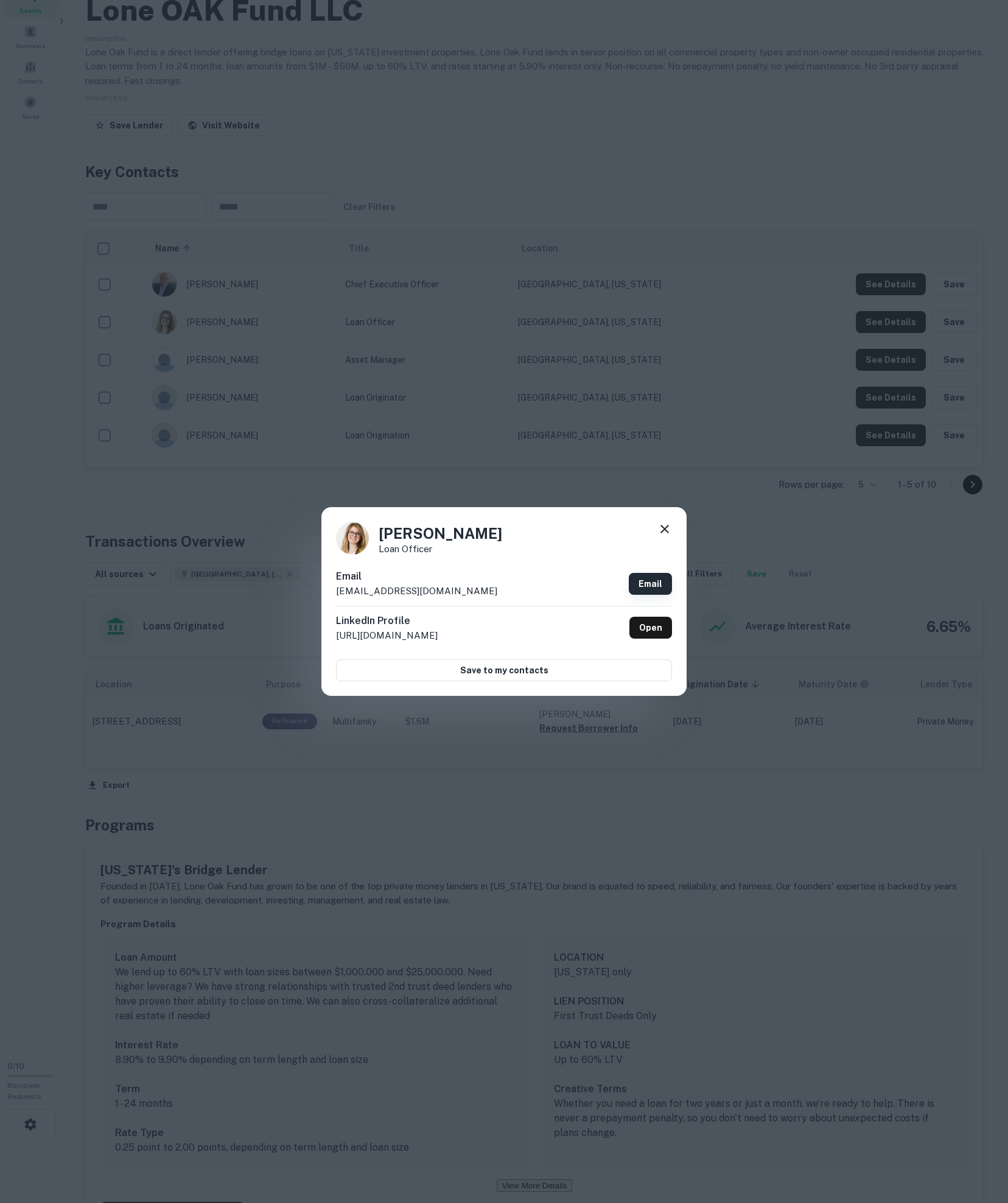
click at [650, 578] on link "Email" at bounding box center [650, 584] width 43 height 22
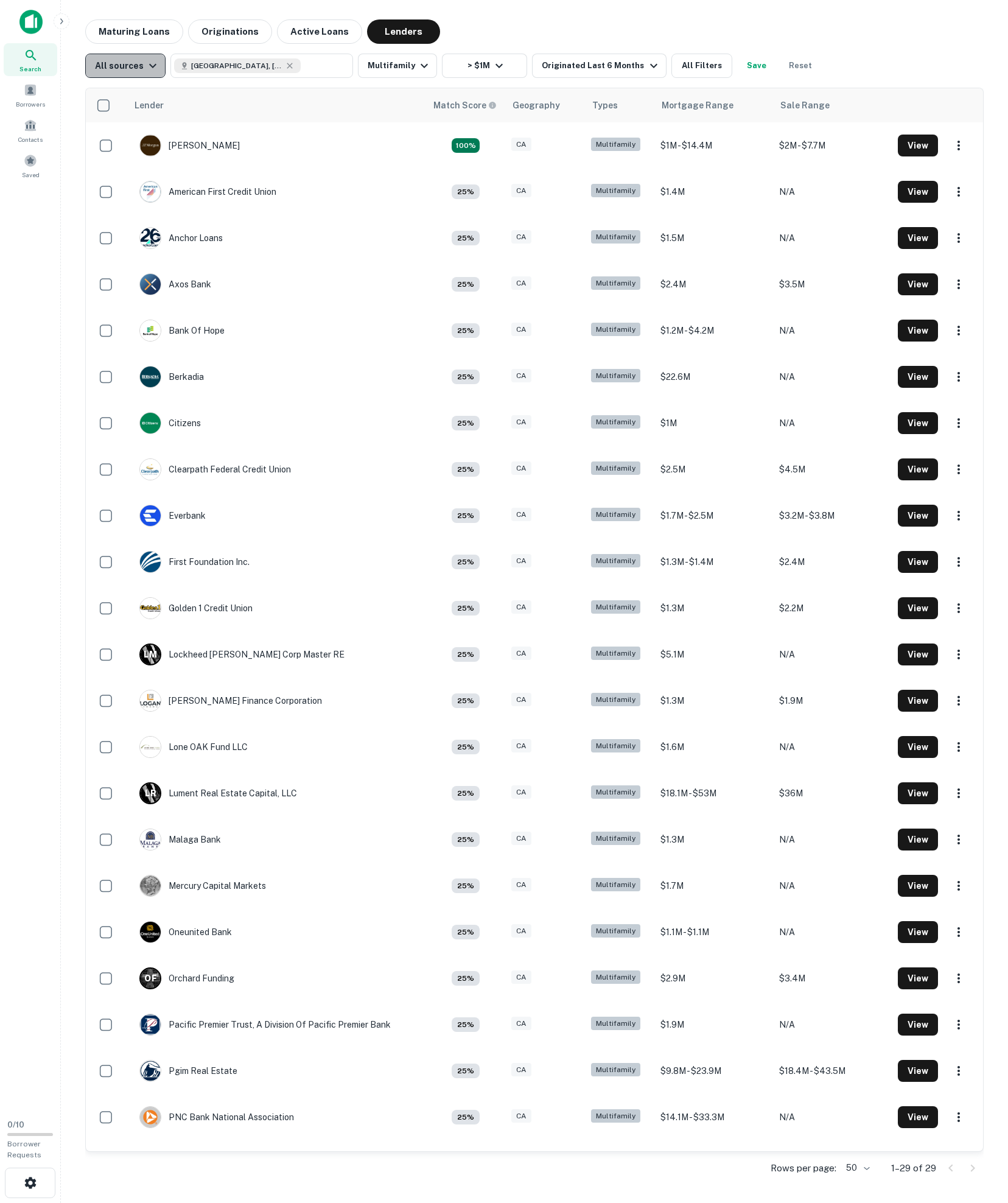
click at [150, 63] on div "All sources" at bounding box center [127, 65] width 65 height 14
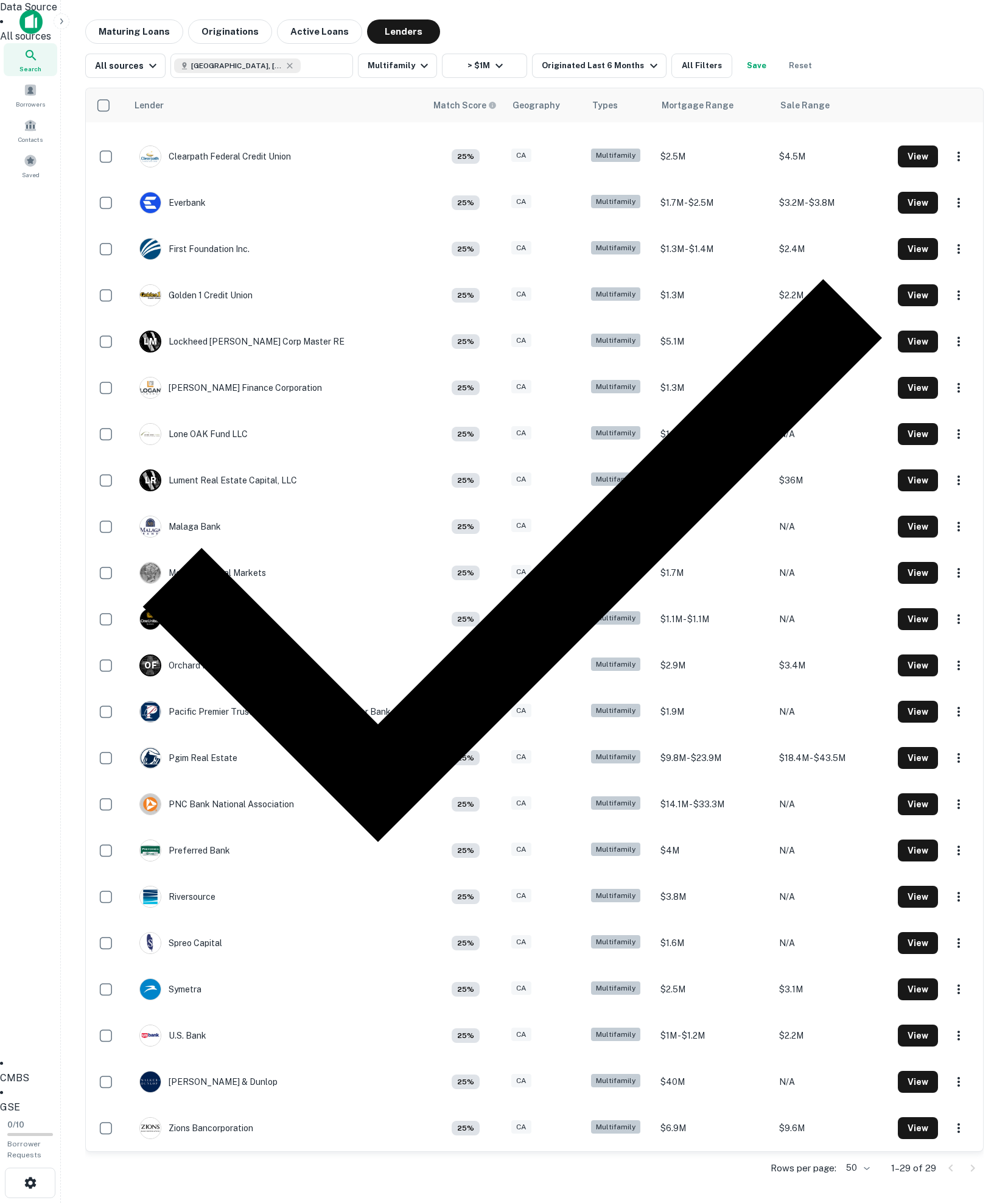
click at [150, 68] on div at bounding box center [504, 602] width 1008 height 1203
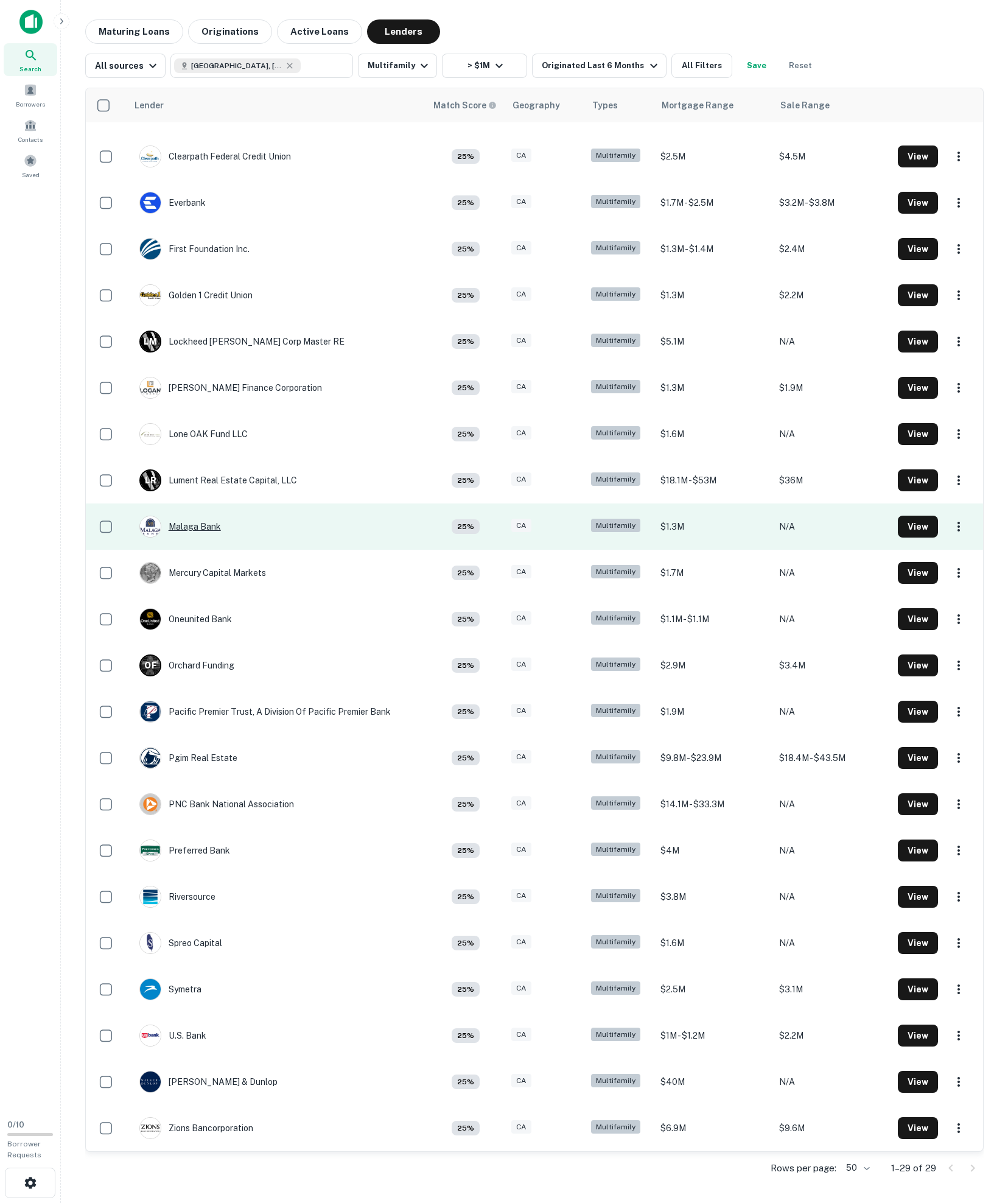
click at [213, 515] on div "Malaga Bank" at bounding box center [180, 526] width 81 height 22
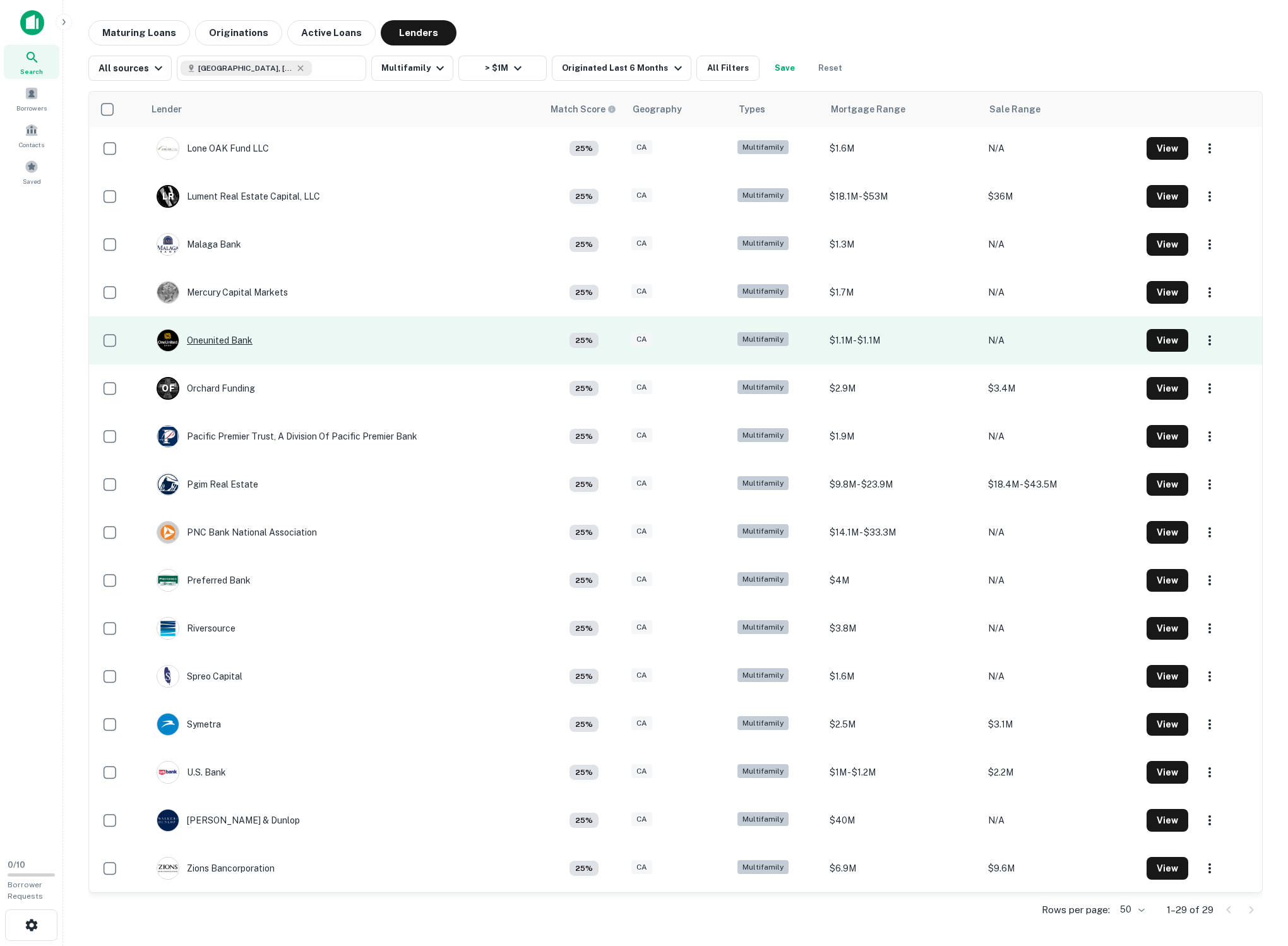
scroll to position [716, 0]
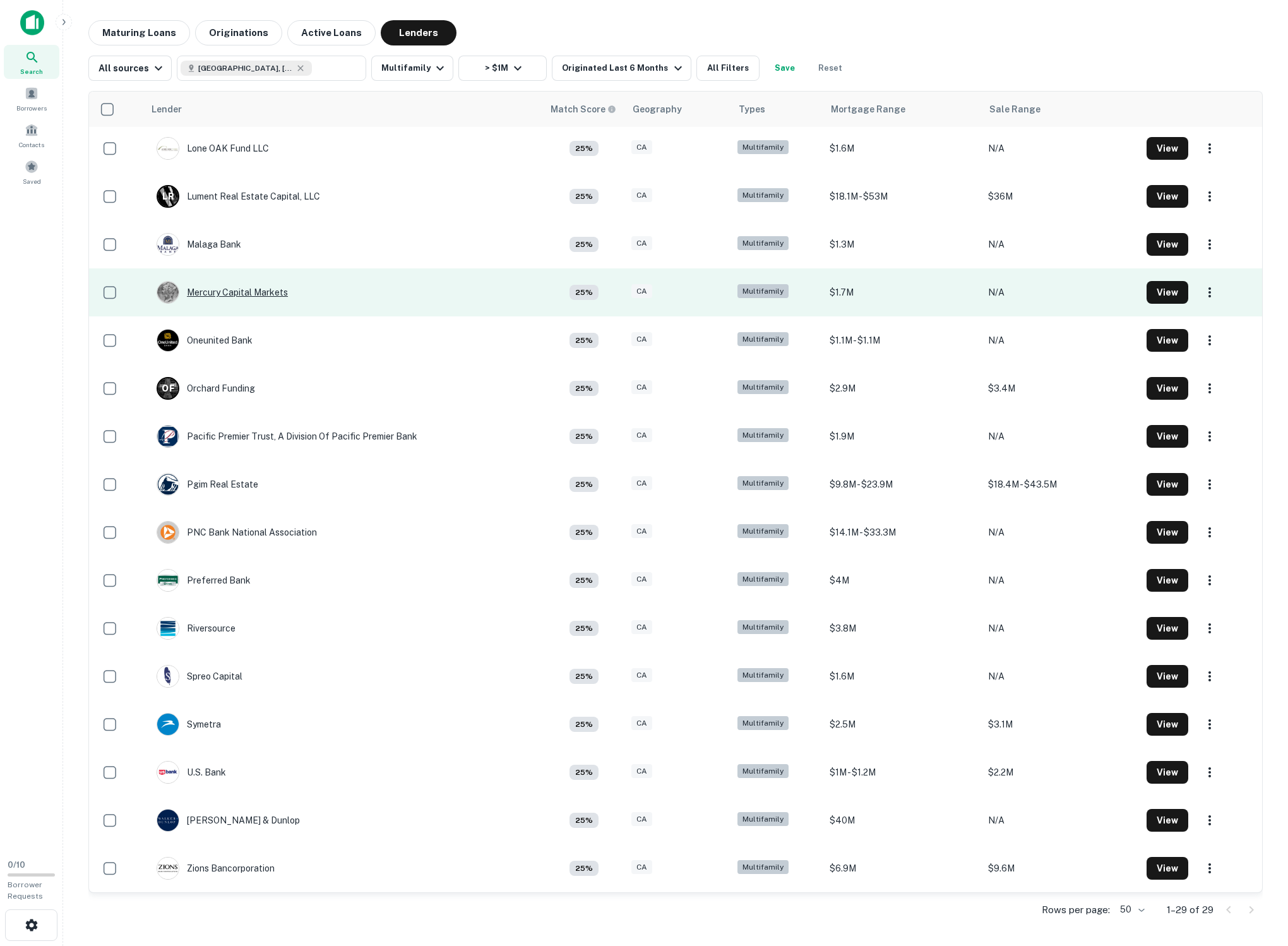
click at [204, 281] on div "Mercury Capital Markets" at bounding box center [222, 292] width 131 height 23
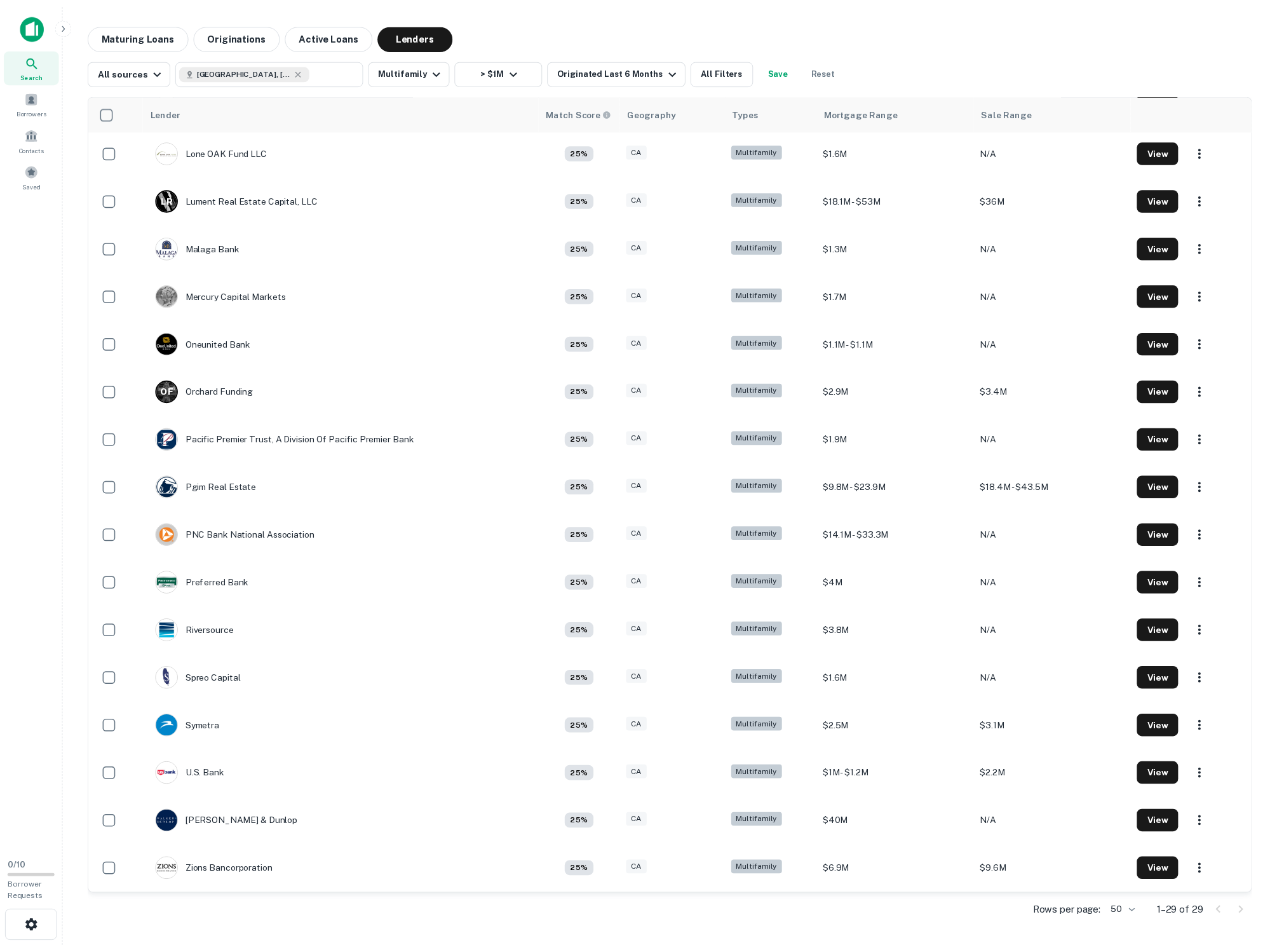
scroll to position [720, 0]
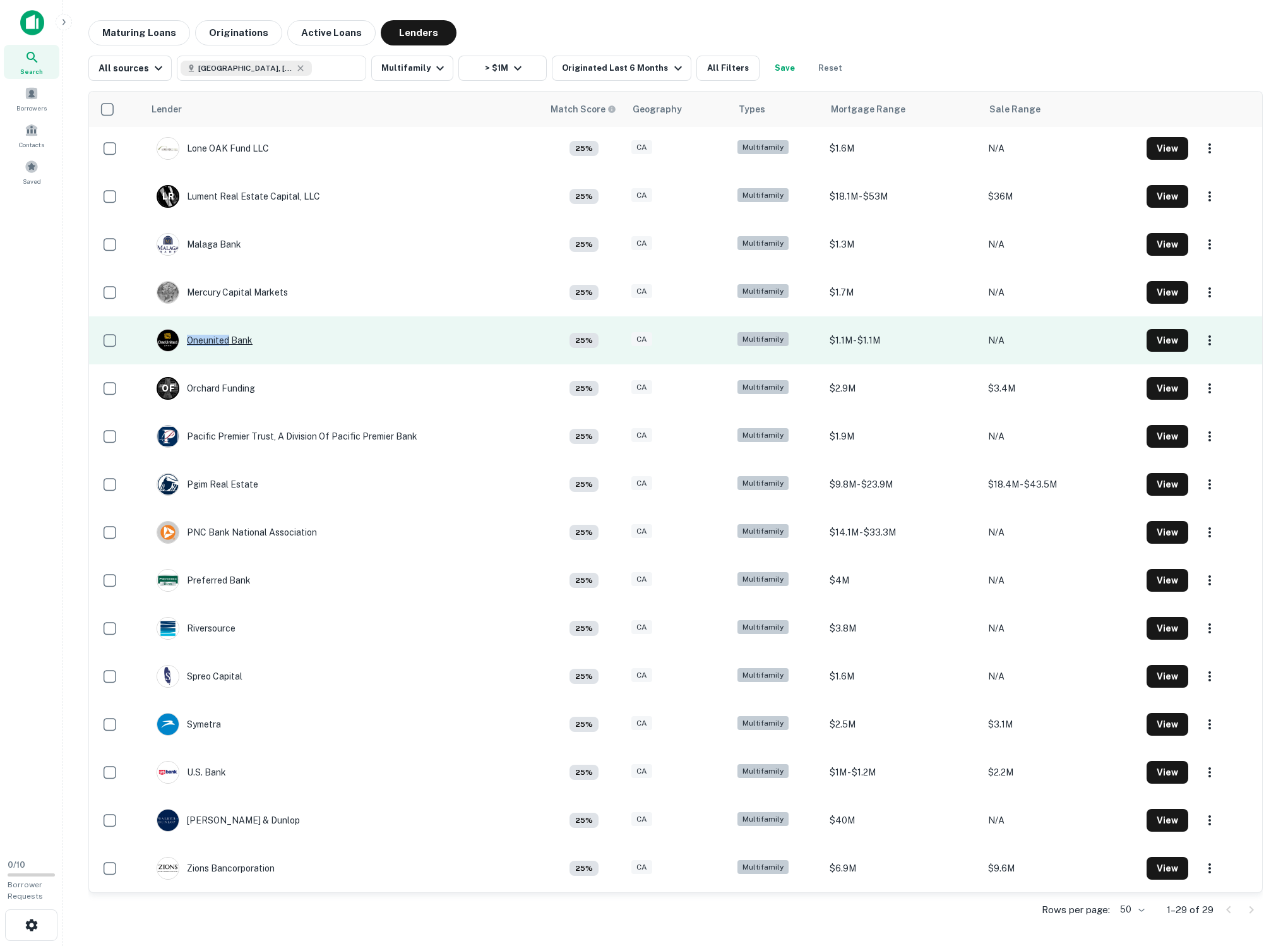
click at [212, 329] on div "Oneunited Bank" at bounding box center [204, 340] width 96 height 23
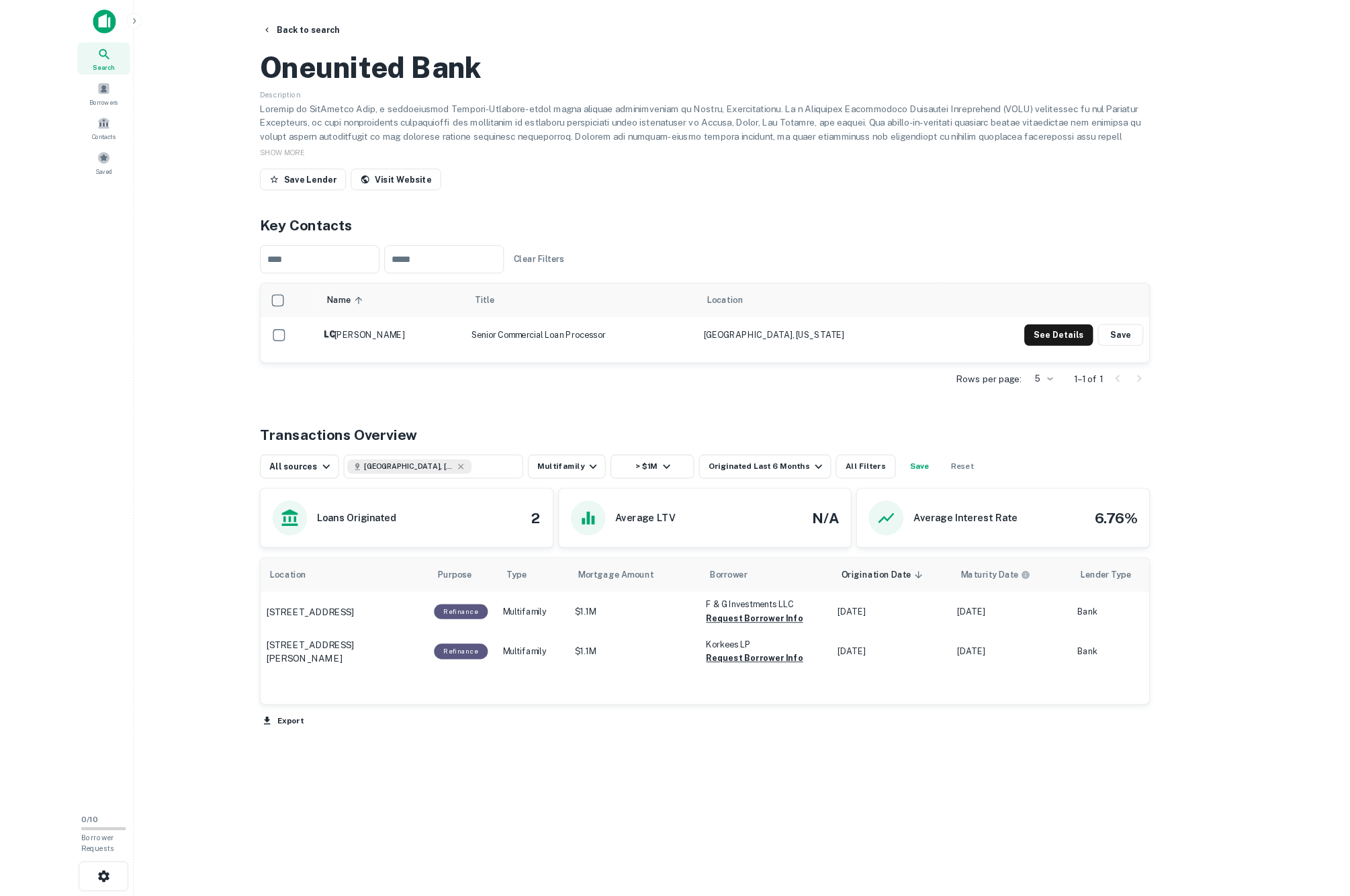
scroll to position [28, 0]
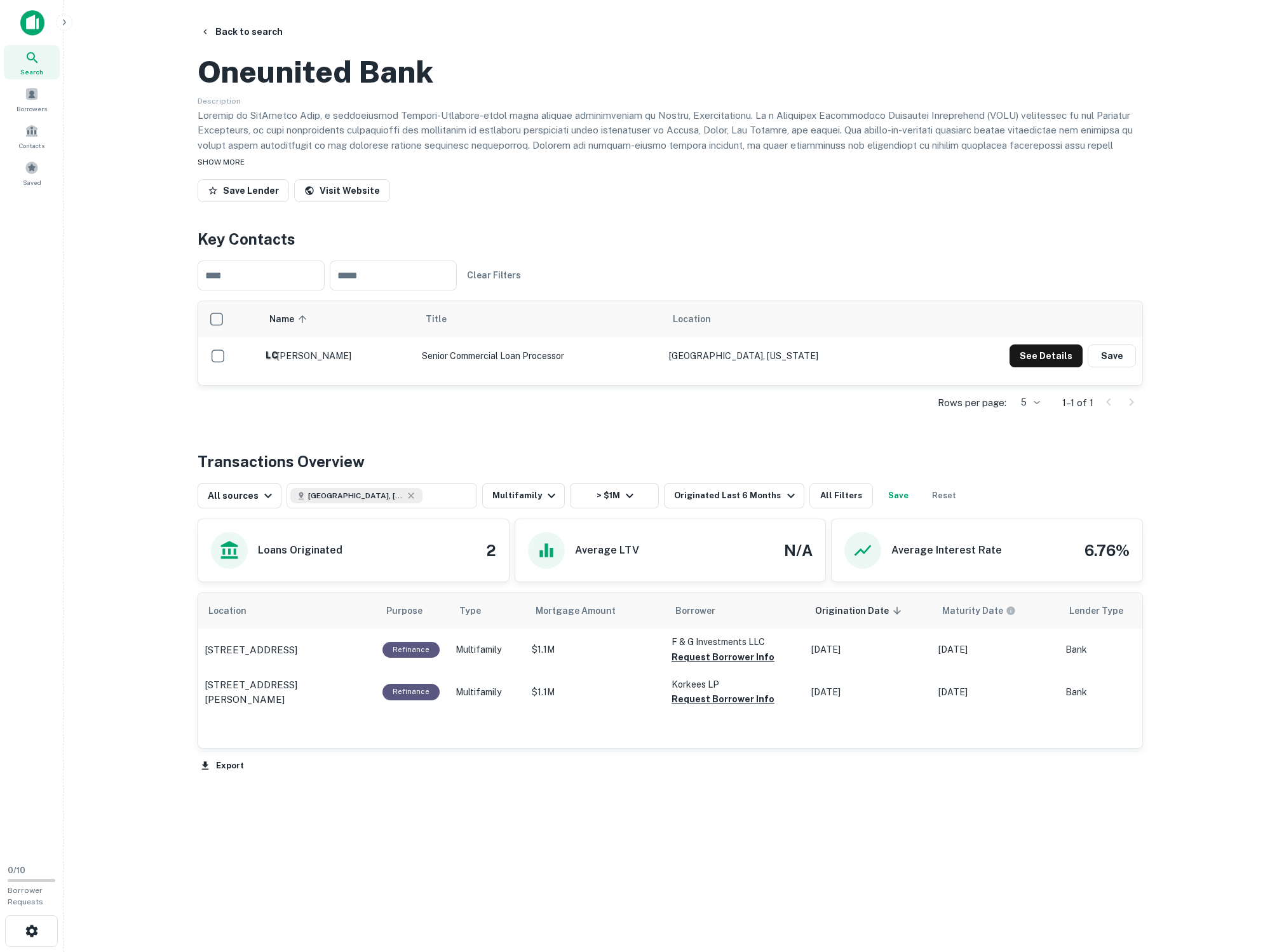
click at [249, 169] on div "SHOW MORE" at bounding box center [670, 161] width 946 height 15
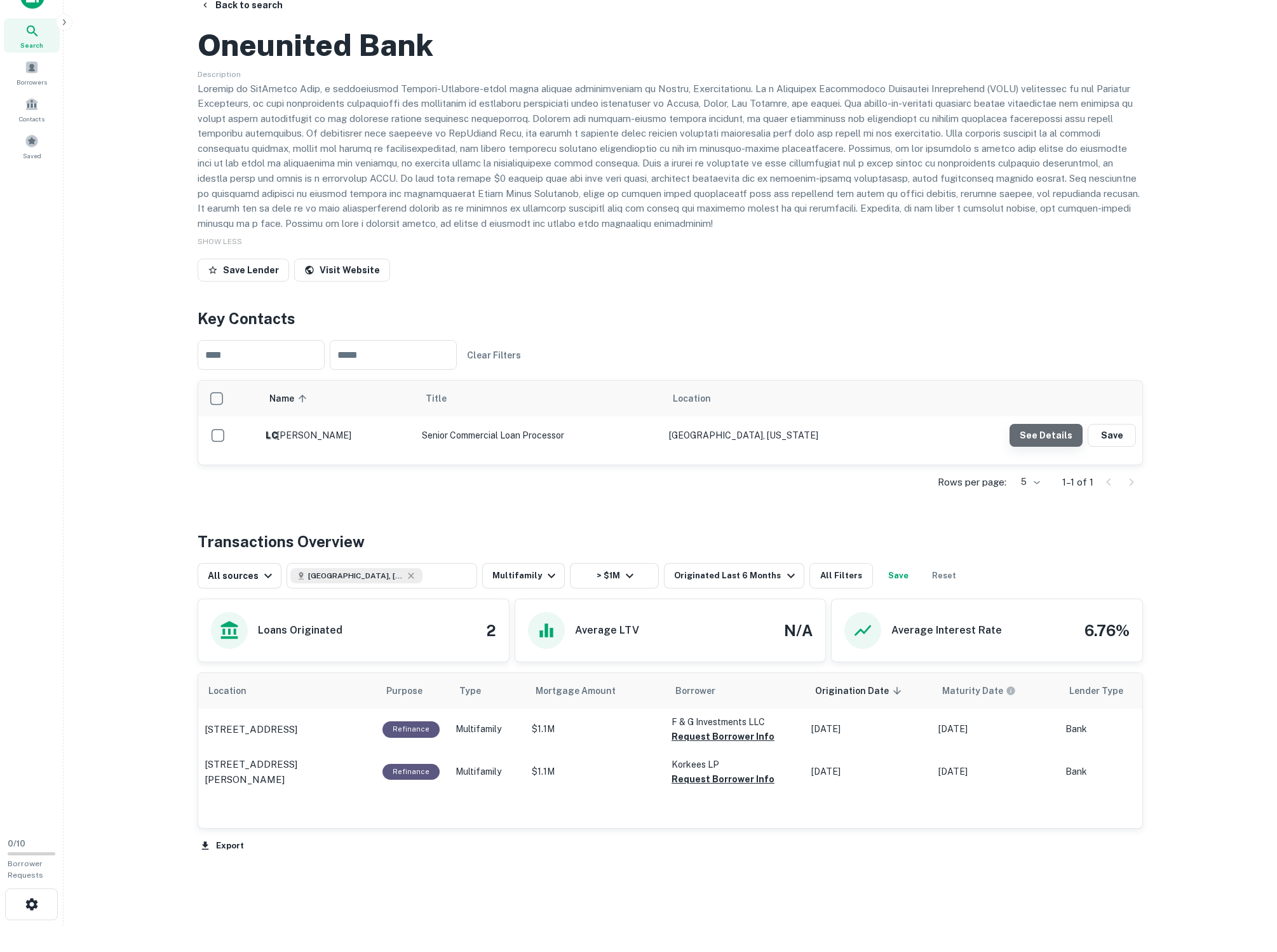
click at [729, 447] on button "See Details" at bounding box center [1046, 435] width 73 height 23
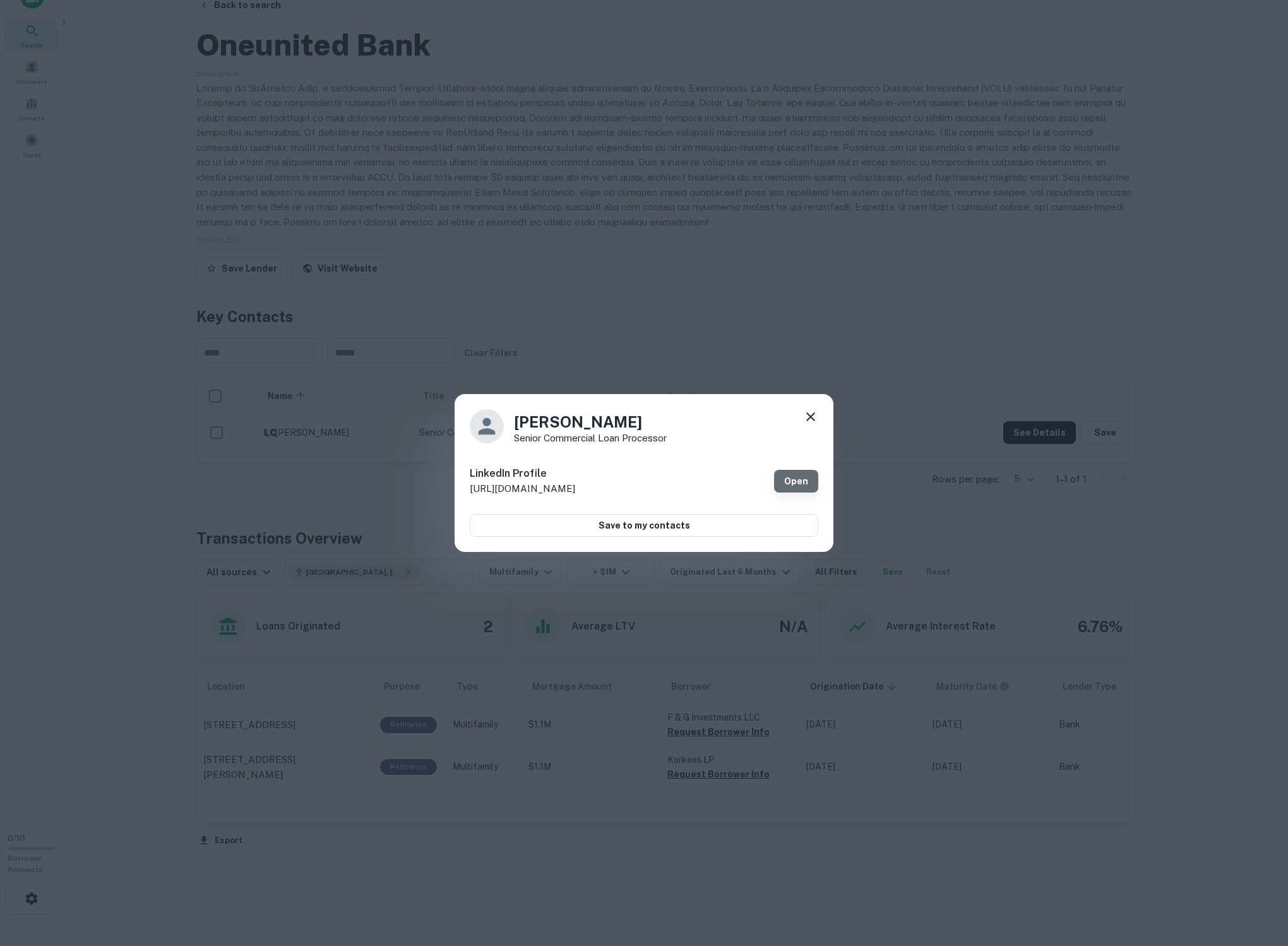
click at [724, 472] on link "Open" at bounding box center [796, 481] width 44 height 23
click at [342, 221] on div "[PERSON_NAME] Senior Commercial Loan Processor LinkedIn Profile [URL][DOMAIN_NA…" at bounding box center [644, 473] width 1288 height 946
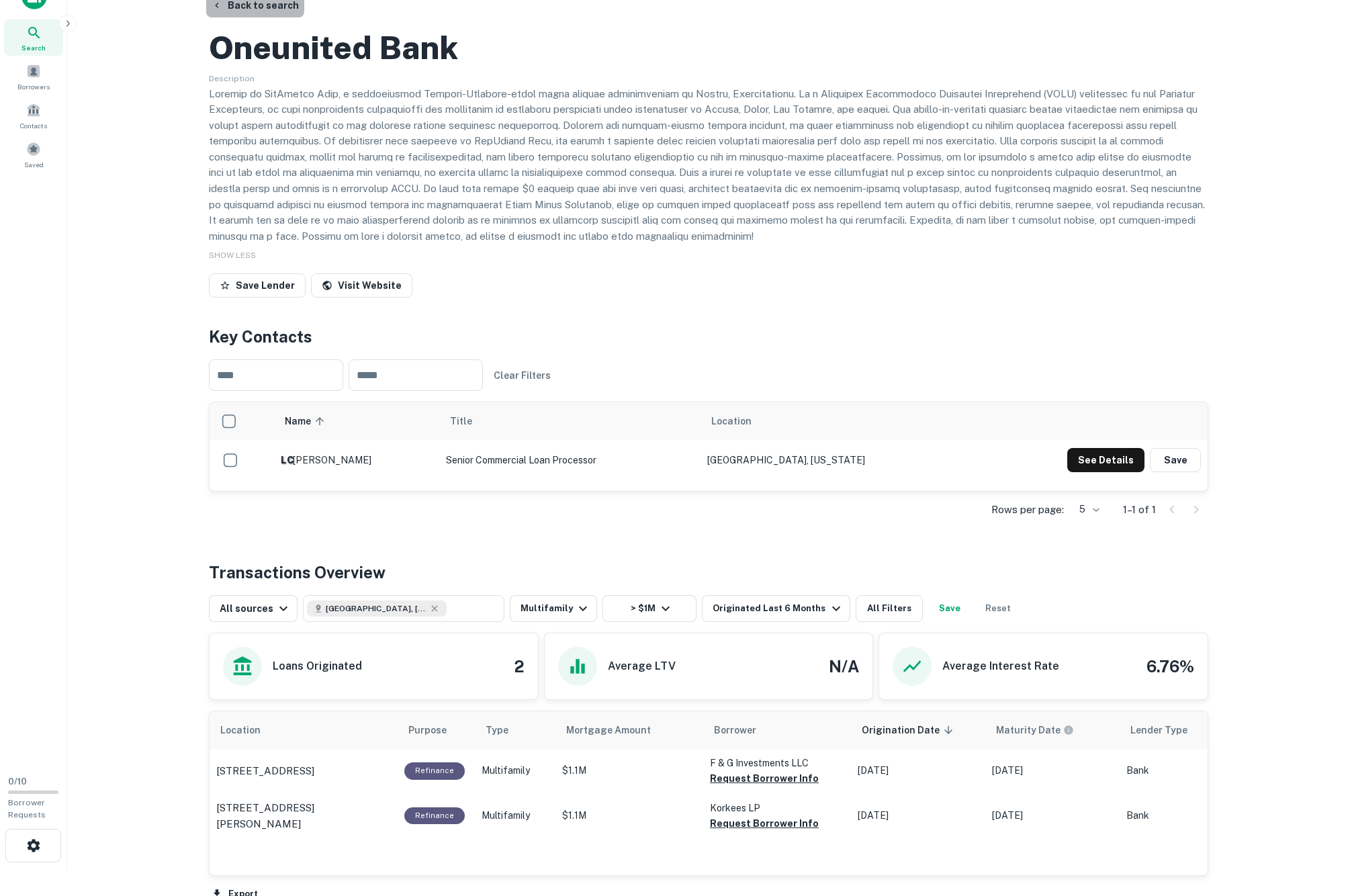
click at [282, 9] on button "Back to search" at bounding box center [255, 5] width 98 height 24
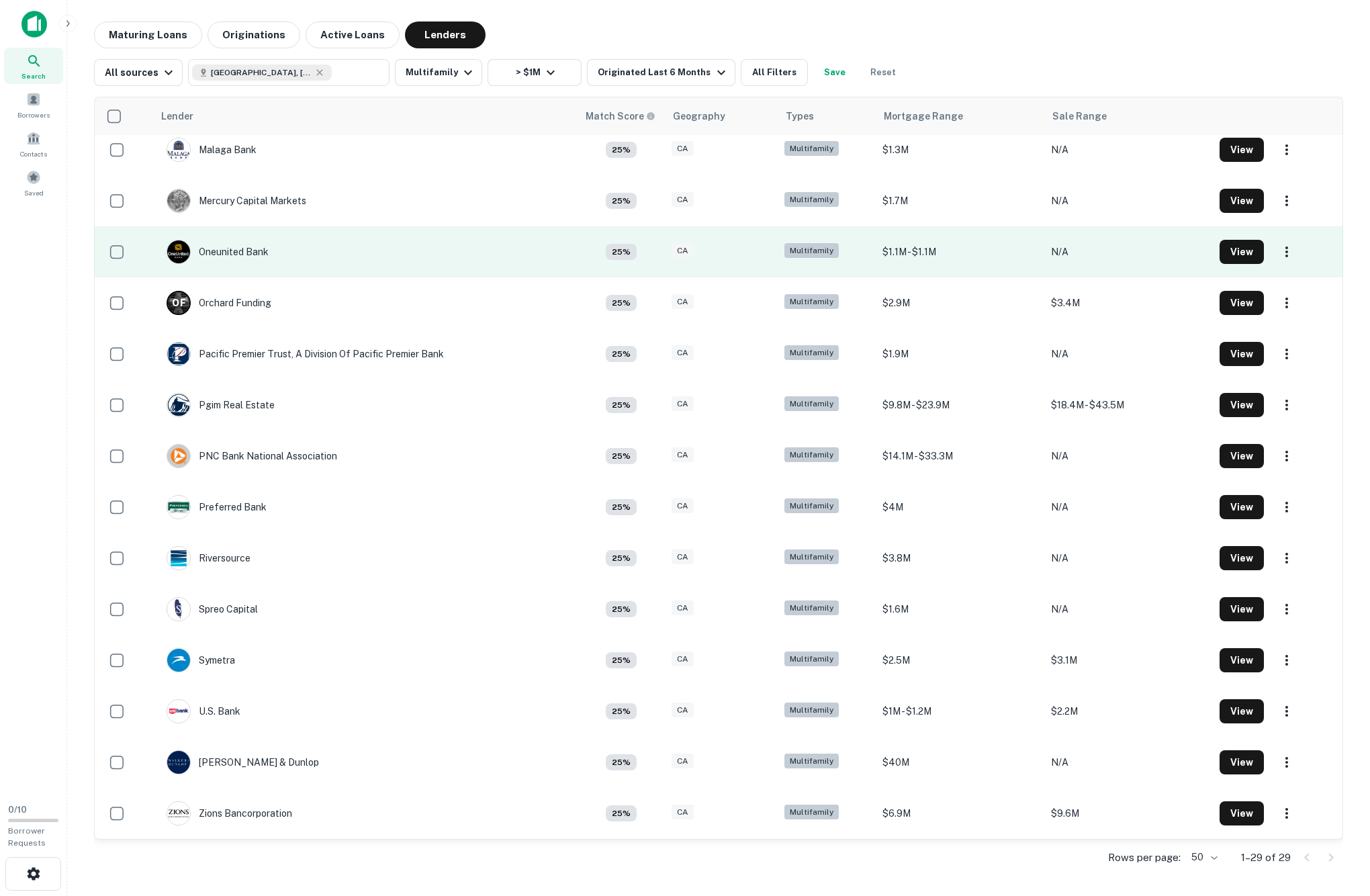
scroll to position [803, 0]
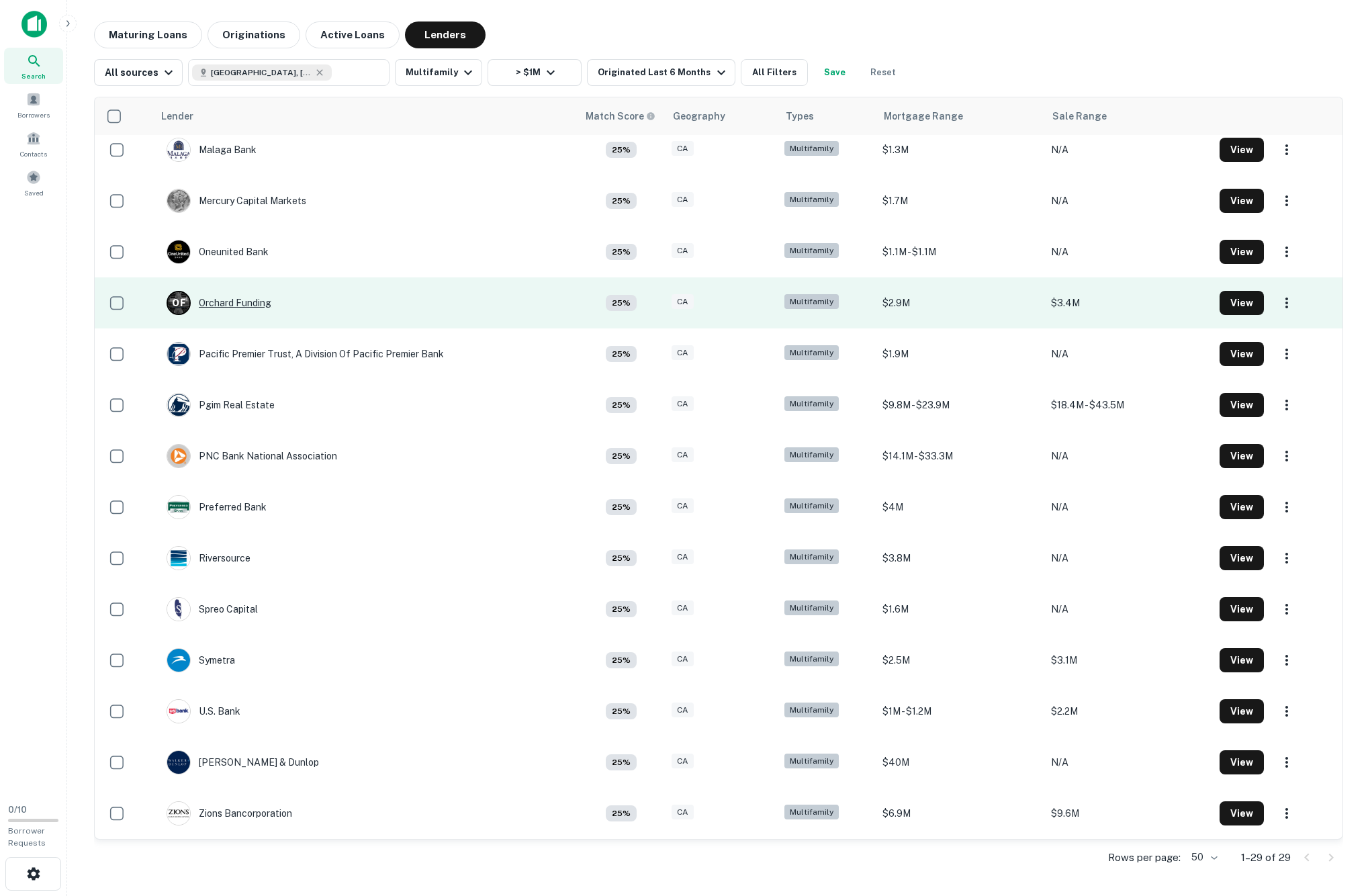
click at [248, 315] on div "O F Orchard Funding" at bounding box center [219, 303] width 105 height 24
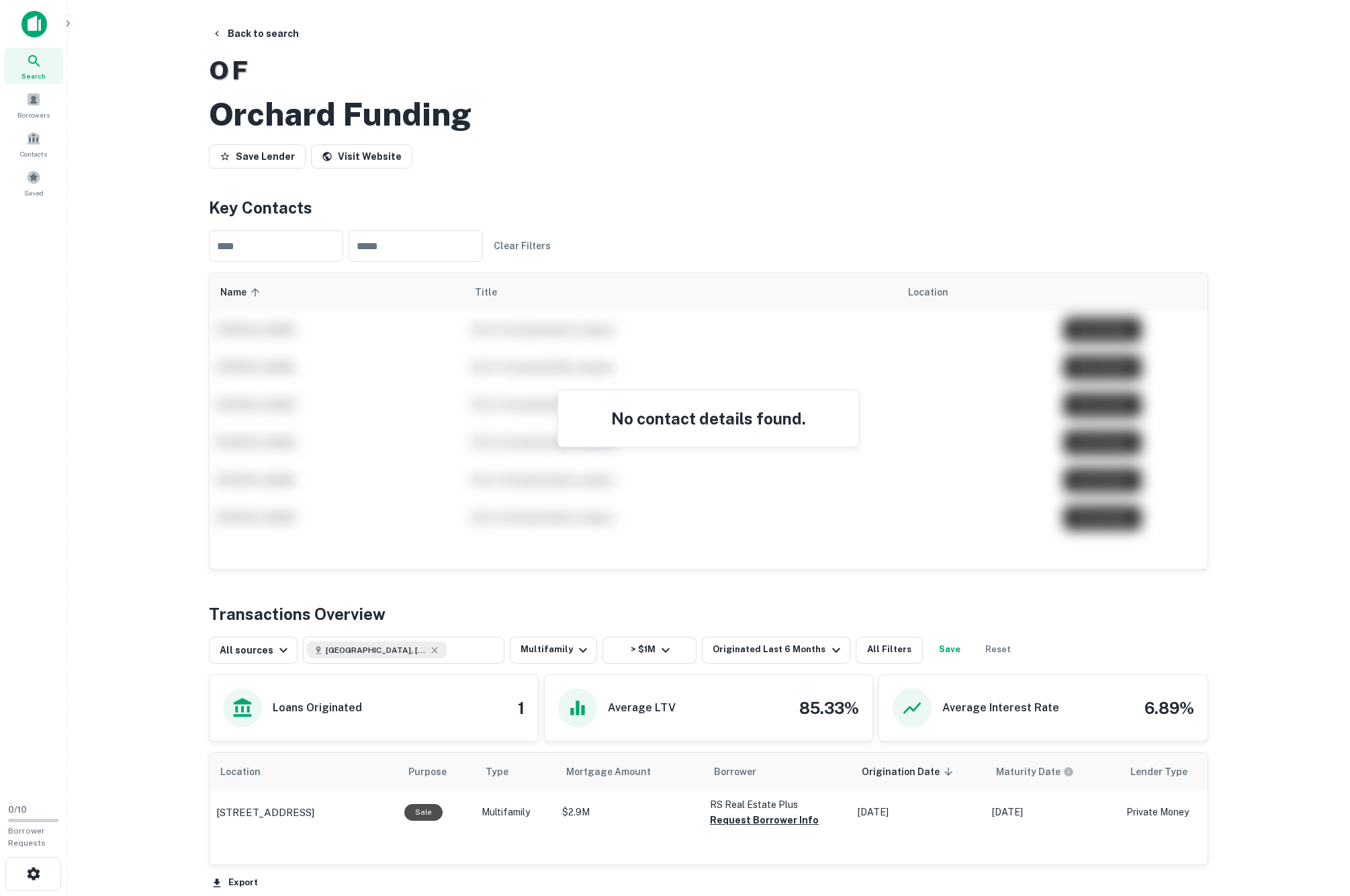
click at [294, 134] on h2 "Orchard Funding" at bounding box center [341, 114] width 263 height 39
drag, startPoint x: 294, startPoint y: 141, endPoint x: 352, endPoint y: 141, distance: 58.0
click at [352, 134] on h2 "Orchard Funding" at bounding box center [341, 114] width 263 height 39
copy h2 "Orchard Funding"
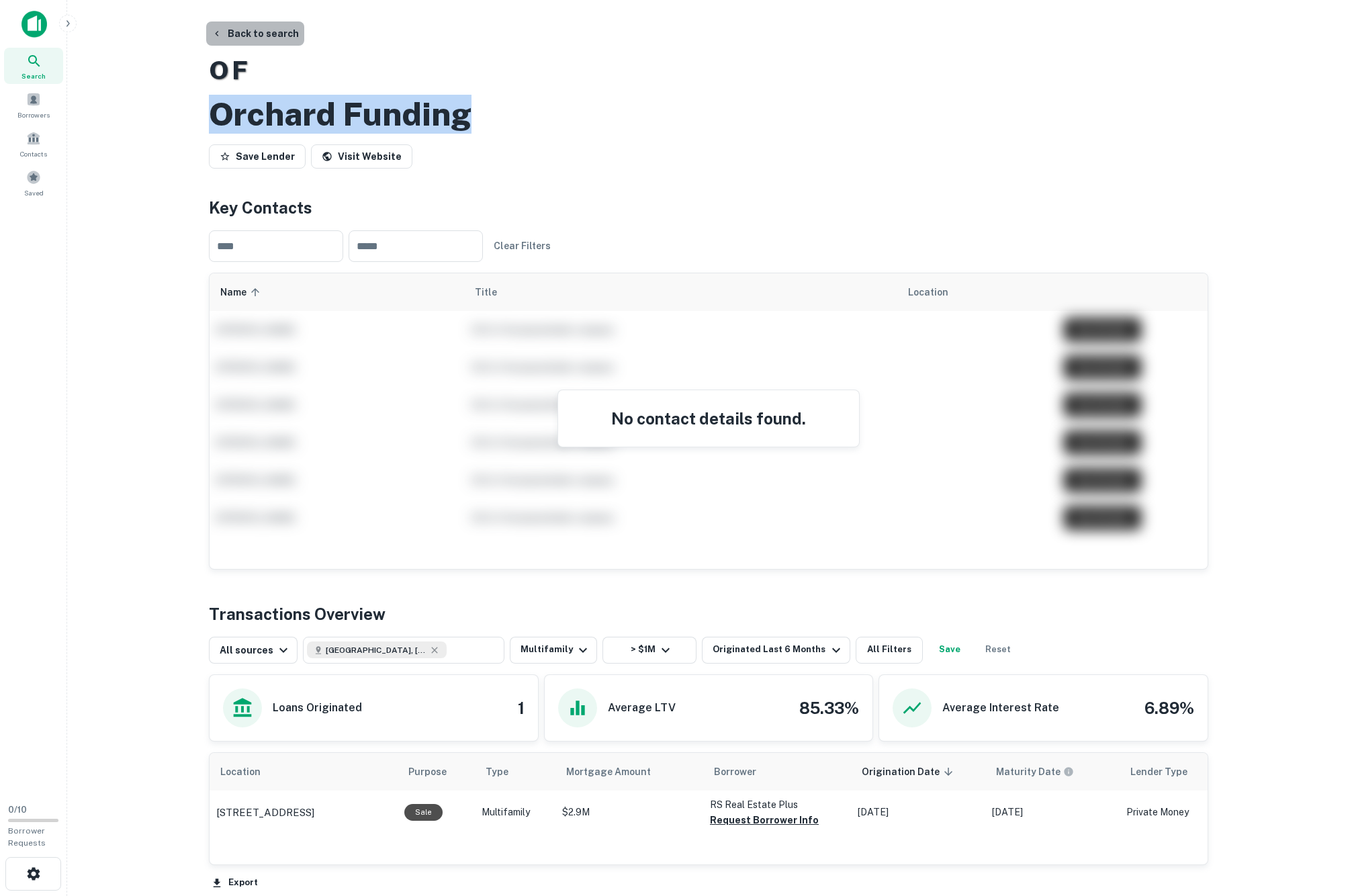
click at [270, 39] on button "Back to search" at bounding box center [255, 33] width 98 height 24
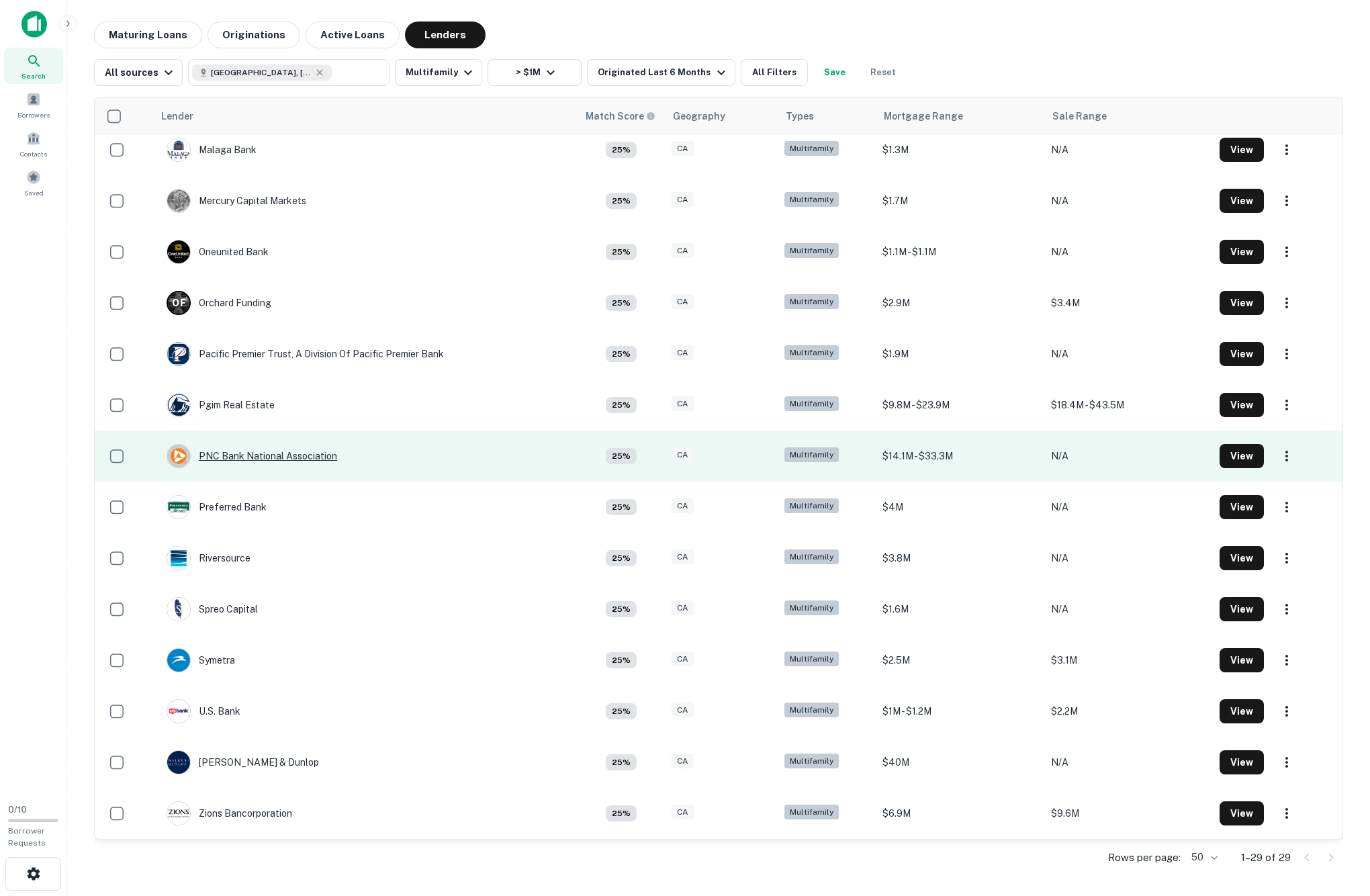
click at [245, 444] on div "PNC Bank National Association" at bounding box center [252, 456] width 170 height 24
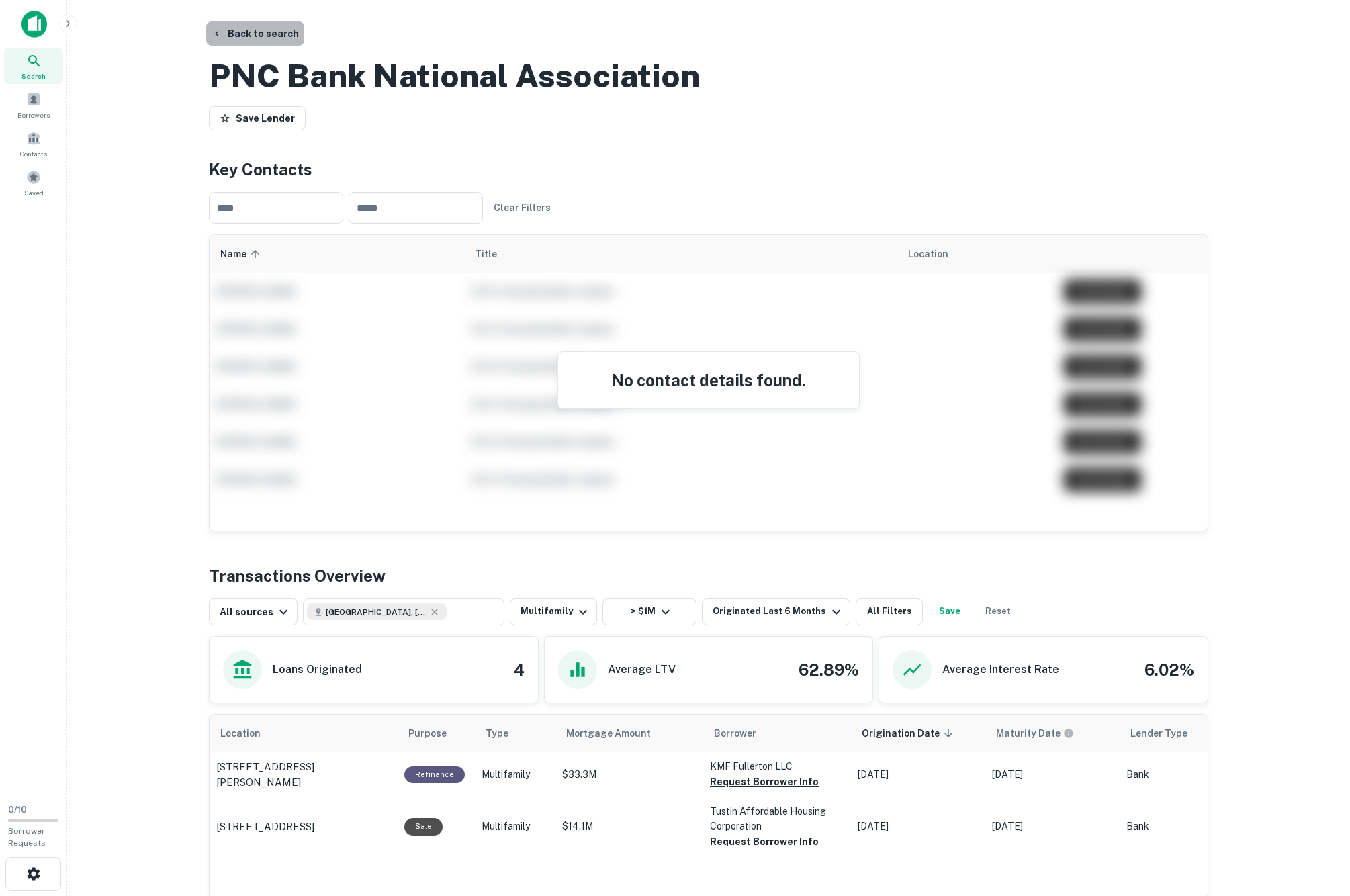
click at [266, 39] on button "Back to search" at bounding box center [255, 33] width 98 height 24
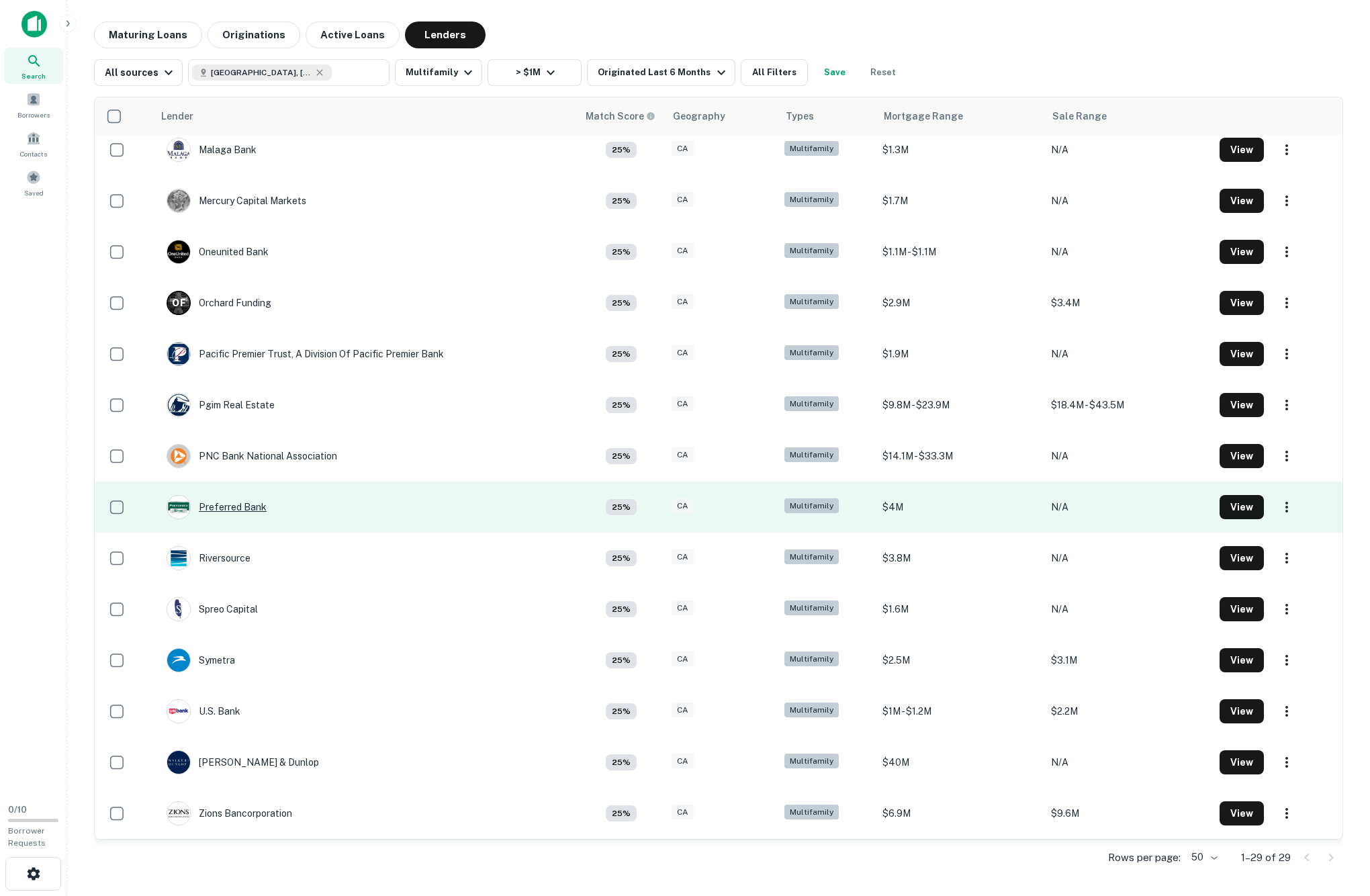
click at [238, 495] on div "Preferred Bank" at bounding box center [217, 507] width 100 height 24
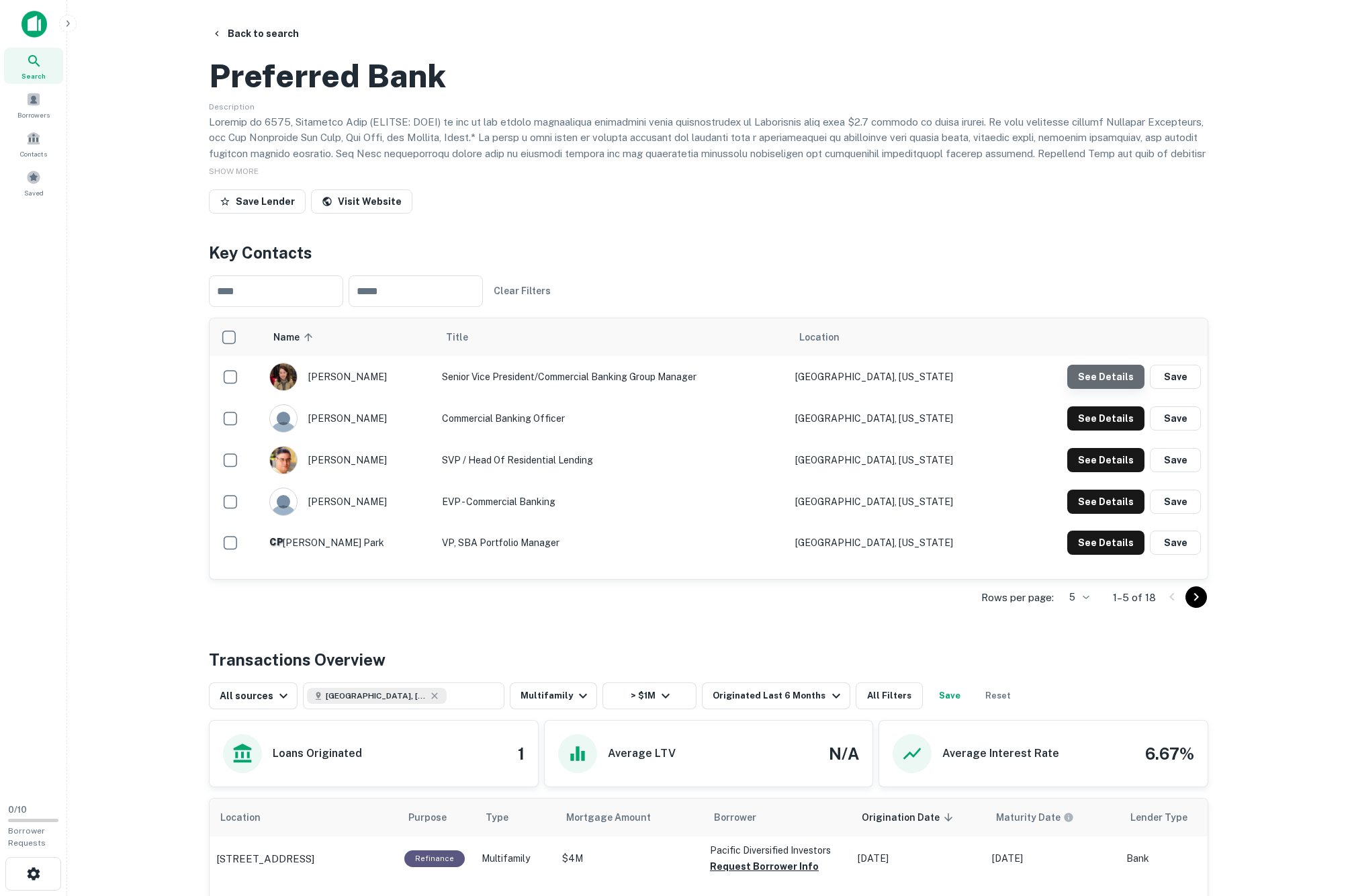
click at [771, 389] on button "See Details" at bounding box center [1106, 377] width 78 height 24
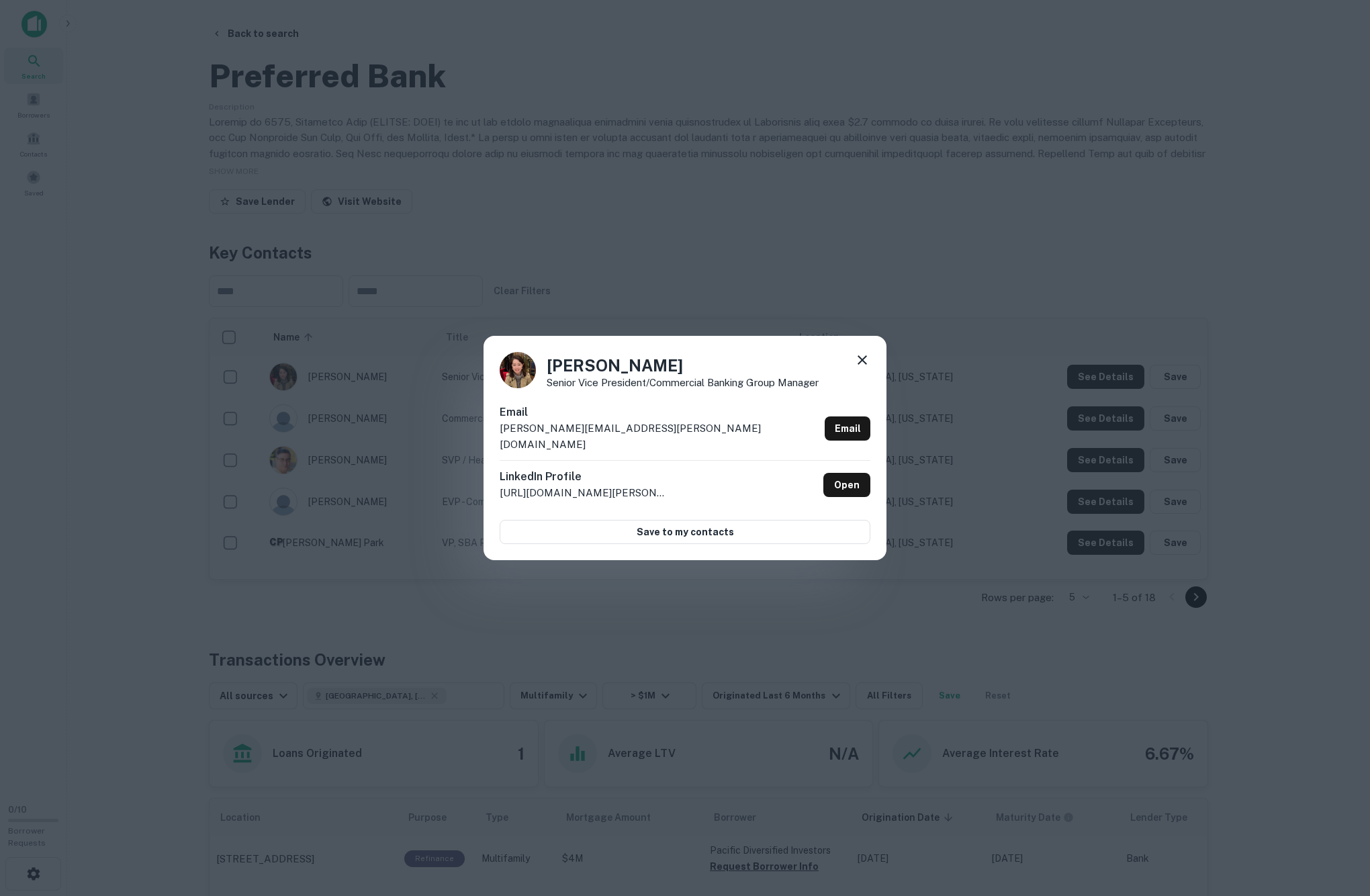
click at [770, 384] on div "[PERSON_NAME] Senior Vice President/Commercial Banking Group Manager Email [PER…" at bounding box center [685, 448] width 1370 height 896
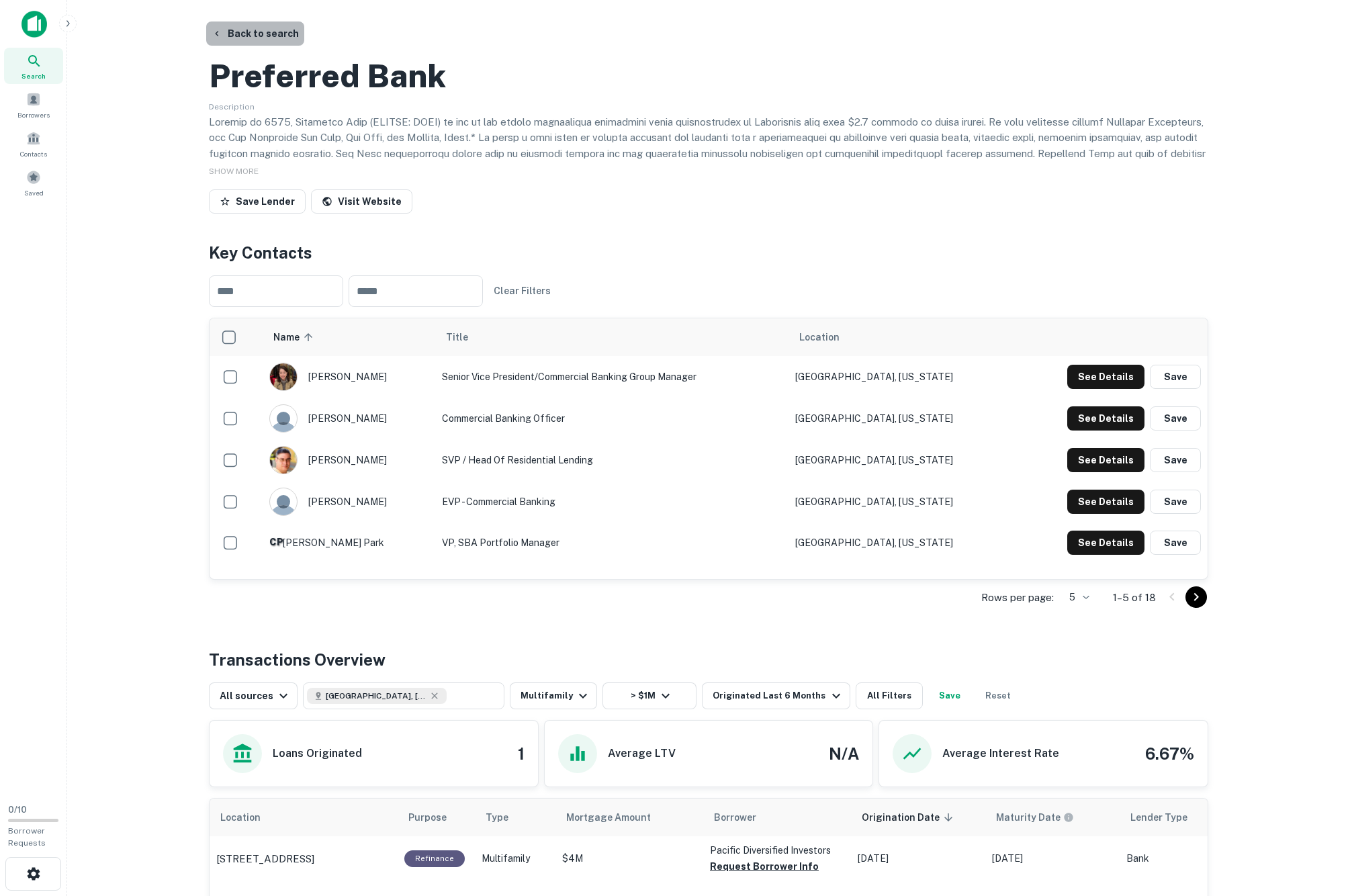
click at [290, 36] on button "Back to search" at bounding box center [255, 33] width 98 height 24
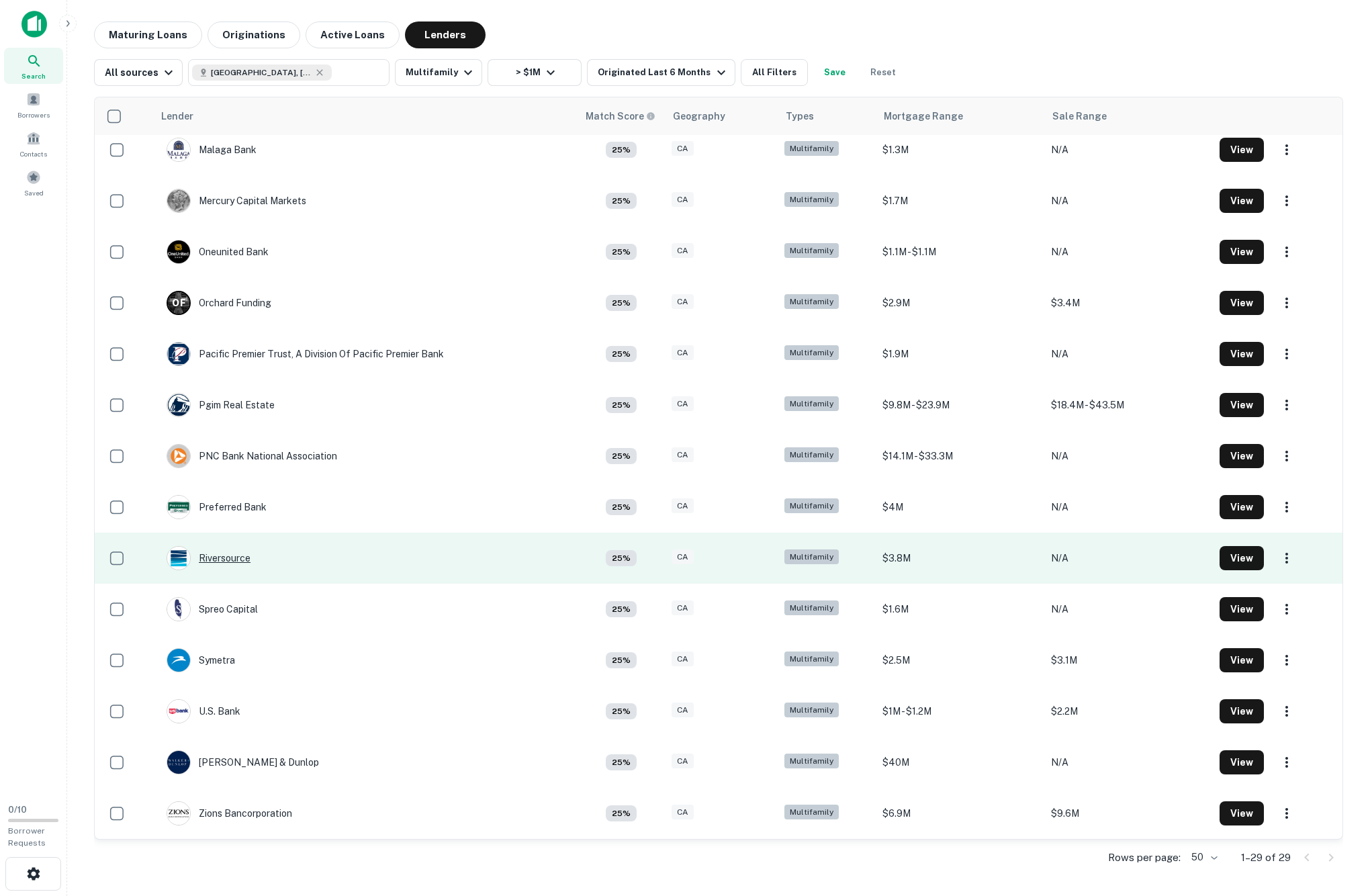
click at [220, 546] on div "Riversource" at bounding box center [208, 558] width 84 height 24
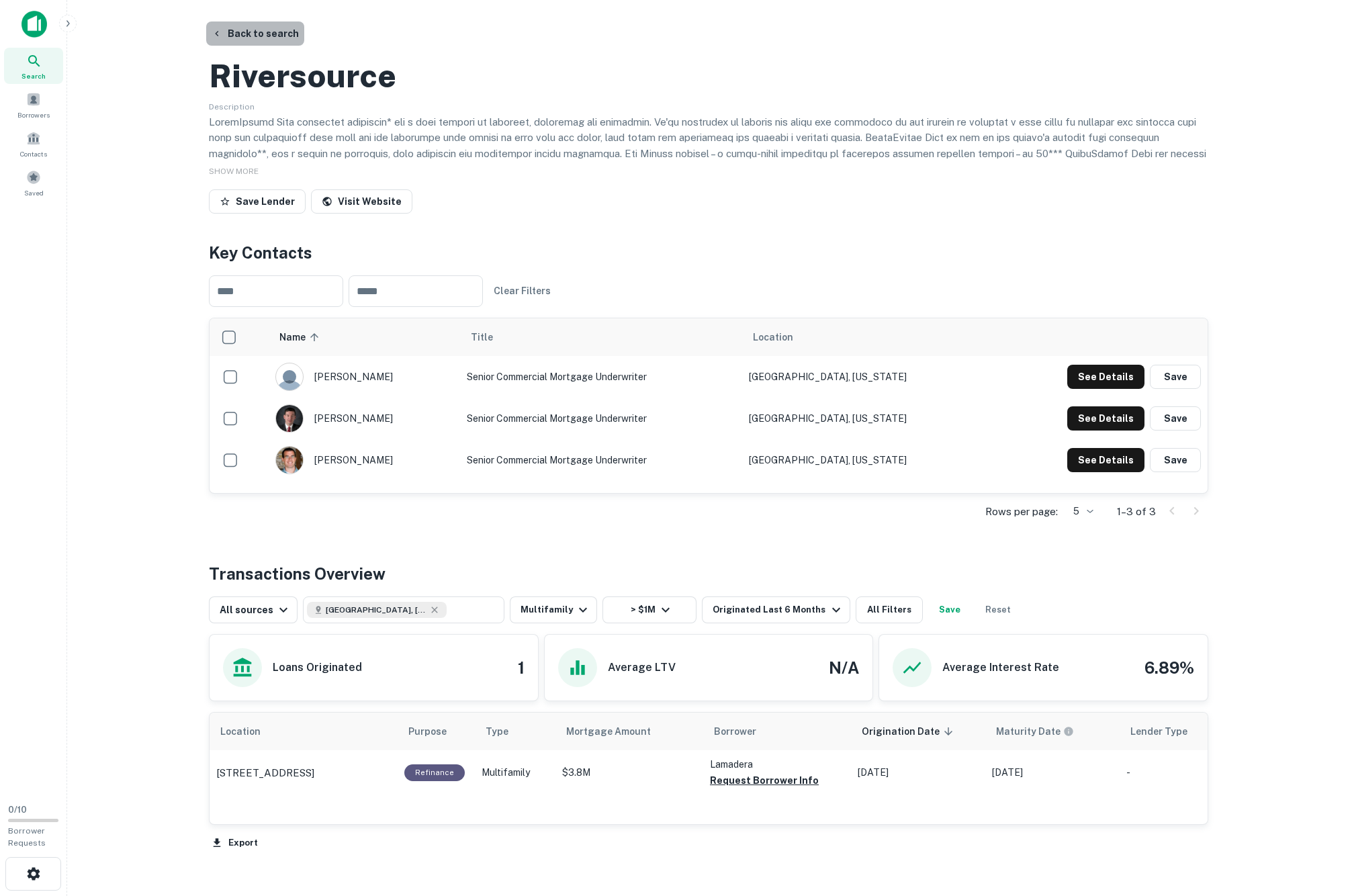
click at [303, 39] on button "Back to search" at bounding box center [255, 33] width 98 height 24
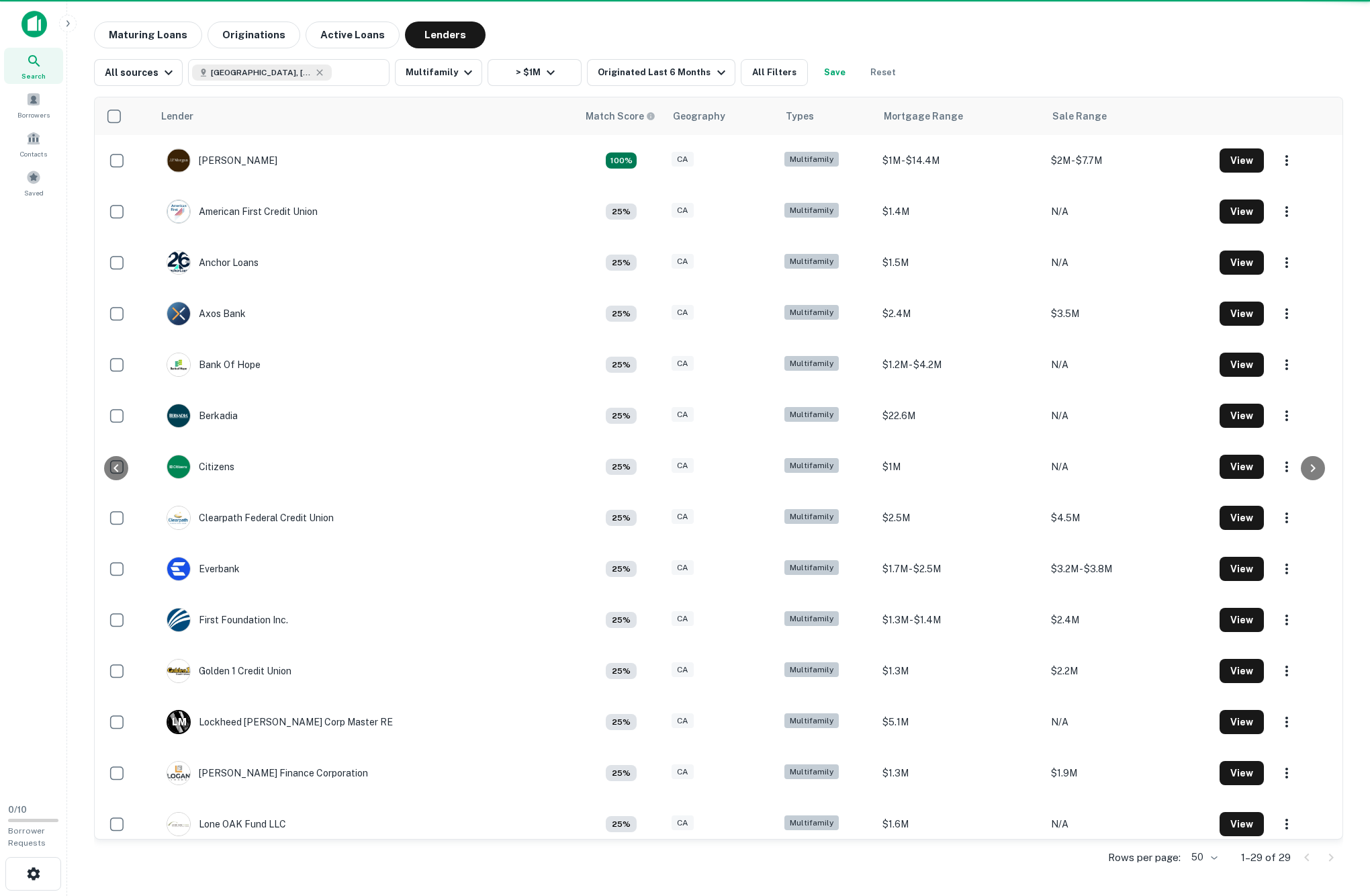
scroll to position [872, 0]
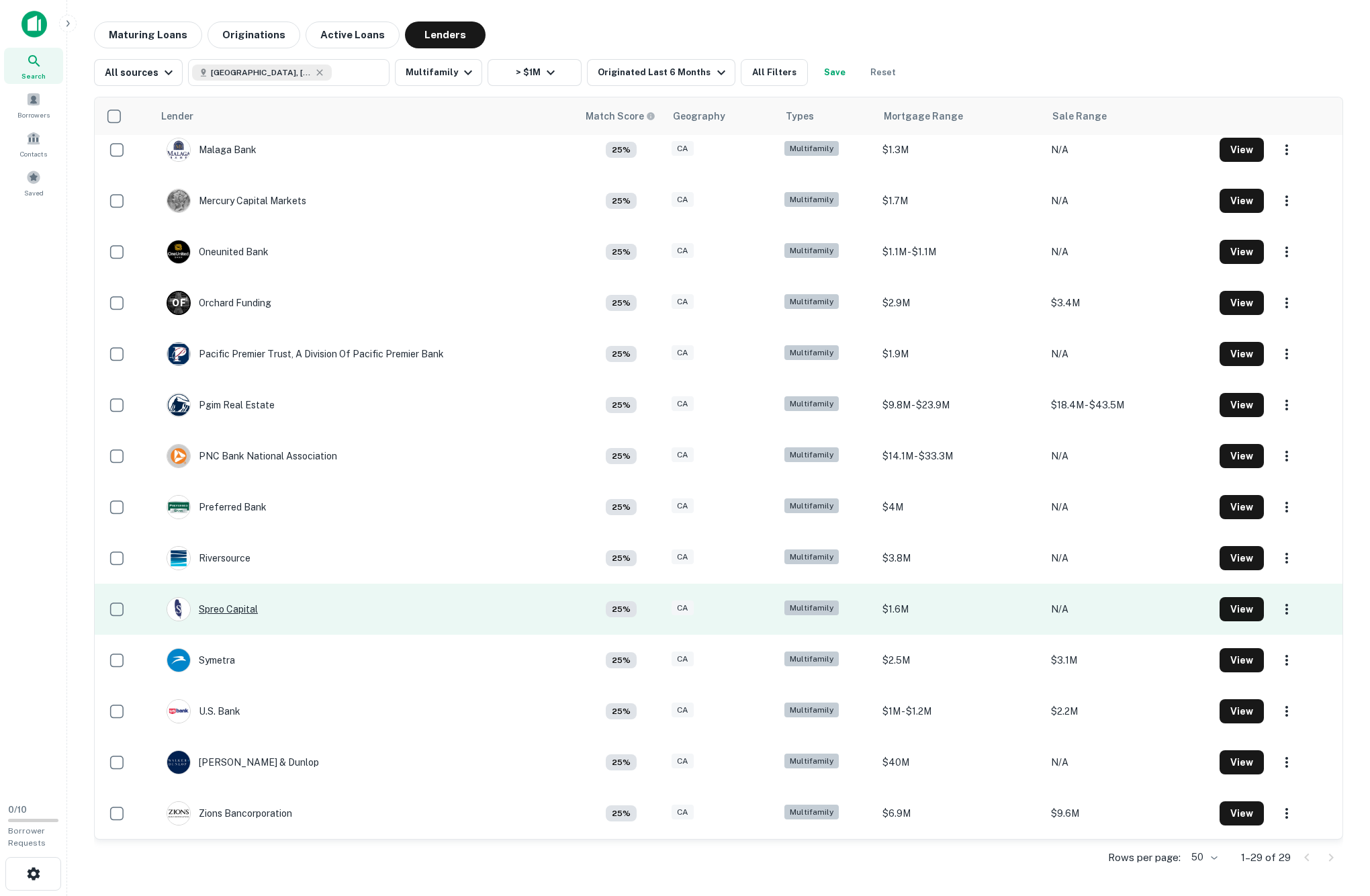
click at [258, 597] on div "Spreo Capital" at bounding box center [212, 609] width 91 height 24
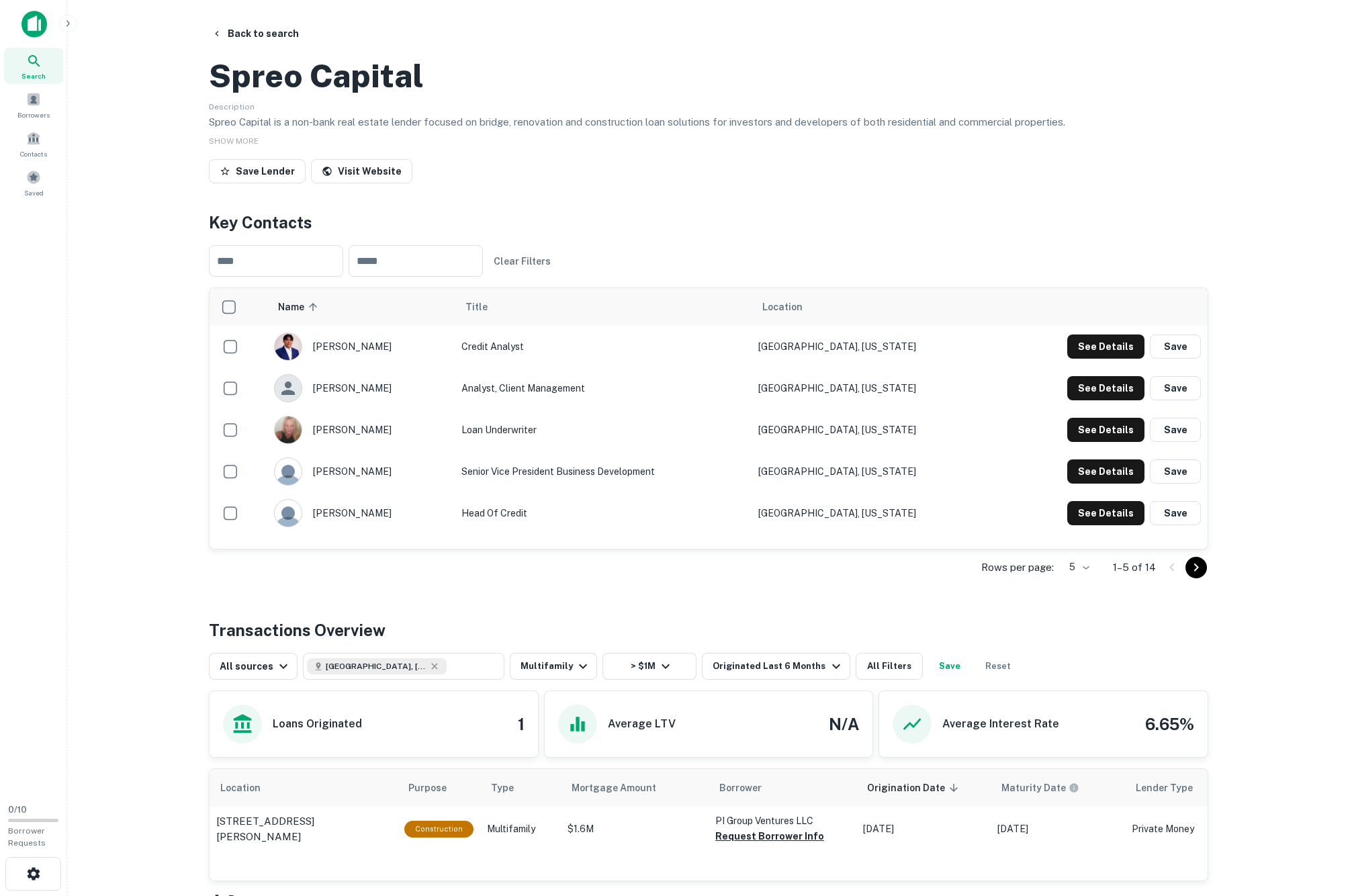
click at [274, 443] on img "scrollable content" at bounding box center [287, 429] width 27 height 27
click at [289, 443] on img "scrollable content" at bounding box center [287, 429] width 27 height 27
click at [771, 359] on button "See Details" at bounding box center [1106, 347] width 78 height 24
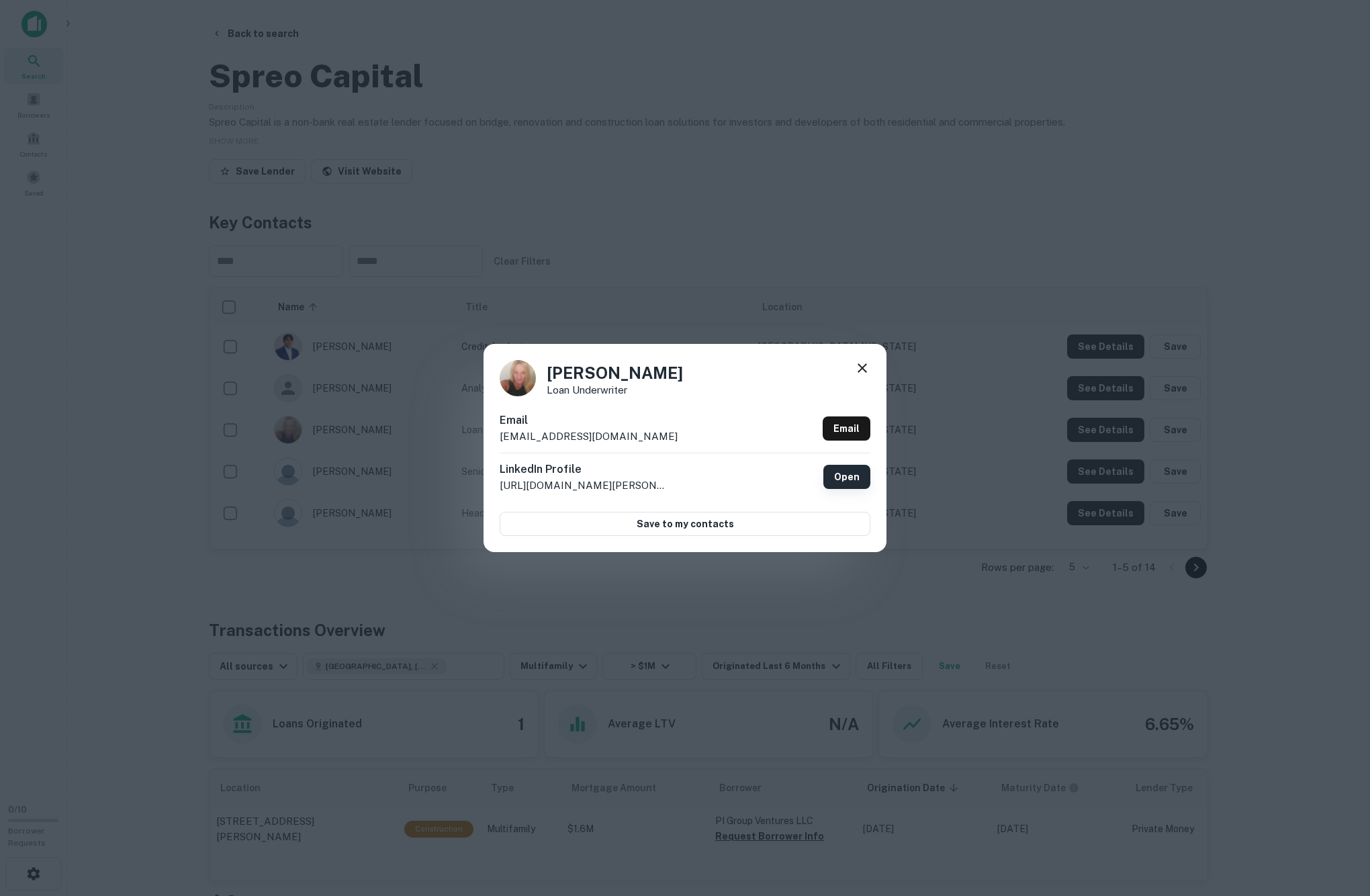
click at [770, 474] on link "Open" at bounding box center [846, 477] width 47 height 24
click at [770, 363] on icon at bounding box center [862, 368] width 16 height 16
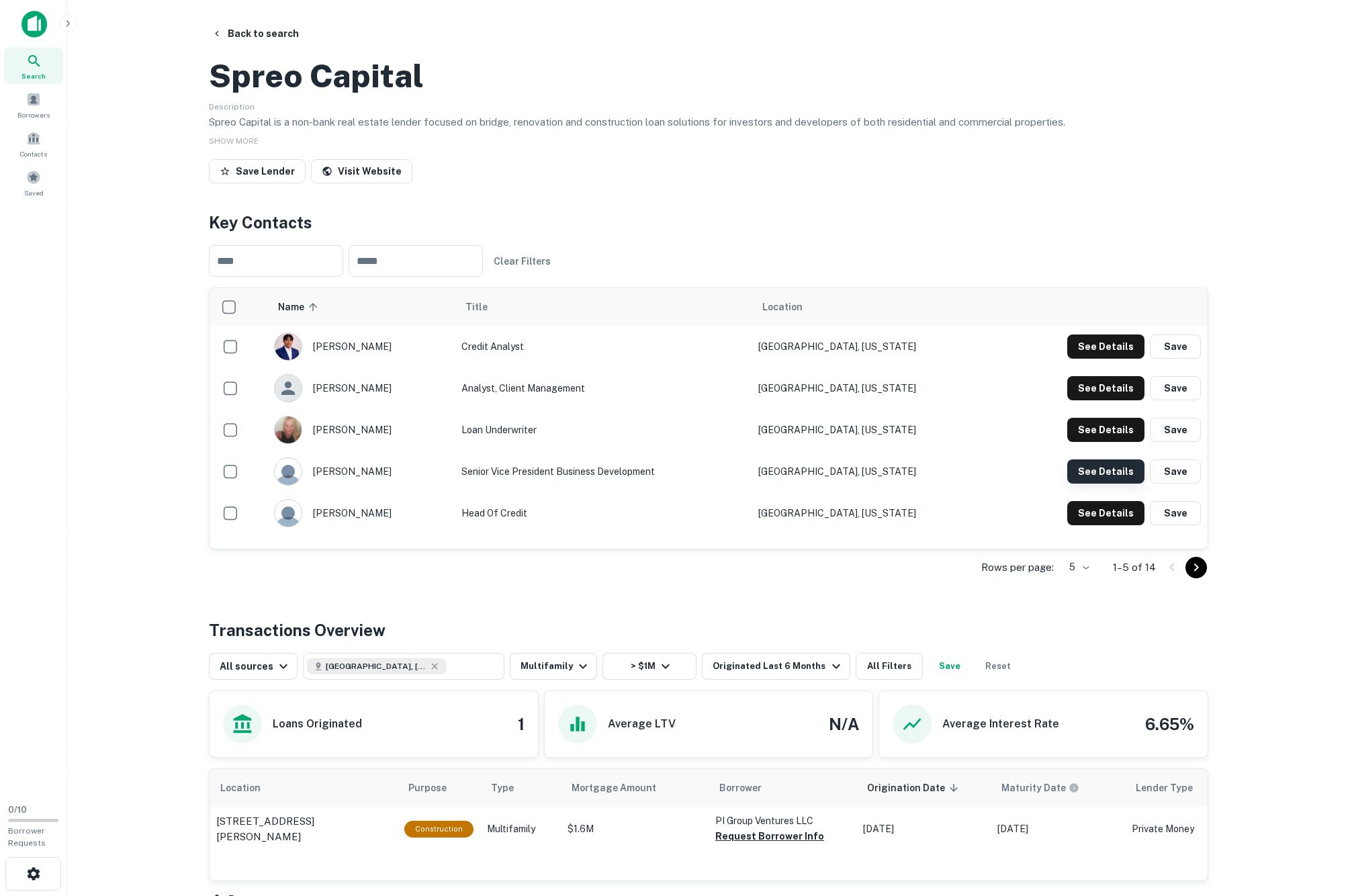
click at [771, 359] on button "See Details" at bounding box center [1106, 347] width 78 height 24
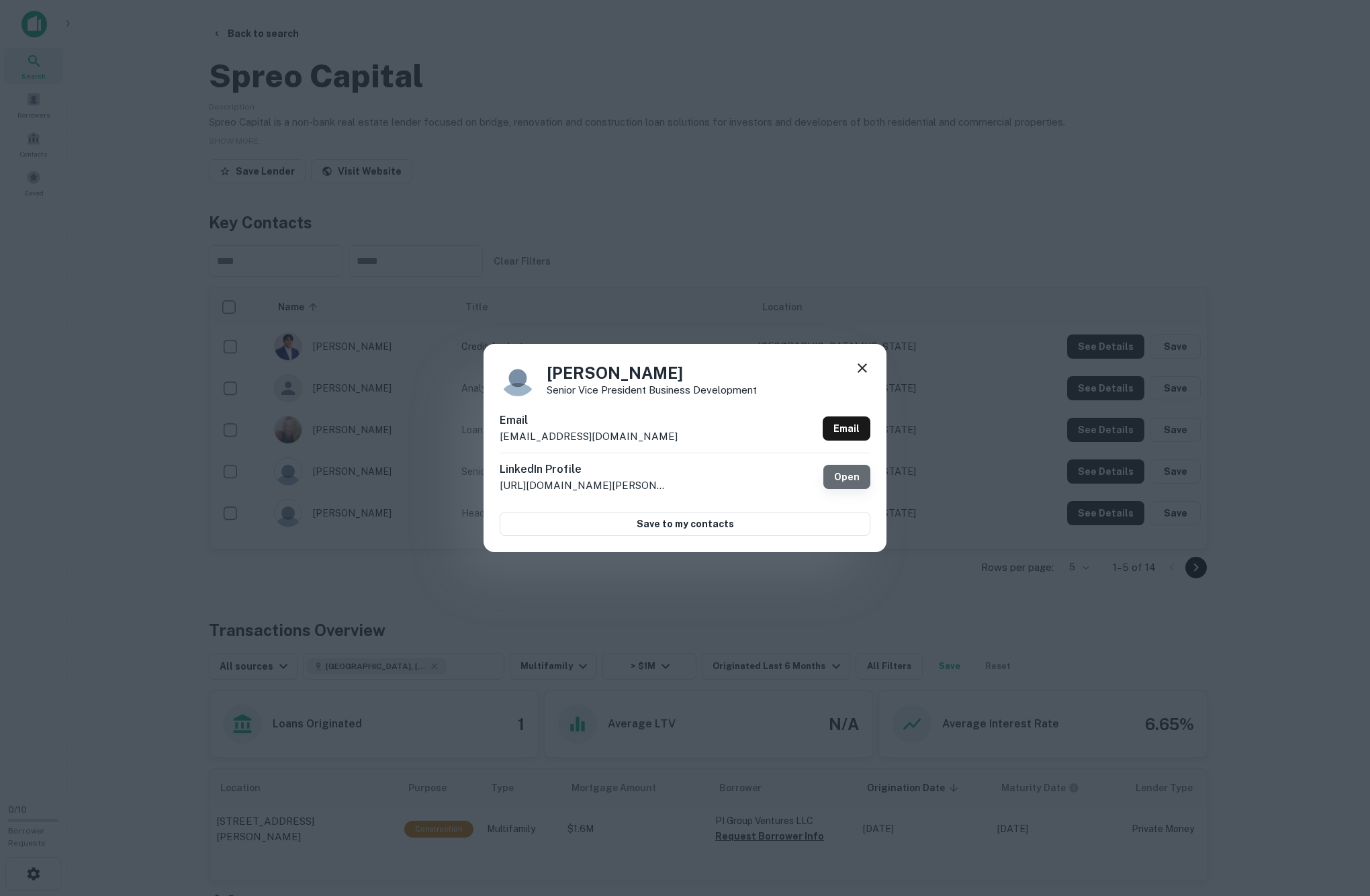
click at [770, 478] on link "Open" at bounding box center [846, 477] width 47 height 24
click at [254, 65] on div "[PERSON_NAME] Senior Vice President Business Development Email [EMAIL_ADDRESS][…" at bounding box center [685, 448] width 1370 height 896
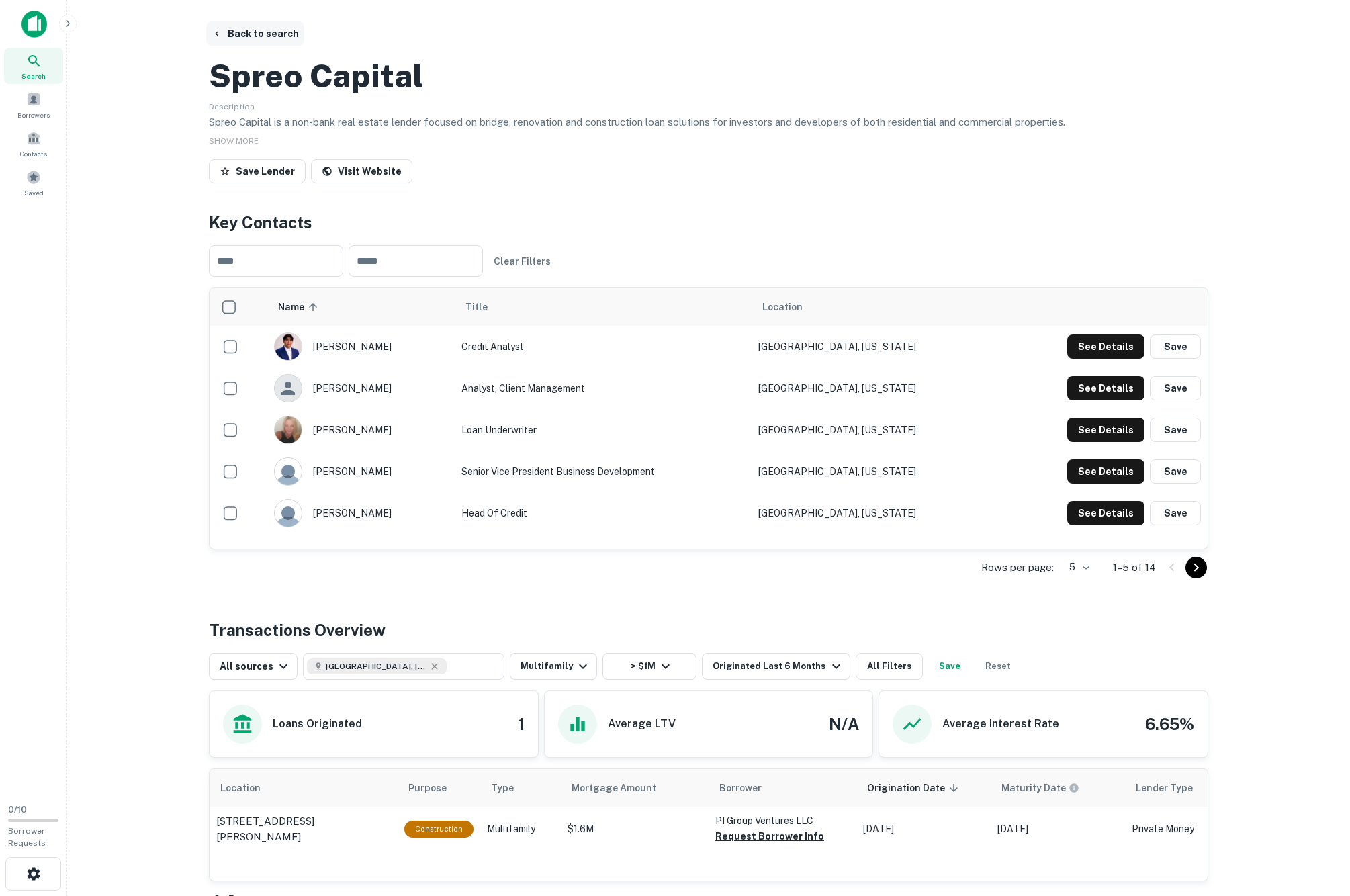
click at [258, 35] on button "Back to search" at bounding box center [255, 33] width 98 height 24
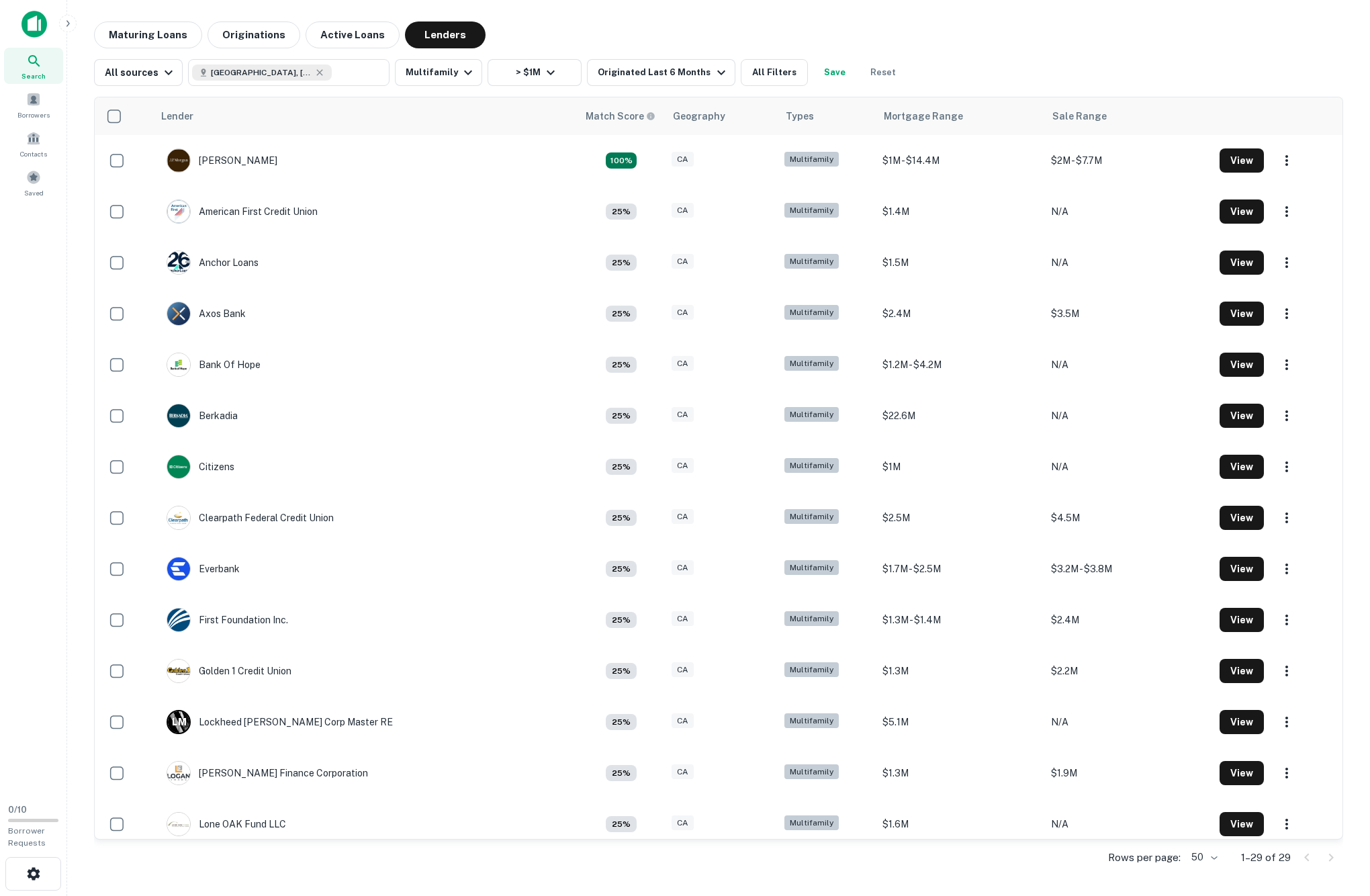
scroll to position [872, 0]
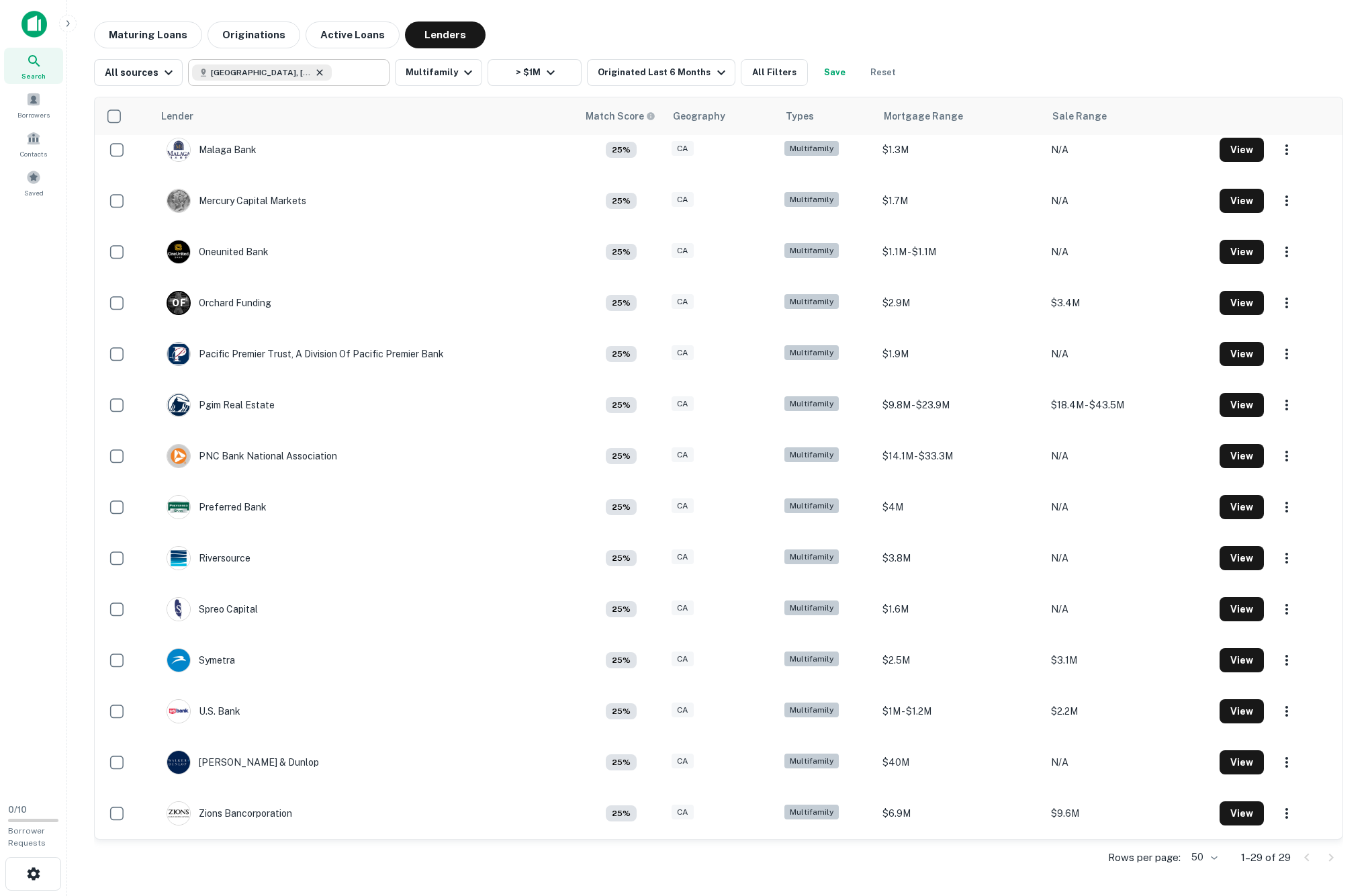
click at [325, 78] on icon at bounding box center [320, 72] width 11 height 11
type input "**********"
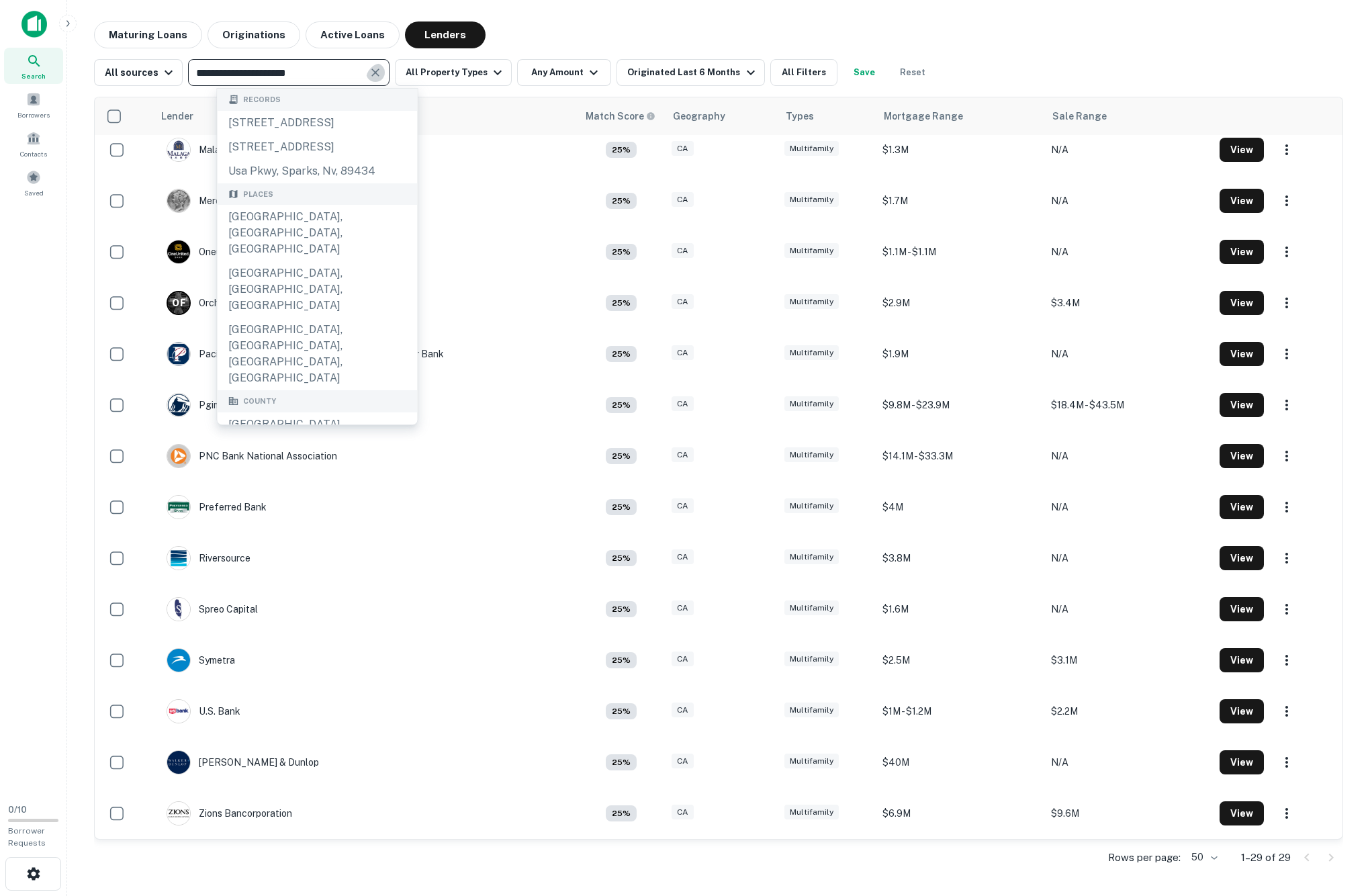
click at [382, 78] on icon "Clear" at bounding box center [375, 73] width 14 height 14
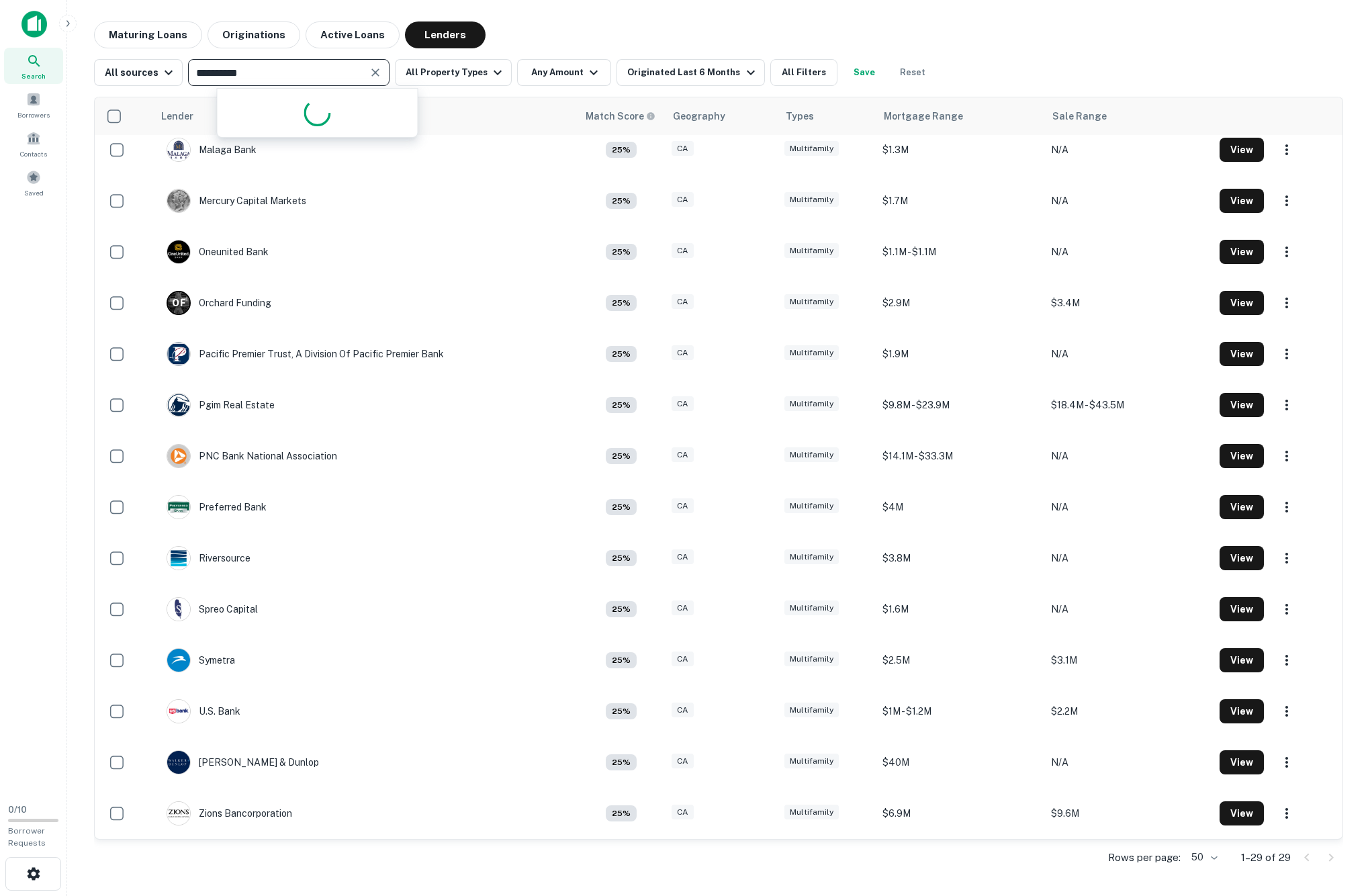
type input "**********"
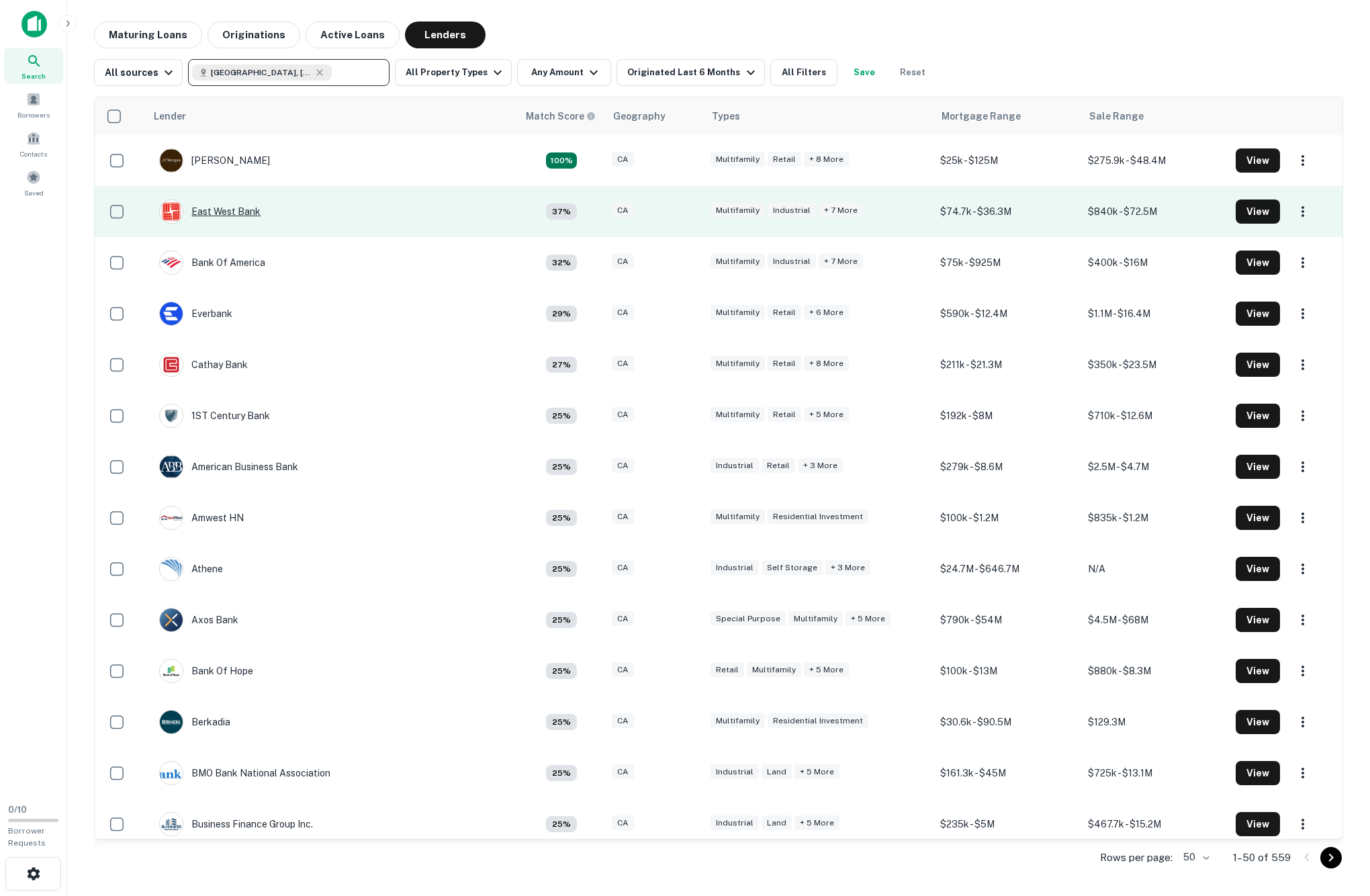
click at [199, 223] on div "East West Bank" at bounding box center [209, 211] width 101 height 24
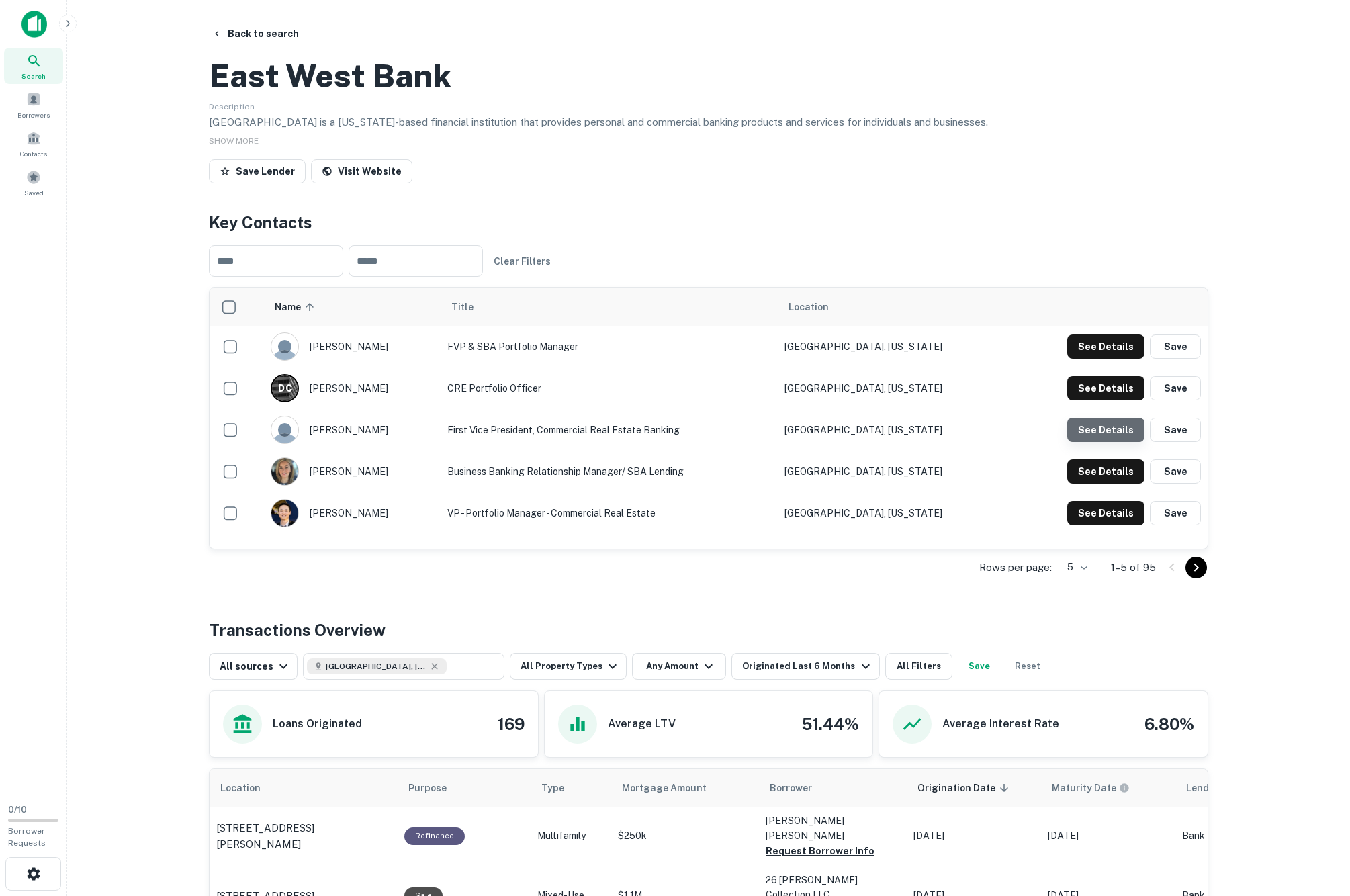
click at [1076, 359] on button "See Details" at bounding box center [1106, 347] width 78 height 24
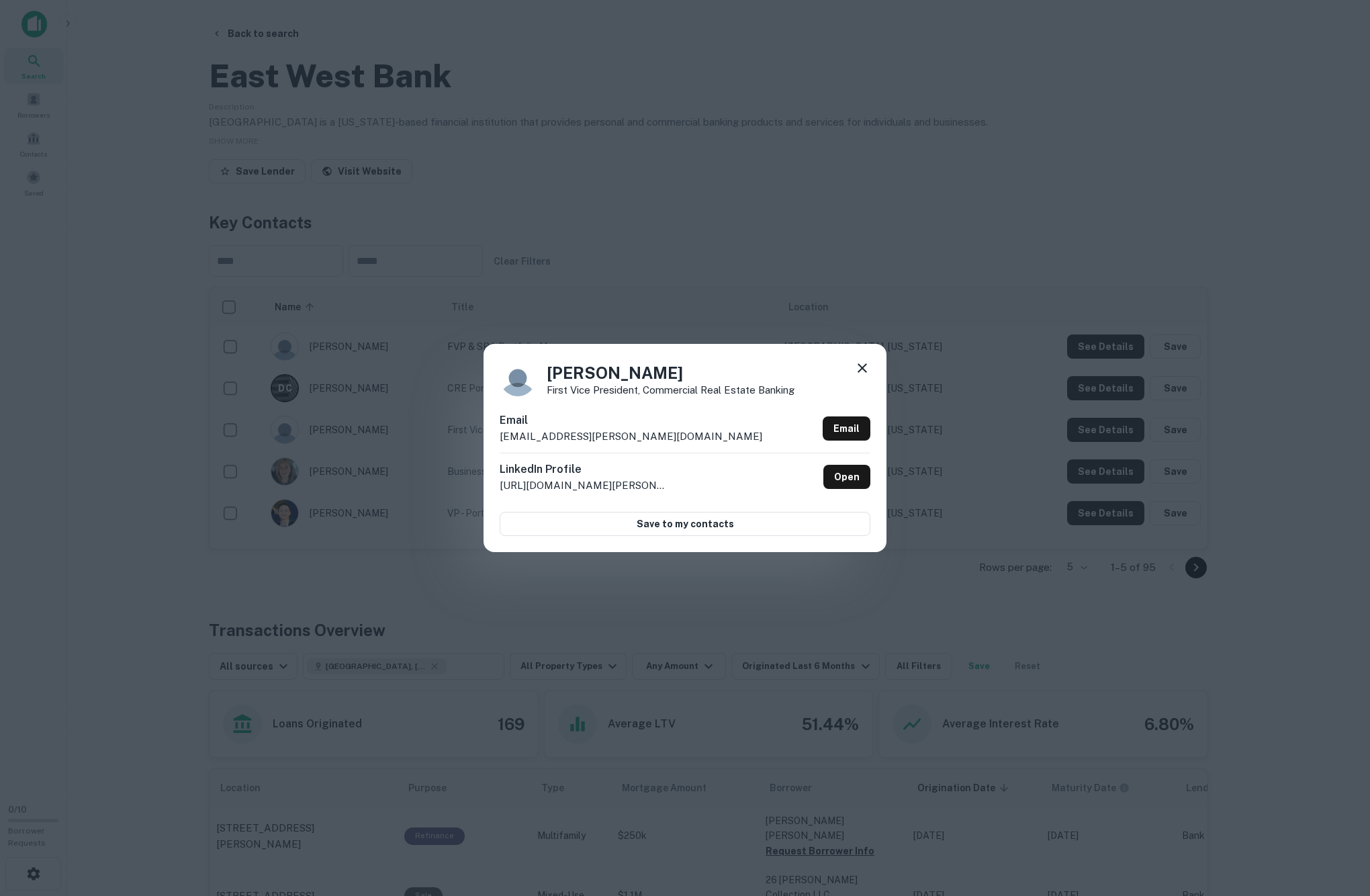
click at [149, 448] on div "May Kwong First Vice President, Commercial Real Estate Banking Email may.kwong@…" at bounding box center [685, 448] width 1370 height 896
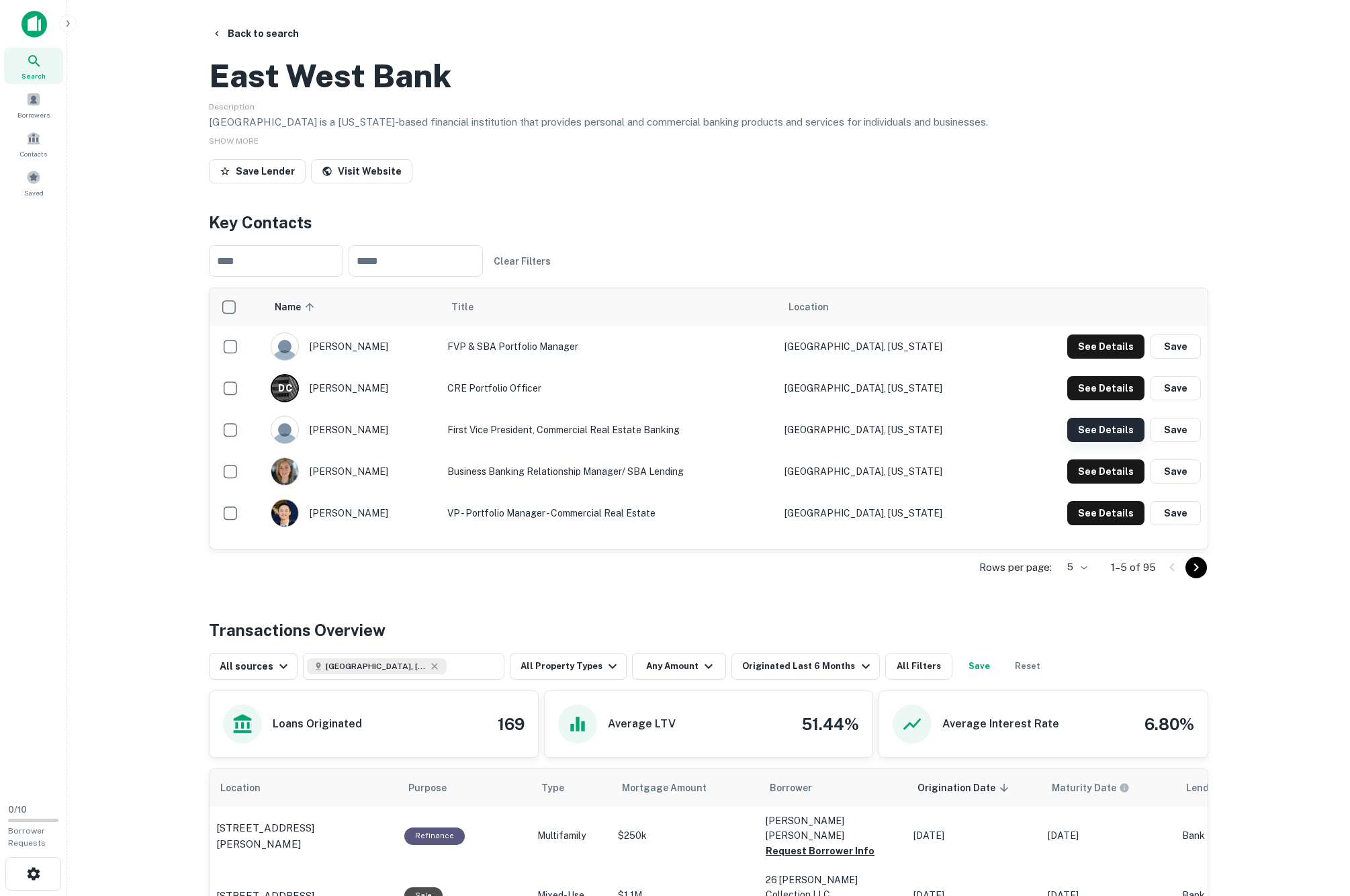
click at [1111, 359] on button "See Details" at bounding box center [1106, 347] width 78 height 24
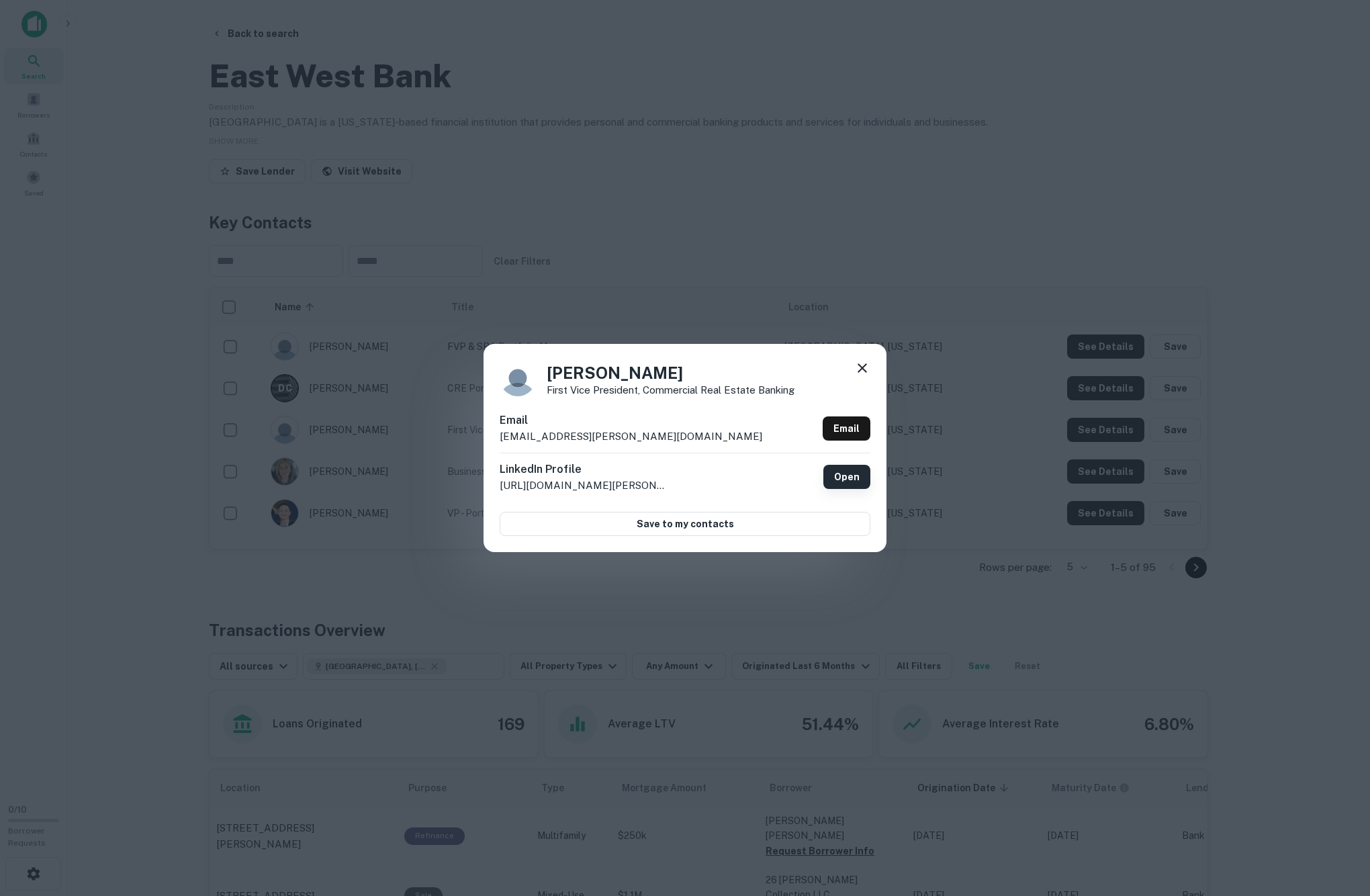
click at [849, 481] on link "Open" at bounding box center [846, 477] width 47 height 24
click at [179, 466] on div "May Kwong First Vice President, Commercial Real Estate Banking Email may.kwong@…" at bounding box center [685, 448] width 1370 height 896
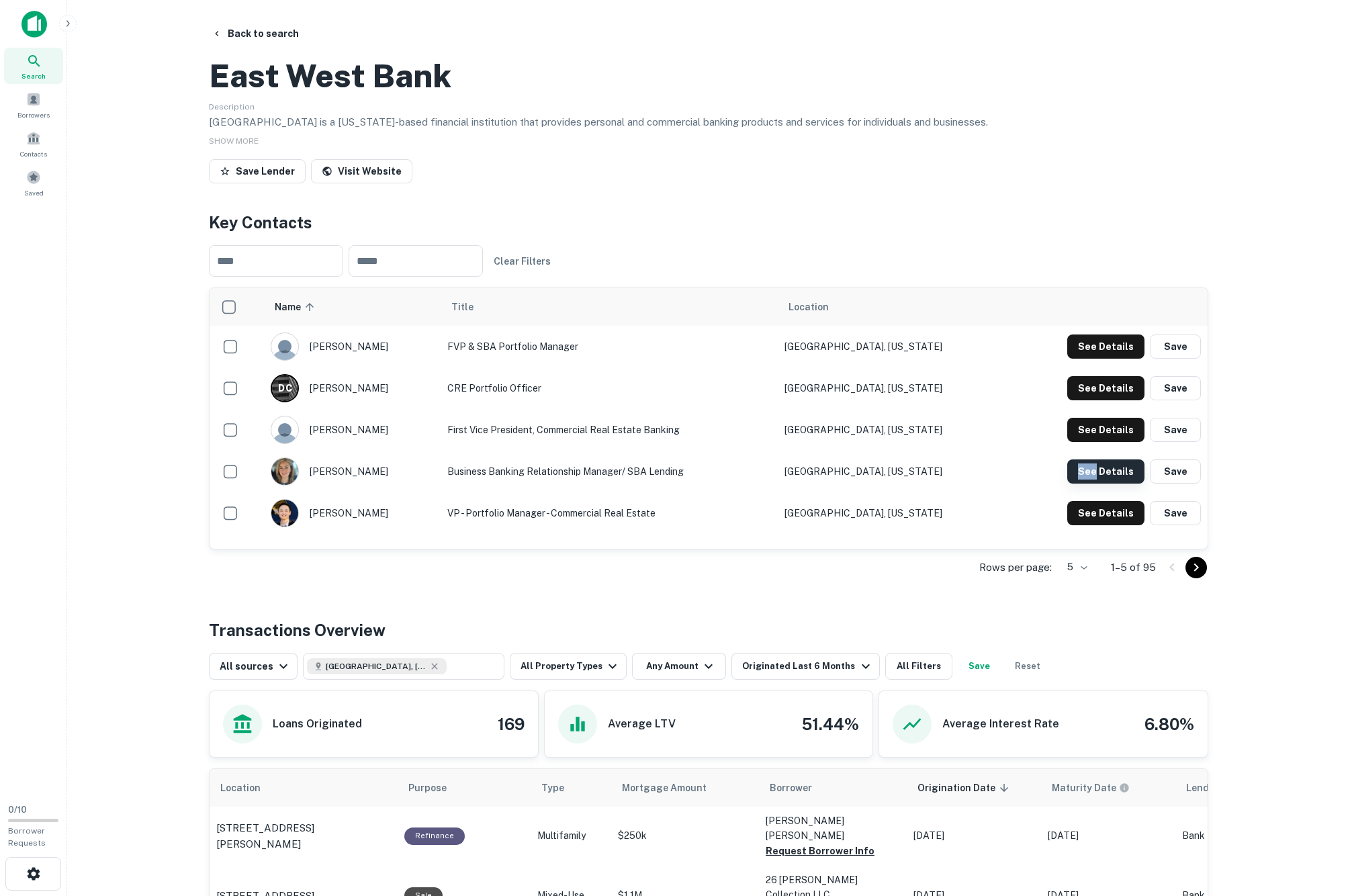
click at [1068, 359] on button "See Details" at bounding box center [1106, 347] width 78 height 24
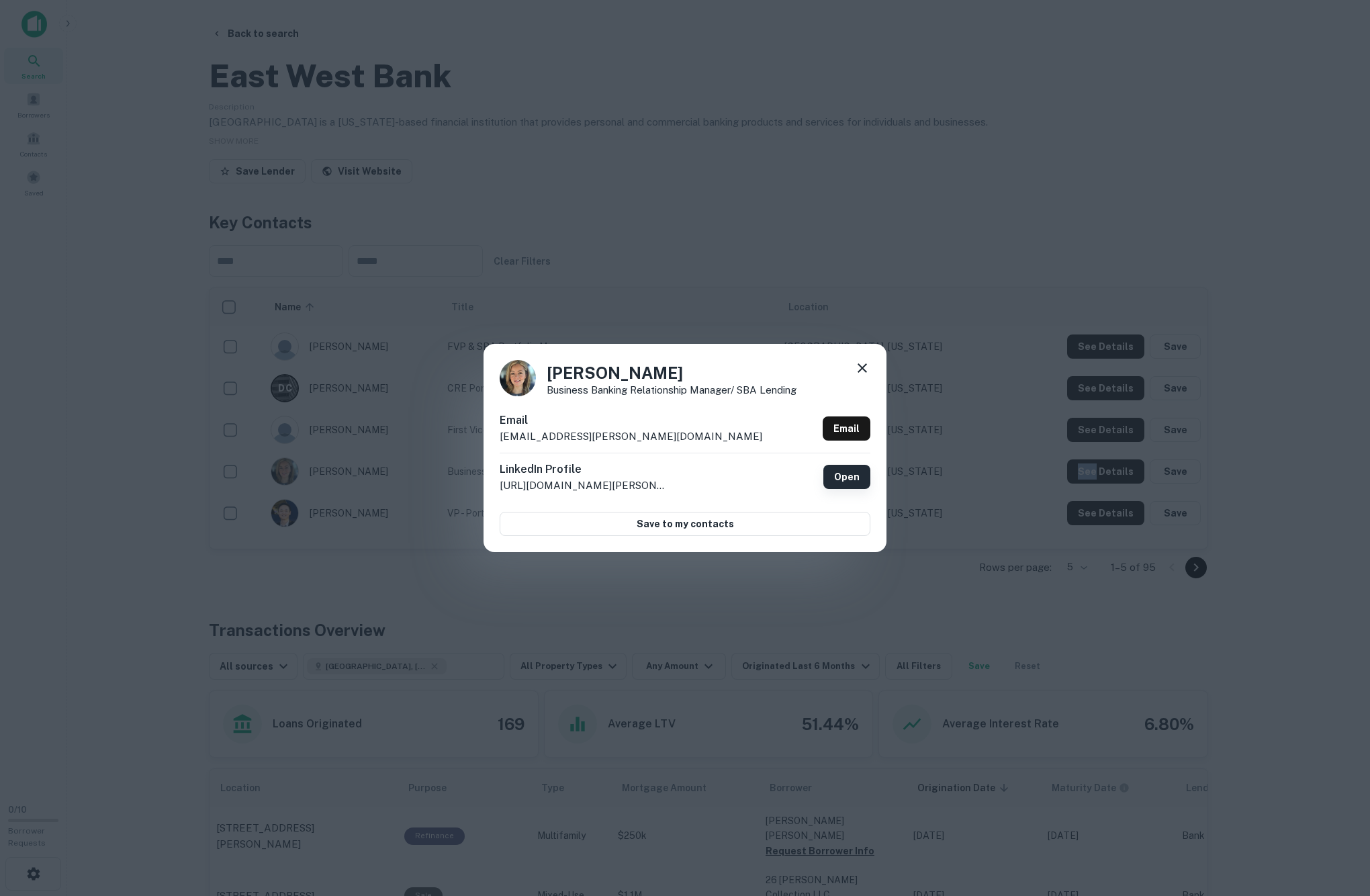
click at [843, 470] on link "Open" at bounding box center [846, 477] width 47 height 24
click at [313, 464] on div "Jezabel Jimenez Business Banking Relationship Manager/ SBA Lending Email jezabe…" at bounding box center [685, 448] width 1370 height 896
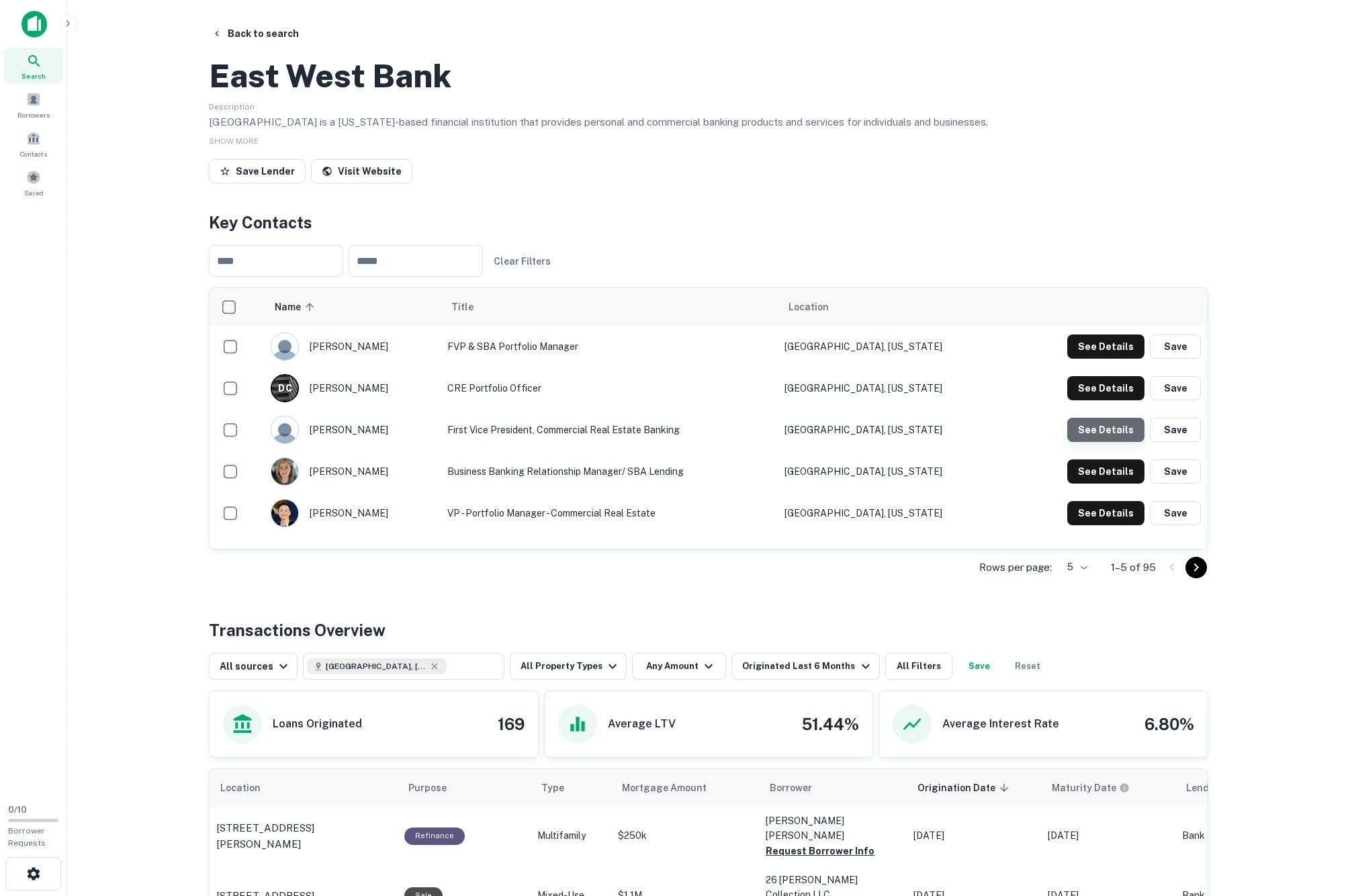
click at [1099, 359] on button "See Details" at bounding box center [1106, 347] width 78 height 24
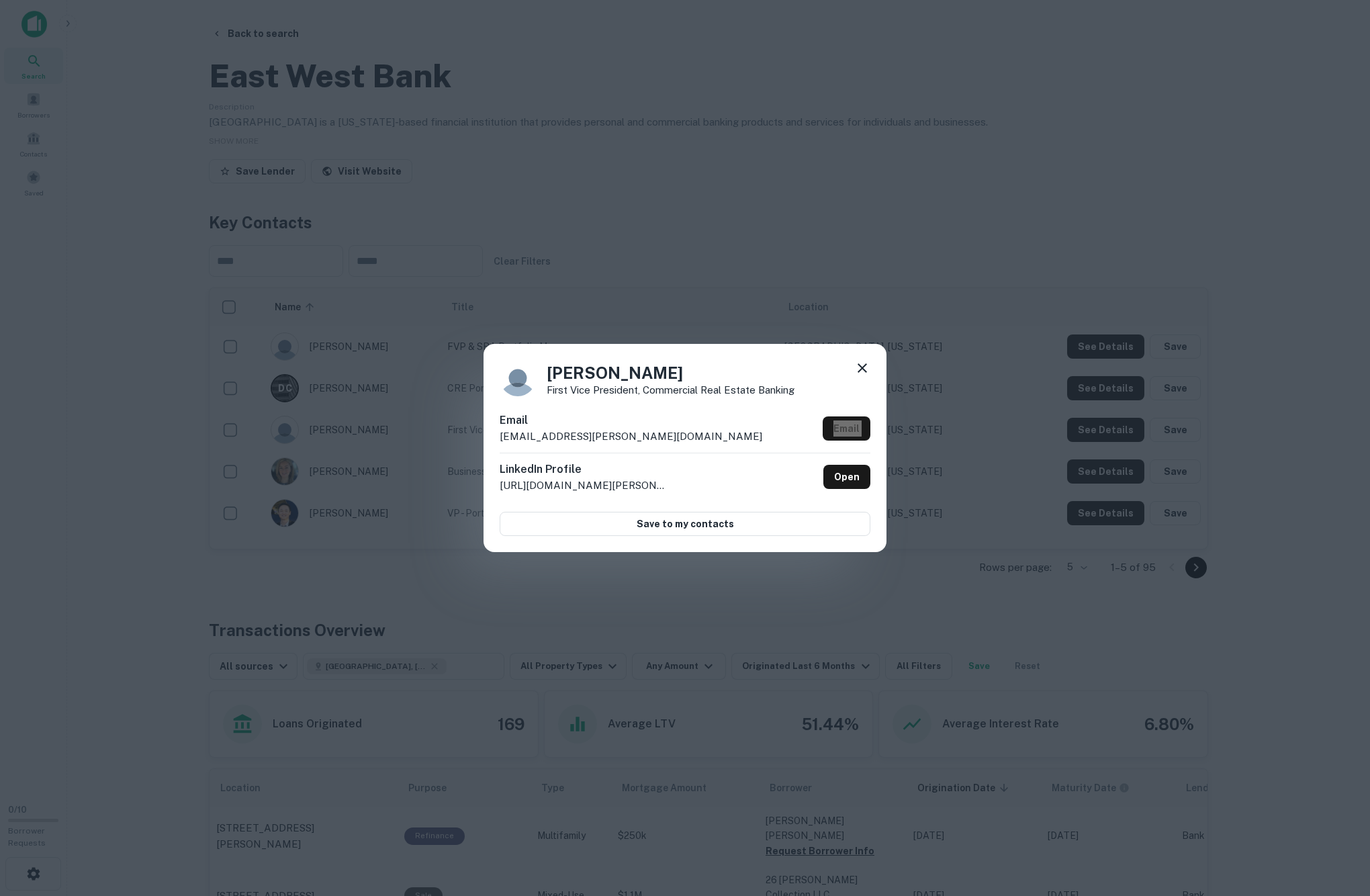
click at [129, 422] on div "May Kwong First Vice President, Commercial Real Estate Banking Email may.kwong@…" at bounding box center [685, 448] width 1370 height 896
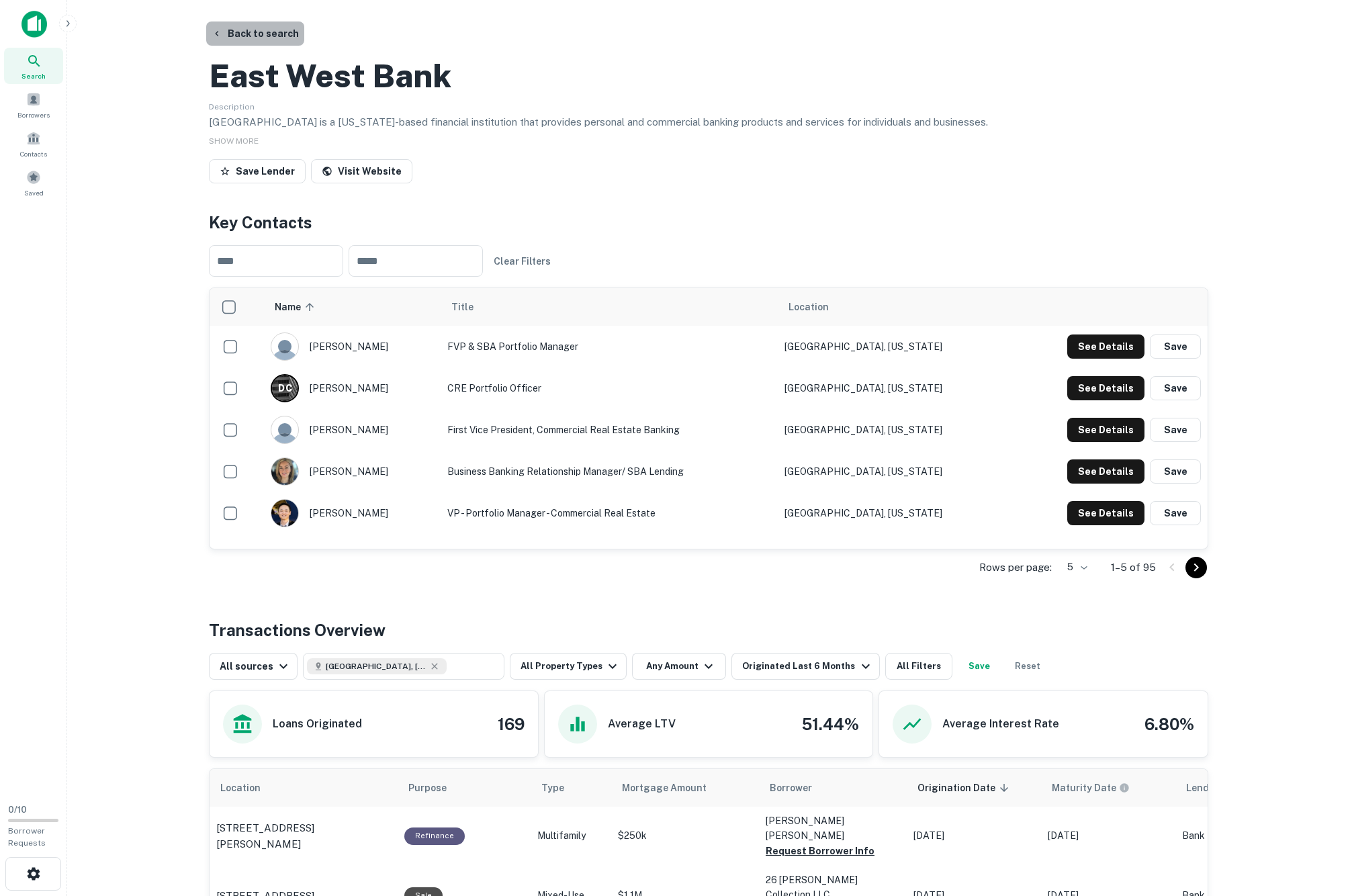
click at [240, 32] on button "Back to search" at bounding box center [255, 33] width 98 height 24
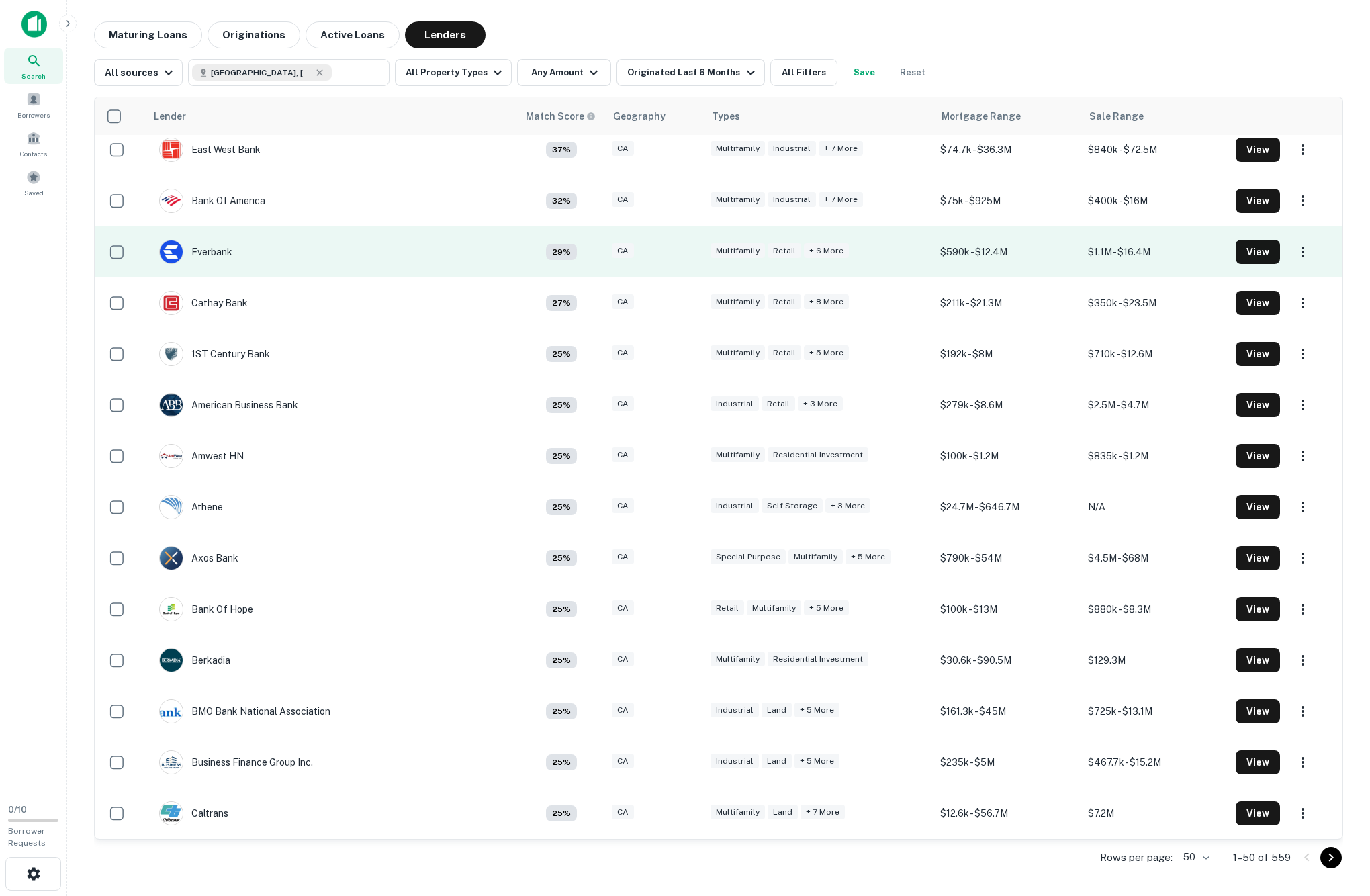
scroll to position [63, 0]
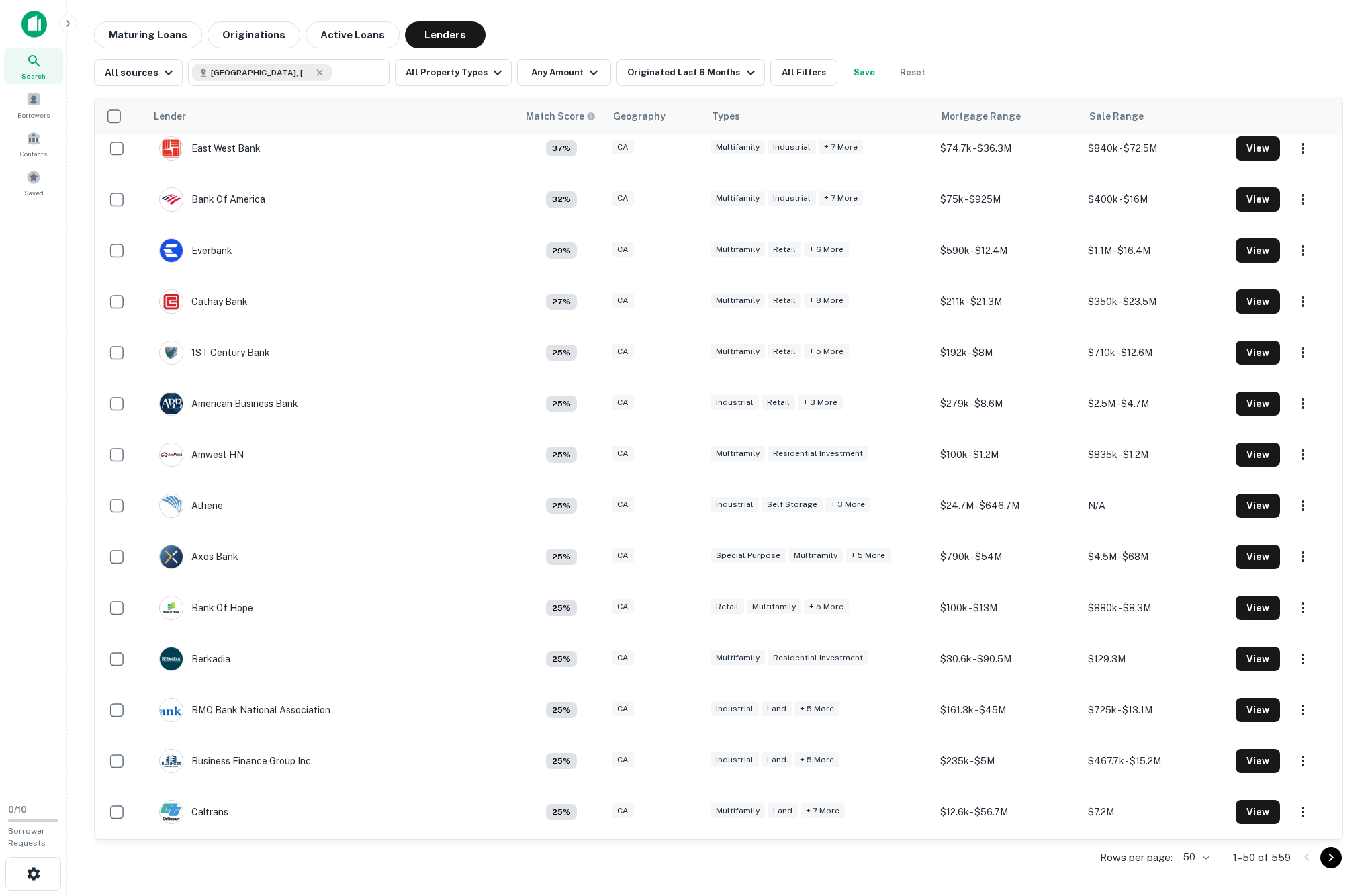
click at [803, 11] on main "Maturing Loans Originations Active Loans Lenders All sources Los Angeles County…" at bounding box center [718, 448] width 1302 height 896
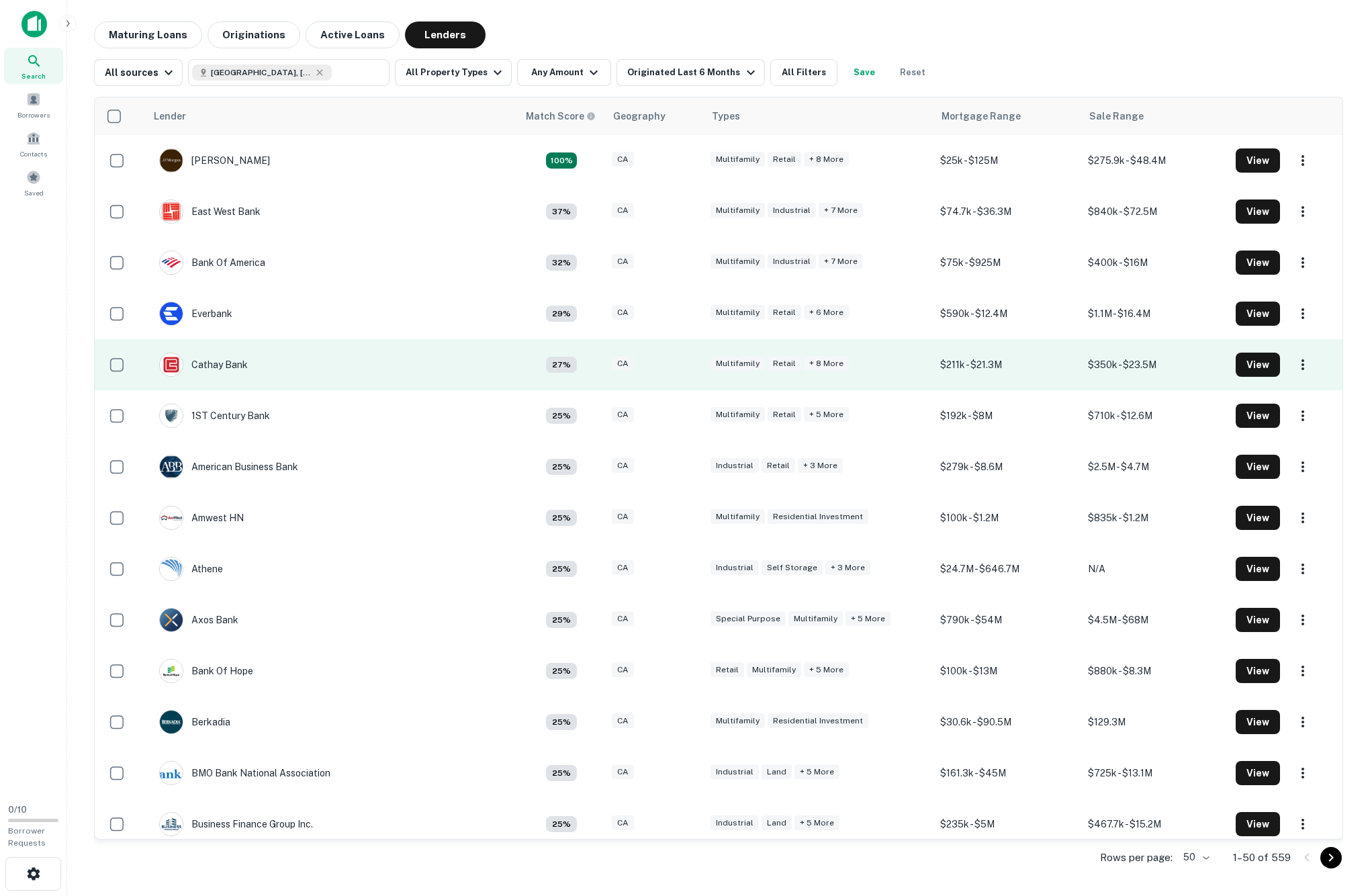
scroll to position [0, 0]
copy div
click at [247, 377] on div "Cathay Bank" at bounding box center [203, 365] width 89 height 24
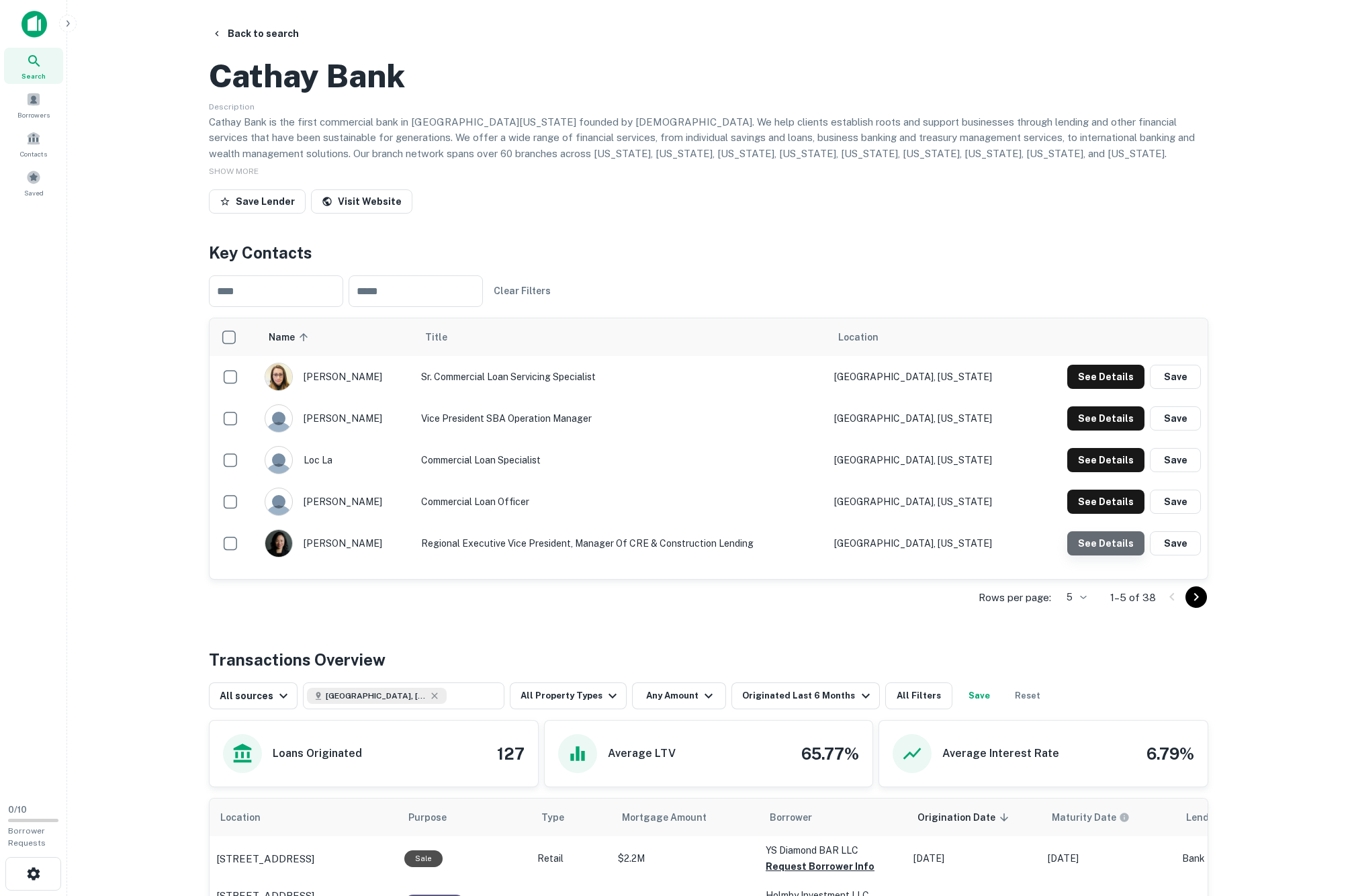
click at [1089, 389] on button "See Details" at bounding box center [1106, 377] width 78 height 24
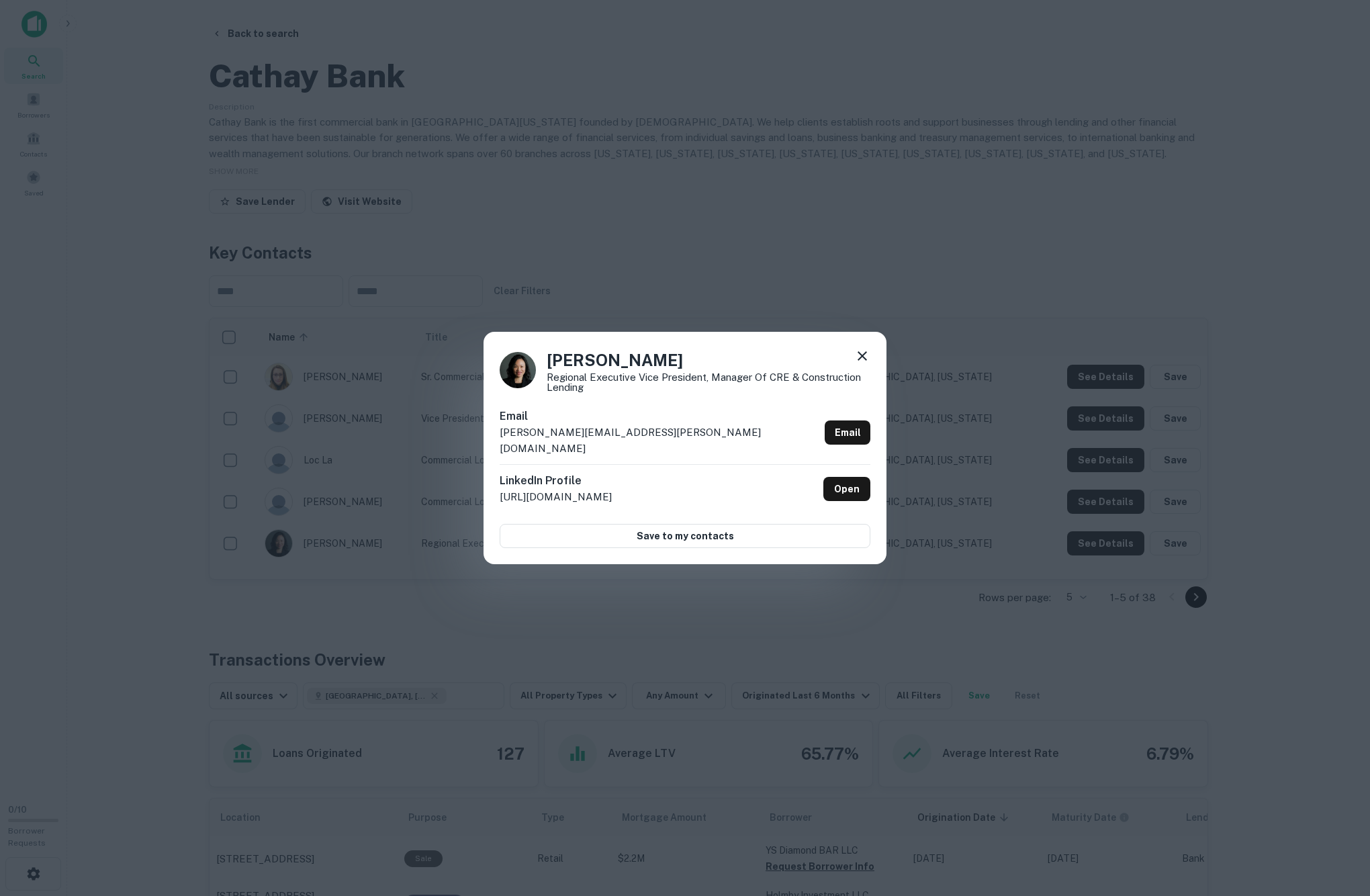
click at [303, 114] on div "Anna Choi Regional Executive Vice President, Manager of CRE & Construction Lend…" at bounding box center [685, 448] width 1370 height 896
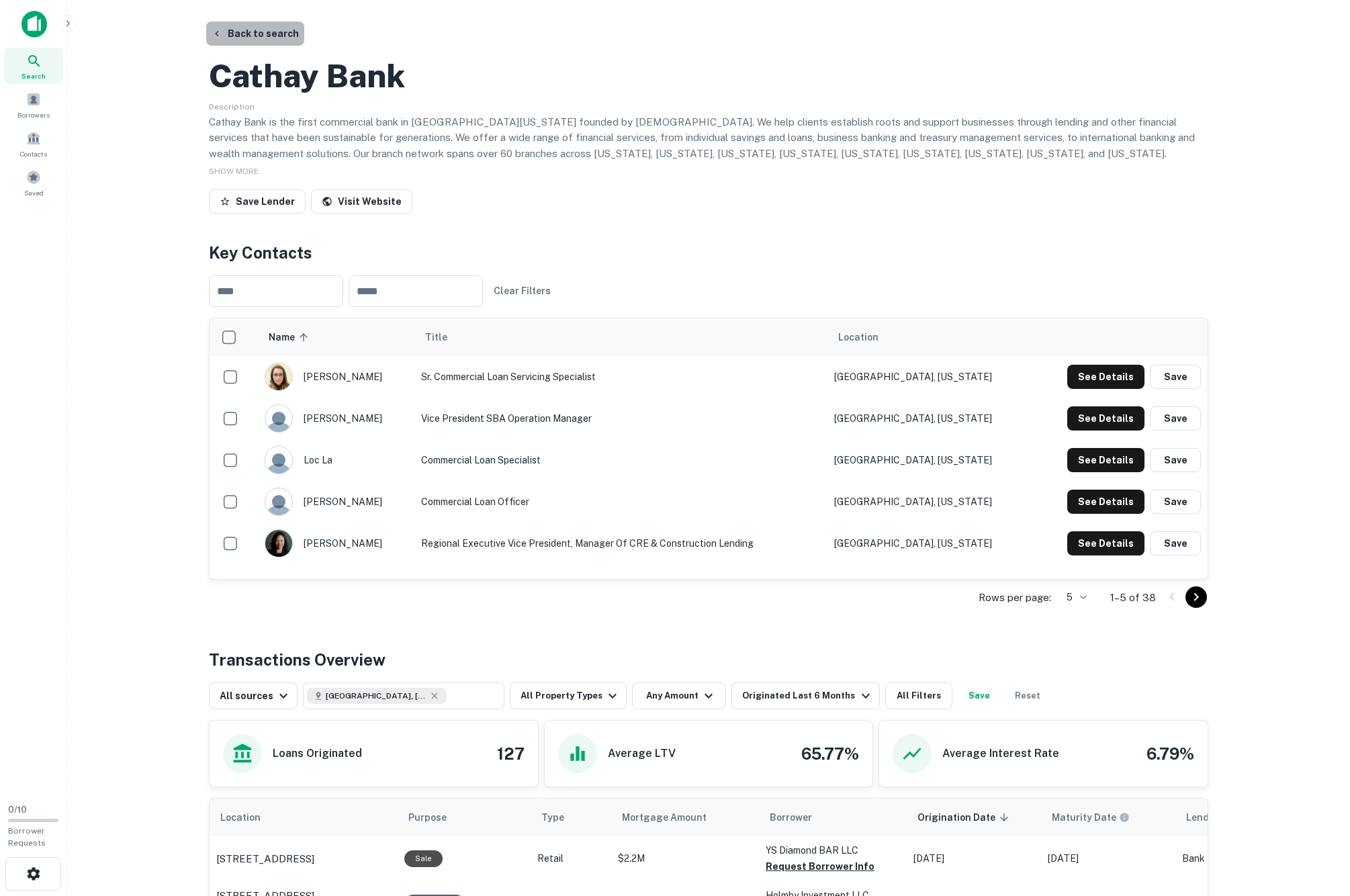
click at [303, 43] on button "Back to search" at bounding box center [255, 33] width 98 height 24
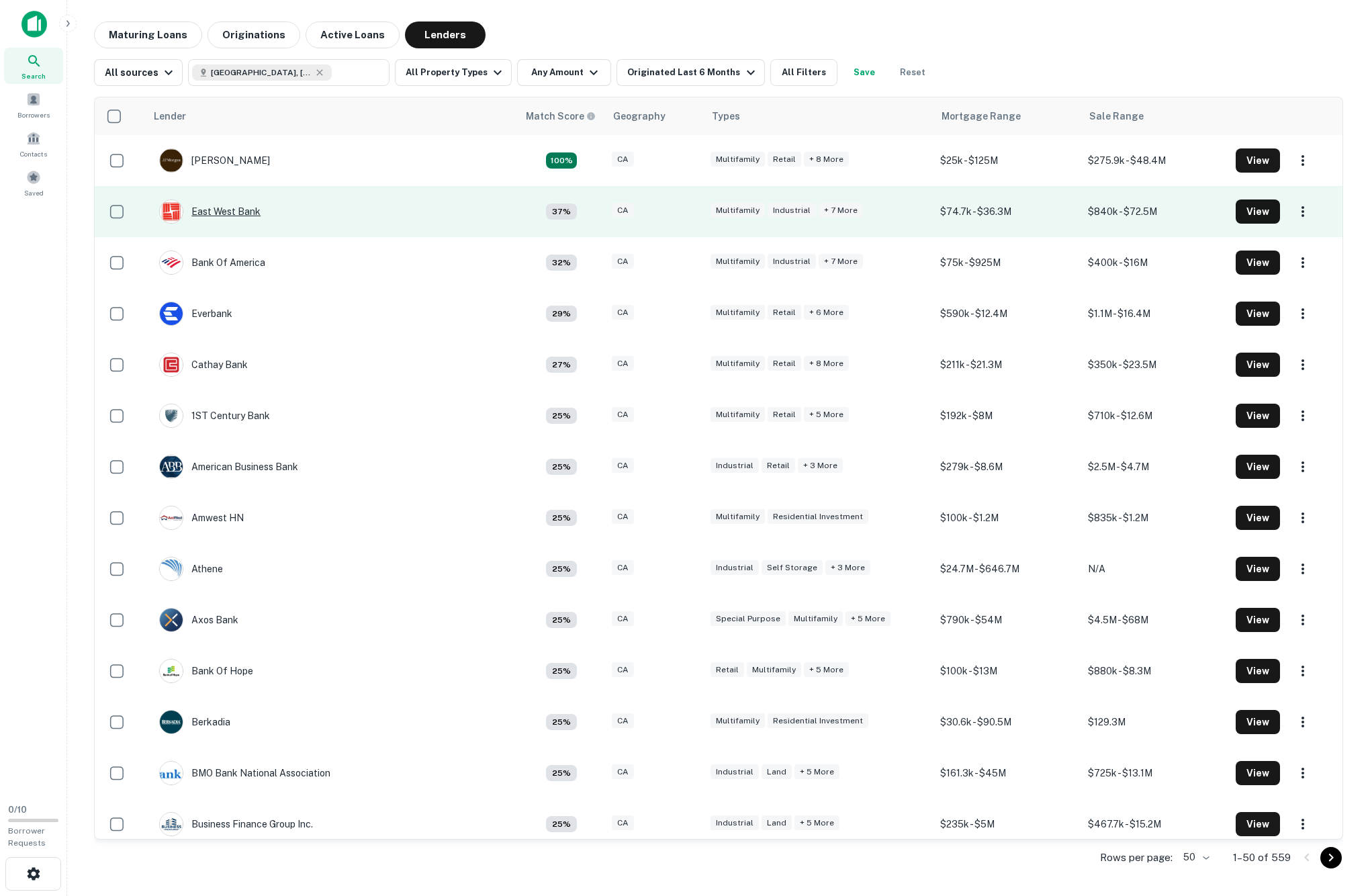
click at [217, 223] on div "East West Bank" at bounding box center [209, 211] width 101 height 24
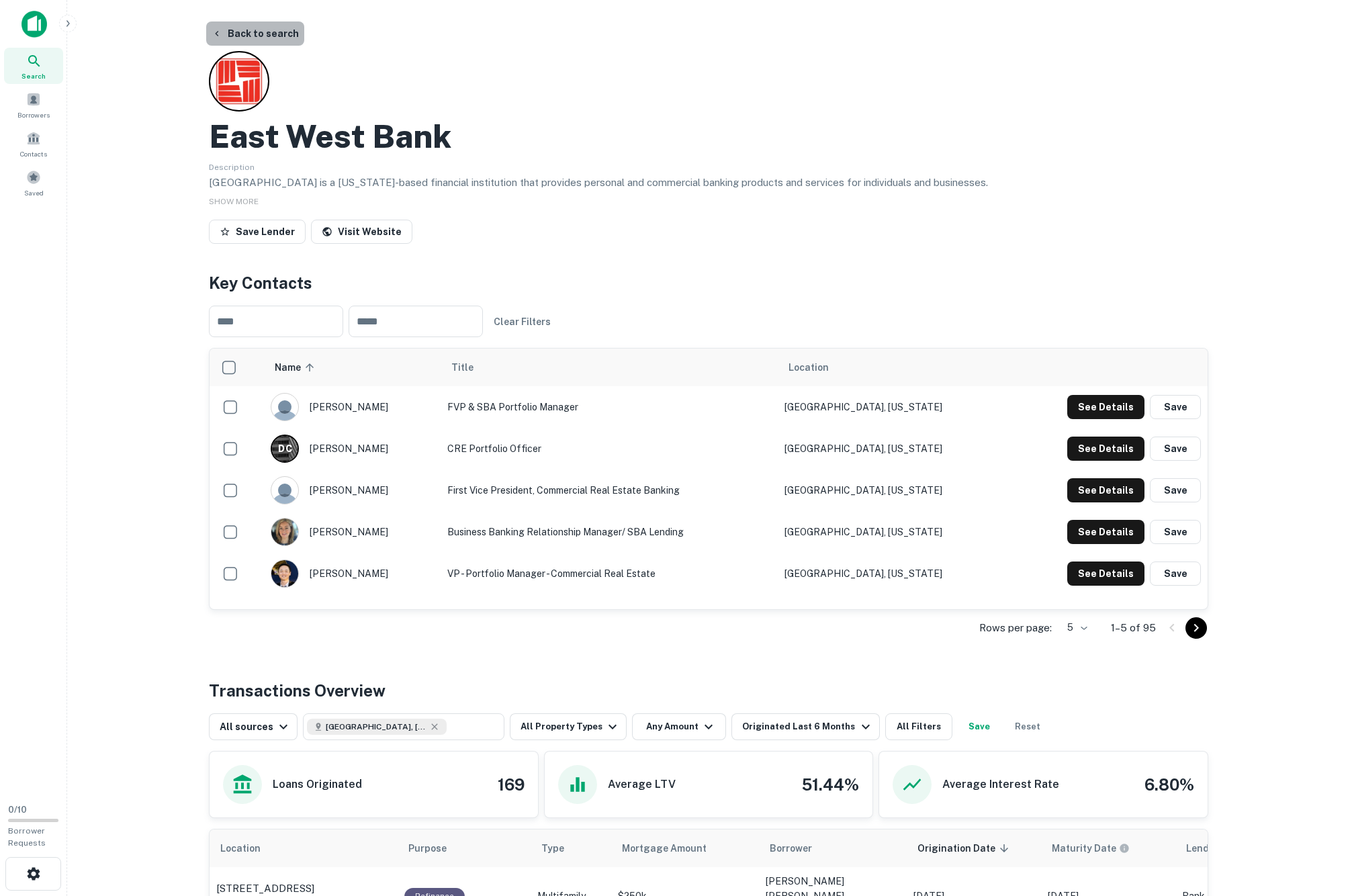
click at [301, 37] on button "Back to search" at bounding box center [255, 33] width 98 height 24
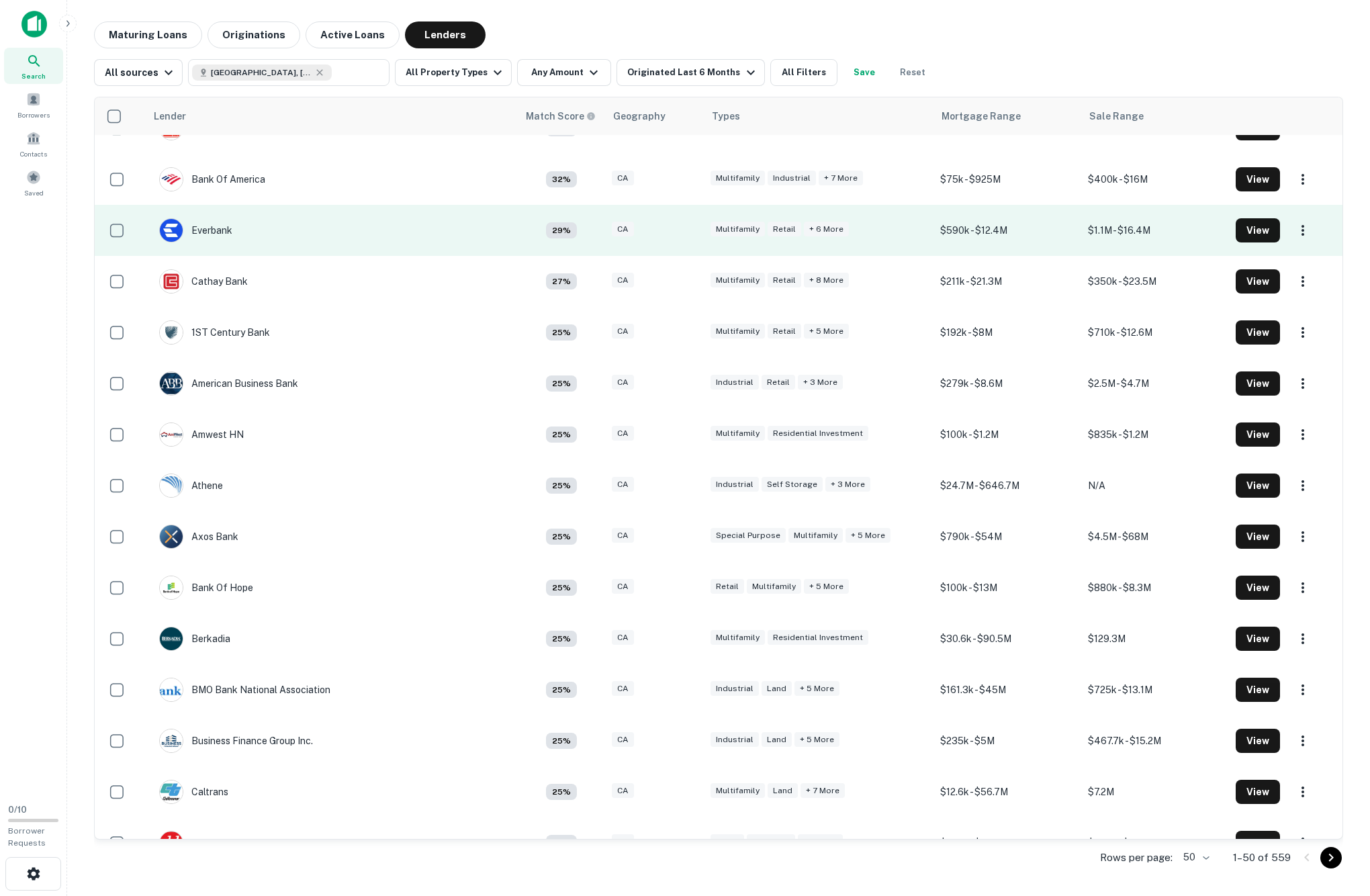
scroll to position [84, 0]
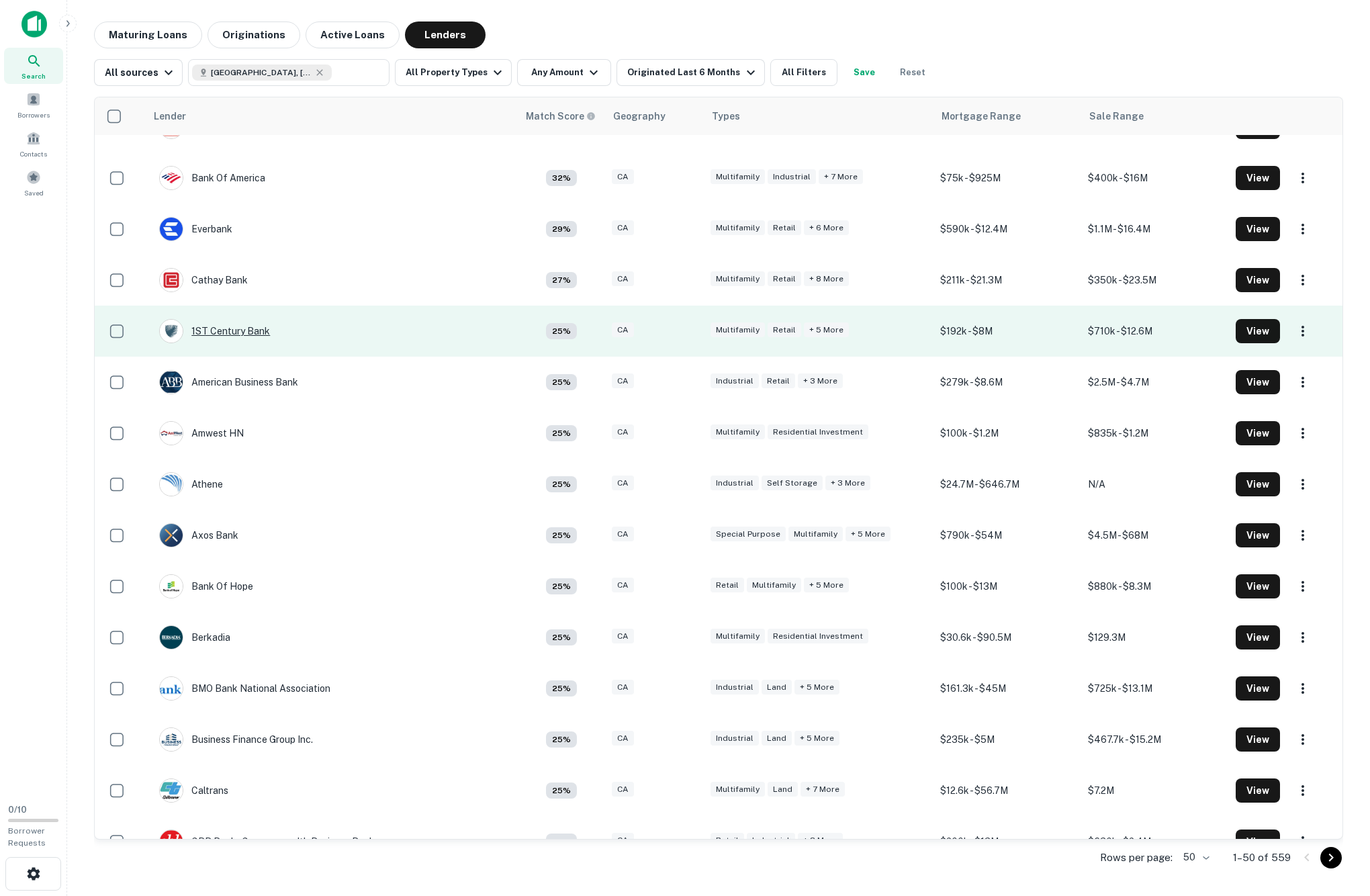
click at [250, 344] on div "1ST Century Bank" at bounding box center [214, 331] width 111 height 24
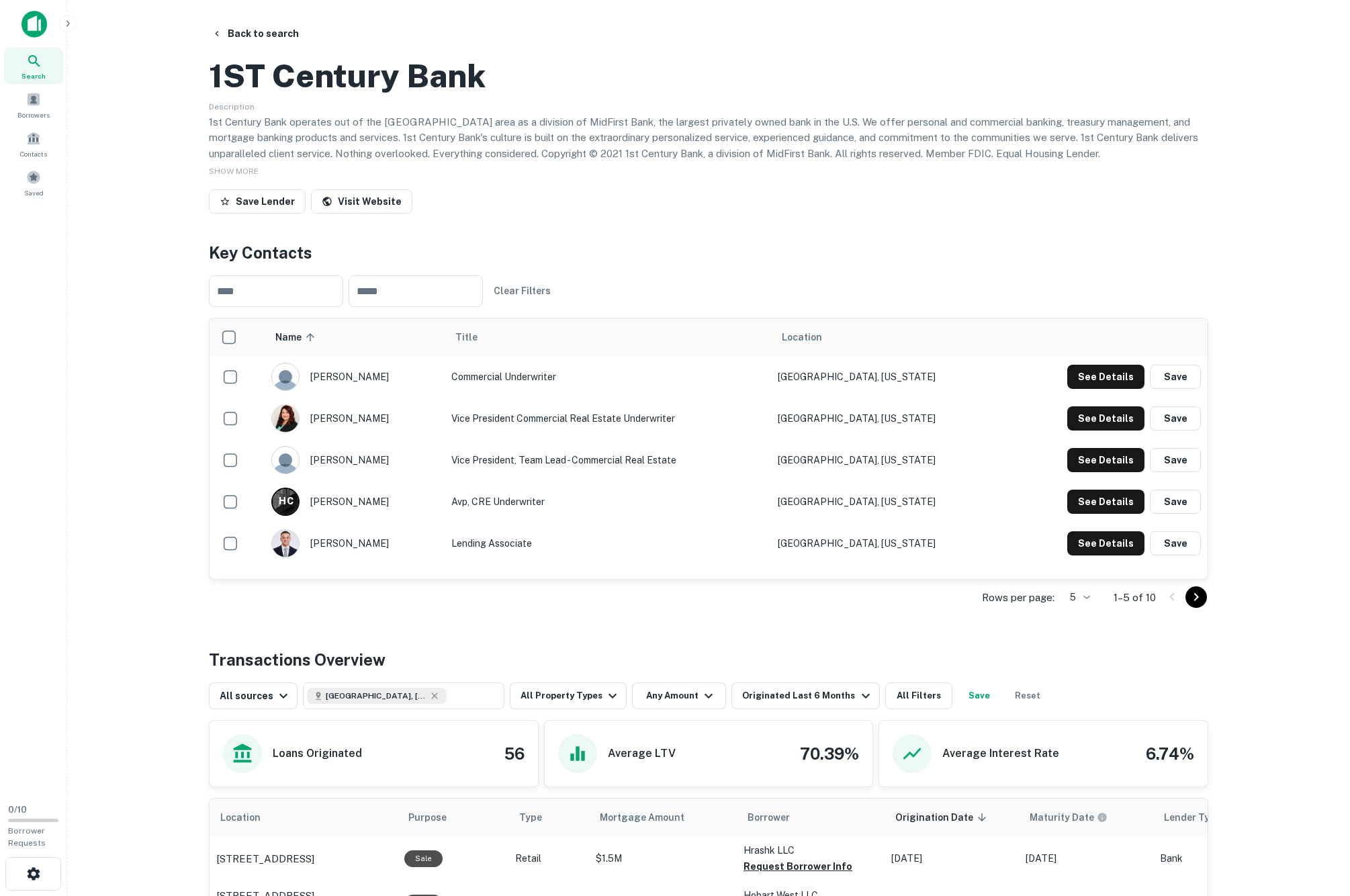
click at [188, 514] on main "Back to search 1ST Century Bank Description 1st Century Bank operates out of th…" at bounding box center [708, 448] width 1283 height 896
click at [357, 557] on div "joey salas" at bounding box center [354, 543] width 166 height 28
click at [1112, 389] on button "See Details" at bounding box center [1106, 377] width 78 height 24
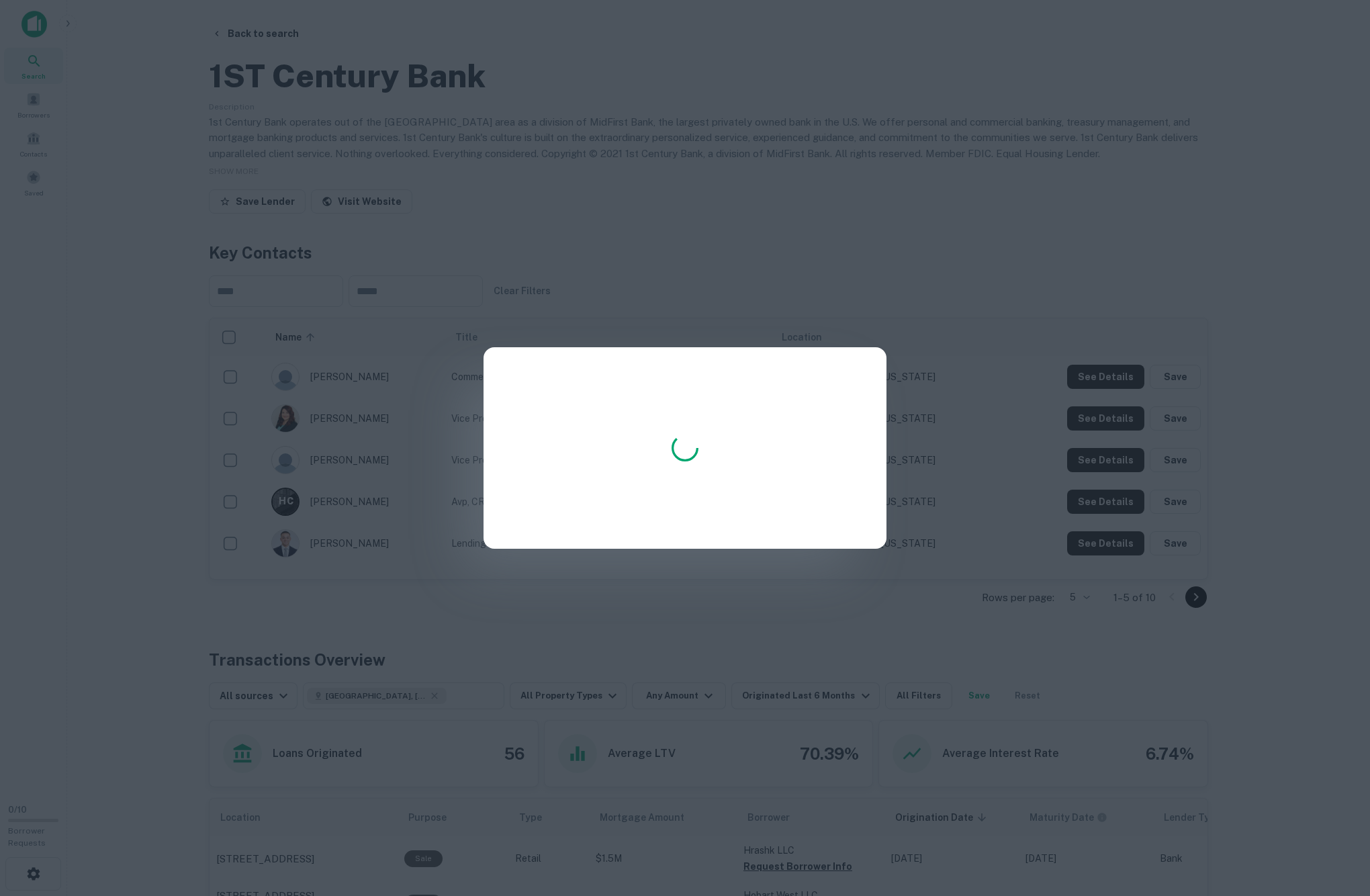
click at [1048, 595] on div at bounding box center [685, 448] width 1370 height 896
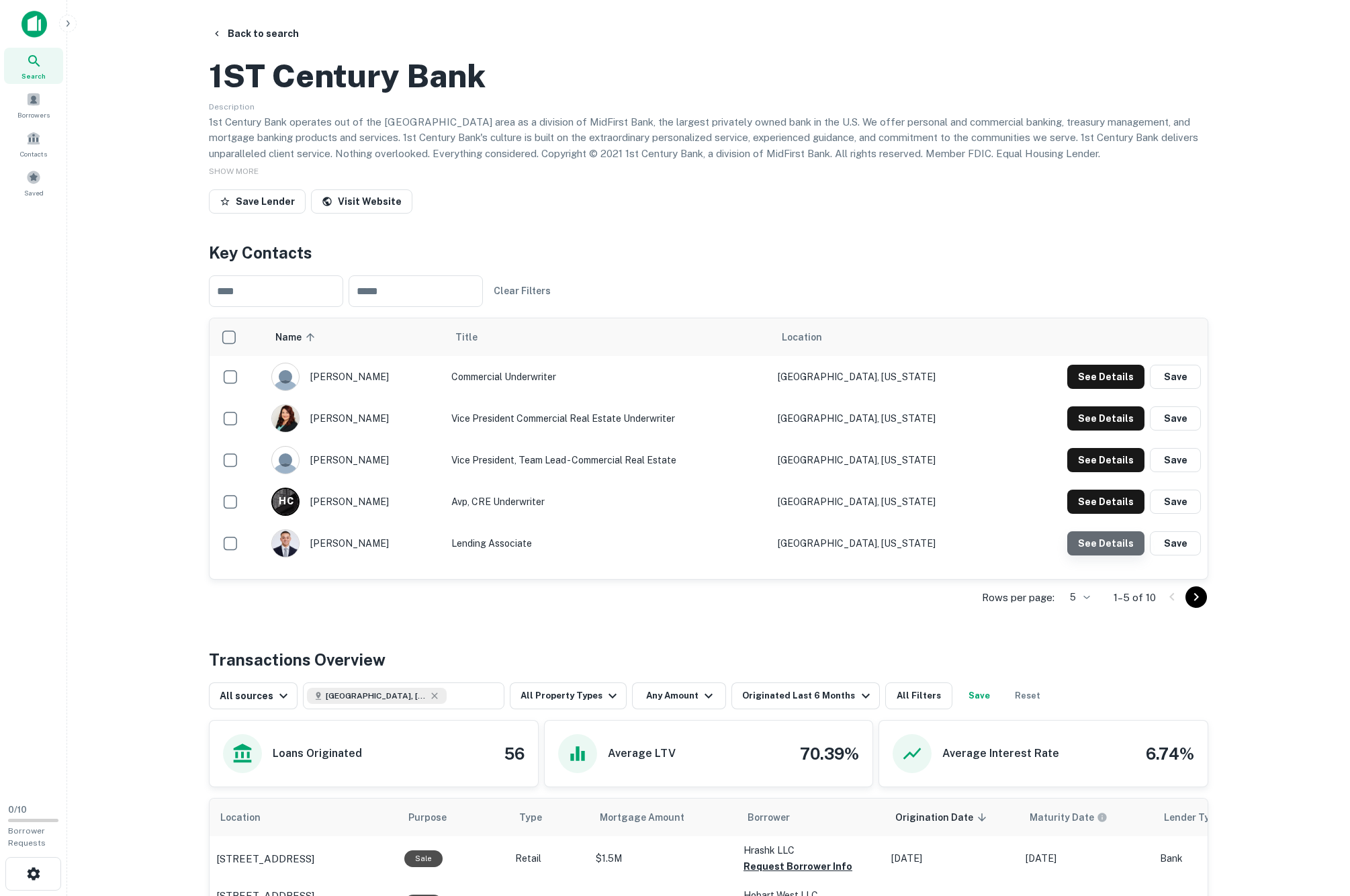
click at [1112, 389] on button "See Details" at bounding box center [1106, 377] width 78 height 24
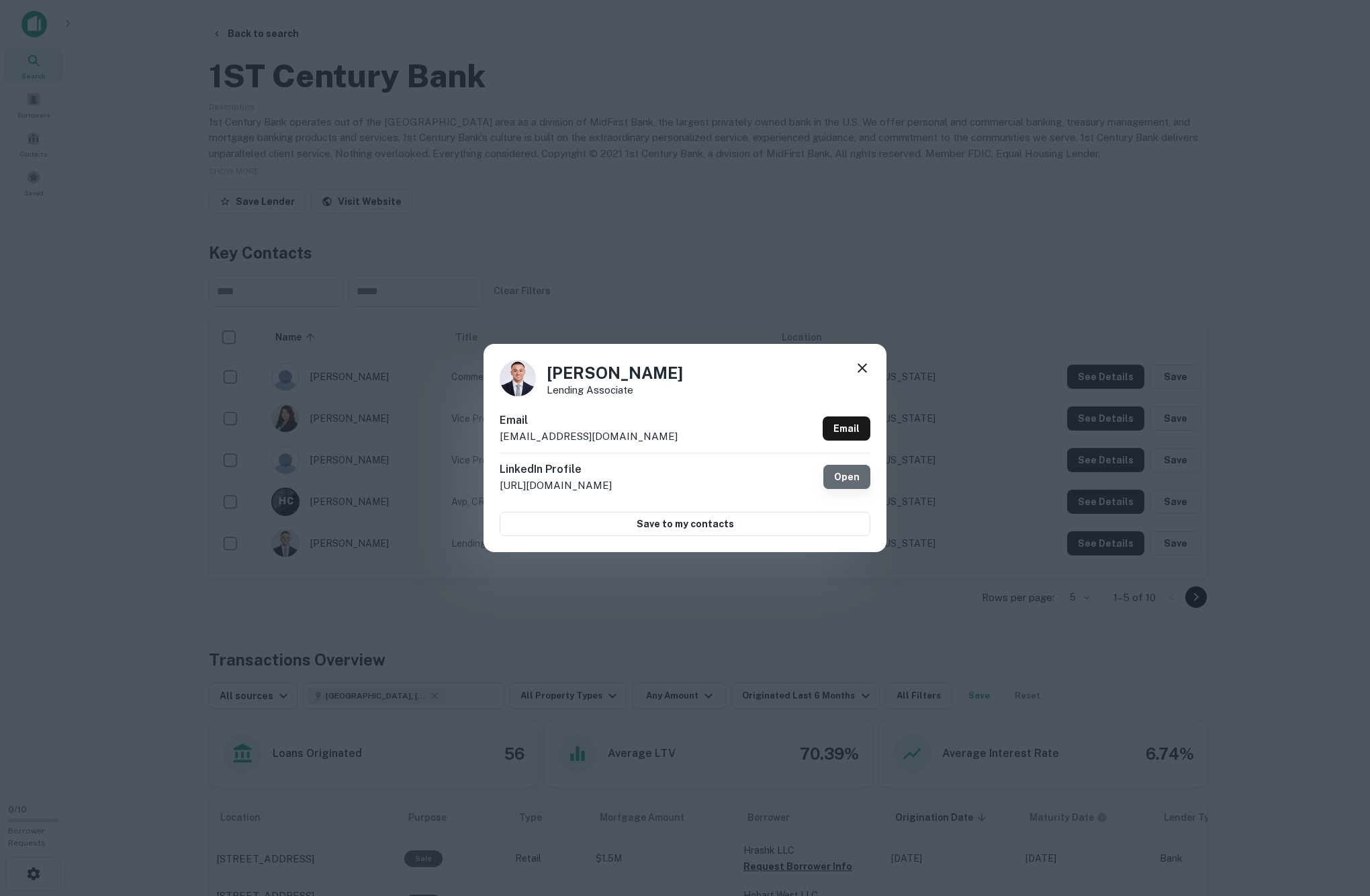
click at [842, 467] on link "Open" at bounding box center [846, 477] width 47 height 24
click at [235, 144] on div "Joey Salas Lending Associate Email jsalas@1cbank.com Email LinkedIn Profile htt…" at bounding box center [685, 448] width 1370 height 896
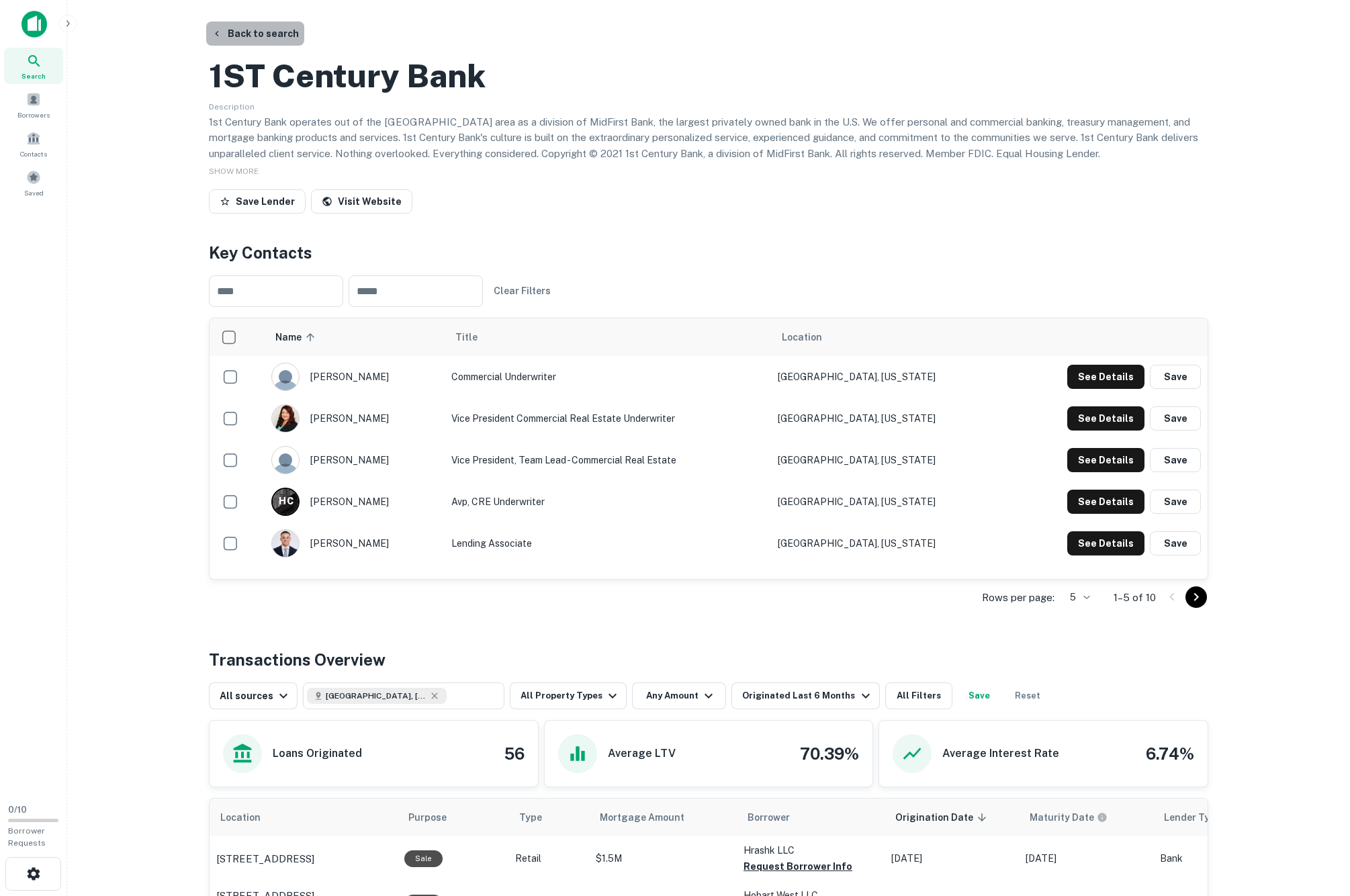
click at [258, 40] on button "Back to search" at bounding box center [255, 33] width 98 height 24
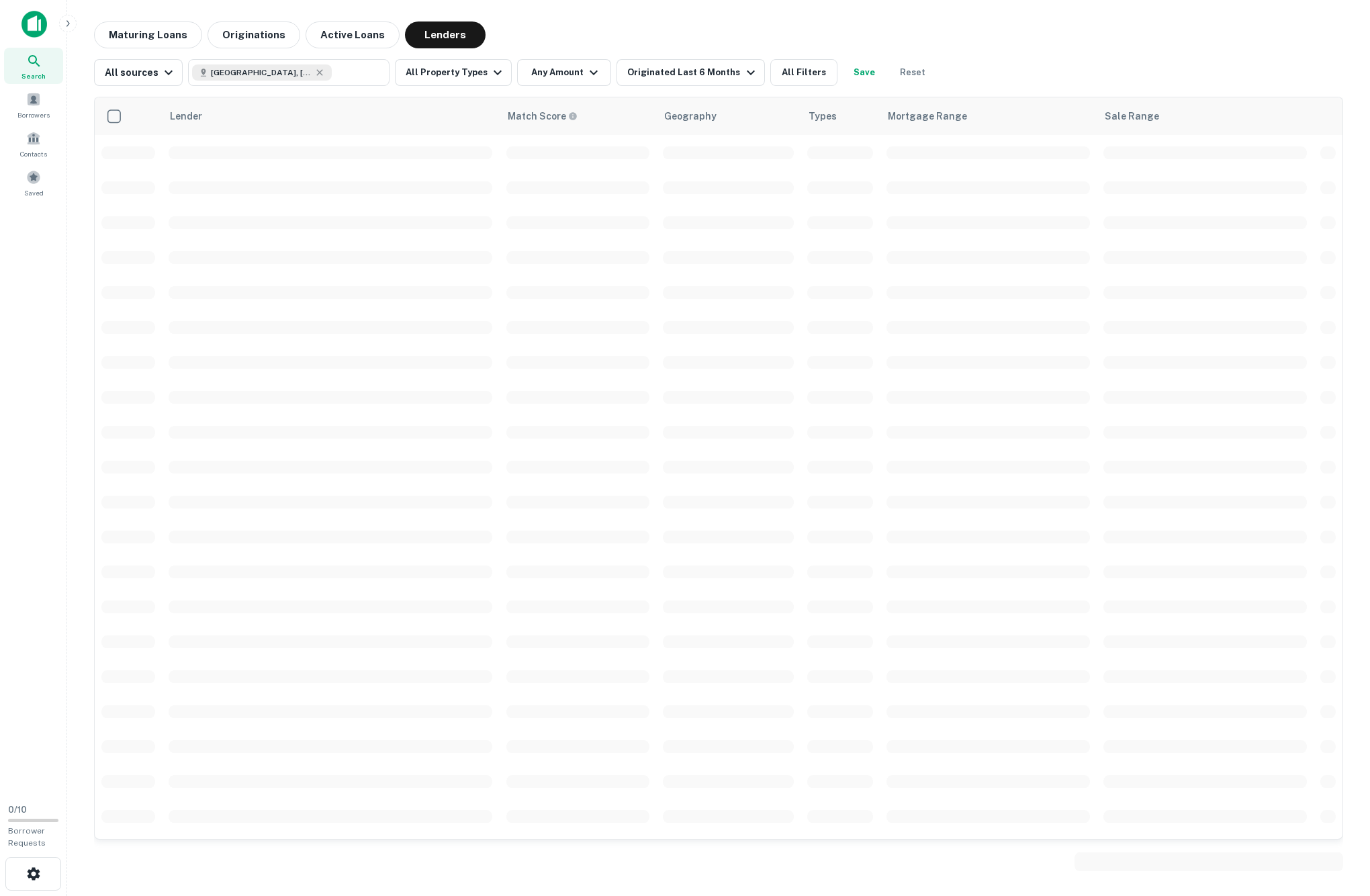
scroll to position [84, 0]
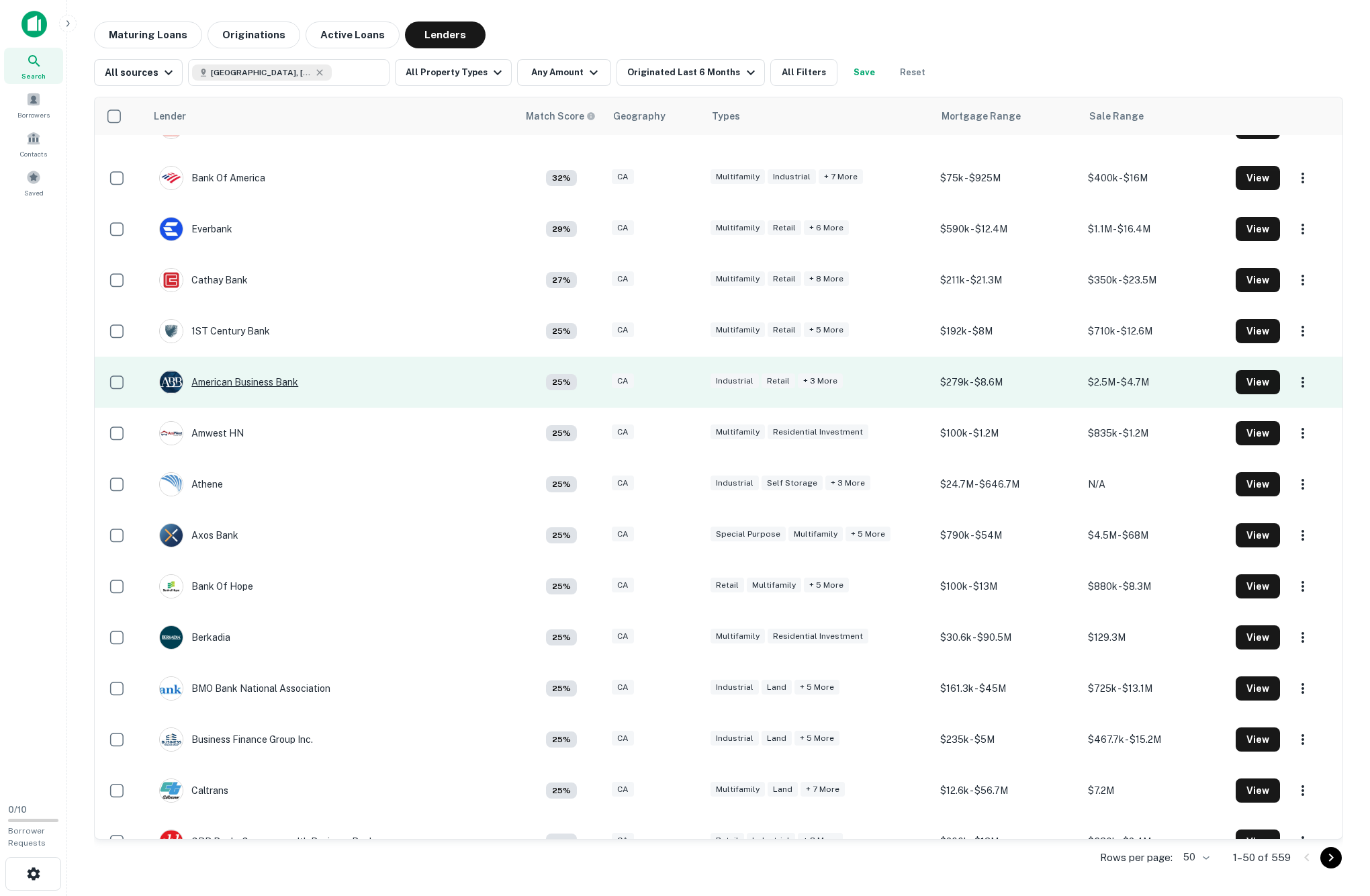
click at [254, 394] on div "American Business Bank" at bounding box center [228, 382] width 139 height 24
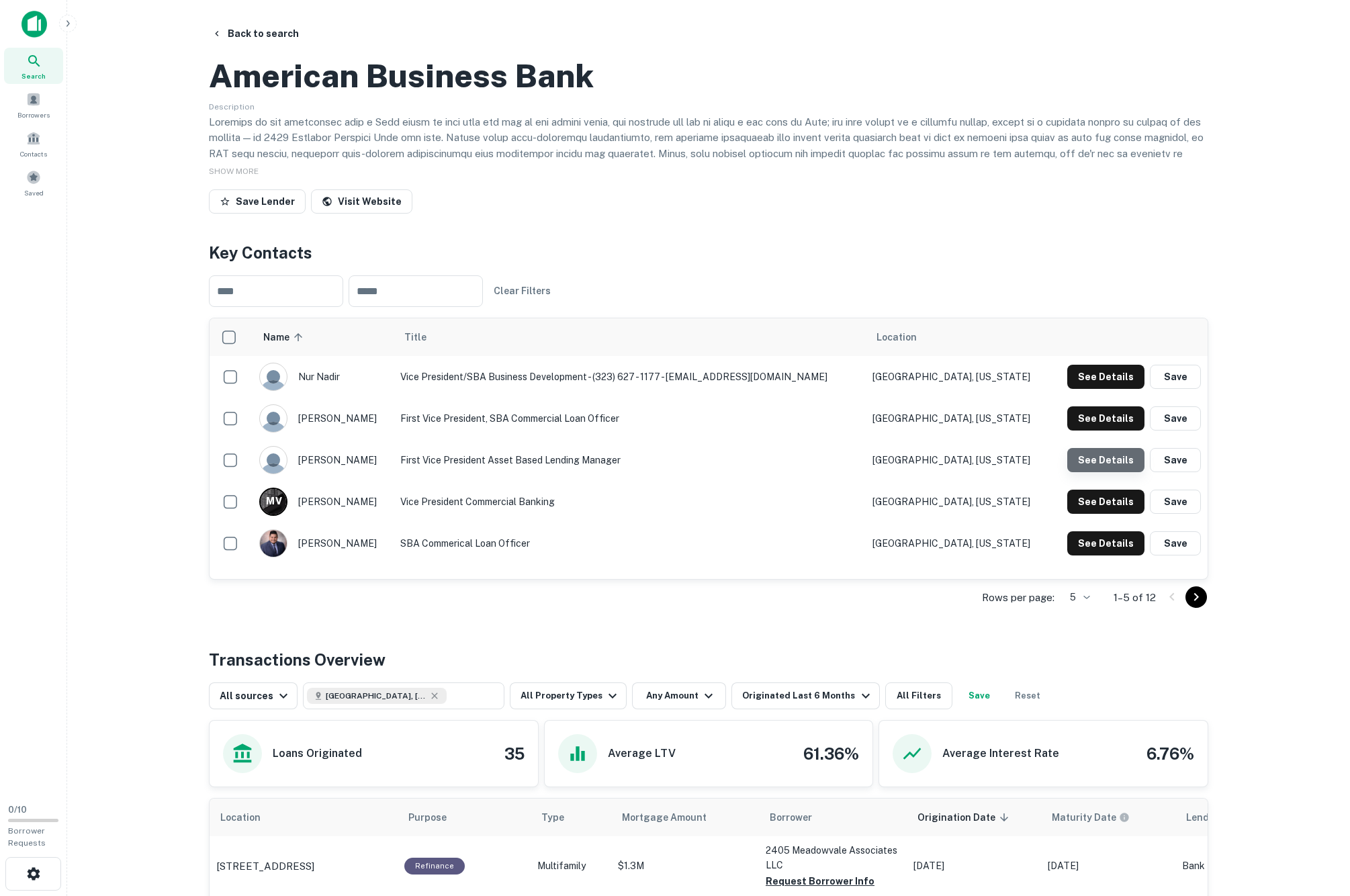
click at [1075, 389] on button "See Details" at bounding box center [1106, 377] width 78 height 24
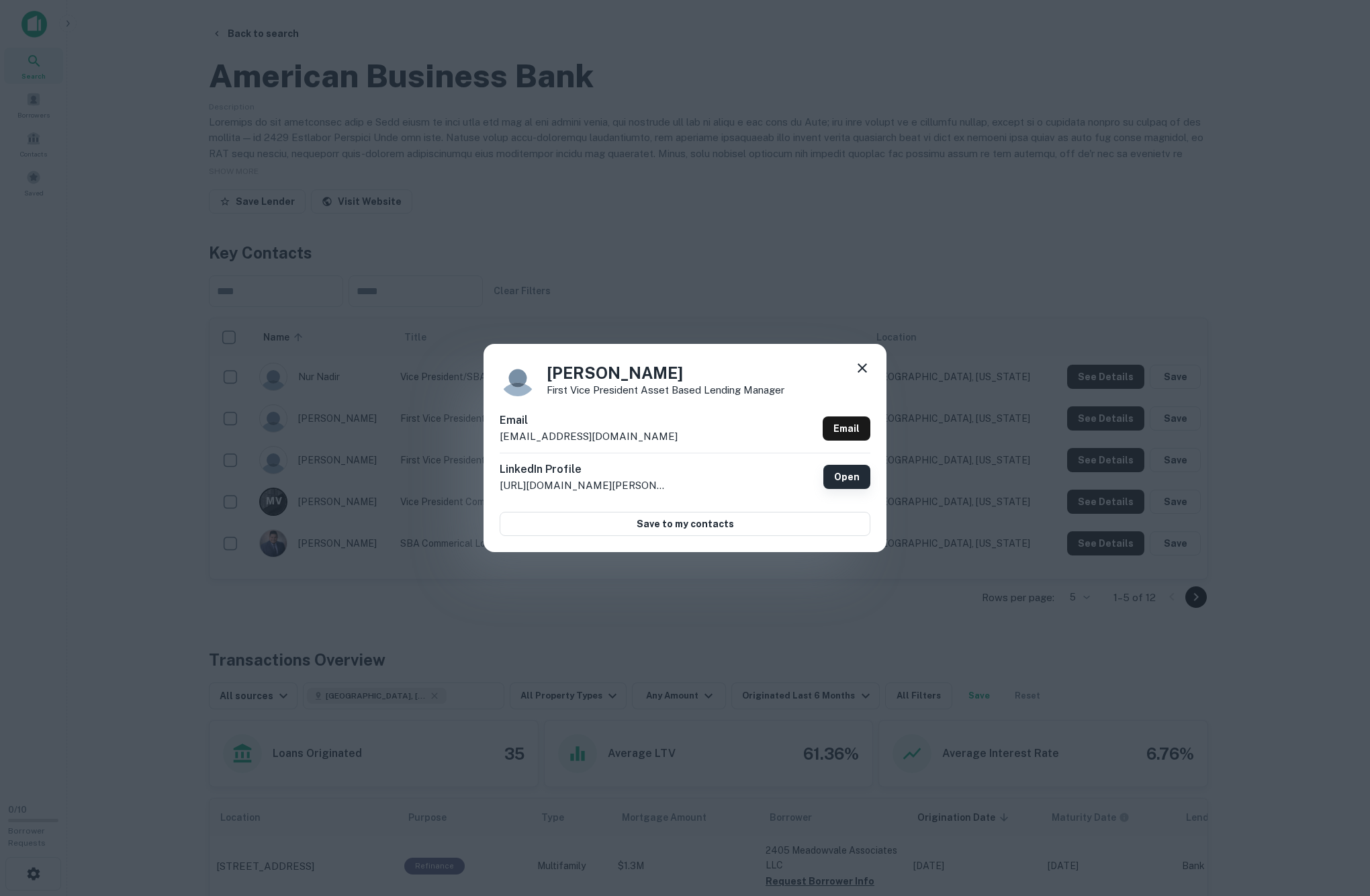
click at [849, 473] on link "Open" at bounding box center [846, 477] width 47 height 24
click at [779, 243] on div "Michele Aloe First Vice President Asset Based Lending Manager Email maloe@ameri…" at bounding box center [685, 448] width 1370 height 896
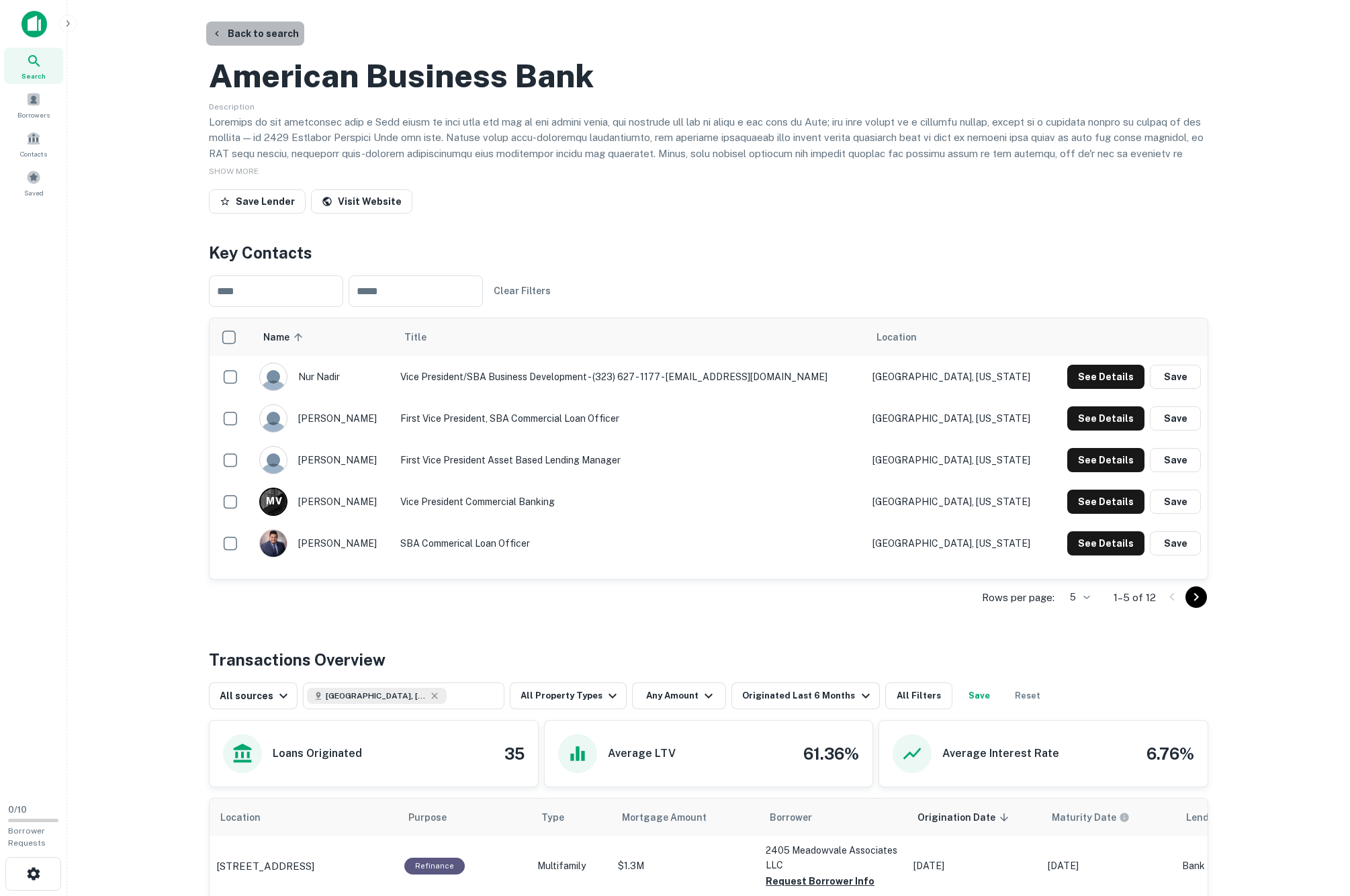
click at [287, 40] on button "Back to search" at bounding box center [255, 33] width 98 height 24
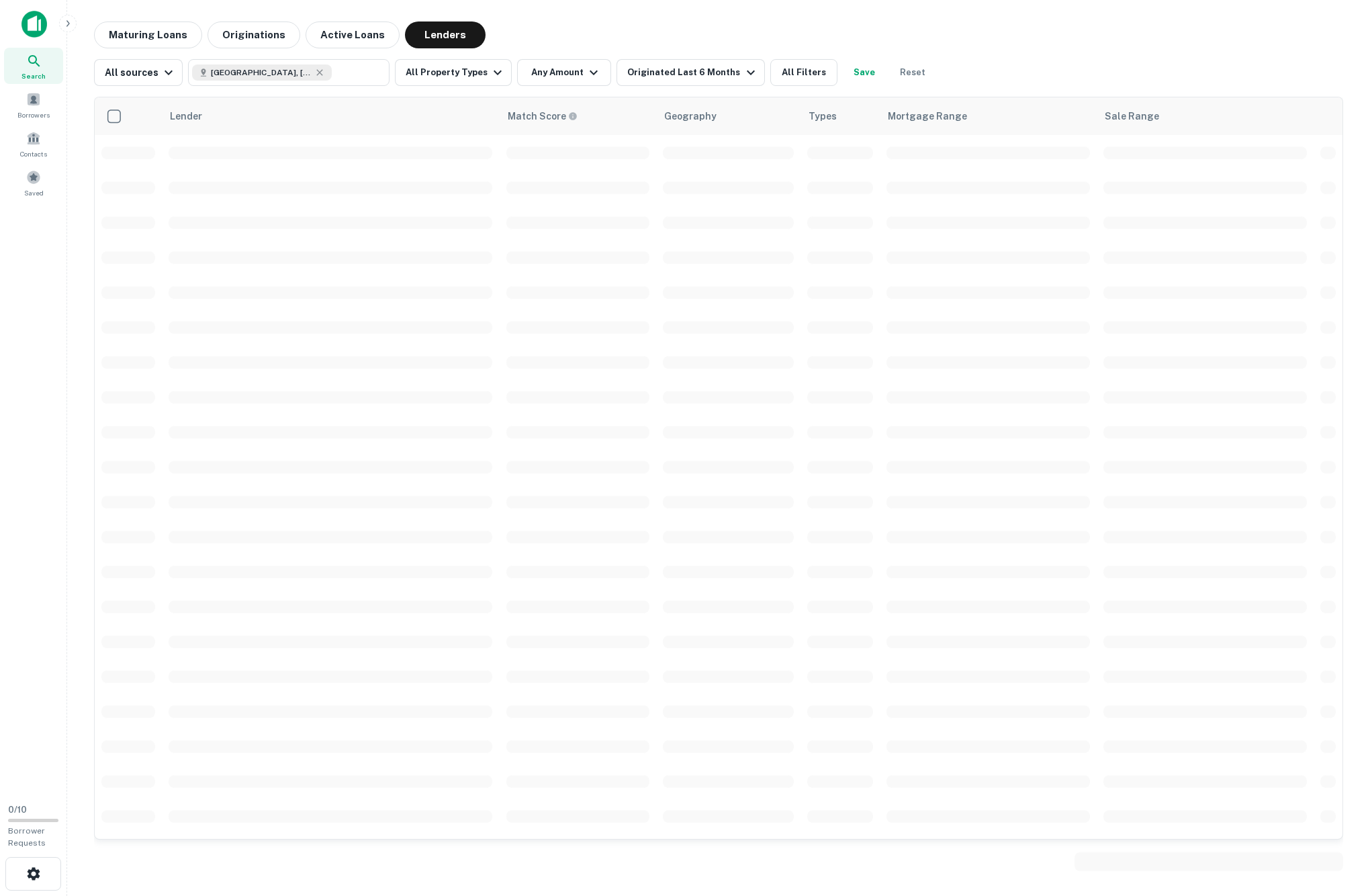
scroll to position [84, 0]
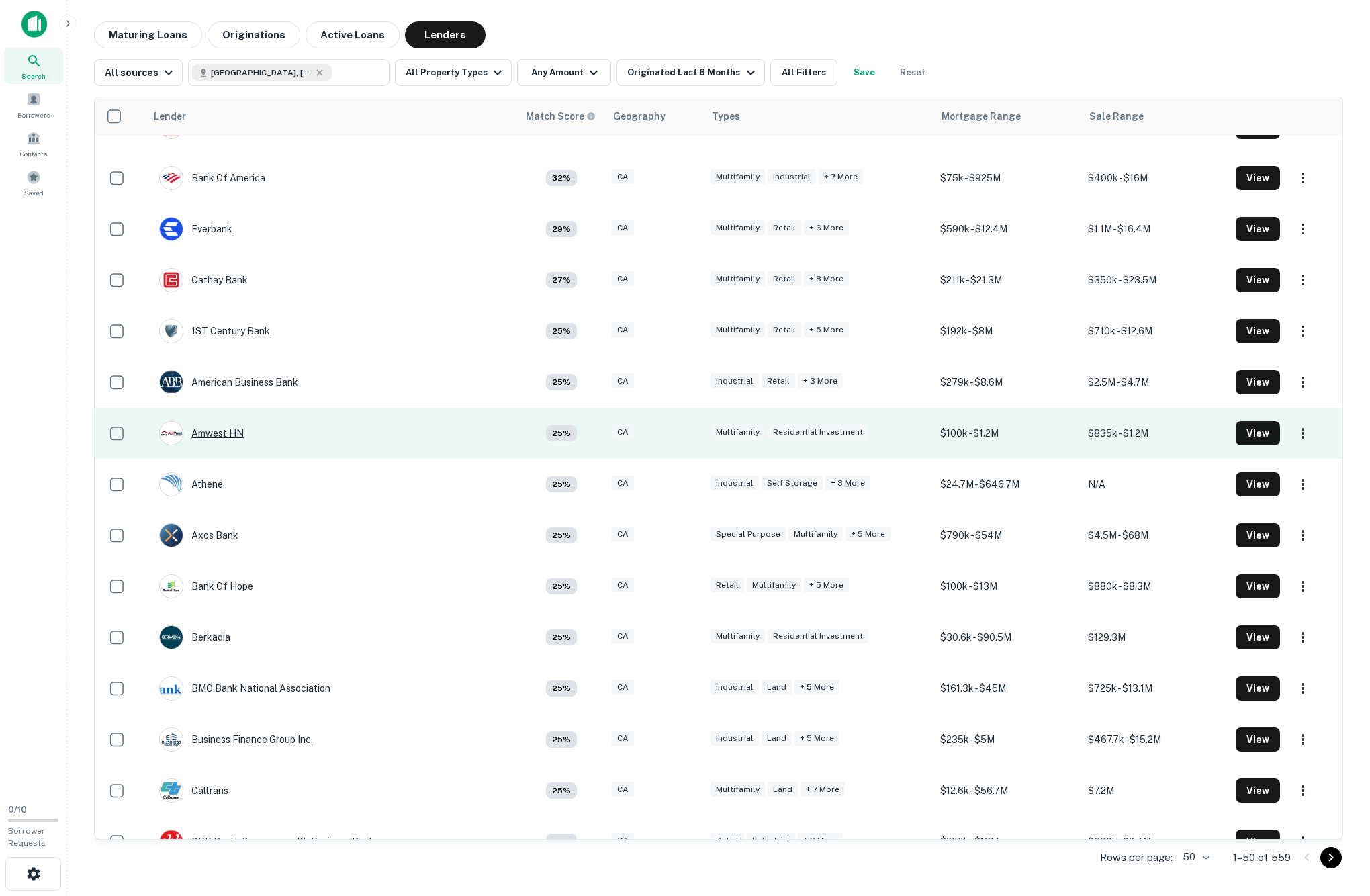
click at [208, 445] on div "Amwest HN" at bounding box center [201, 433] width 84 height 24
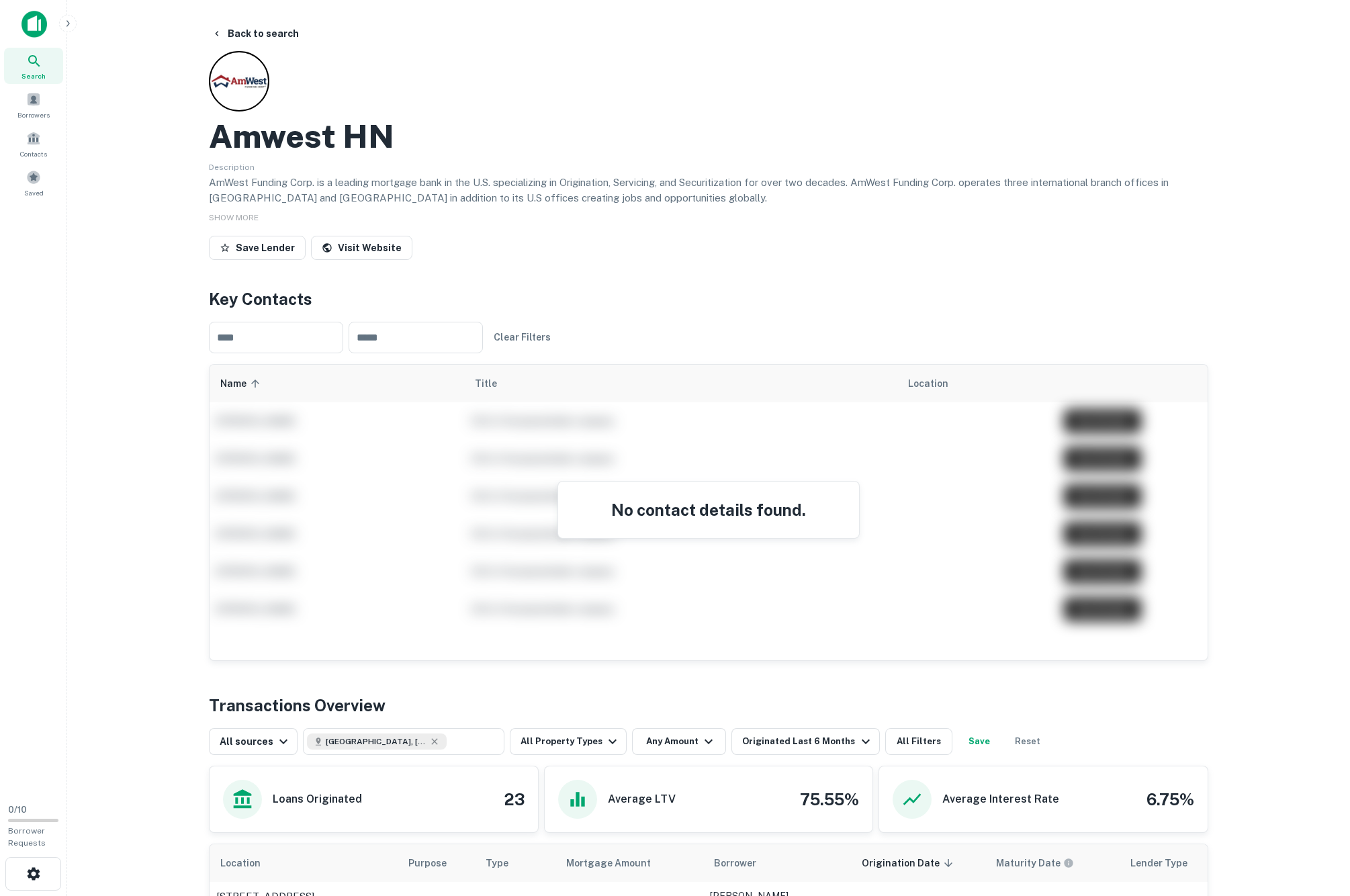
click at [290, 147] on h2 "Amwest HN" at bounding box center [302, 136] width 185 height 39
drag, startPoint x: 290, startPoint y: 147, endPoint x: 355, endPoint y: 147, distance: 65.0
click at [355, 147] on h2 "Amwest HN" at bounding box center [302, 136] width 185 height 39
copy h2 "Amwest HN"
click at [280, 26] on button "Back to search" at bounding box center [255, 33] width 98 height 24
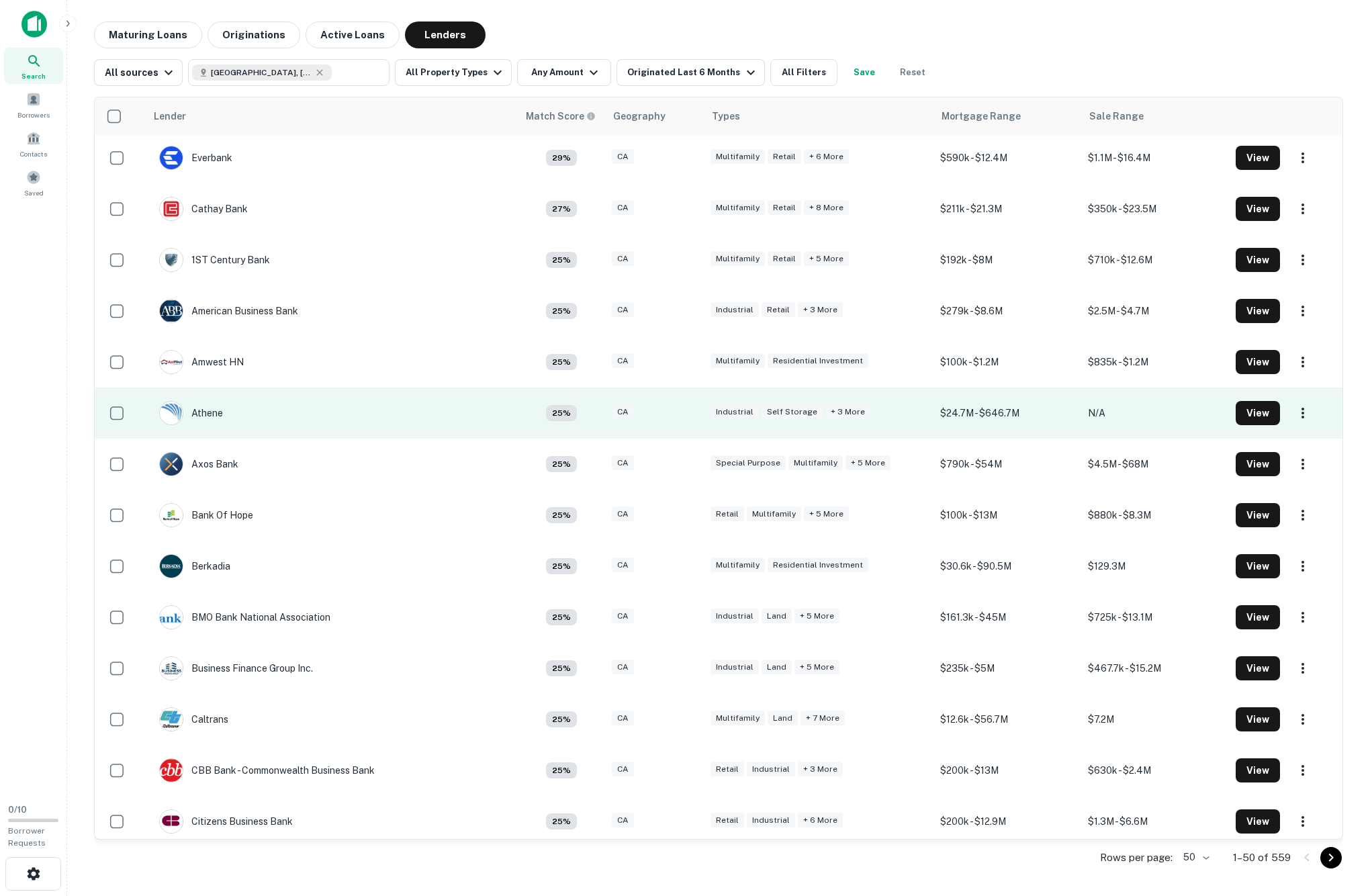
scroll to position [157, 0]
click at [210, 424] on div "Athene" at bounding box center [191, 412] width 64 height 24
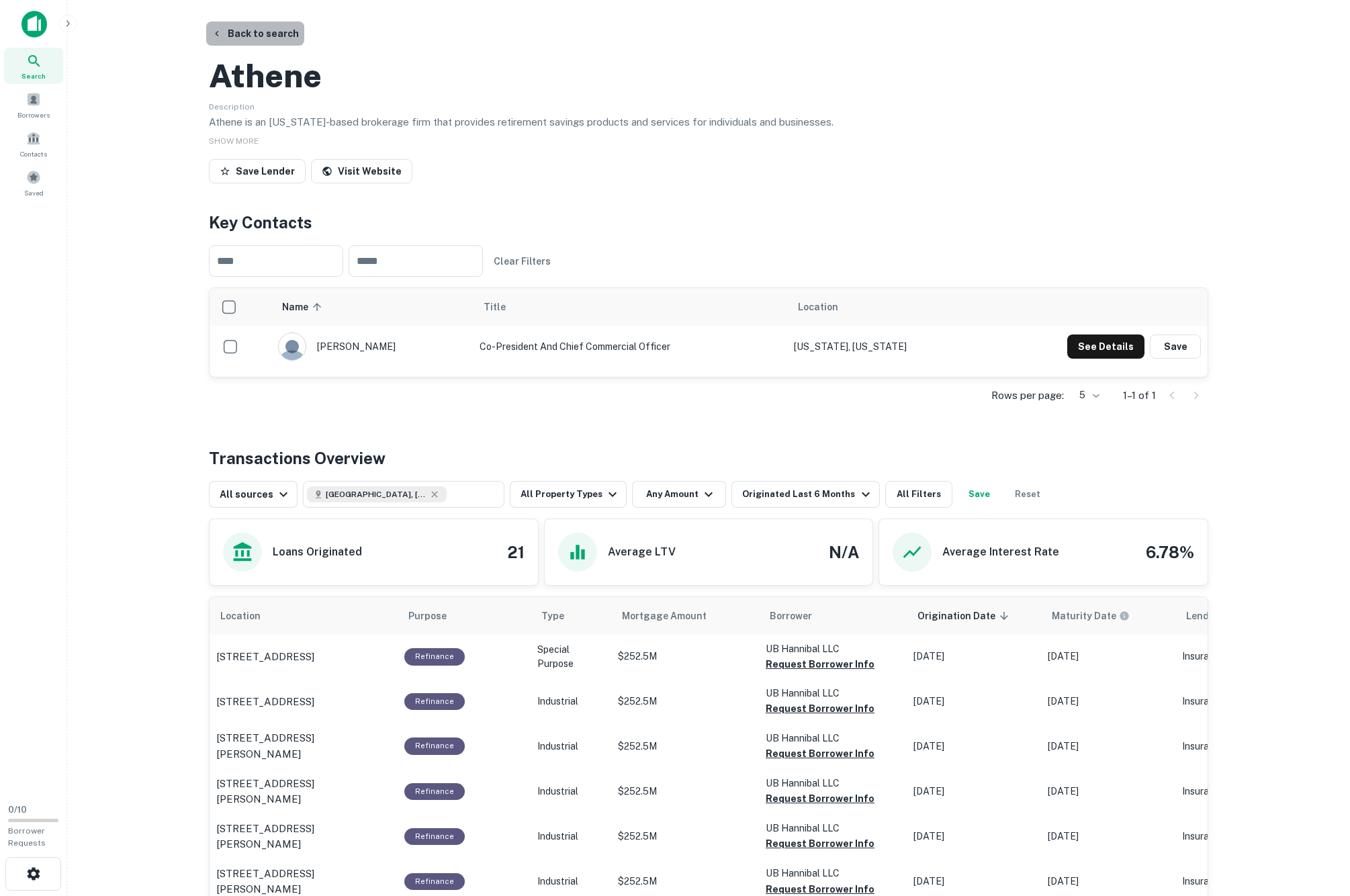
click at [243, 35] on button "Back to search" at bounding box center [255, 33] width 98 height 24
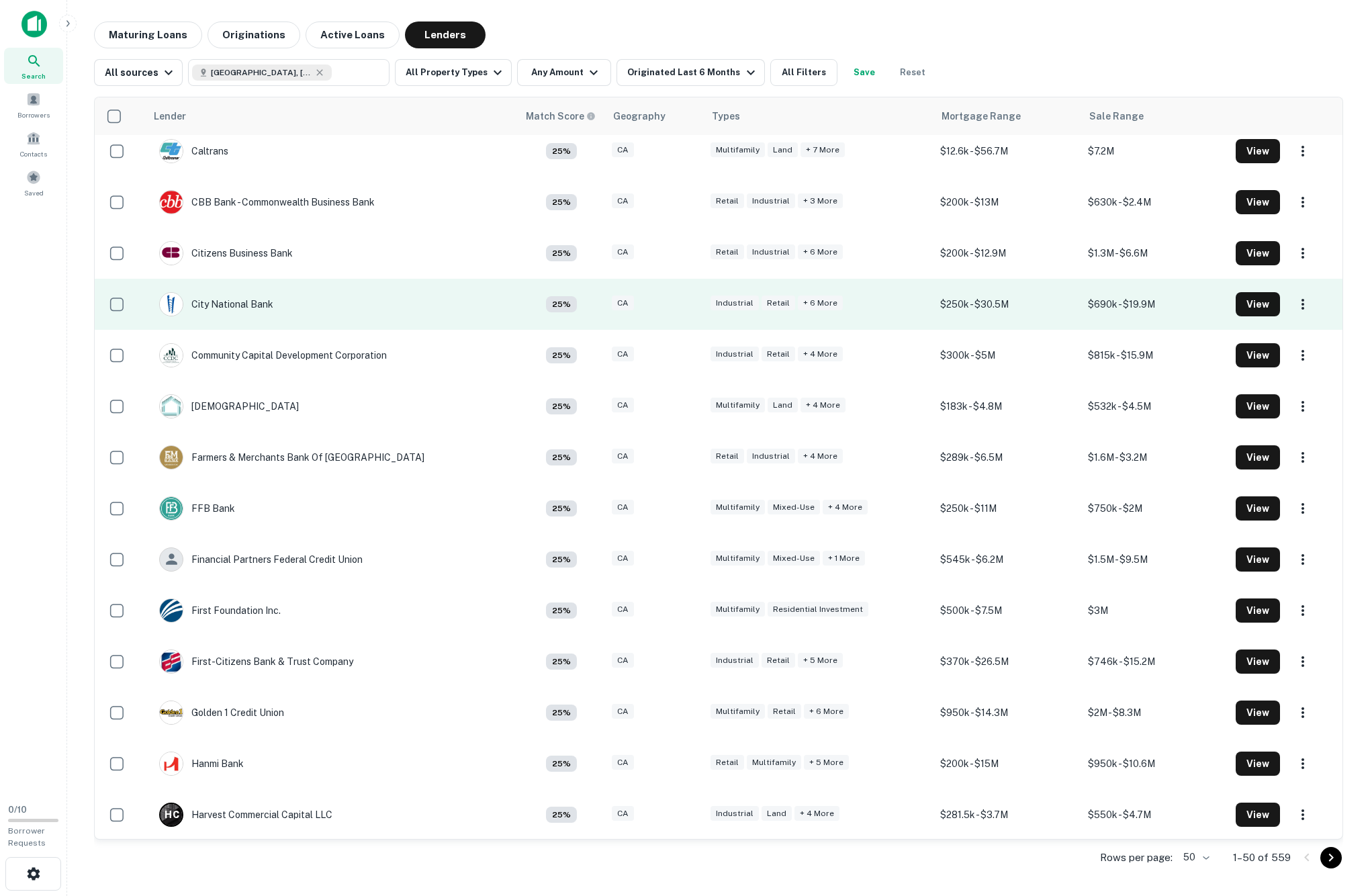
scroll to position [725, 0]
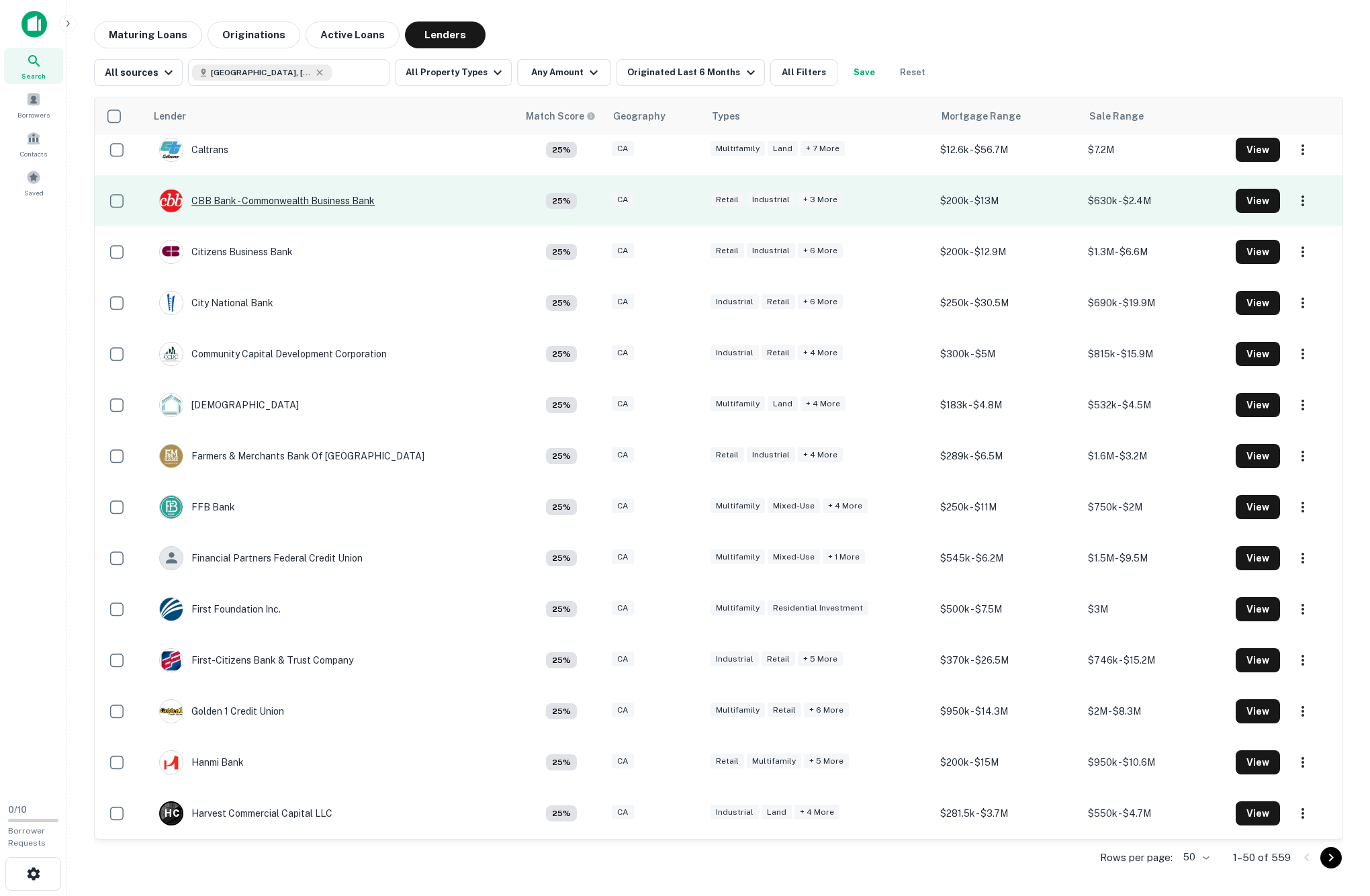
click at [231, 213] on div "CBB Bank - Commonwealth Business Bank" at bounding box center [267, 201] width 216 height 24
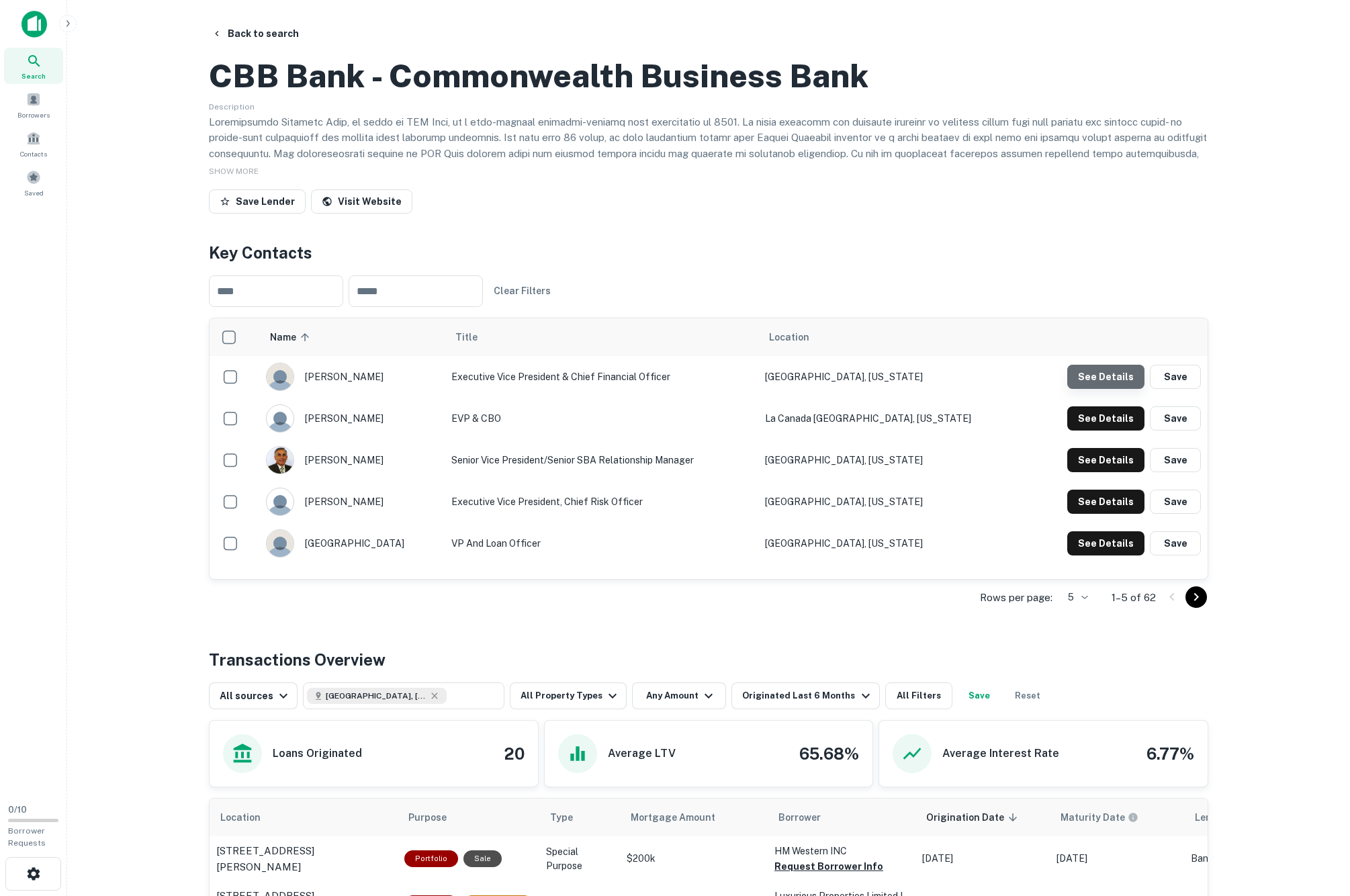
click at [1082, 389] on button "See Details" at bounding box center [1106, 377] width 78 height 24
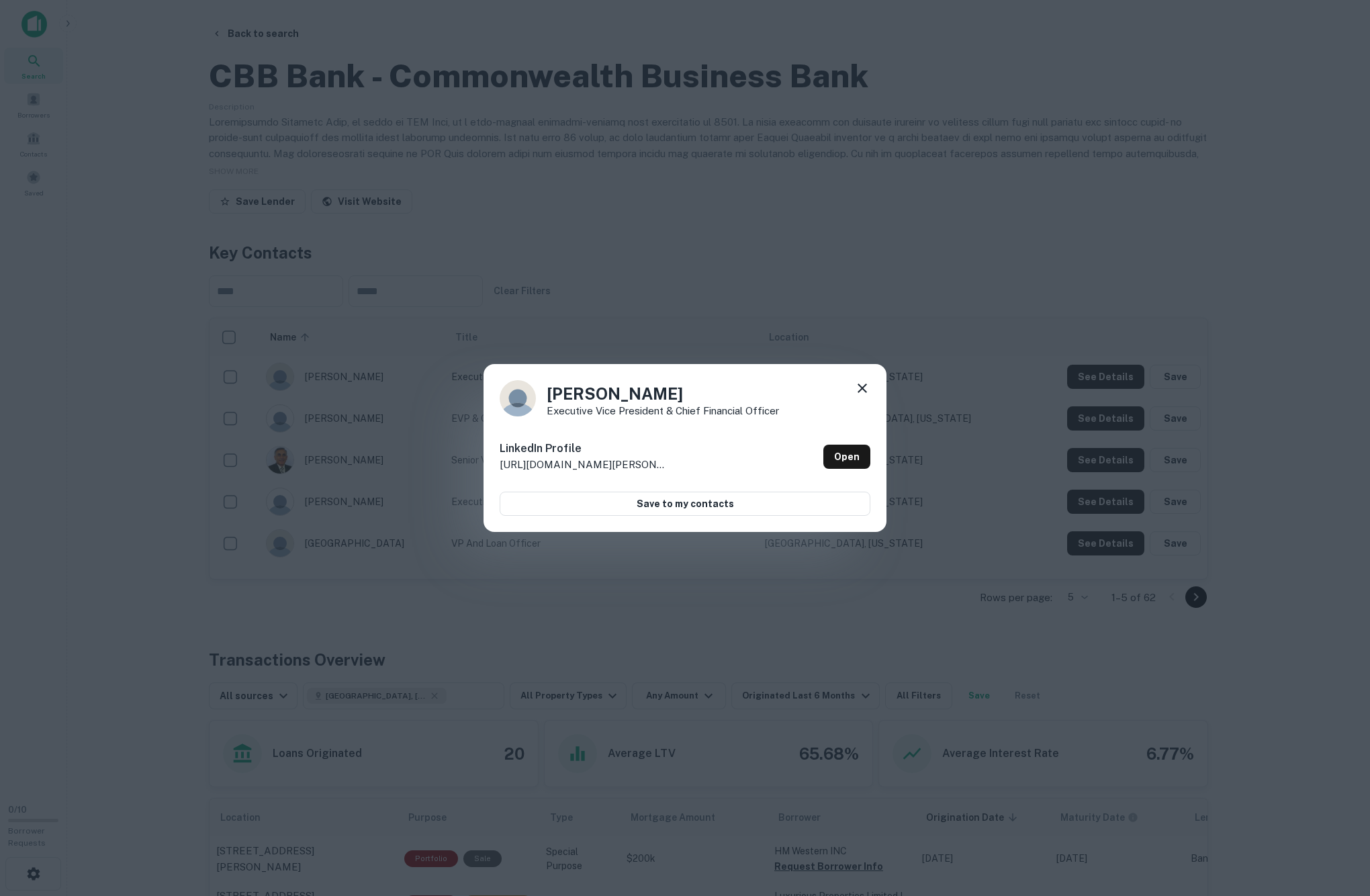
click at [1094, 506] on div "Michael McCall Executive Vice President & Chief Financial Officer LinkedIn Prof…" at bounding box center [685, 448] width 1370 height 896
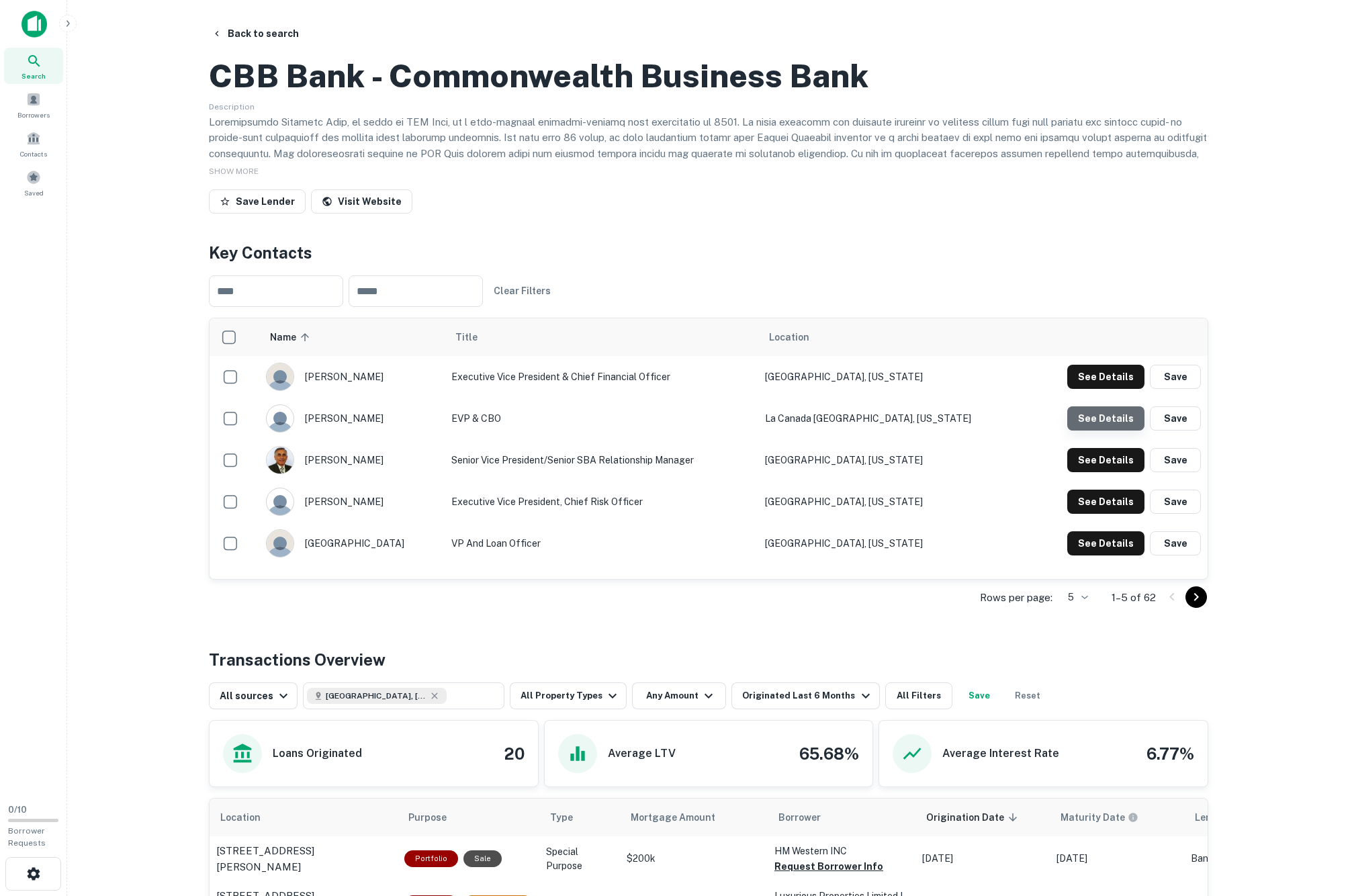
click at [1098, 389] on button "See Details" at bounding box center [1106, 377] width 78 height 24
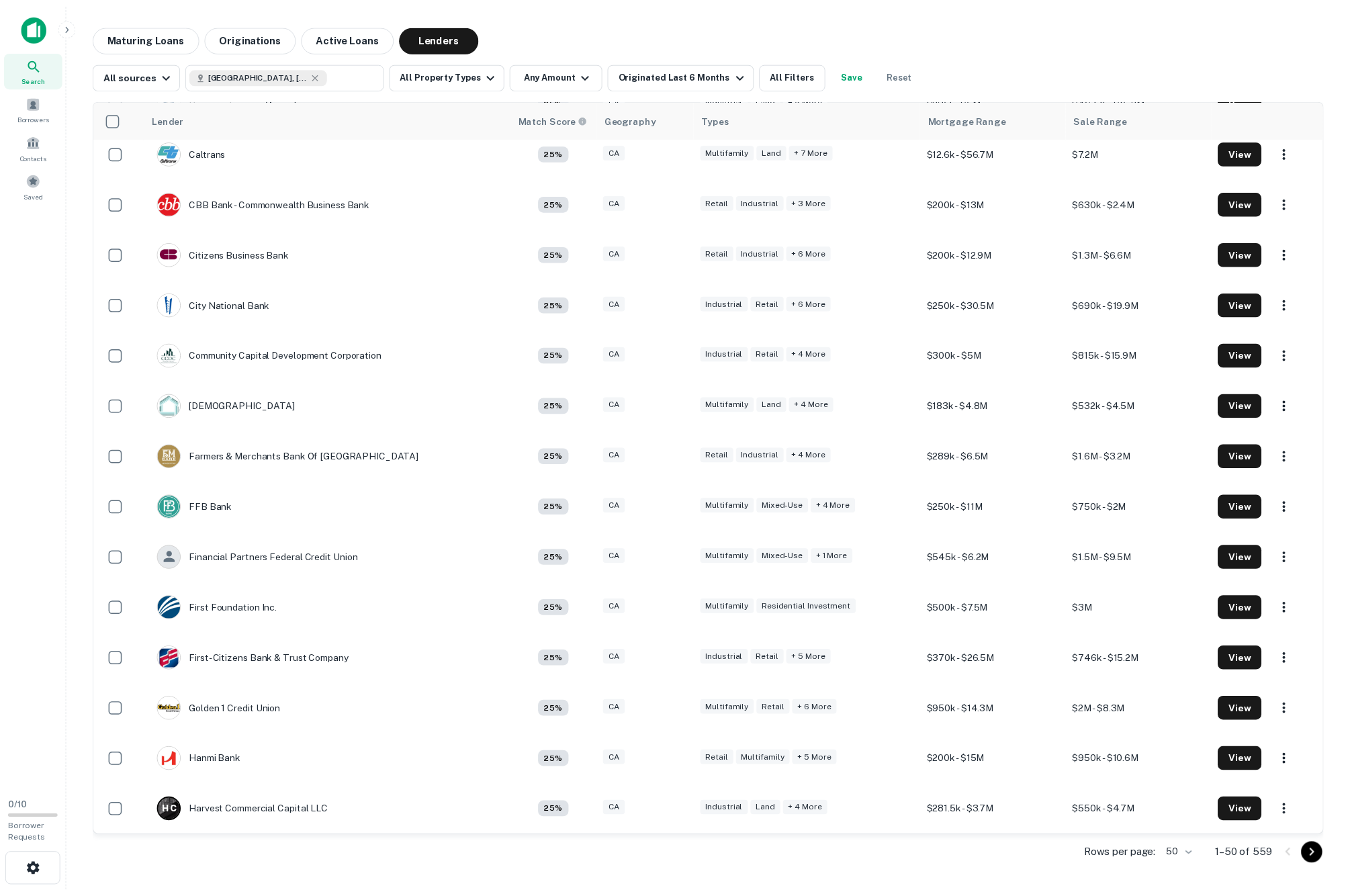
scroll to position [727, 0]
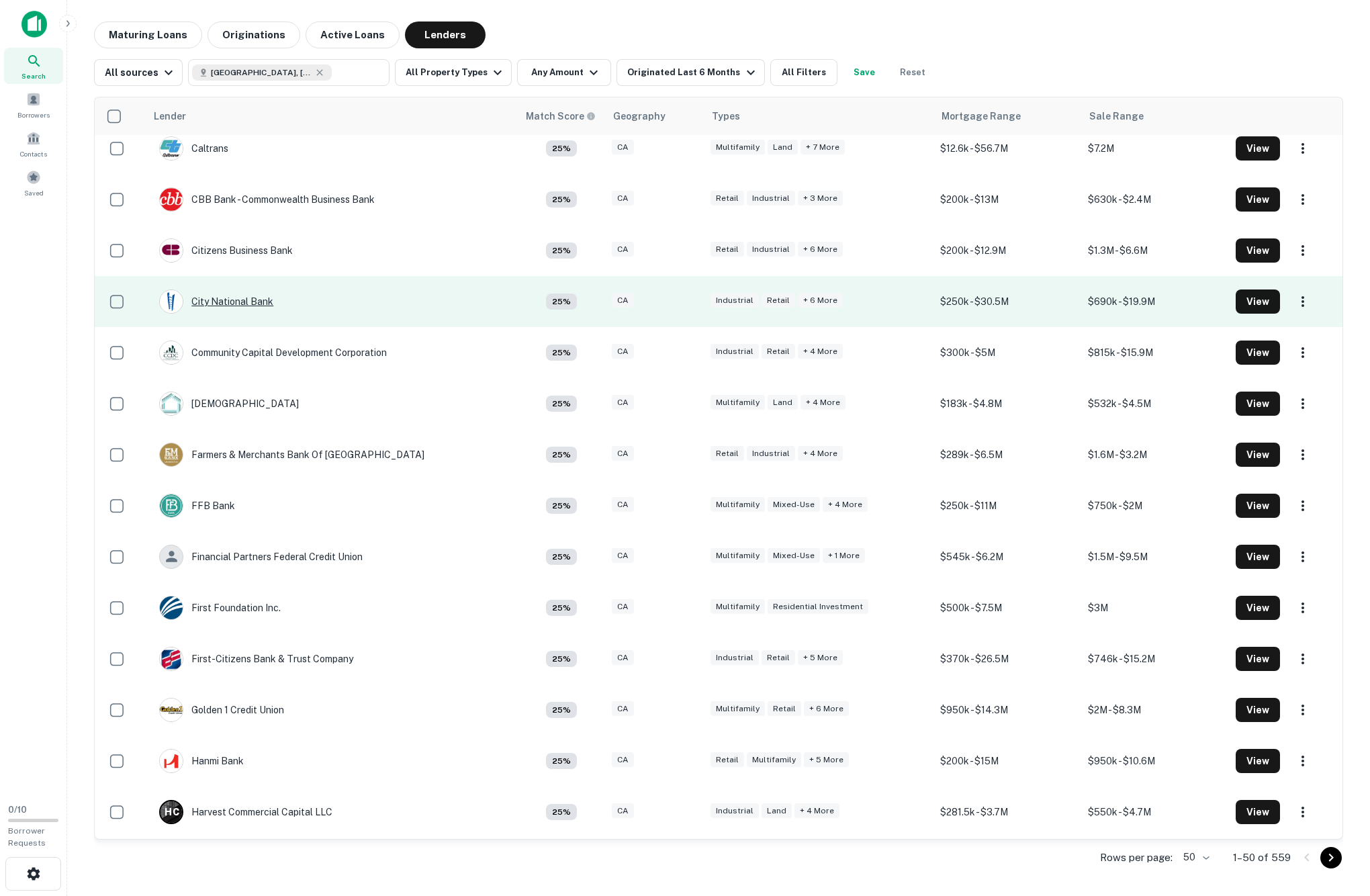
click at [248, 314] on div "City National Bank" at bounding box center [216, 302] width 114 height 24
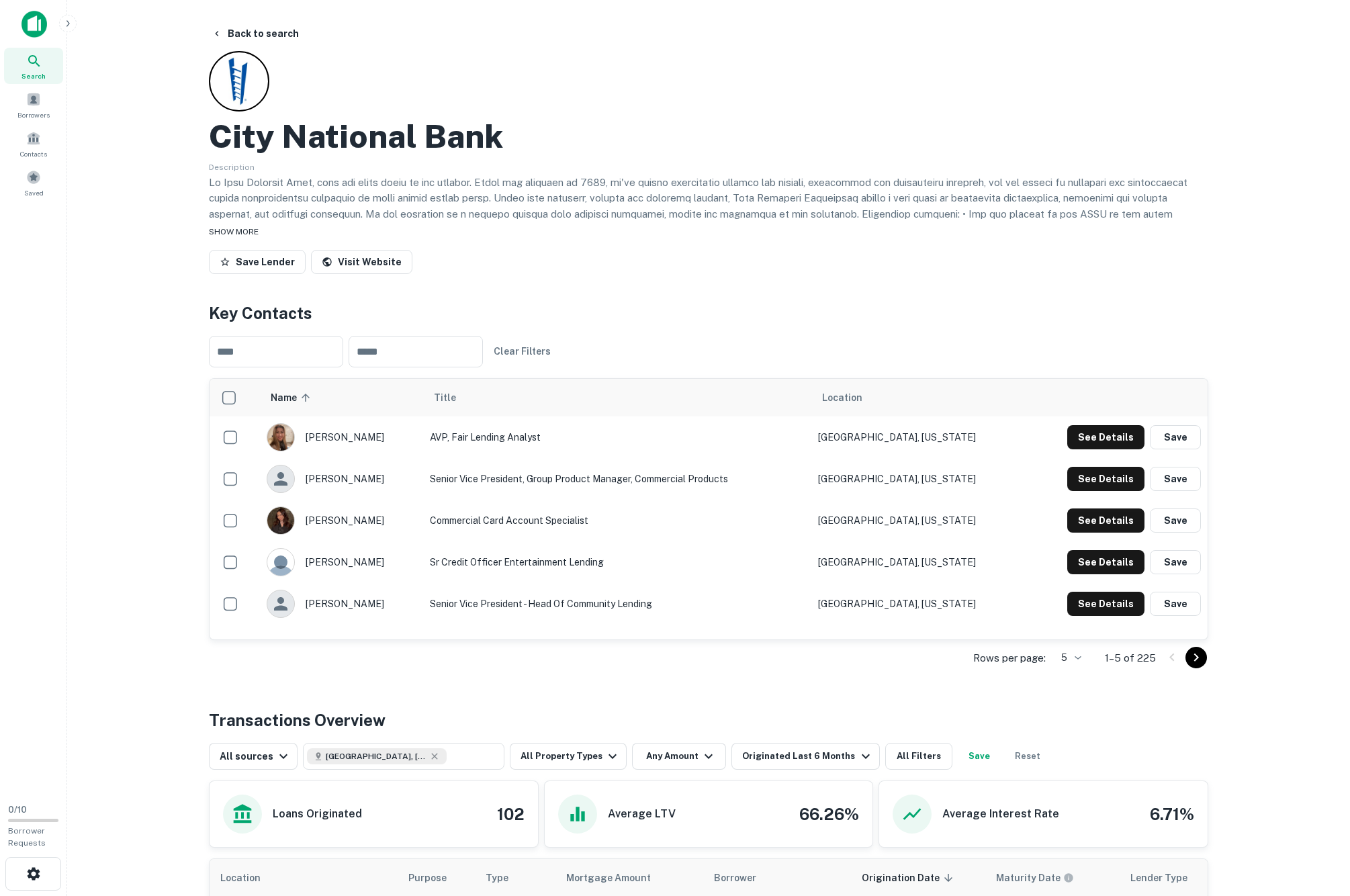
click at [258, 236] on span "SHOW MORE" at bounding box center [233, 232] width 49 height 9
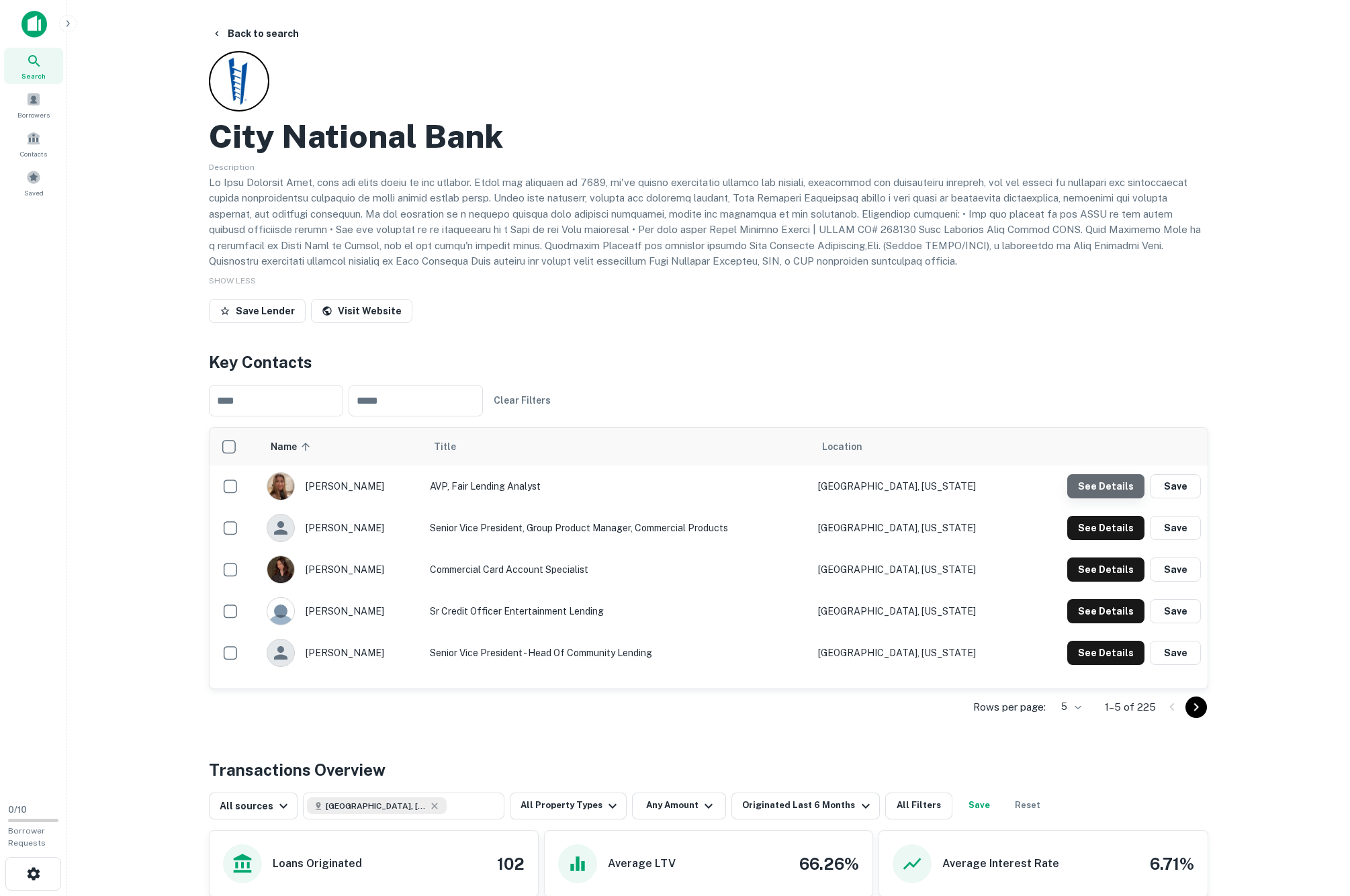
click at [1104, 499] on button "See Details" at bounding box center [1106, 486] width 78 height 24
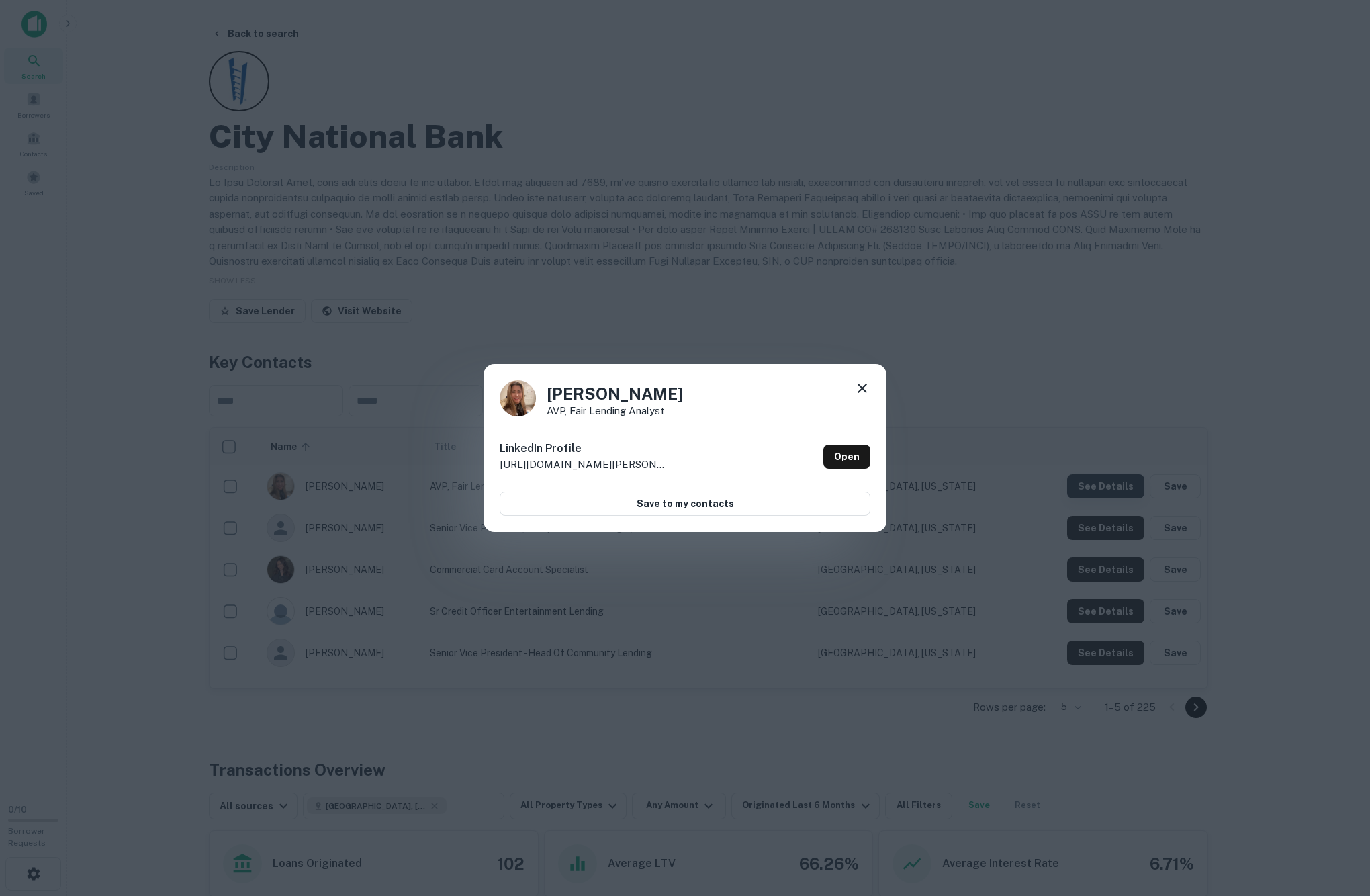
click at [1104, 537] on div "Darlene B AVP, Fair Lending Analyst LinkedIn Profile http://www.linkedin.com/in…" at bounding box center [685, 448] width 1370 height 896
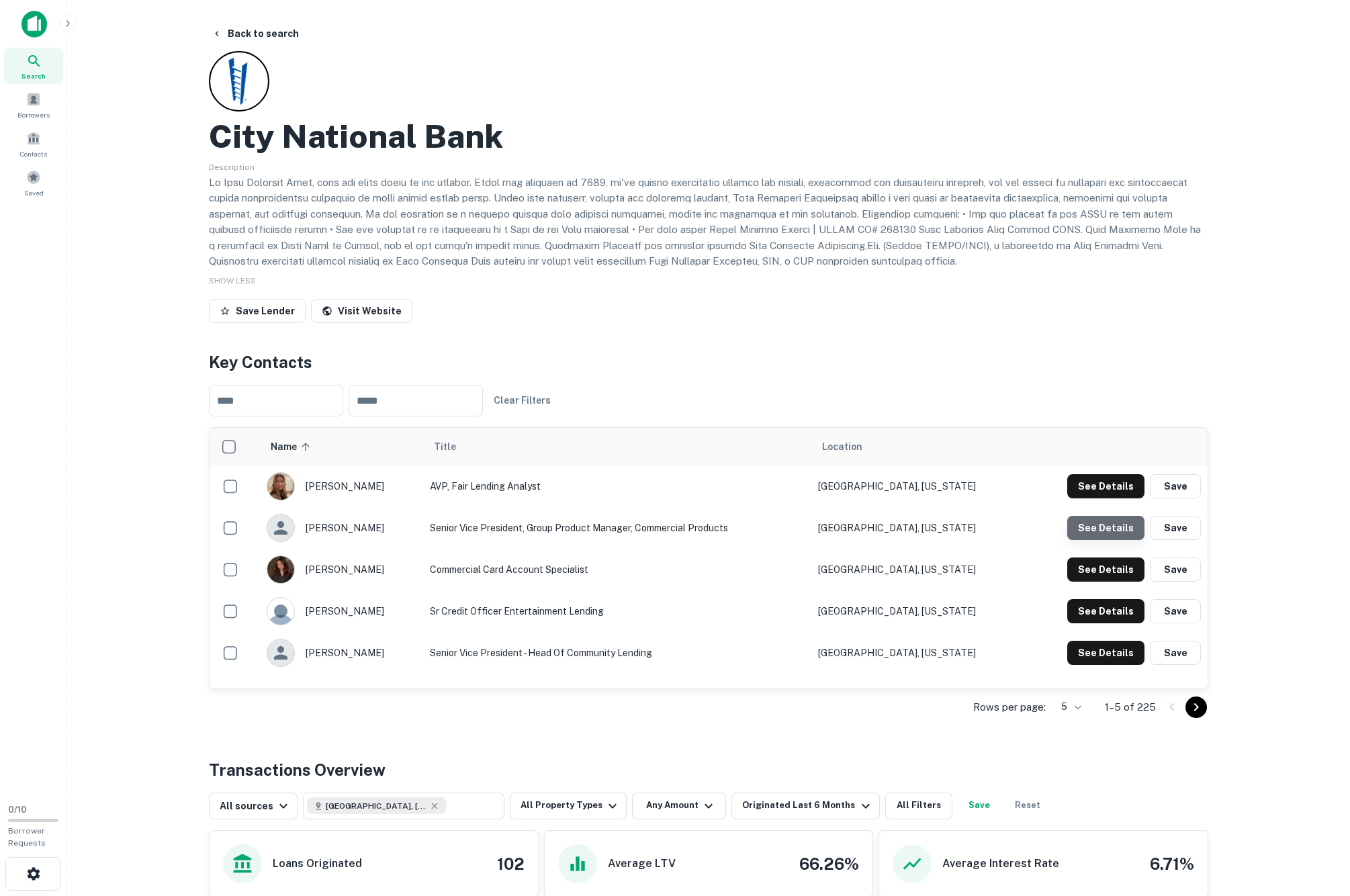
click at [1103, 499] on button "See Details" at bounding box center [1106, 486] width 78 height 24
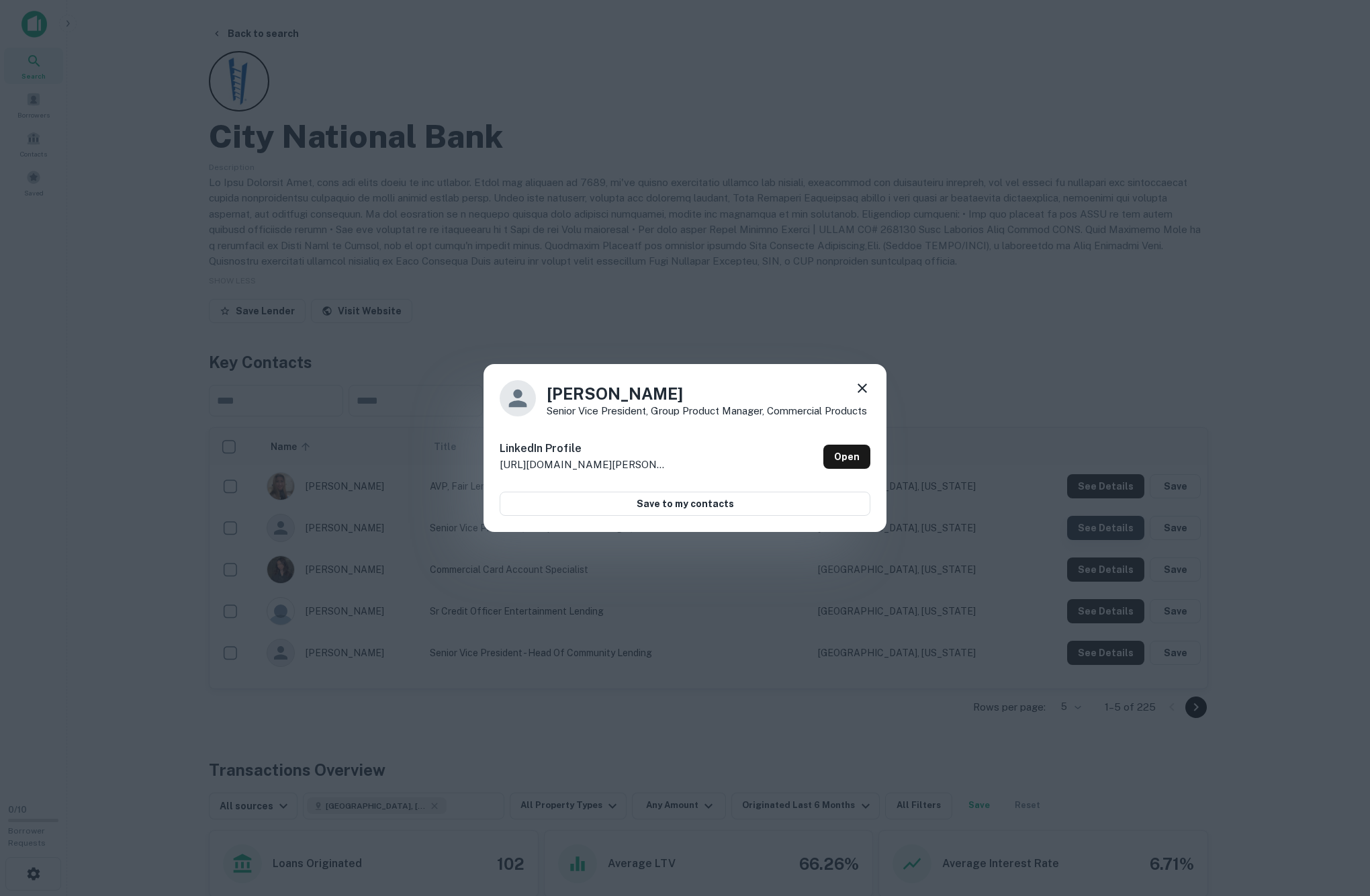
click at [1103, 579] on div "Jennifer Murphy Senior Vice President, Group Product Manager, Commercial Produc…" at bounding box center [685, 448] width 1370 height 896
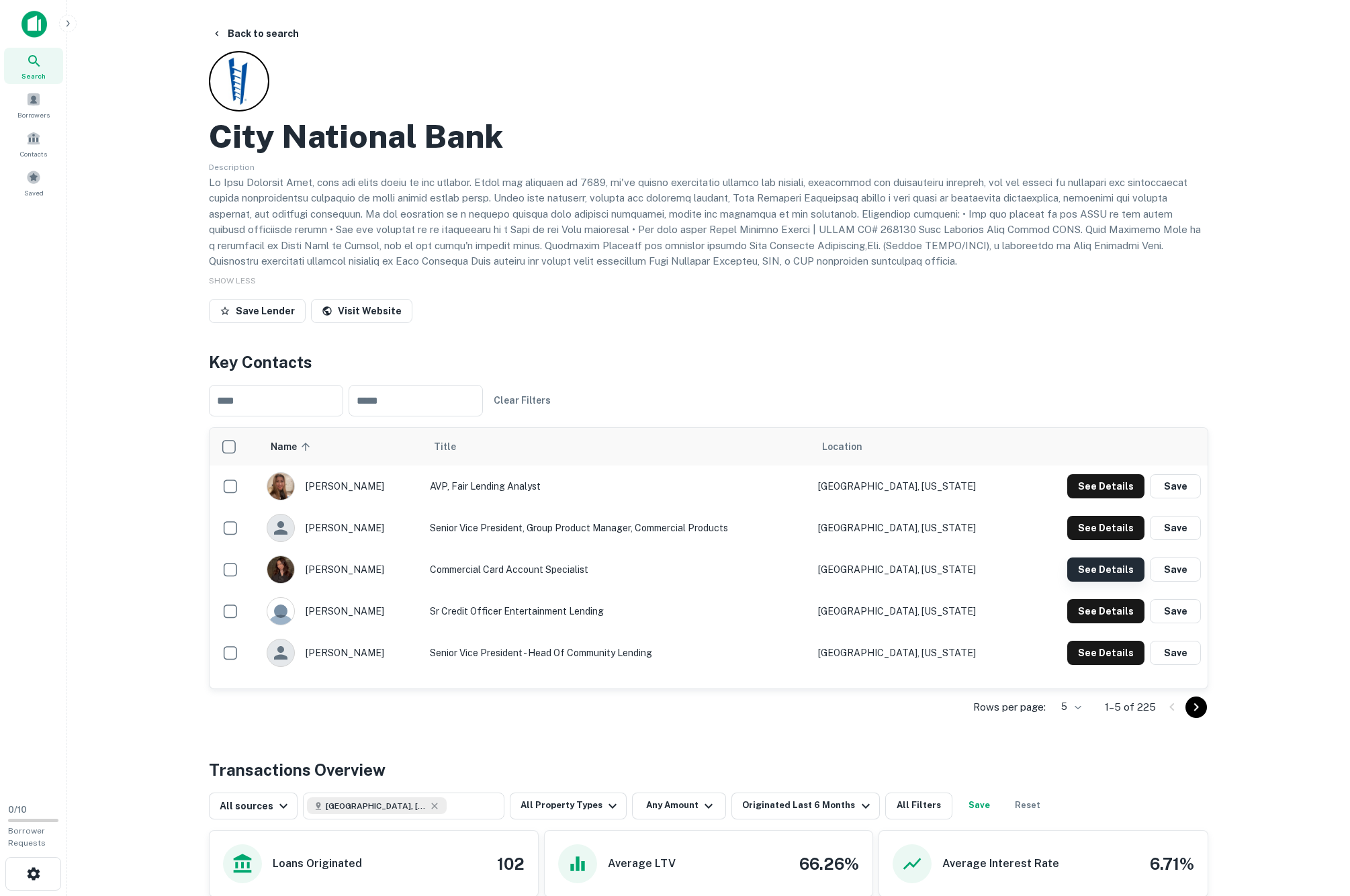
click at [1099, 499] on button "See Details" at bounding box center [1106, 486] width 78 height 24
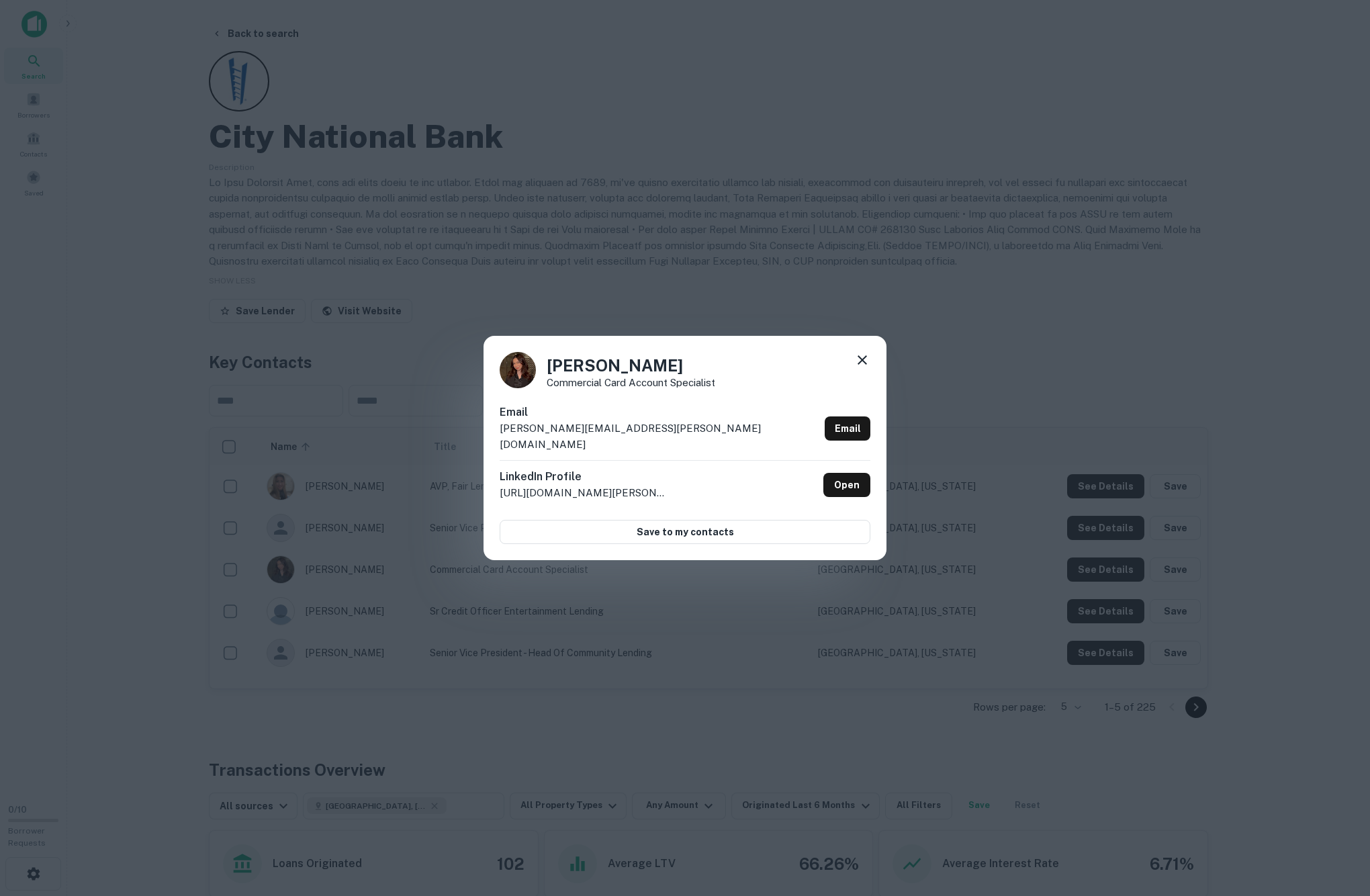
click at [1093, 635] on div "Miriam Gonzalez Commercial Card Account Specialist Email miriam.gonzalez@cnb.co…" at bounding box center [685, 448] width 1370 height 896
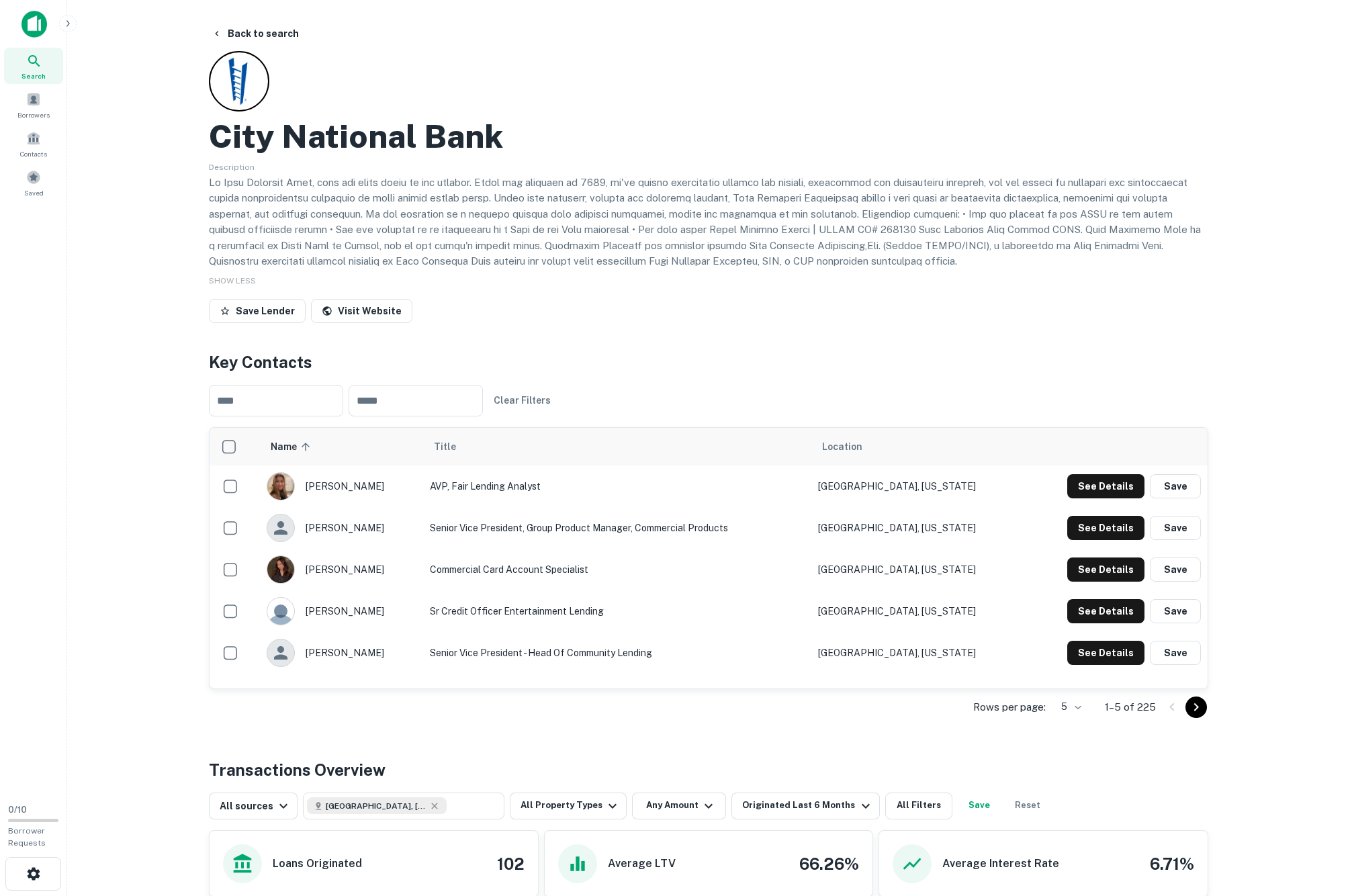
click at [1094, 499] on button "See Details" at bounding box center [1106, 486] width 78 height 24
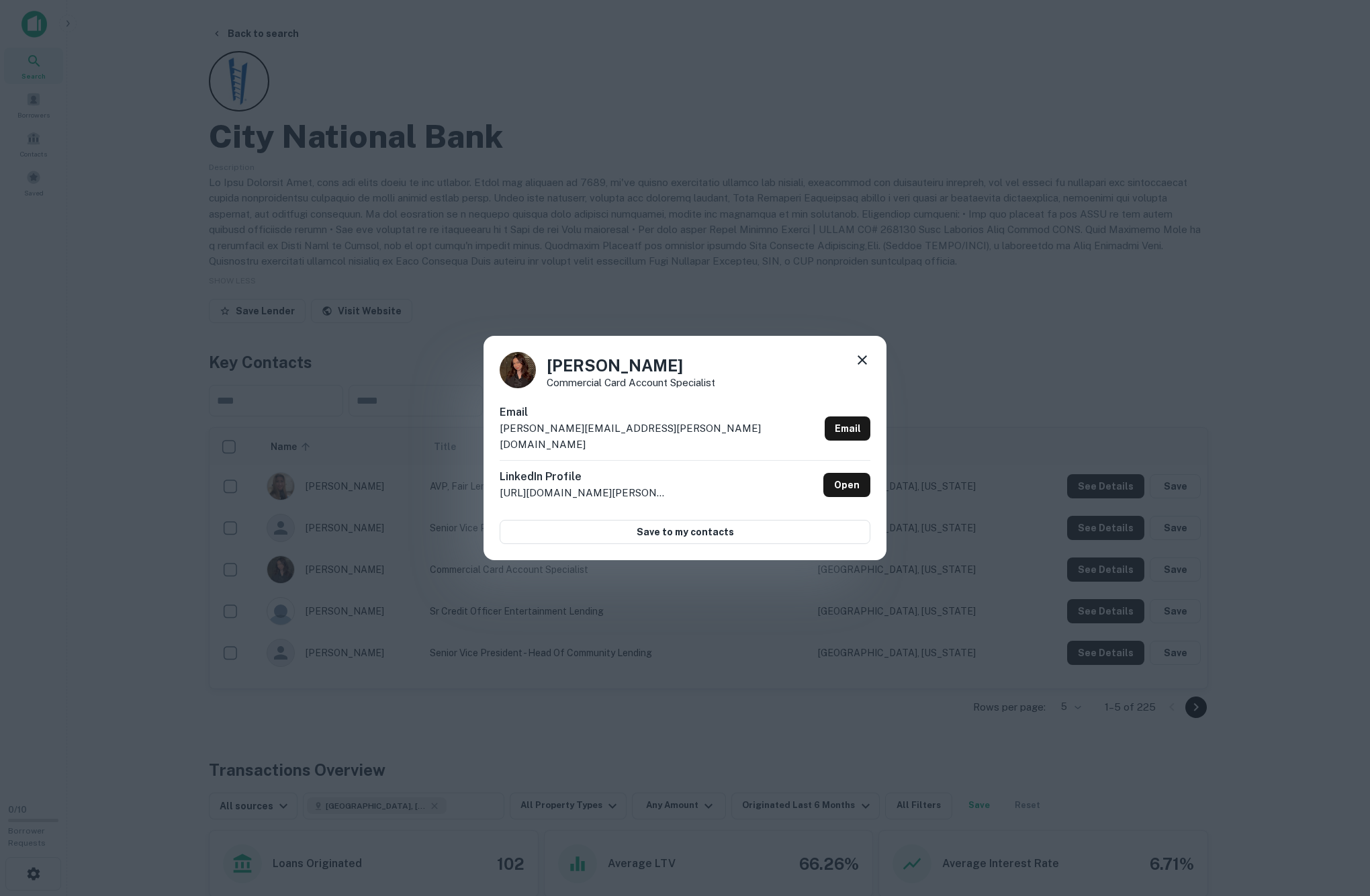
click at [854, 357] on icon at bounding box center [862, 359] width 16 height 16
